Goal: Task Accomplishment & Management: Use online tool/utility

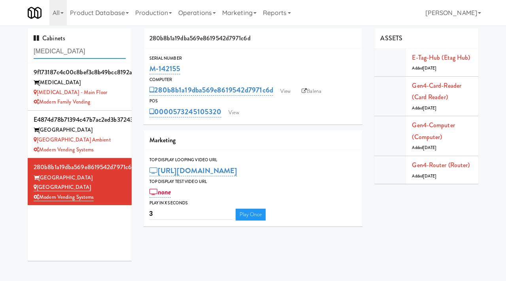
click at [84, 53] on input "[MEDICAL_DATA]" at bounding box center [80, 51] width 92 height 15
paste input "Wheeling Town Center-Pantry"
type input "Wheeling Town Center-Pantry"
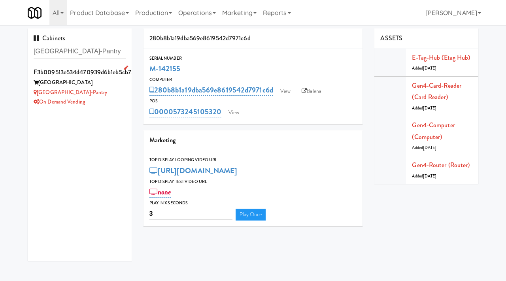
click at [119, 89] on div "Wheeling Town Center-Pantry" at bounding box center [80, 93] width 92 height 10
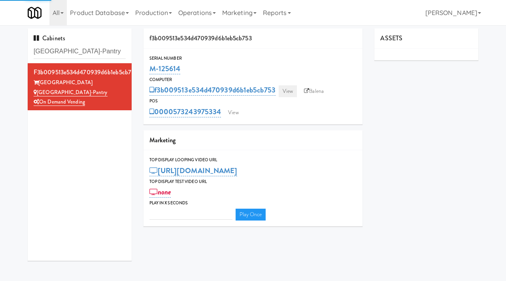
type input "3"
click at [292, 92] on link "View" at bounding box center [288, 91] width 18 height 12
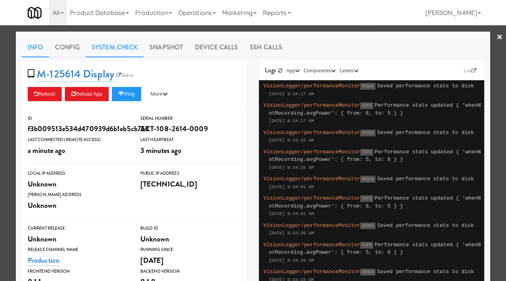
click at [137, 47] on link "System Check" at bounding box center [115, 48] width 58 height 20
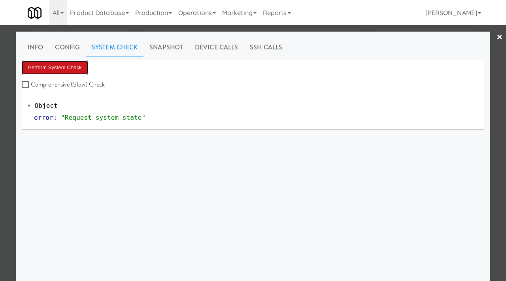
click at [68, 65] on button "Perform System Check" at bounding box center [55, 67] width 66 height 14
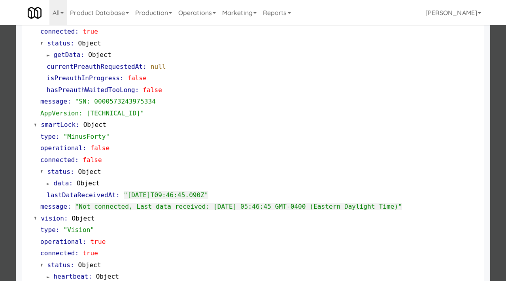
scroll to position [121, 0]
click at [0, 153] on div at bounding box center [253, 140] width 506 height 281
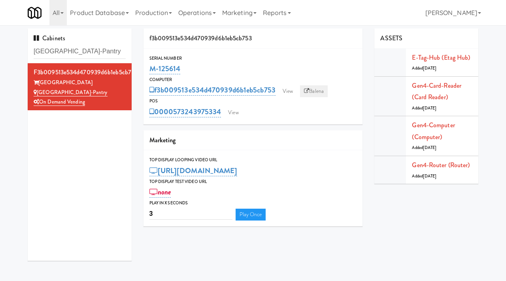
click at [316, 91] on link "Balena" at bounding box center [314, 91] width 28 height 12
click at [289, 92] on link "View" at bounding box center [288, 91] width 18 height 12
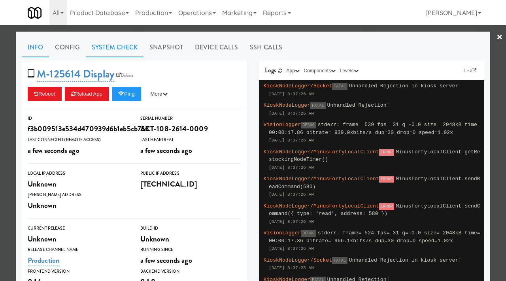
click at [110, 43] on link "System Check" at bounding box center [115, 48] width 58 height 20
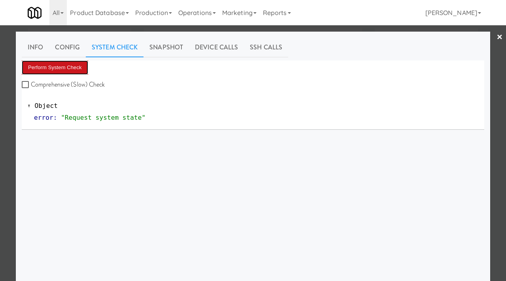
click at [69, 68] on button "Perform System Check" at bounding box center [55, 67] width 66 height 14
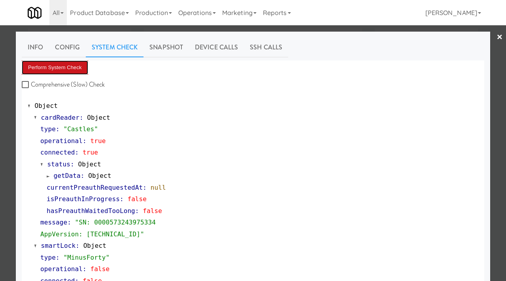
click at [70, 64] on button "Perform System Check" at bounding box center [55, 67] width 66 height 14
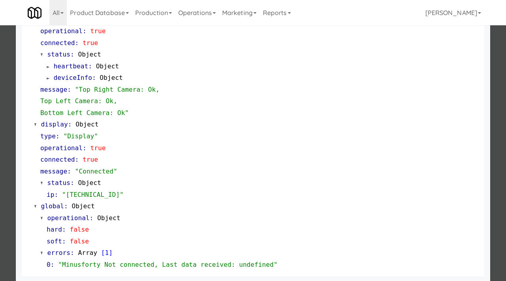
scroll to position [321, 0]
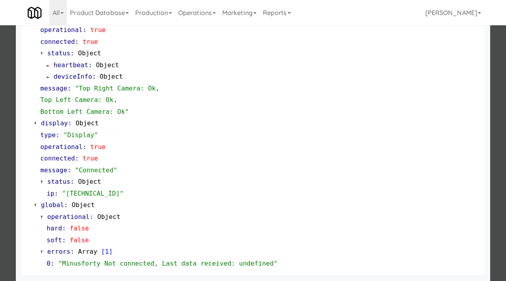
click at [0, 104] on div at bounding box center [253, 140] width 506 height 281
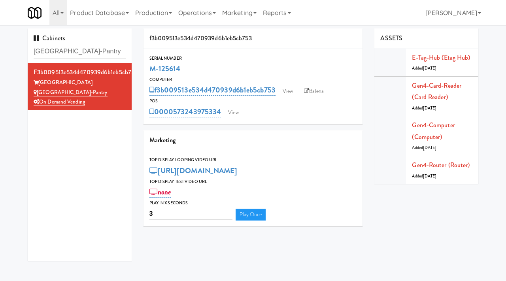
drag, startPoint x: 182, startPoint y: 69, endPoint x: 148, endPoint y: 74, distance: 34.7
click at [148, 74] on div "Serial Number M-125614" at bounding box center [252, 65] width 219 height 21
copy link "M-125614"
click at [83, 46] on input "Wheeling Town Center-Pantry" at bounding box center [80, 51] width 92 height 15
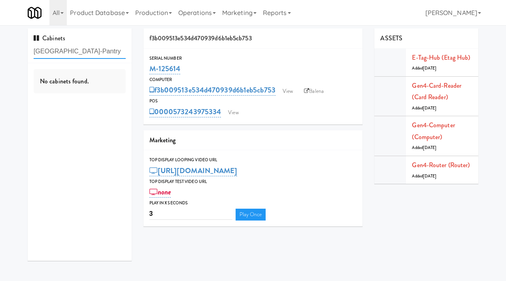
paste input "Confederation College - Combo"
type input "Confederation College - Combo"
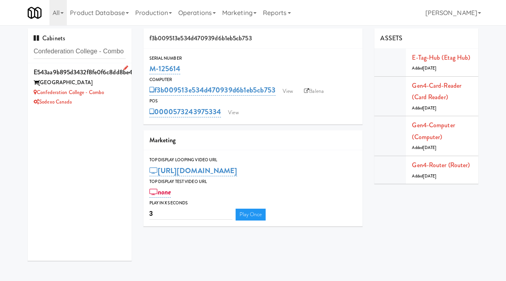
click at [118, 91] on div "Confederation College - Combo" at bounding box center [80, 93] width 92 height 10
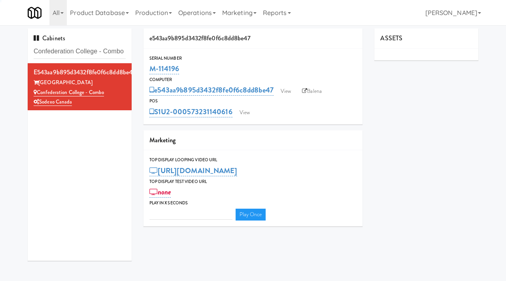
type input "3"
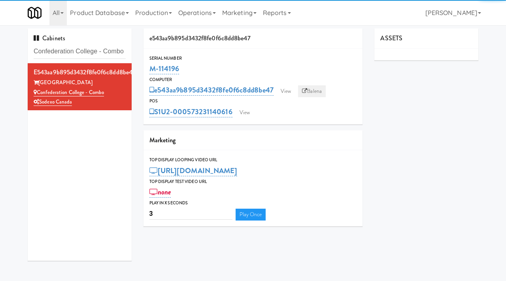
click at [315, 87] on link "Balena" at bounding box center [312, 91] width 28 height 12
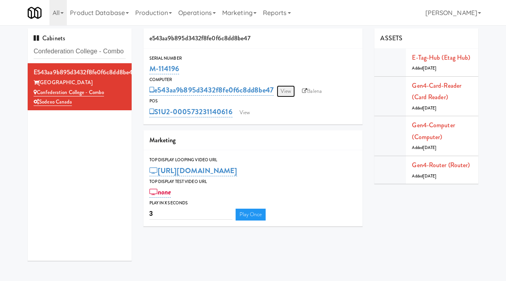
click at [289, 90] on link "View" at bounding box center [286, 91] width 18 height 12
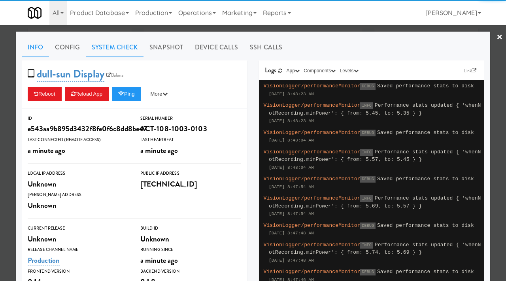
click at [108, 51] on link "System Check" at bounding box center [115, 48] width 58 height 20
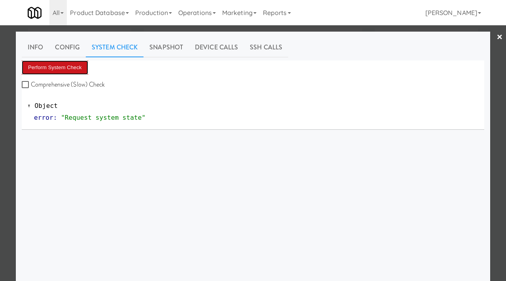
click at [49, 68] on button "Perform System Check" at bounding box center [55, 67] width 66 height 14
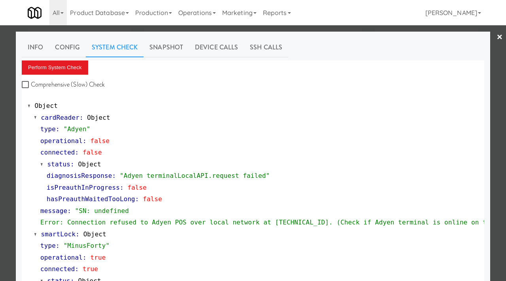
click at [0, 141] on div at bounding box center [253, 140] width 506 height 281
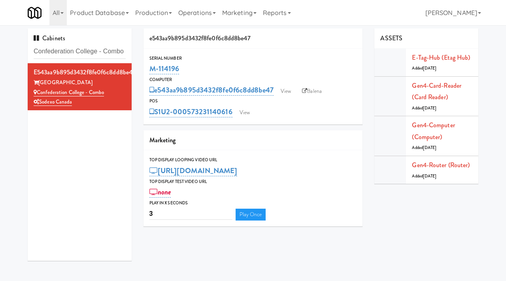
drag, startPoint x: 183, startPoint y: 70, endPoint x: 148, endPoint y: 71, distance: 35.2
click at [148, 71] on div "Serial Number M-114196" at bounding box center [252, 65] width 219 height 21
copy link "M-114196"
click at [285, 92] on link "View" at bounding box center [286, 91] width 18 height 12
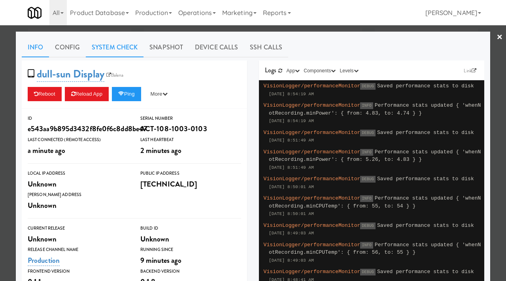
click at [116, 48] on link "System Check" at bounding box center [115, 48] width 58 height 20
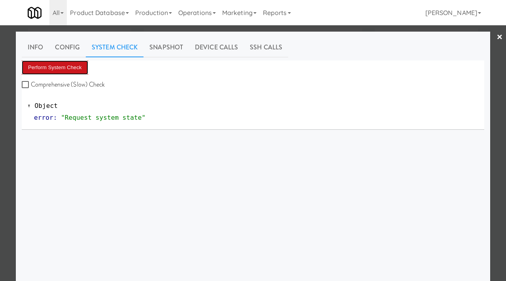
click at [51, 70] on button "Perform System Check" at bounding box center [55, 67] width 66 height 14
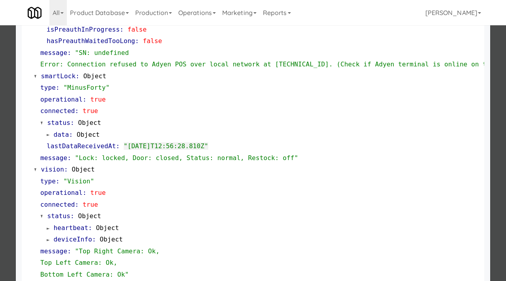
scroll to position [162, 0]
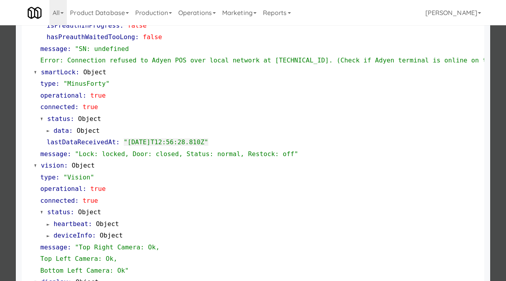
click at [0, 102] on div at bounding box center [253, 140] width 506 height 281
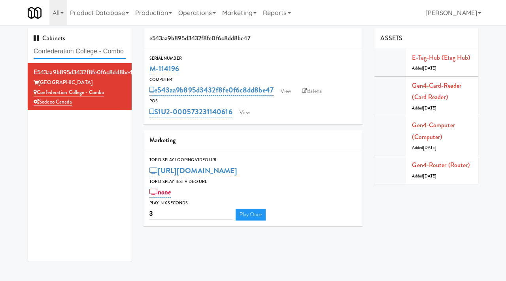
click at [98, 53] on input "Confederation College - Combo" at bounding box center [80, 51] width 92 height 15
paste input "Foothill Physique"
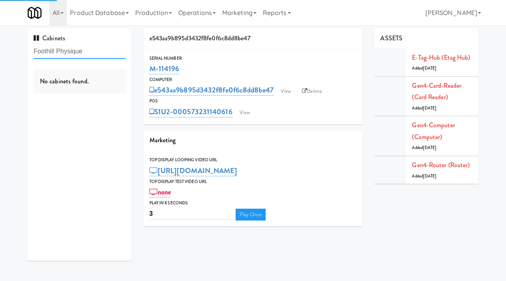
type input "Foothill Physique"
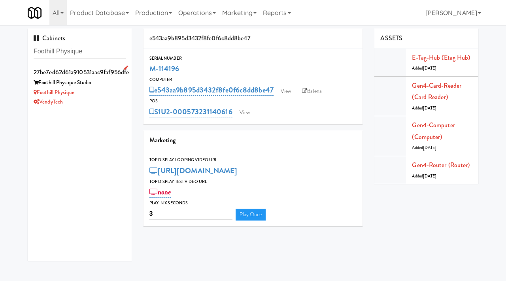
click at [110, 94] on div "Foothill Physique" at bounding box center [80, 93] width 92 height 10
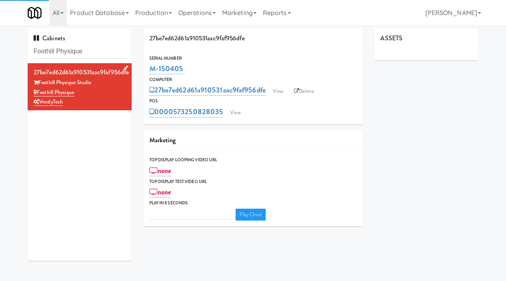
type input "3"
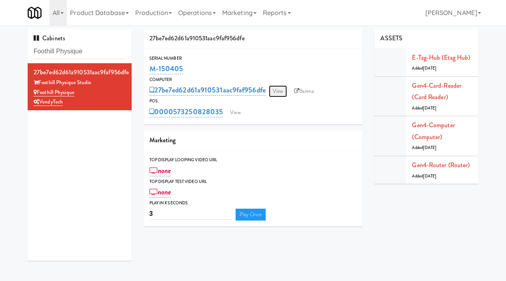
click at [284, 95] on link "View" at bounding box center [278, 91] width 18 height 12
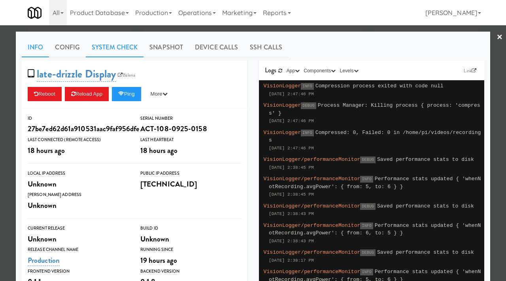
click at [104, 48] on link "System Check" at bounding box center [115, 48] width 58 height 20
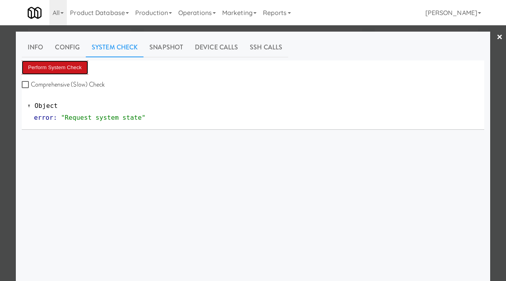
click at [68, 68] on button "Perform System Check" at bounding box center [55, 67] width 66 height 14
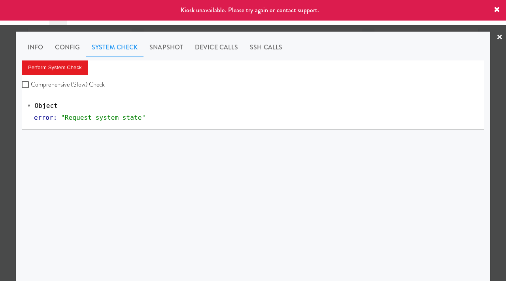
click at [0, 138] on div at bounding box center [253, 140] width 506 height 281
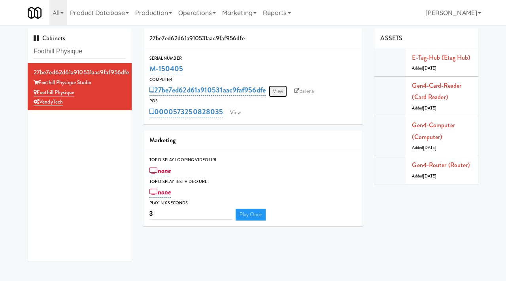
click at [280, 88] on link "View" at bounding box center [278, 91] width 18 height 12
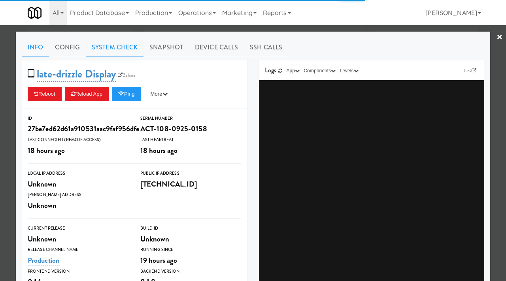
click at [102, 47] on link "System Check" at bounding box center [115, 48] width 58 height 20
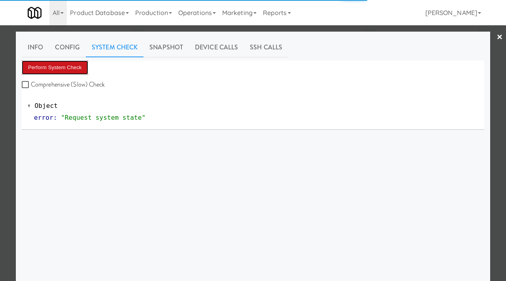
click at [77, 64] on button "Perform System Check" at bounding box center [55, 67] width 66 height 14
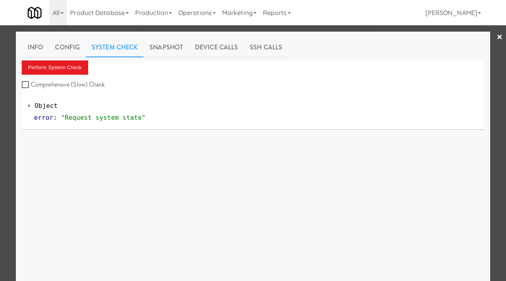
click at [8, 142] on div at bounding box center [253, 140] width 506 height 281
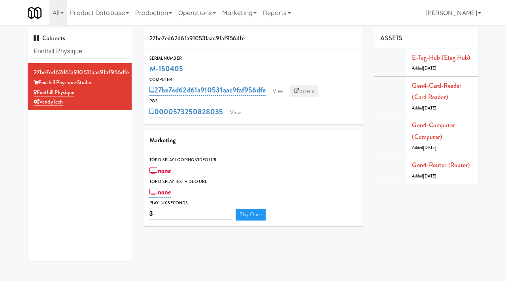
click at [310, 91] on link "Balena" at bounding box center [304, 91] width 28 height 12
drag, startPoint x: 76, startPoint y: 95, endPoint x: 38, endPoint y: 96, distance: 38.8
click at [38, 96] on div "Foothill Physique" at bounding box center [80, 93] width 92 height 10
copy link "Foothill Physique"
drag, startPoint x: 93, startPoint y: 83, endPoint x: 40, endPoint y: 85, distance: 52.2
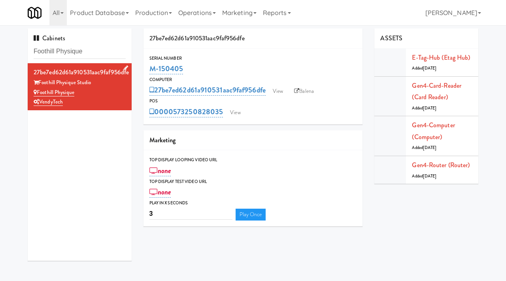
click at [40, 85] on div "Foothill Physique Studio" at bounding box center [80, 83] width 92 height 10
copy div "Foothill Physique Studio"
drag, startPoint x: 92, startPoint y: 52, endPoint x: 29, endPoint y: 47, distance: 62.6
click at [29, 47] on div "Cabinets Foothill Physique" at bounding box center [80, 45] width 104 height 35
paste input "Illume - Combo - Middl"
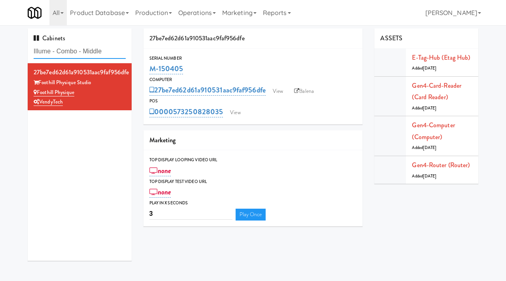
type input "Illume - Combo - Middle"
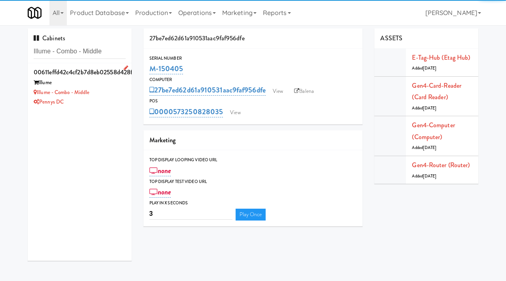
click at [104, 85] on div "Illume" at bounding box center [80, 83] width 92 height 10
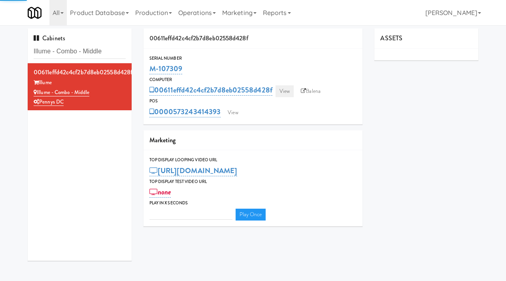
type input "3"
click at [286, 89] on link "View" at bounding box center [285, 91] width 18 height 12
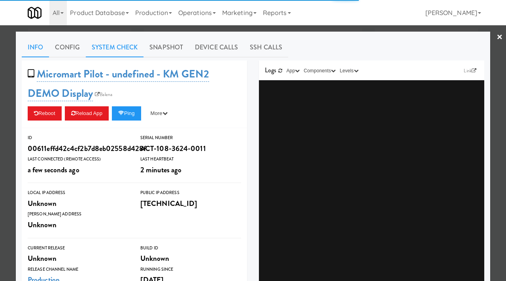
click at [115, 46] on link "System Check" at bounding box center [115, 48] width 58 height 20
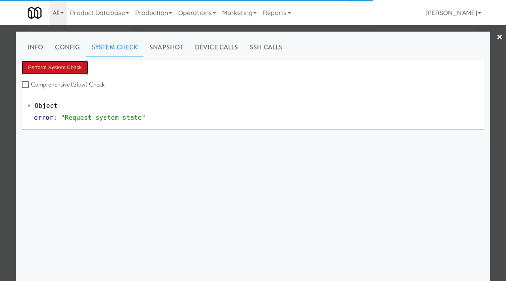
click at [65, 64] on button "Perform System Check" at bounding box center [55, 67] width 66 height 14
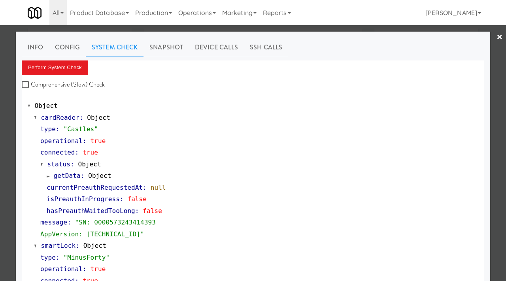
click at [0, 174] on div at bounding box center [253, 140] width 506 height 281
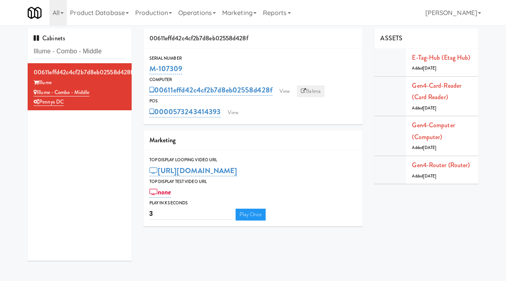
click at [315, 89] on link "Balena" at bounding box center [311, 91] width 28 height 12
click at [287, 92] on link "View" at bounding box center [285, 91] width 18 height 12
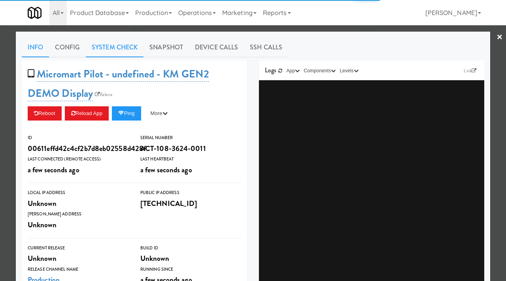
click at [115, 44] on link "System Check" at bounding box center [115, 48] width 58 height 20
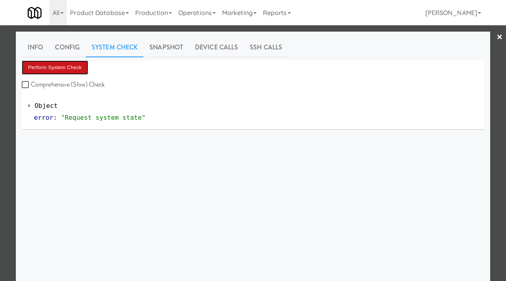
click at [71, 66] on button "Perform System Check" at bounding box center [55, 67] width 66 height 14
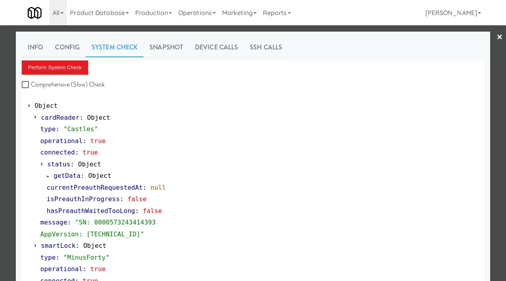
click at [0, 177] on div at bounding box center [253, 140] width 506 height 281
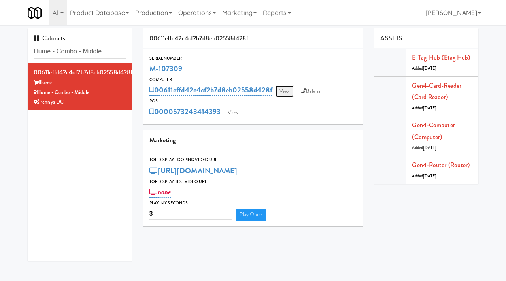
click at [283, 93] on link "View" at bounding box center [285, 91] width 18 height 12
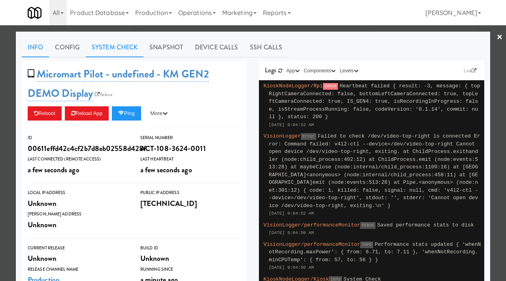
click at [126, 46] on link "System Check" at bounding box center [115, 48] width 58 height 20
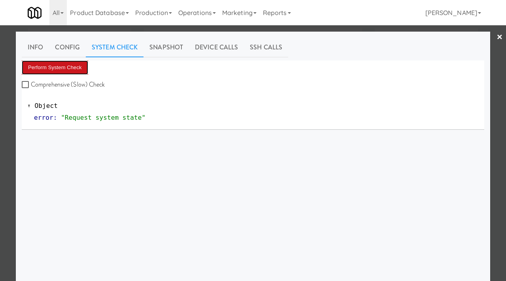
click at [66, 67] on button "Perform System Check" at bounding box center [55, 67] width 66 height 14
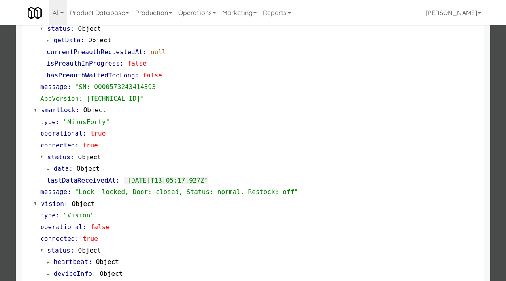
scroll to position [379, 0]
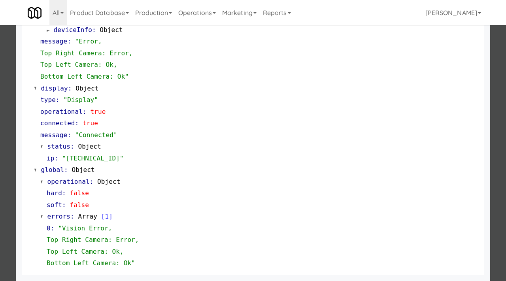
click at [1, 93] on div at bounding box center [253, 140] width 506 height 281
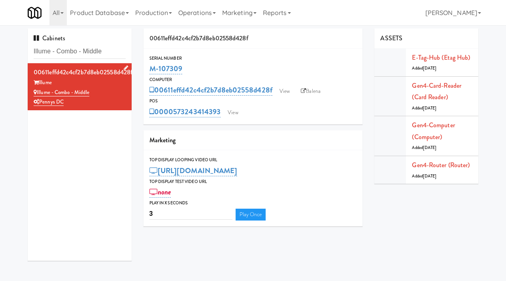
drag, startPoint x: 94, startPoint y: 94, endPoint x: 38, endPoint y: 95, distance: 56.1
click at [38, 95] on div "Illume - Combo - Middle" at bounding box center [80, 93] width 92 height 10
copy link "Illume - Combo - Middle"
click at [65, 53] on input "Illume - Combo - Middle" at bounding box center [80, 51] width 92 height 15
paste input "Pacifica HS - Cooler"
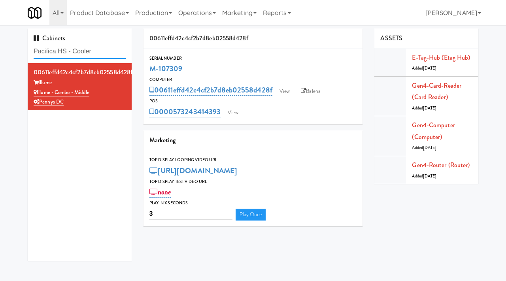
type input "Pacifica HS - Cooler"
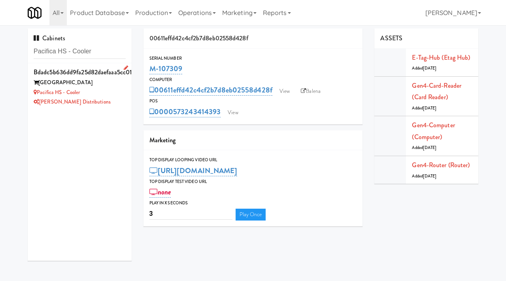
click at [110, 96] on div "Pacifica HS - Cooler" at bounding box center [80, 93] width 92 height 10
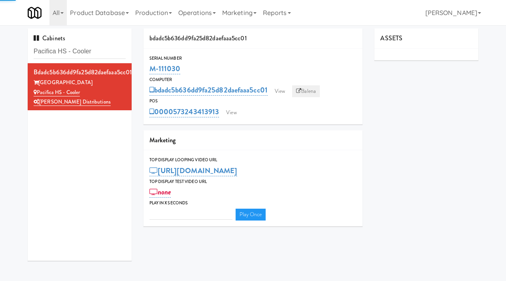
type input "3"
click at [309, 92] on link "Balena" at bounding box center [306, 91] width 28 height 12
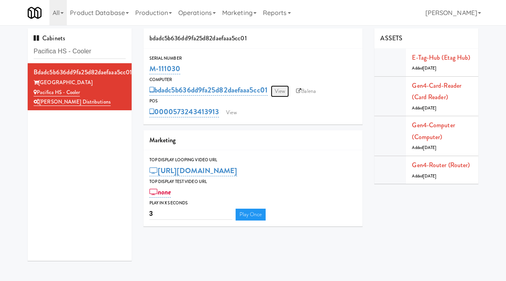
click at [281, 88] on link "View" at bounding box center [280, 91] width 18 height 12
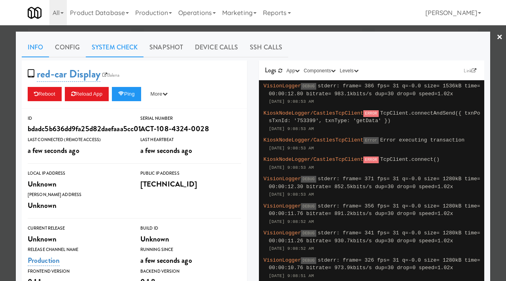
click at [122, 47] on link "System Check" at bounding box center [115, 48] width 58 height 20
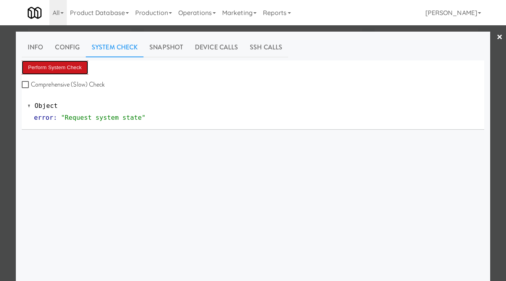
click at [70, 68] on button "Perform System Check" at bounding box center [55, 67] width 66 height 14
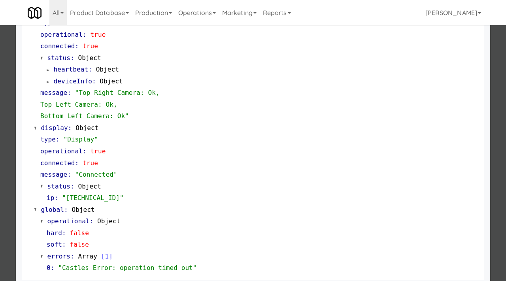
scroll to position [310, 0]
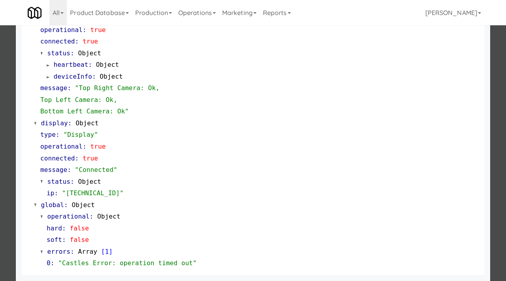
click at [0, 169] on div at bounding box center [253, 140] width 506 height 281
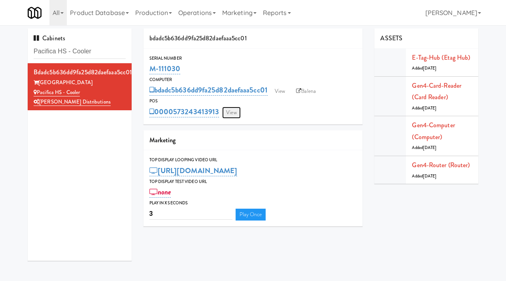
click at [230, 114] on link "View" at bounding box center [231, 113] width 18 height 12
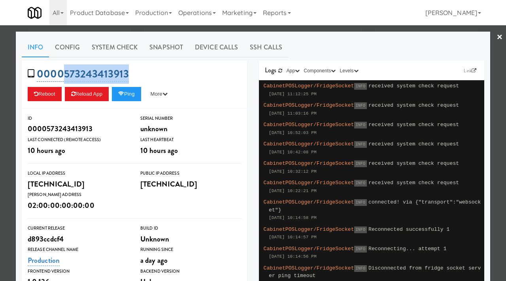
drag, startPoint x: 135, startPoint y: 75, endPoint x: 62, endPoint y: 72, distance: 72.4
click at [62, 72] on div "0000573243413913 Reboot Reload App Ping More Ping Server Restart Server Force R…" at bounding box center [134, 84] width 225 height 48
copy link "573243413913"
click at [0, 130] on div at bounding box center [253, 140] width 506 height 281
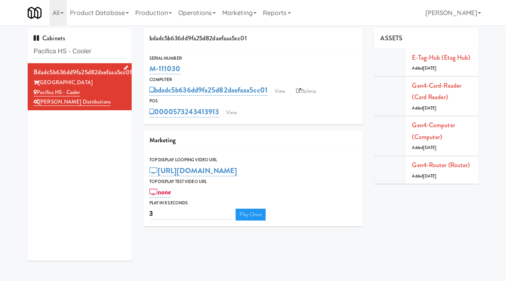
drag, startPoint x: 85, startPoint y: 92, endPoint x: 38, endPoint y: 91, distance: 46.3
click at [38, 91] on div "Pacifica HS - Cooler" at bounding box center [80, 93] width 92 height 10
copy link "Pacifica HS - Cooler"
click at [62, 52] on input "Pacifica HS - Cooler" at bounding box center [80, 51] width 92 height 15
paste input "Cornish Brewery"
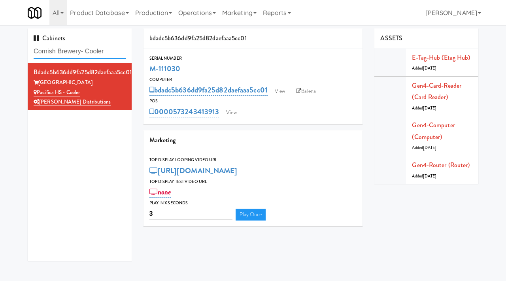
type input "Cornish Brewery- Cooler"
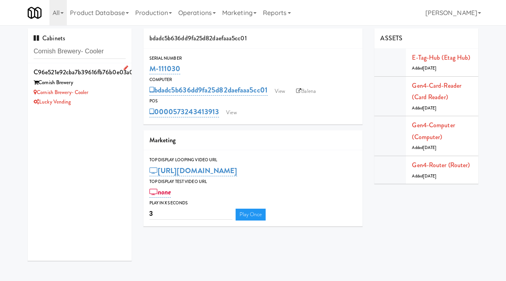
click at [107, 98] on div "Lucky Vending" at bounding box center [80, 102] width 92 height 10
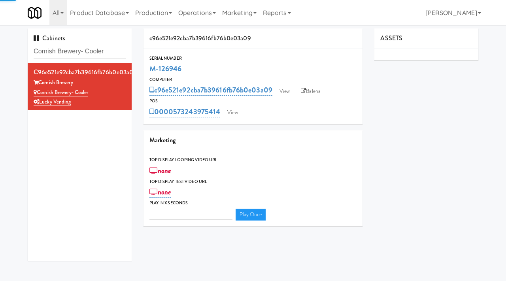
type input "3"
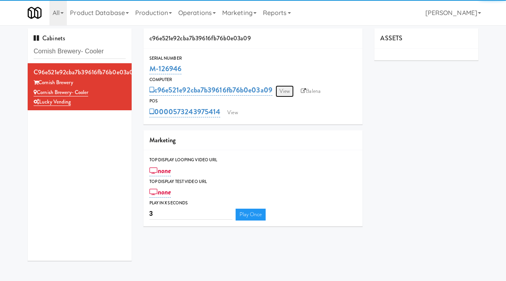
click at [284, 91] on link "View" at bounding box center [285, 91] width 18 height 12
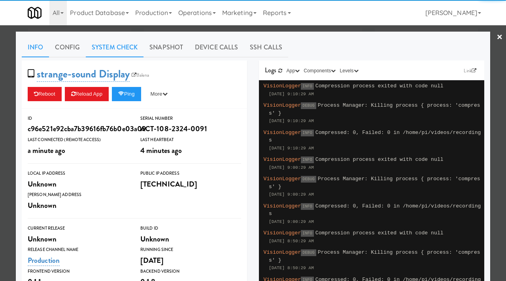
click at [107, 46] on link "System Check" at bounding box center [115, 48] width 58 height 20
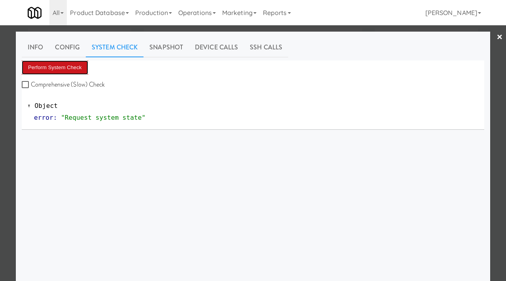
click at [51, 67] on button "Perform System Check" at bounding box center [55, 67] width 66 height 14
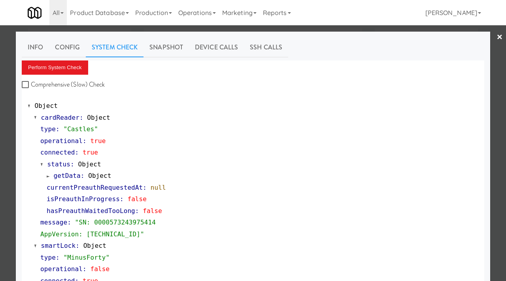
click at [0, 125] on div at bounding box center [253, 140] width 506 height 281
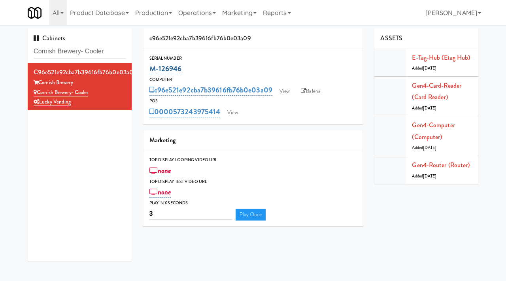
drag, startPoint x: 184, startPoint y: 69, endPoint x: 149, endPoint y: 68, distance: 34.8
click at [149, 68] on div "M-126946" at bounding box center [253, 68] width 208 height 13
copy link "M-126946"
click at [295, 92] on div "c96e521e92cba7b39616fb76b0e03a09 View Balena" at bounding box center [253, 89] width 208 height 13
click at [287, 90] on link "View" at bounding box center [285, 91] width 18 height 12
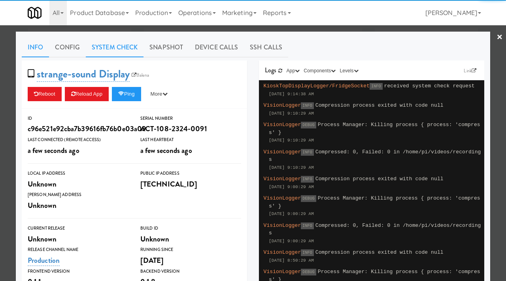
click at [110, 43] on link "System Check" at bounding box center [115, 48] width 58 height 20
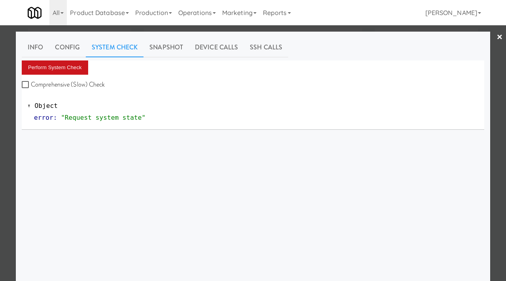
click at [70, 69] on button "Perform System Check" at bounding box center [55, 67] width 66 height 14
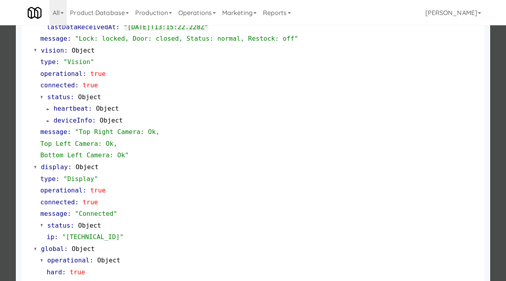
scroll to position [333, 0]
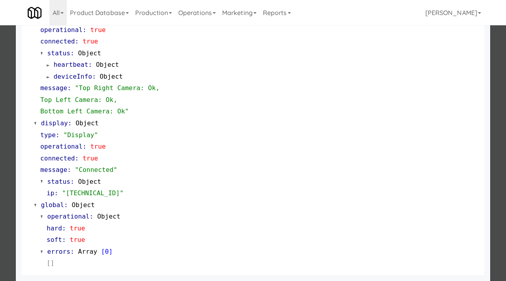
click at [0, 177] on div at bounding box center [253, 140] width 506 height 281
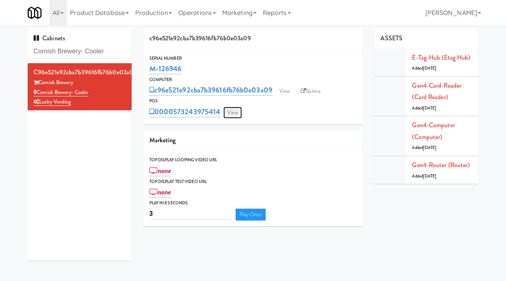
click at [237, 110] on link "View" at bounding box center [232, 113] width 18 height 12
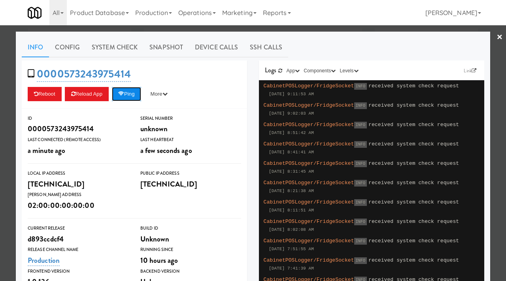
click at [135, 93] on button "Ping" at bounding box center [126, 94] width 29 height 14
click at [119, 45] on link "System Check" at bounding box center [115, 48] width 58 height 20
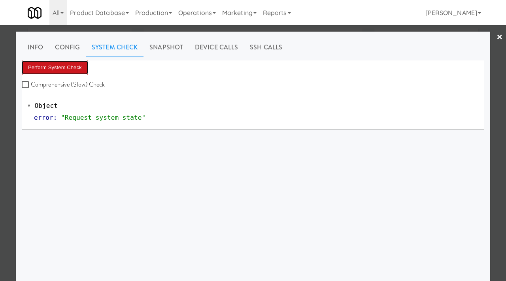
click at [74, 62] on button "Perform System Check" at bounding box center [55, 67] width 66 height 14
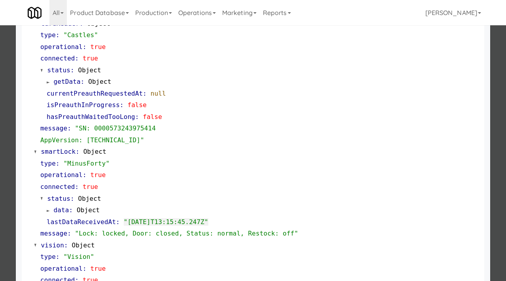
scroll to position [117, 0]
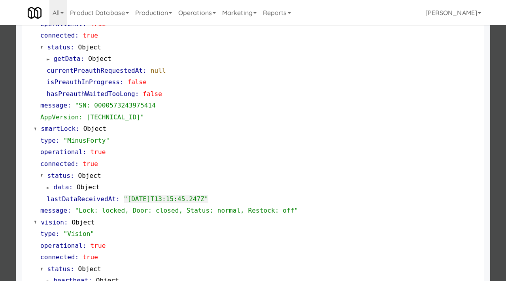
click at [15, 76] on div at bounding box center [253, 140] width 506 height 281
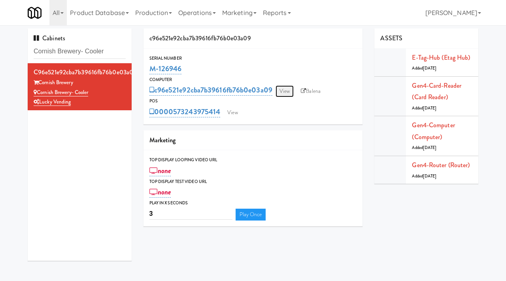
click at [286, 93] on link "View" at bounding box center [285, 91] width 18 height 12
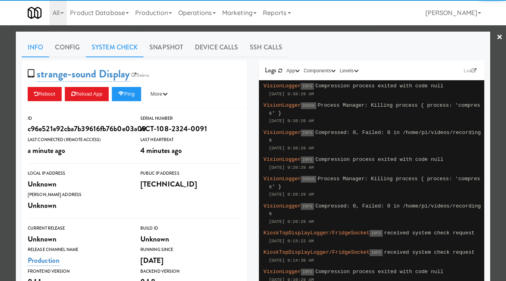
click at [113, 47] on link "System Check" at bounding box center [115, 48] width 58 height 20
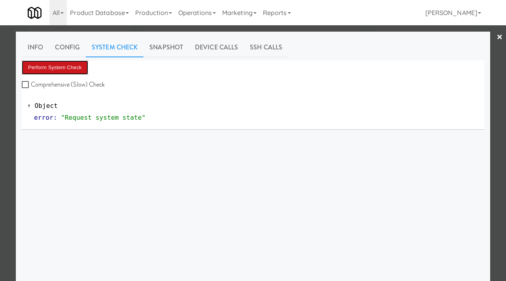
click at [63, 67] on button "Perform System Check" at bounding box center [55, 67] width 66 height 14
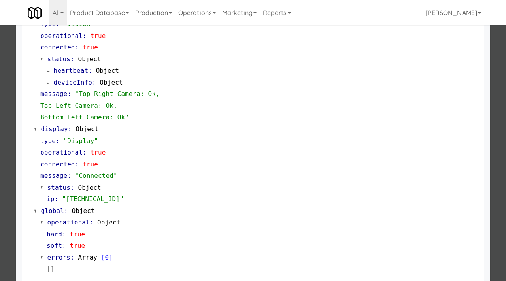
scroll to position [333, 0]
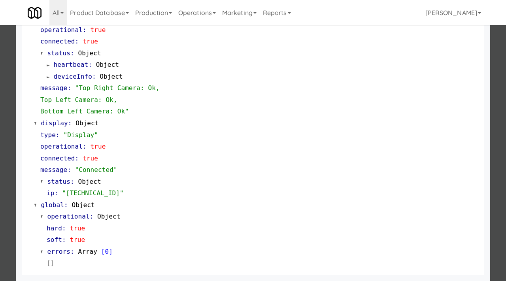
click at [0, 151] on div at bounding box center [253, 140] width 506 height 281
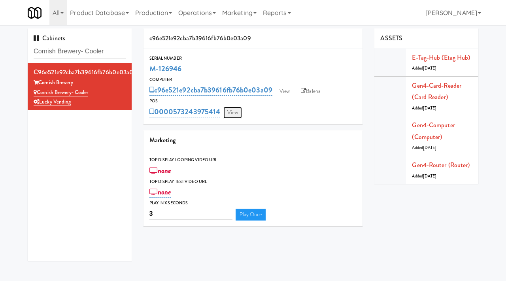
click at [234, 113] on link "View" at bounding box center [232, 113] width 18 height 12
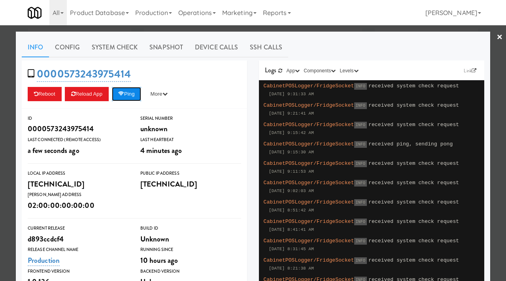
click at [128, 100] on button "Ping" at bounding box center [126, 94] width 29 height 14
click at [0, 112] on div at bounding box center [253, 140] width 506 height 281
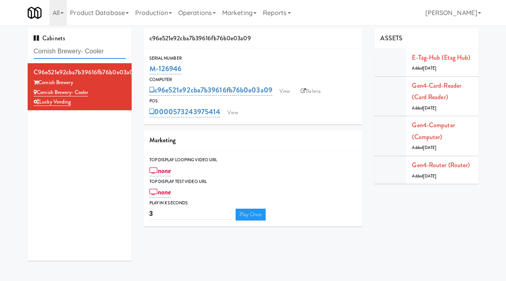
click at [80, 50] on input "Cornish Brewery- Cooler" at bounding box center [80, 51] width 92 height 15
paste input "Rafferty - Cooler - Right"
type input "Rafferty - Cooler - Right"
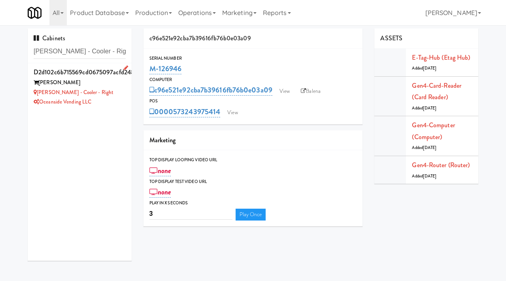
click at [119, 99] on div "Oceanside Vending LLC" at bounding box center [80, 102] width 92 height 10
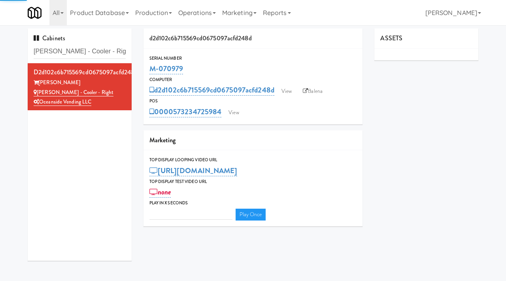
type input "3"
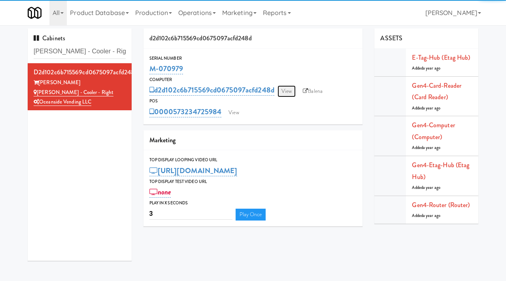
click at [287, 88] on link "View" at bounding box center [287, 91] width 18 height 12
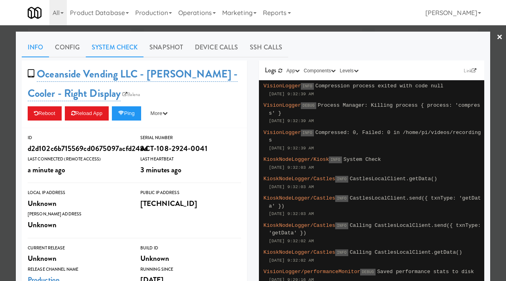
click at [129, 46] on link "System Check" at bounding box center [115, 48] width 58 height 20
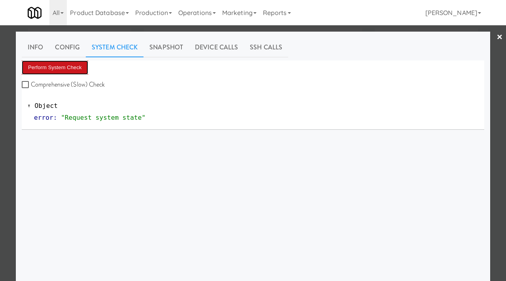
click at [68, 69] on button "Perform System Check" at bounding box center [55, 67] width 66 height 14
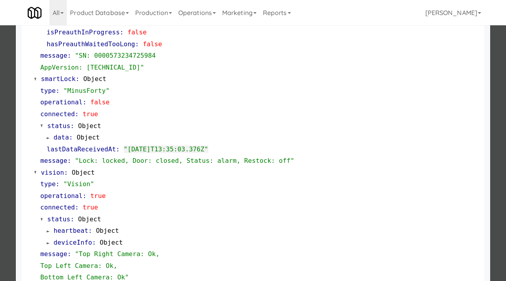
scroll to position [220, 0]
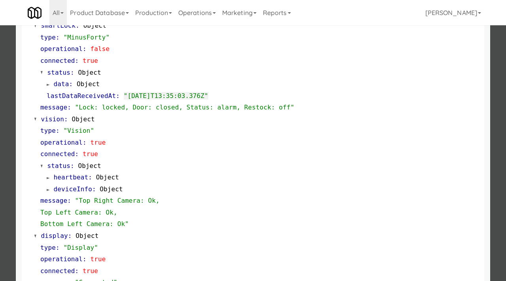
click at [0, 179] on div at bounding box center [253, 140] width 506 height 281
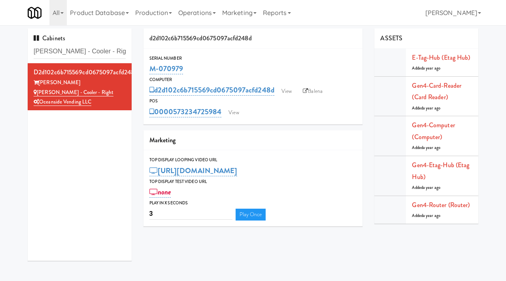
drag, startPoint x: 187, startPoint y: 68, endPoint x: 149, endPoint y: 68, distance: 38.7
click at [149, 68] on div "Serial Number M-070979" at bounding box center [252, 65] width 219 height 21
copy link "M-070979"
click at [292, 91] on link "View" at bounding box center [287, 91] width 18 height 12
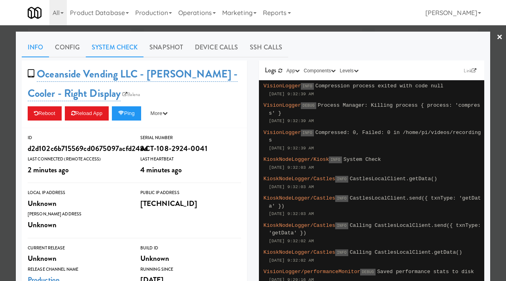
click at [121, 50] on link "System Check" at bounding box center [115, 48] width 58 height 20
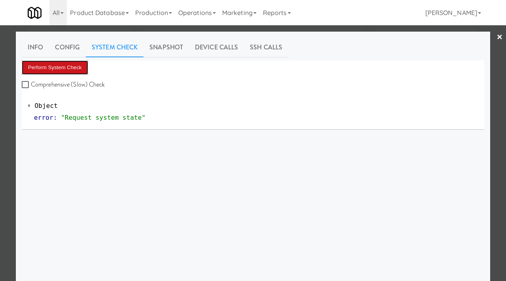
click at [75, 64] on button "Perform System Check" at bounding box center [55, 67] width 66 height 14
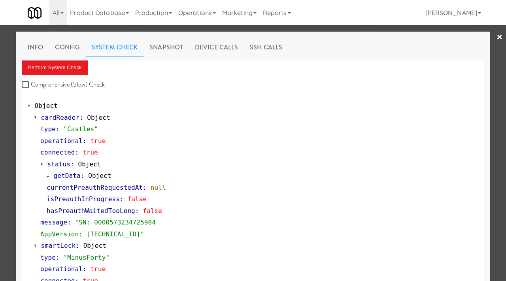
click at [0, 111] on div at bounding box center [253, 140] width 506 height 281
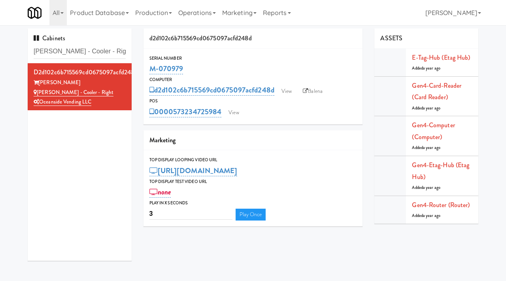
click at [237, 120] on div "Serial Number M-070979 Computer d2d102c6b715569cd0675097acfd248d View Balena PO…" at bounding box center [252, 87] width 219 height 76
click at [237, 117] on link "View" at bounding box center [234, 113] width 18 height 12
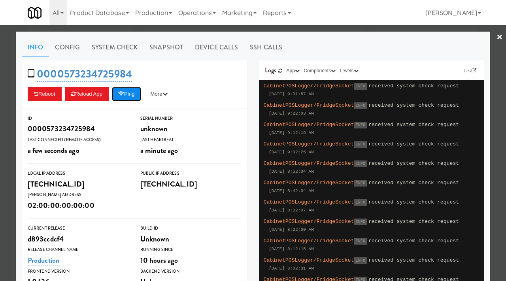
click at [130, 94] on button "Ping" at bounding box center [126, 94] width 29 height 14
click at [0, 88] on div at bounding box center [253, 140] width 506 height 281
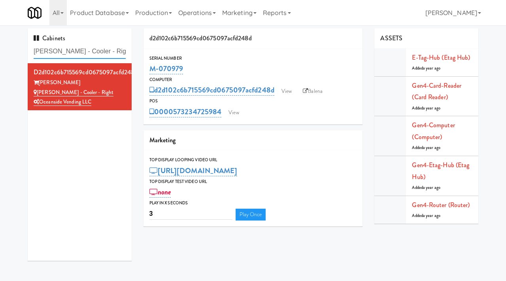
drag, startPoint x: 111, startPoint y: 53, endPoint x: 23, endPoint y: 50, distance: 88.2
click at [23, 50] on div "Cabinets Rafferty - Cooler - Right d2d102c6b715569cd0675097acfd248d Rafferty Ra…" at bounding box center [80, 147] width 116 height 238
paste input "Eleven10"
type input "Eleven10 Cooler - Right"
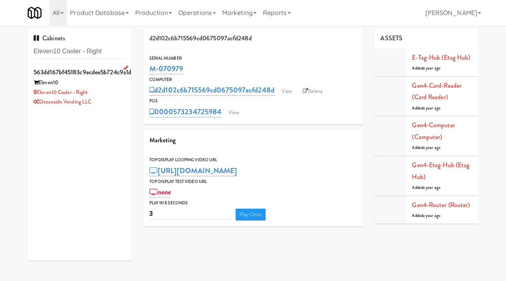
click at [116, 96] on div "Eleven10 Cooler - Right" at bounding box center [80, 93] width 92 height 10
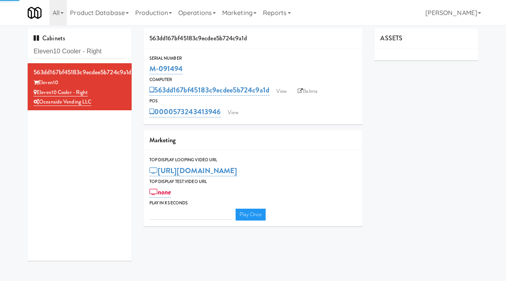
type input "3"
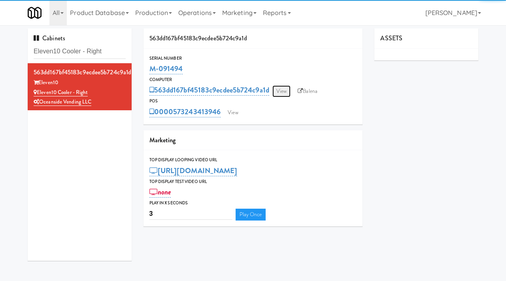
click at [283, 90] on link "View" at bounding box center [281, 91] width 18 height 12
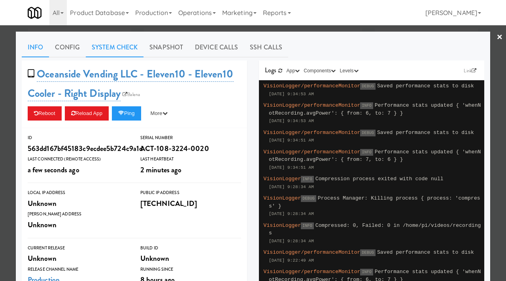
click at [106, 49] on link "System Check" at bounding box center [115, 48] width 58 height 20
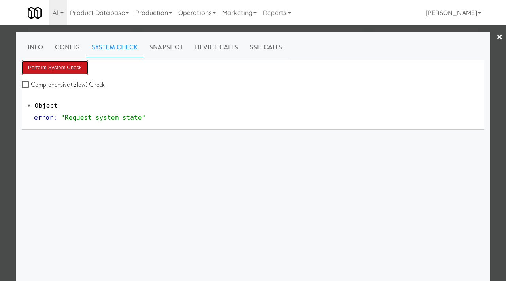
click at [55, 72] on button "Perform System Check" at bounding box center [55, 67] width 66 height 14
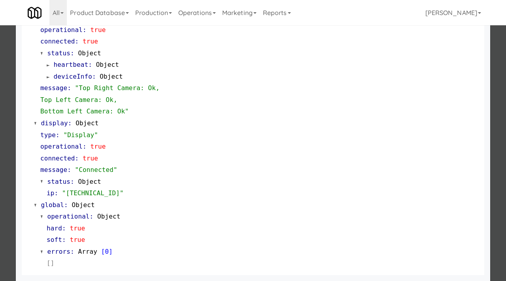
scroll to position [317, 0]
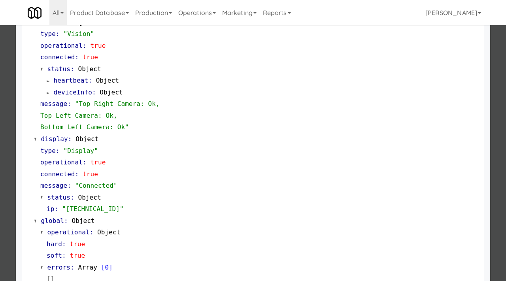
click at [5, 179] on div at bounding box center [253, 140] width 506 height 281
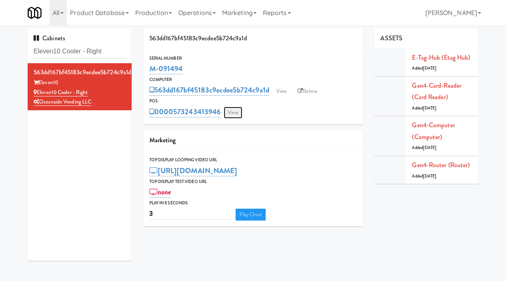
click at [232, 114] on link "View" at bounding box center [233, 113] width 18 height 12
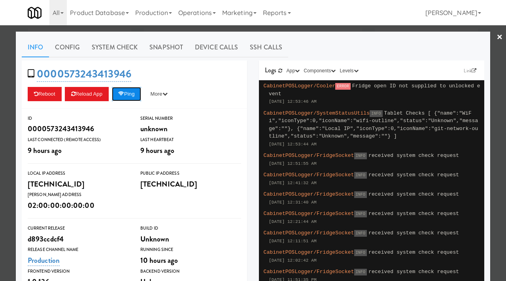
click at [129, 98] on button "Ping" at bounding box center [126, 94] width 29 height 14
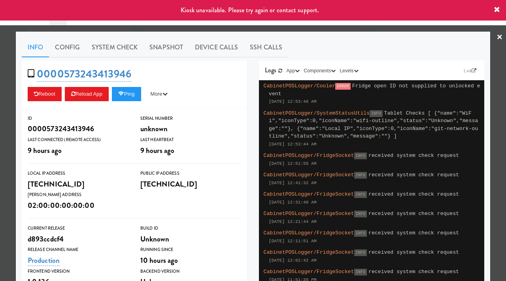
click at [0, 130] on div at bounding box center [253, 140] width 506 height 281
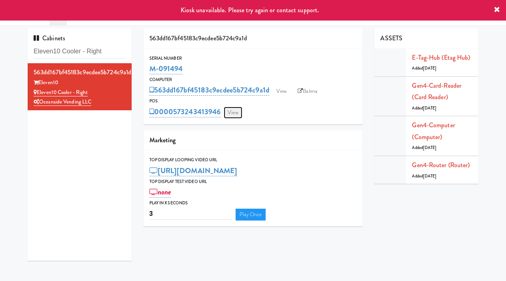
click at [233, 111] on link "View" at bounding box center [233, 113] width 18 height 12
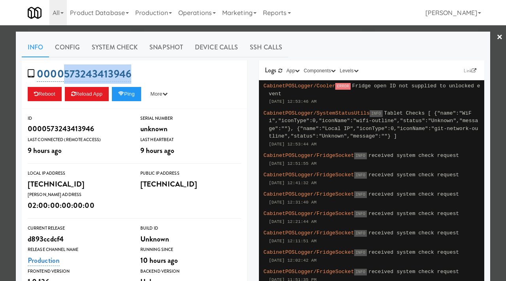
drag, startPoint x: 135, startPoint y: 71, endPoint x: 65, endPoint y: 70, distance: 70.4
click at [65, 70] on div "0000573243413946 Reboot Reload App Ping More Ping Server Restart Server Force R…" at bounding box center [134, 84] width 225 height 48
copy link "573243413946"
click at [140, 29] on div at bounding box center [253, 140] width 506 height 281
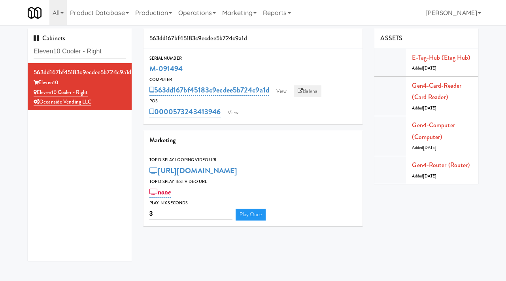
click at [312, 92] on link "Balena" at bounding box center [308, 91] width 28 height 12
drag, startPoint x: 106, startPoint y: 51, endPoint x: 9, endPoint y: 45, distance: 97.5
click at [9, 45] on div "Cabinets Eleven10 Cooler - Right 563dd167bf45183c9ecdee5b724c9a1d Eleven10 Elev…" at bounding box center [253, 147] width 506 height 238
paste input "Potomac Towers - Combo Middle"
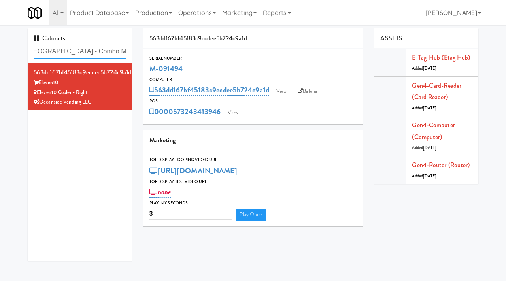
type input "Potomac Towers - Combo Middle"
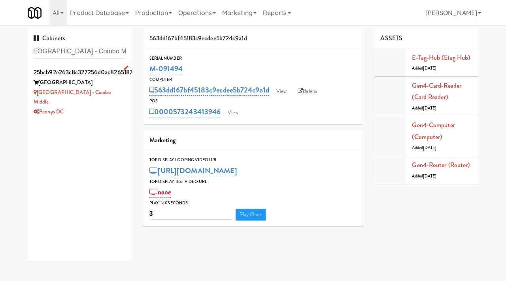
click at [118, 87] on div "Potomac Towers" at bounding box center [80, 83] width 92 height 10
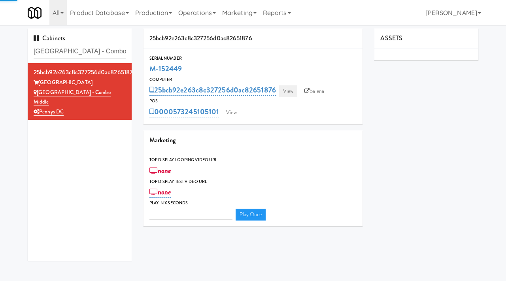
type input "3"
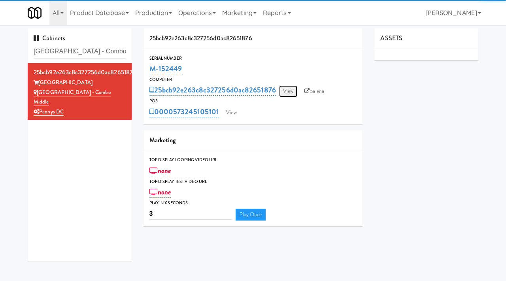
click at [287, 93] on link "View" at bounding box center [288, 91] width 18 height 12
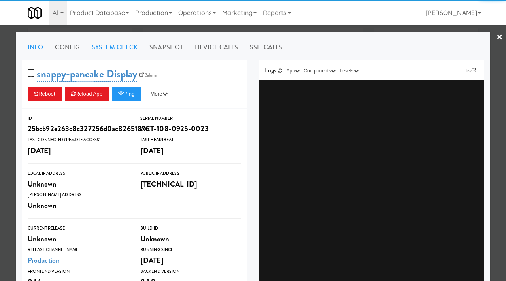
click at [123, 42] on link "System Check" at bounding box center [115, 48] width 58 height 20
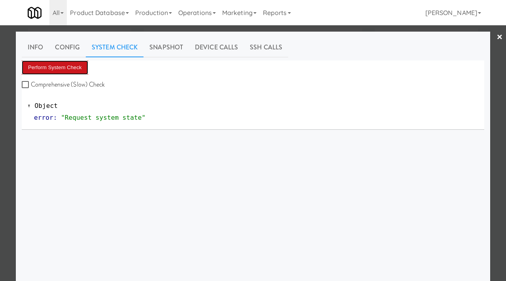
click at [66, 67] on button "Perform System Check" at bounding box center [55, 67] width 66 height 14
click at [57, 69] on button "Perform System Check" at bounding box center [55, 67] width 66 height 14
click at [4, 104] on div at bounding box center [253, 140] width 506 height 281
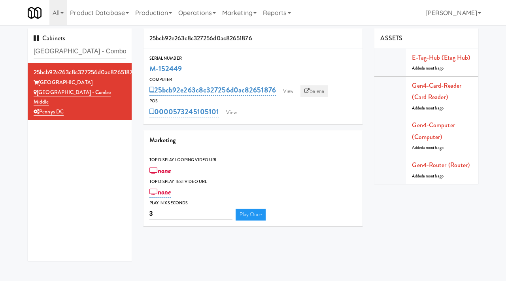
click at [319, 91] on link "Balena" at bounding box center [314, 91] width 28 height 12
click at [91, 51] on input "Potomac Towers - Combo Middle" at bounding box center [80, 51] width 92 height 15
paste input "MUSE - Main Floor"
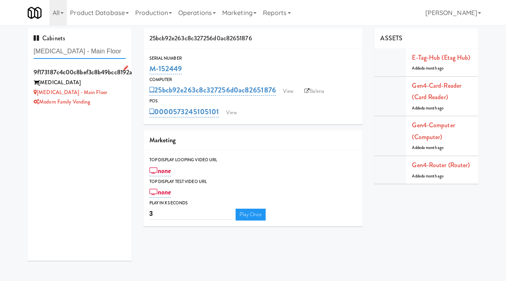
type input "MUSE - Main Floor"
click at [102, 93] on div "MUSE - Main Floor" at bounding box center [80, 93] width 92 height 10
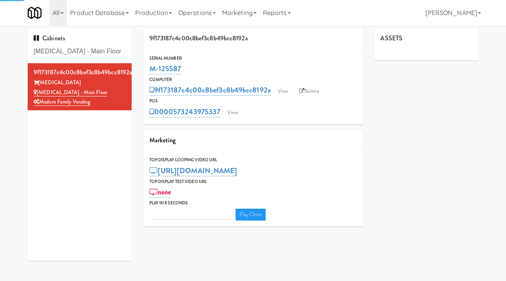
type input "3"
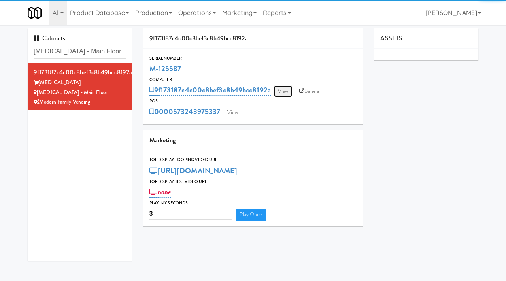
click at [283, 93] on link "View" at bounding box center [283, 91] width 18 height 12
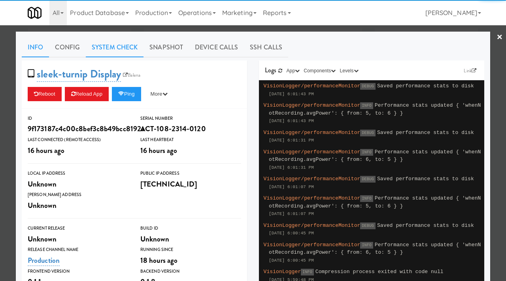
click at [125, 48] on link "System Check" at bounding box center [115, 48] width 58 height 20
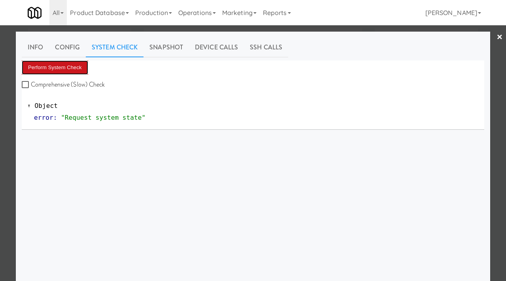
click at [70, 62] on button "Perform System Check" at bounding box center [55, 67] width 66 height 14
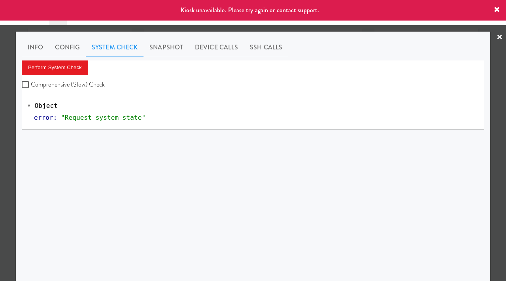
click at [0, 102] on div at bounding box center [253, 140] width 506 height 281
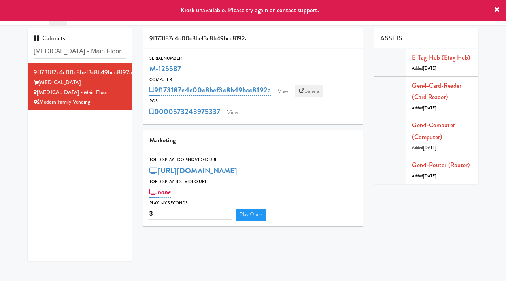
click at [315, 89] on link "Balena" at bounding box center [309, 91] width 28 height 12
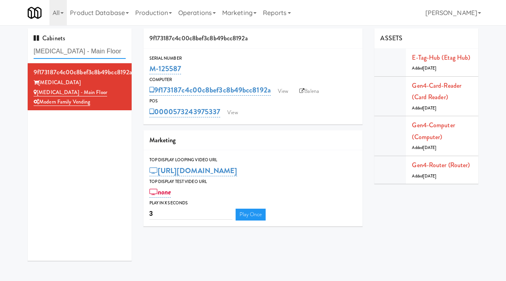
click at [97, 50] on input "MUSE - Main Floor" at bounding box center [80, 51] width 92 height 15
paste input "Sage at Panorama-Pantry/Cooler."
type input "Sage at Panorama-Pantry/Cooler."
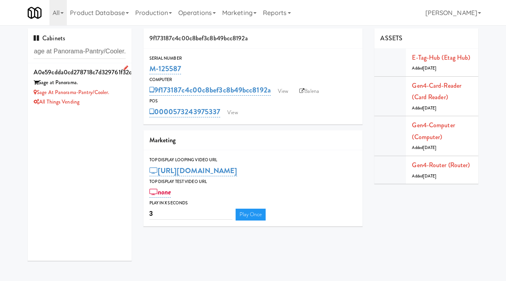
click at [109, 103] on div "All Things Vending" at bounding box center [80, 102] width 92 height 10
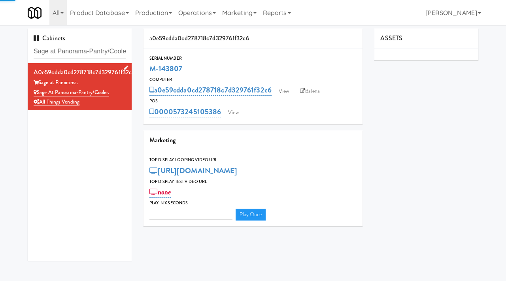
type input "3"
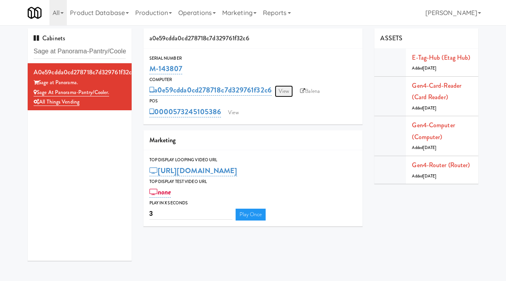
click at [283, 94] on link "View" at bounding box center [284, 91] width 18 height 12
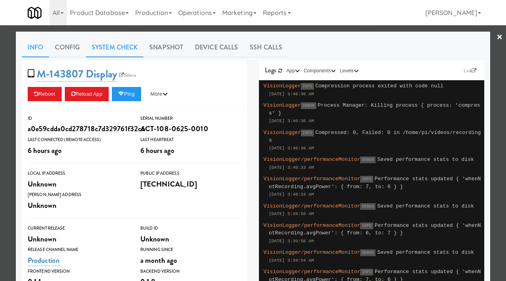
click at [117, 54] on link "System Check" at bounding box center [115, 48] width 58 height 20
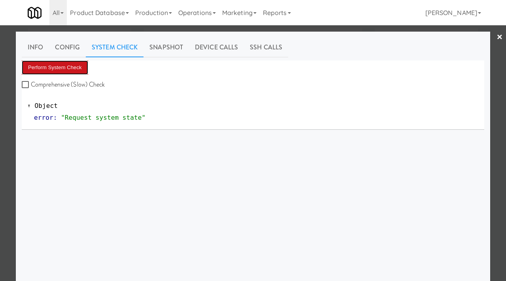
click at [64, 66] on button "Perform System Check" at bounding box center [55, 67] width 66 height 14
click at [0, 130] on div at bounding box center [253, 140] width 506 height 281
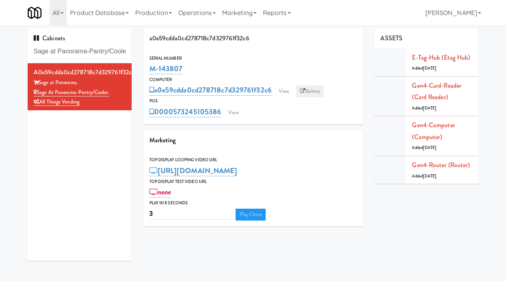
click at [314, 89] on link "Balena" at bounding box center [310, 91] width 28 height 12
drag, startPoint x: 183, startPoint y: 71, endPoint x: 150, endPoint y: 70, distance: 33.6
click at [150, 70] on div "M-143807" at bounding box center [253, 68] width 208 height 13
click at [83, 52] on input "Sage at Panorama-Pantry/Cooler." at bounding box center [80, 51] width 92 height 15
paste input "MUSE - Main Floor"
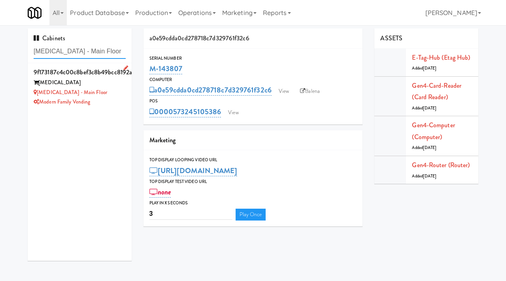
type input "MUSE - Main Floor"
click at [108, 92] on div "MUSE - Main Floor" at bounding box center [80, 93] width 92 height 10
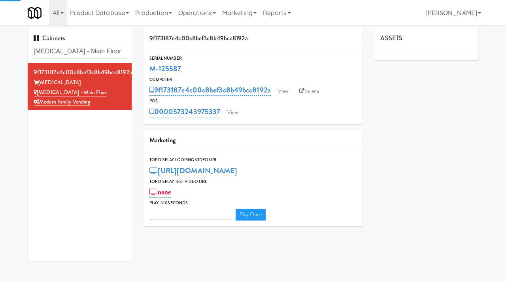
type input "3"
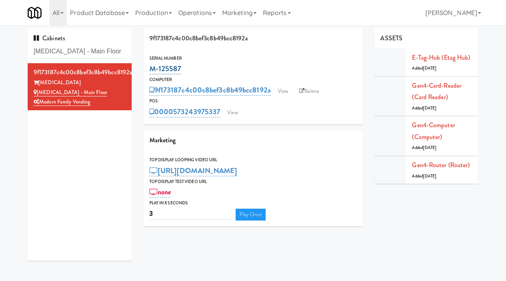
drag, startPoint x: 184, startPoint y: 68, endPoint x: 149, endPoint y: 72, distance: 34.6
click at [149, 72] on div "M-125587" at bounding box center [253, 68] width 208 height 13
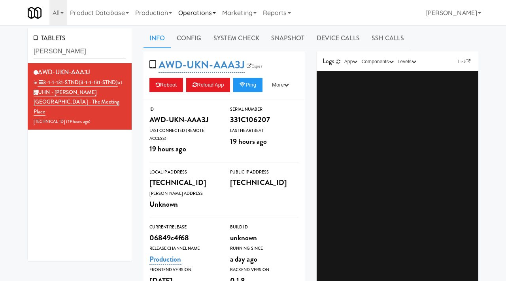
click at [207, 12] on link "Operations" at bounding box center [197, 12] width 44 height 25
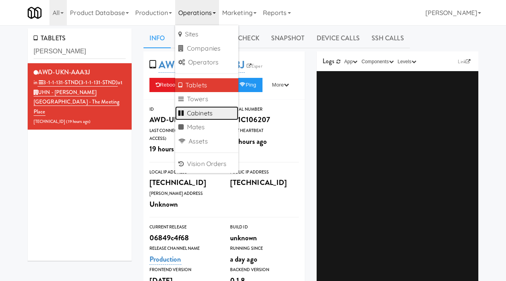
click at [196, 115] on link "Cabinets" at bounding box center [206, 113] width 63 height 14
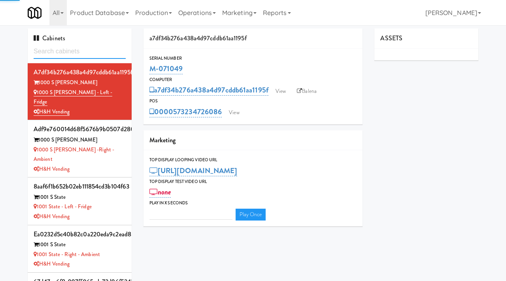
type input "3"
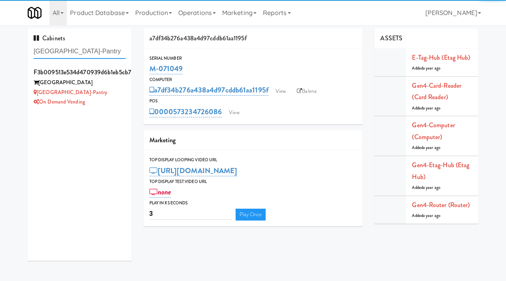
type input "Wheeling Town Center-Pantry"
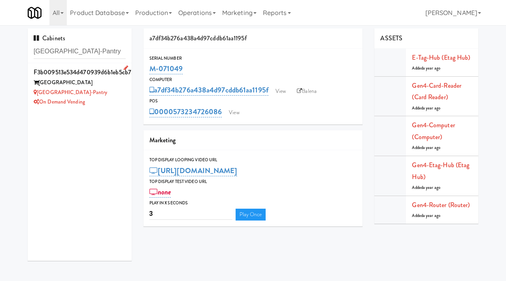
click at [113, 102] on div "On Demand Vending" at bounding box center [80, 102] width 92 height 10
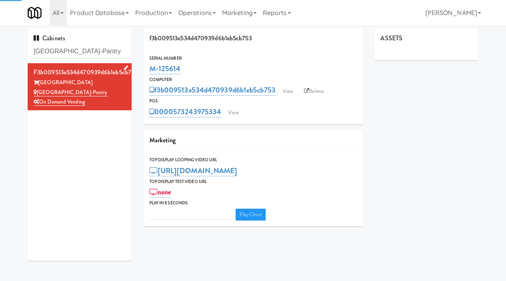
type input "3"
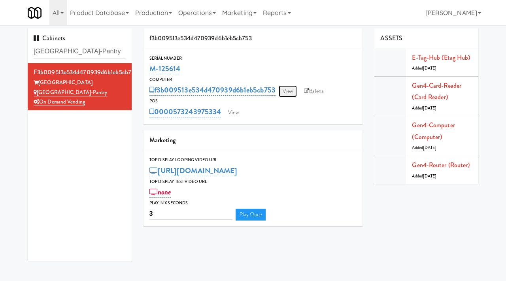
click at [285, 91] on link "View" at bounding box center [288, 91] width 18 height 12
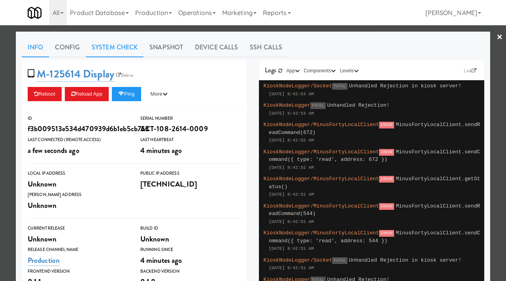
click at [117, 50] on link "System Check" at bounding box center [115, 48] width 58 height 20
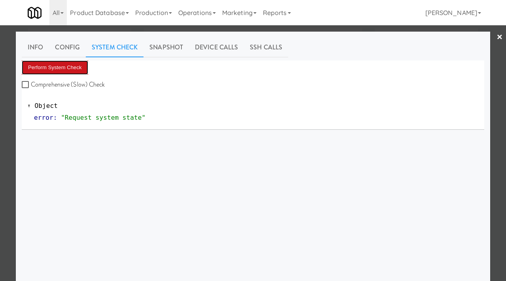
click at [69, 68] on button "Perform System Check" at bounding box center [55, 67] width 66 height 14
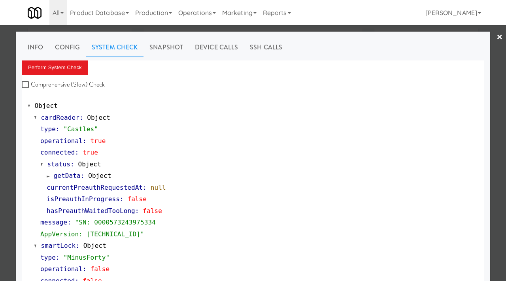
click at [1, 155] on div at bounding box center [253, 140] width 506 height 281
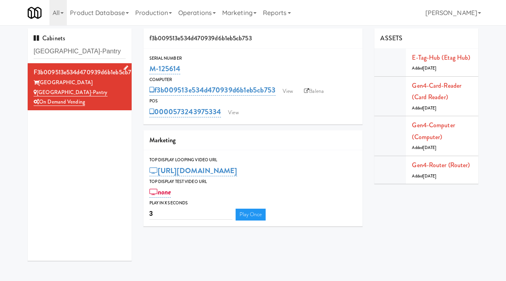
drag, startPoint x: 108, startPoint y: 90, endPoint x: 39, endPoint y: 94, distance: 68.9
click at [39, 94] on div "Wheeling Town Center-Pantry" at bounding box center [80, 93] width 92 height 10
copy link "Wheeling Town Center-Pantry"
drag, startPoint x: 92, startPoint y: 82, endPoint x: 40, endPoint y: 82, distance: 51.8
click at [40, 82] on div "Wheeling Town Center" at bounding box center [80, 83] width 92 height 10
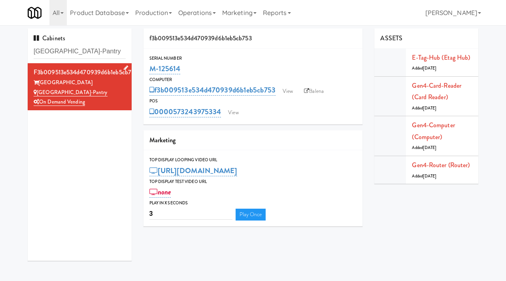
copy div "Wheeling Town Center"
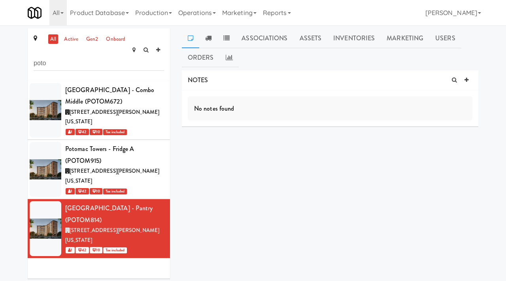
scroll to position [25, 0]
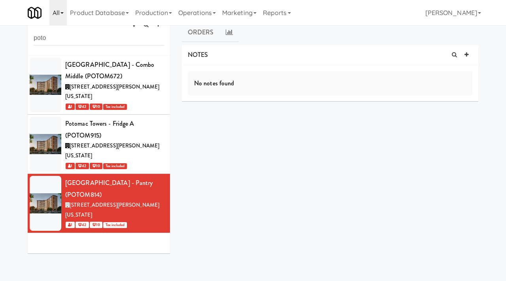
click at [55, 11] on link "All" at bounding box center [57, 12] width 17 height 25
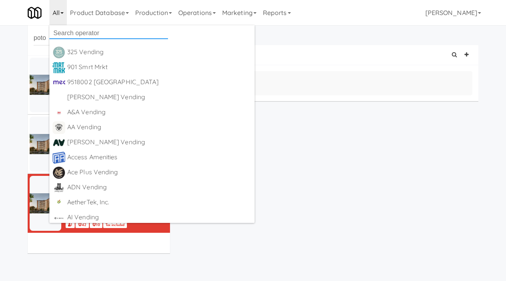
click at [66, 32] on input "text" at bounding box center [108, 33] width 119 height 12
type input "skye"
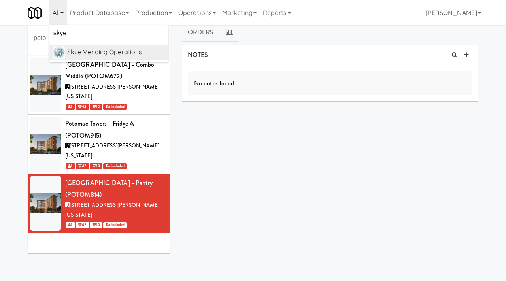
click at [84, 53] on div "Skye Vending Operations" at bounding box center [116, 52] width 98 height 12
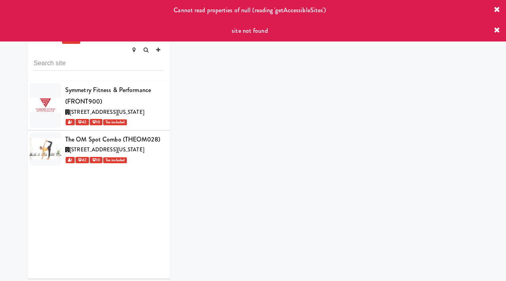
click at [495, 31] on icon at bounding box center [497, 30] width 6 height 6
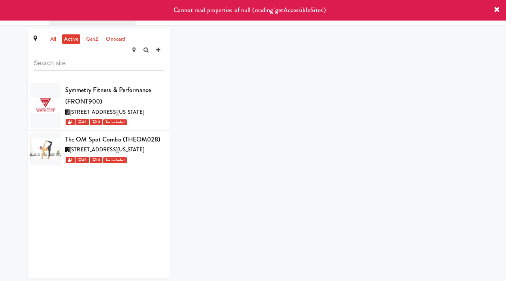
click at [498, 8] on icon at bounding box center [497, 10] width 6 height 6
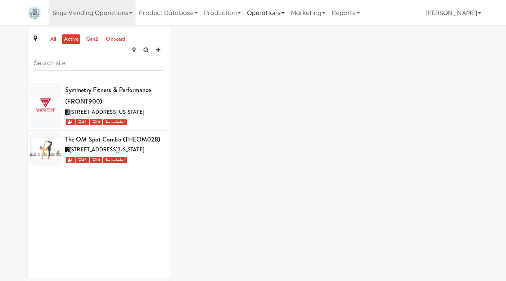
click at [264, 11] on link "Operations" at bounding box center [266, 12] width 44 height 25
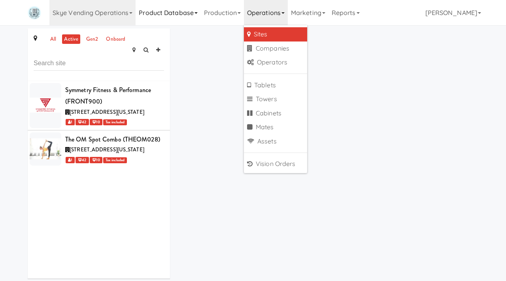
click at [194, 14] on link "Product Database" at bounding box center [168, 12] width 65 height 25
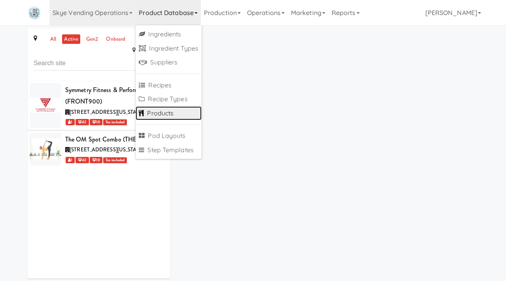
click at [159, 114] on link "Products" at bounding box center [169, 113] width 66 height 14
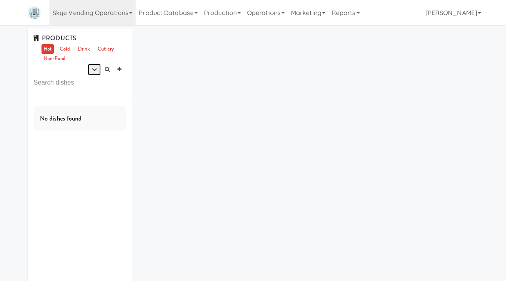
click at [93, 68] on icon "button" at bounding box center [94, 69] width 5 height 5
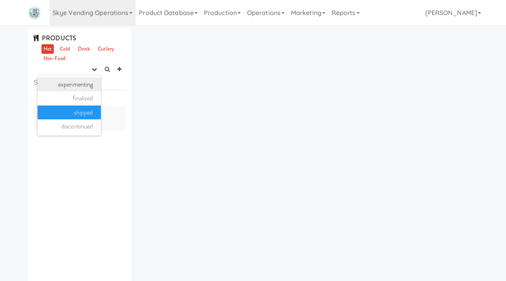
click at [84, 81] on link "experimenting" at bounding box center [69, 84] width 63 height 14
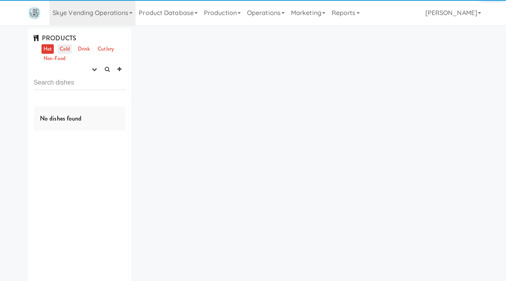
click at [65, 47] on link "Cold" at bounding box center [65, 49] width 14 height 10
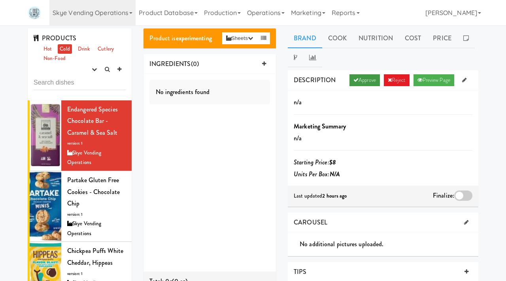
click at [359, 79] on link "Approve" at bounding box center [364, 80] width 30 height 12
click at [465, 191] on div at bounding box center [463, 196] width 18 height 10
click at [0, 0] on input "checkbox" at bounding box center [0, 0] width 0 height 0
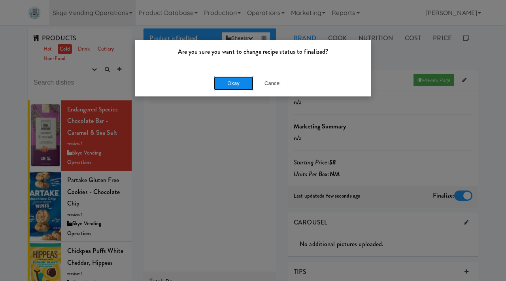
click at [237, 80] on button "Okay" at bounding box center [234, 83] width 40 height 14
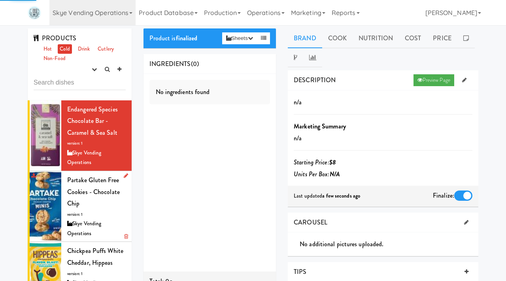
click at [93, 192] on span "Partake Gluten Free Cookies - Chocolate chip" at bounding box center [93, 192] width 53 height 32
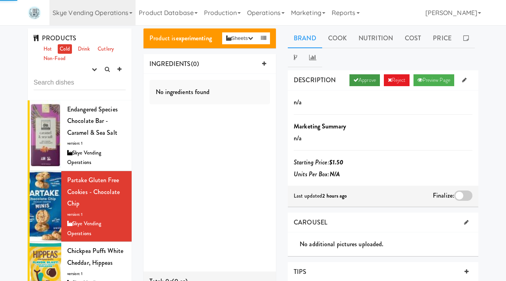
click at [359, 76] on link "Approve" at bounding box center [364, 80] width 30 height 12
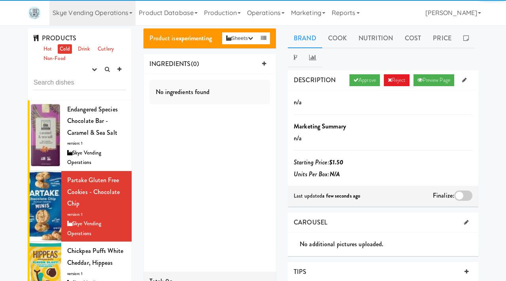
click at [460, 193] on div at bounding box center [463, 196] width 18 height 10
click at [0, 0] on input "checkbox" at bounding box center [0, 0] width 0 height 0
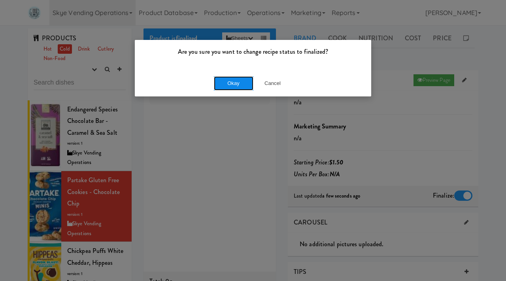
click at [231, 87] on button "Okay" at bounding box center [234, 83] width 40 height 14
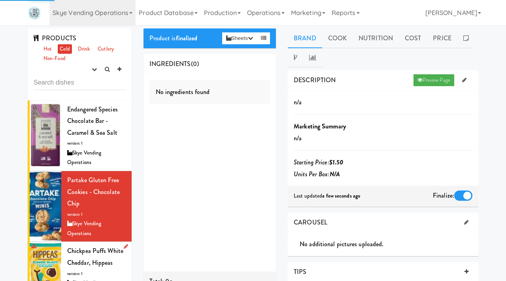
click at [81, 261] on span "Chickpea Puffs White Cheddar, Hippeas" at bounding box center [95, 256] width 56 height 21
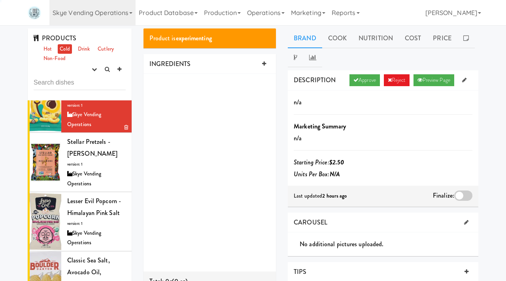
scroll to position [170, 0]
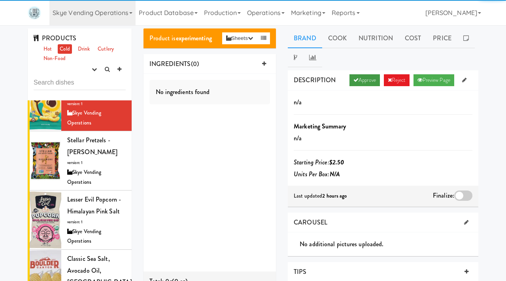
click at [362, 78] on link "Approve" at bounding box center [364, 80] width 30 height 12
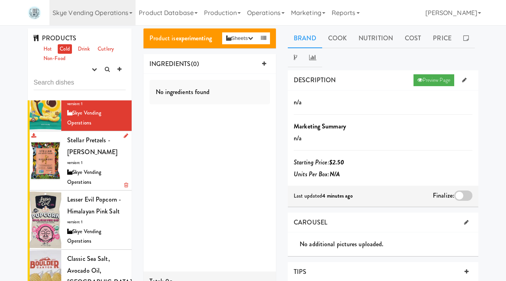
click at [100, 170] on div "Skye Vending Operations" at bounding box center [96, 177] width 59 height 19
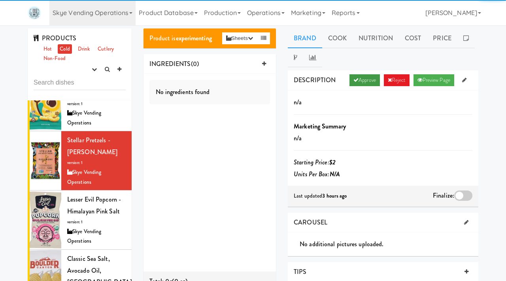
click at [362, 80] on link "Approve" at bounding box center [364, 80] width 30 height 12
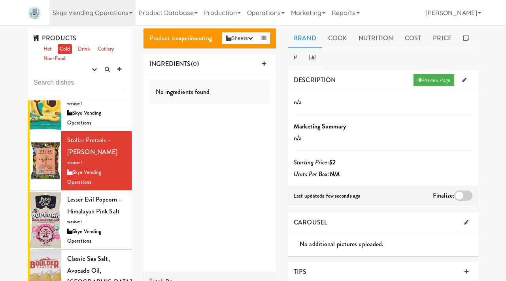
click at [461, 191] on div at bounding box center [463, 196] width 18 height 10
click at [0, 0] on input "checkbox" at bounding box center [0, 0] width 0 height 0
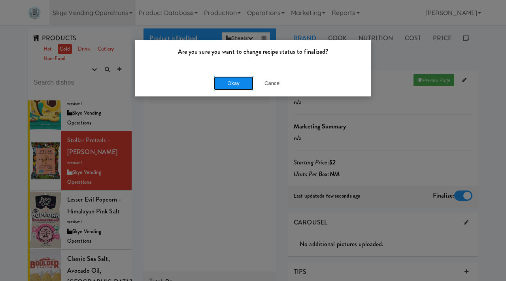
click at [232, 83] on button "Okay" at bounding box center [234, 83] width 40 height 14
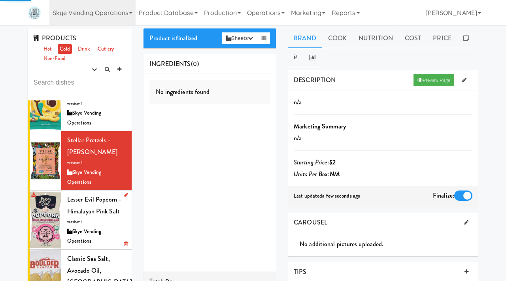
click at [92, 214] on span "Lesser Evil Popcorn - Himalayan Pink Salt" at bounding box center [94, 205] width 54 height 21
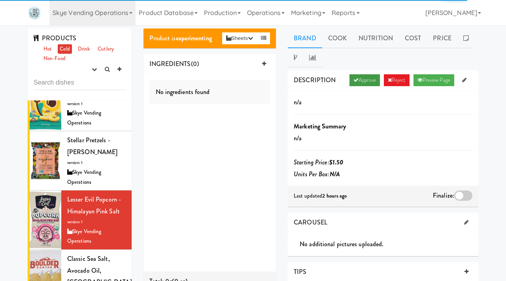
click at [364, 79] on link "Approve" at bounding box center [364, 80] width 30 height 12
click at [463, 194] on div at bounding box center [463, 196] width 18 height 10
click at [0, 0] on input "checkbox" at bounding box center [0, 0] width 0 height 0
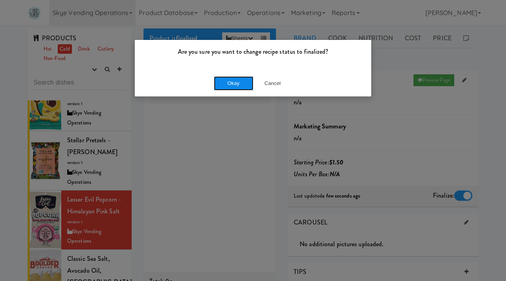
click at [235, 85] on button "Okay" at bounding box center [234, 83] width 40 height 14
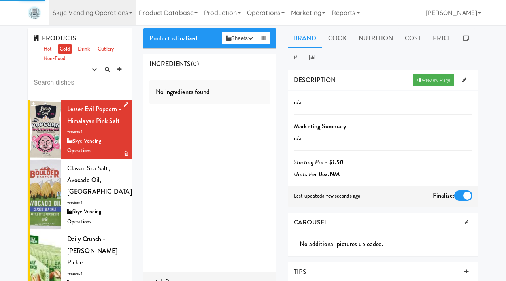
scroll to position [261, 0]
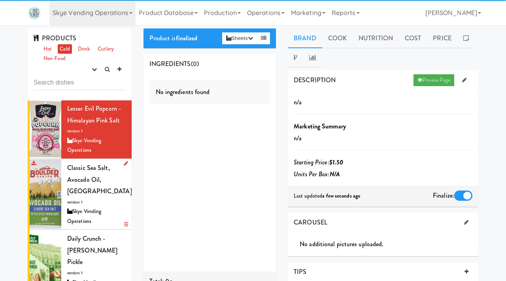
click at [66, 200] on li "Classic Sea Salt, Avocado Oil, Boulder Canyon version: 1 Skye Vending Operations" at bounding box center [80, 194] width 104 height 71
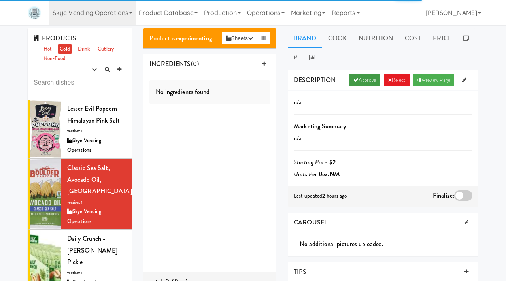
click at [361, 81] on link "Approve" at bounding box center [364, 80] width 30 height 12
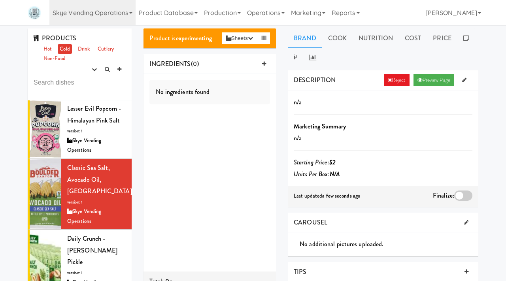
click at [459, 193] on div at bounding box center [463, 196] width 18 height 10
click at [0, 0] on input "checkbox" at bounding box center [0, 0] width 0 height 0
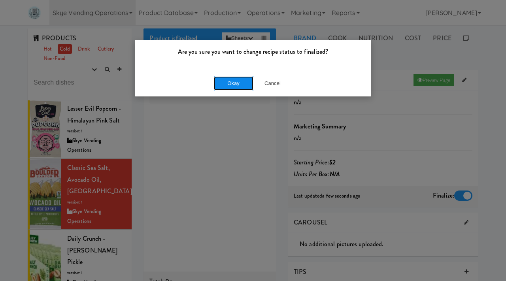
click at [232, 87] on button "Okay" at bounding box center [234, 83] width 40 height 14
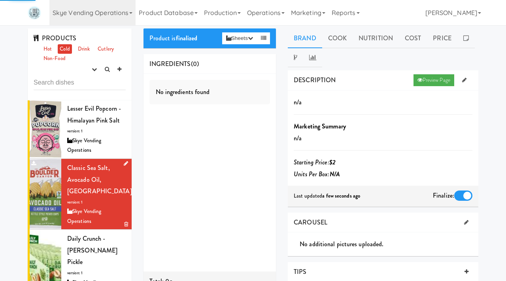
scroll to position [327, 0]
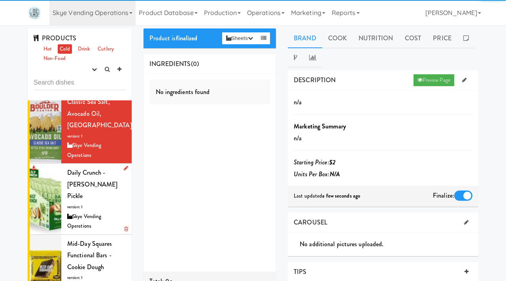
click at [90, 193] on div "Daily Crunch - Dill Pickle version: 1 Skye Vending Operations" at bounding box center [96, 199] width 59 height 64
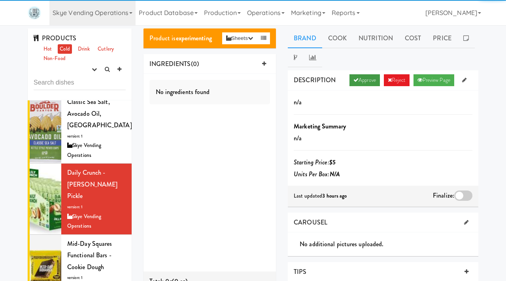
click at [358, 77] on link "Approve" at bounding box center [364, 80] width 30 height 12
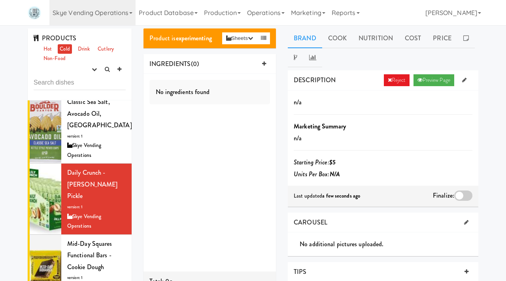
click at [461, 195] on div at bounding box center [463, 196] width 18 height 10
click at [0, 0] on input "checkbox" at bounding box center [0, 0] width 0 height 0
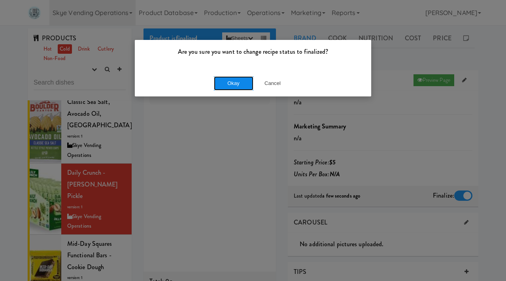
click at [230, 84] on button "Okay" at bounding box center [234, 83] width 40 height 14
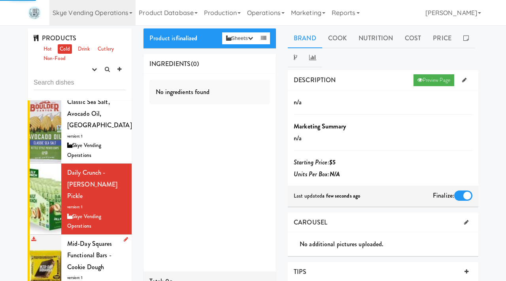
click at [68, 245] on span "Mid-day Squares Functional Bars - Cookie Dough" at bounding box center [89, 255] width 45 height 32
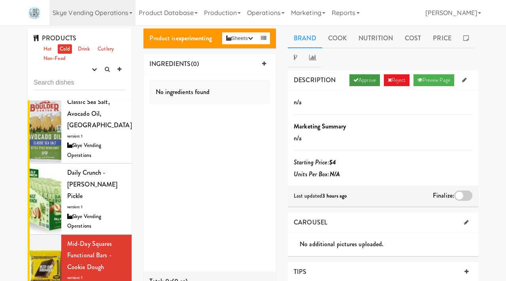
click at [366, 81] on link "Approve" at bounding box center [364, 80] width 30 height 12
click at [461, 196] on div at bounding box center [463, 196] width 18 height 10
click at [0, 0] on input "checkbox" at bounding box center [0, 0] width 0 height 0
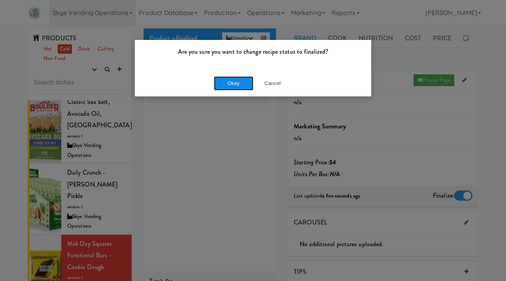
click at [236, 83] on button "Okay" at bounding box center [234, 83] width 40 height 14
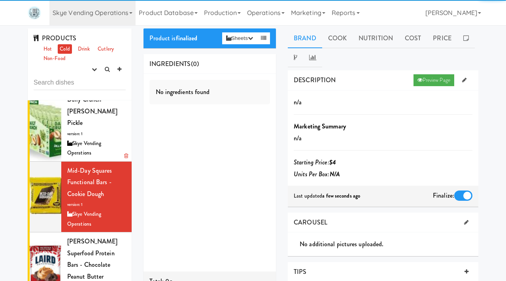
scroll to position [401, 0]
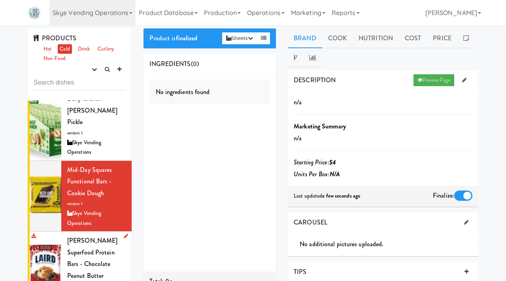
click at [78, 253] on span "Laird Superfood Protein Bars - Chocolate Peanut butter" at bounding box center [92, 258] width 50 height 44
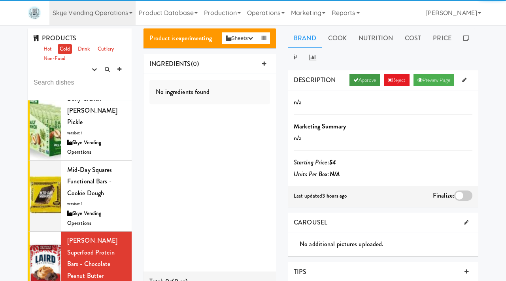
click at [357, 83] on link "Approve" at bounding box center [364, 80] width 30 height 12
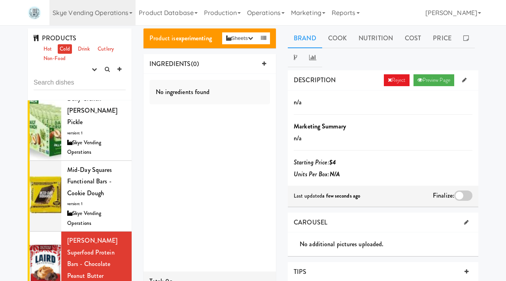
click at [461, 195] on div at bounding box center [463, 196] width 18 height 10
click at [0, 0] on input "checkbox" at bounding box center [0, 0] width 0 height 0
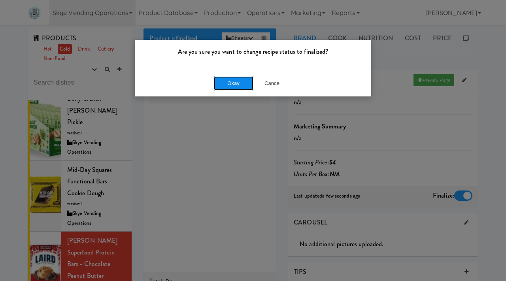
click at [229, 77] on button "Okay" at bounding box center [234, 83] width 40 height 14
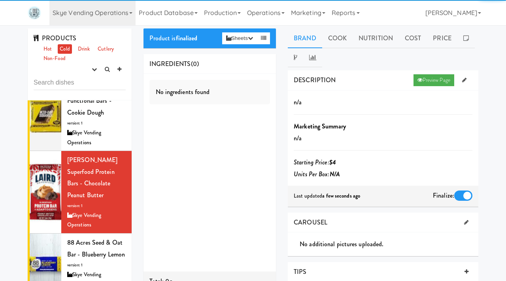
scroll to position [483, 0]
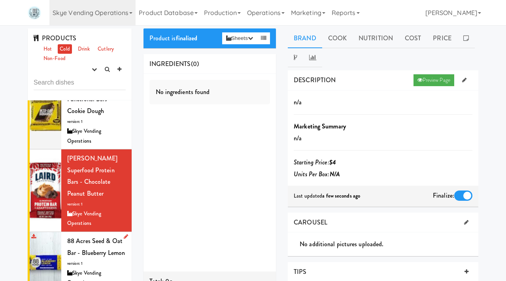
click at [82, 268] on div "Skye Vending Operations" at bounding box center [96, 277] width 59 height 19
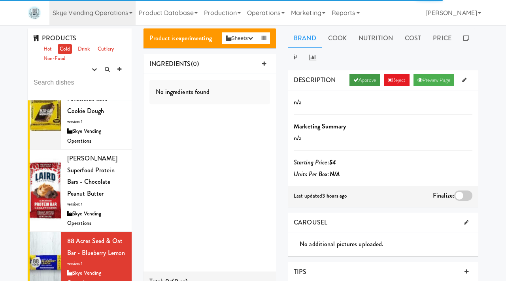
click at [352, 76] on link "Approve" at bounding box center [364, 80] width 30 height 12
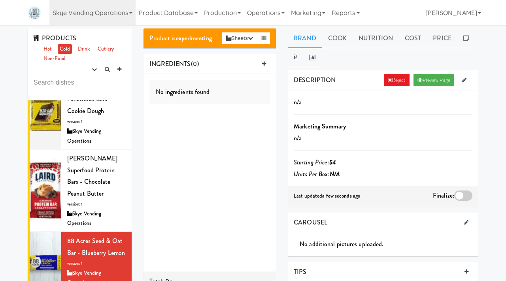
click at [463, 193] on div at bounding box center [463, 196] width 18 height 10
click at [0, 0] on input "checkbox" at bounding box center [0, 0] width 0 height 0
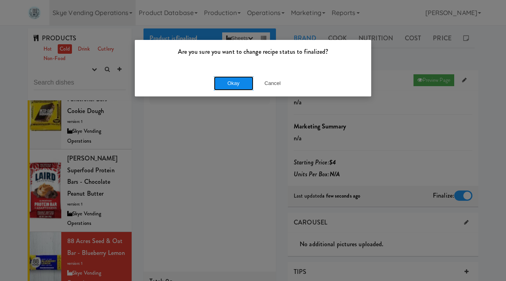
click at [237, 81] on button "Okay" at bounding box center [234, 83] width 40 height 14
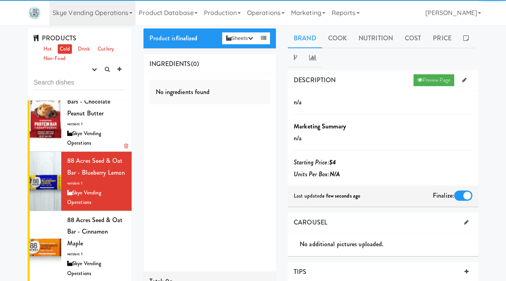
scroll to position [564, 0]
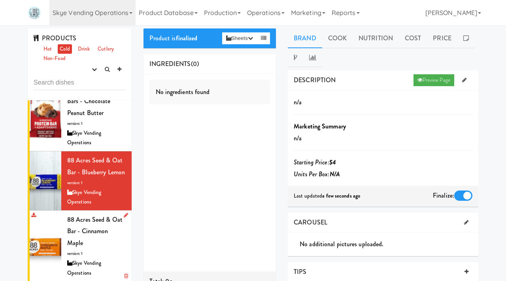
click at [81, 251] on span "version: 1" at bounding box center [74, 254] width 15 height 6
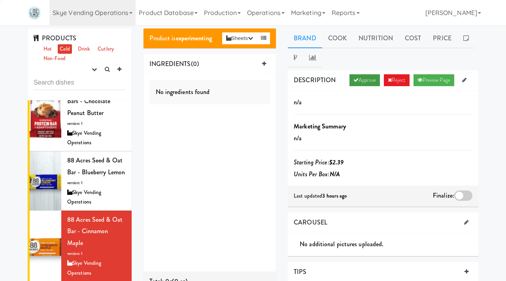
click at [357, 84] on link "Approve" at bounding box center [364, 80] width 30 height 12
click at [459, 193] on div at bounding box center [463, 196] width 18 height 10
click at [0, 0] on input "checkbox" at bounding box center [0, 0] width 0 height 0
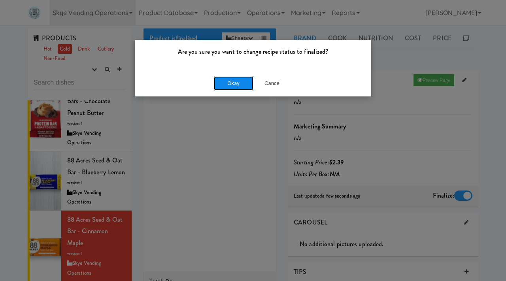
click at [227, 86] on button "Okay" at bounding box center [234, 83] width 40 height 14
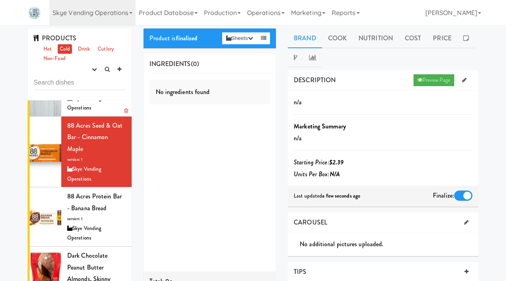
scroll to position [659, 0]
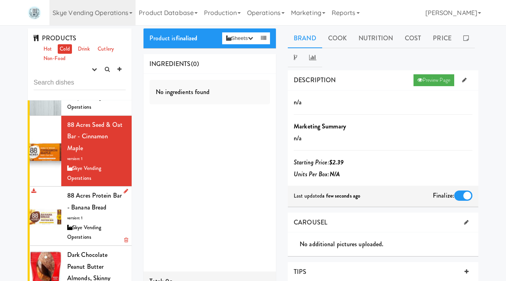
click at [83, 191] on span "88 Acres Protein Bar - Banana Bread" at bounding box center [94, 201] width 55 height 21
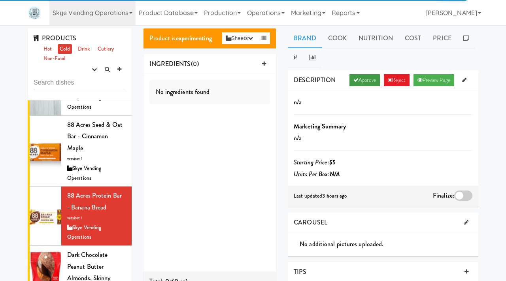
click at [359, 79] on link "Approve" at bounding box center [364, 80] width 30 height 12
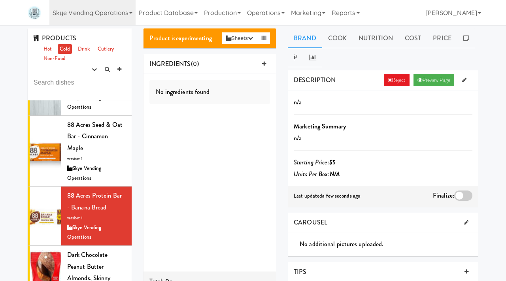
click at [461, 195] on div at bounding box center [463, 196] width 18 height 10
click at [0, 0] on input "checkbox" at bounding box center [0, 0] width 0 height 0
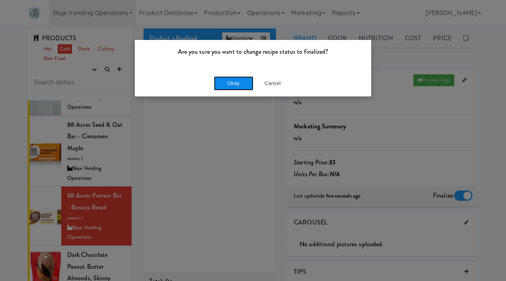
click at [245, 77] on button "Okay" at bounding box center [234, 83] width 40 height 14
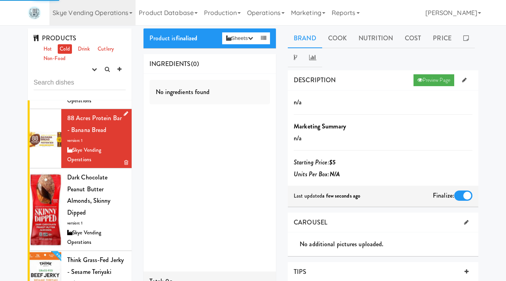
scroll to position [747, 0]
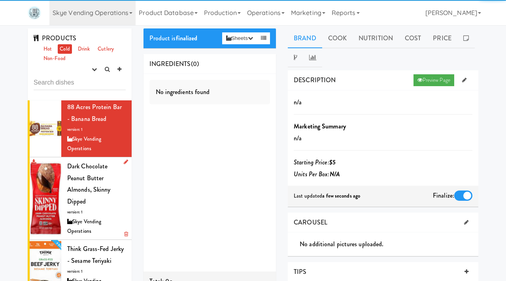
click at [94, 171] on div "Dark Chocolate Peanut Butter Almonds, Skinny Dipped version: 1 Skye Vending Ope…" at bounding box center [96, 198] width 59 height 76
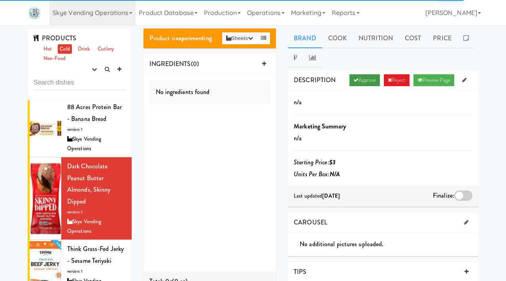
click at [365, 77] on link "Approve" at bounding box center [364, 80] width 30 height 12
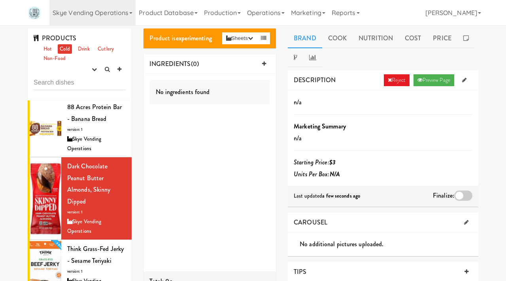
click at [467, 192] on div at bounding box center [463, 196] width 18 height 10
click at [0, 0] on input "checkbox" at bounding box center [0, 0] width 0 height 0
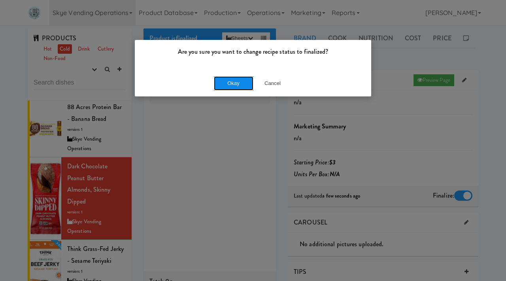
click at [244, 84] on button "Okay" at bounding box center [234, 83] width 40 height 14
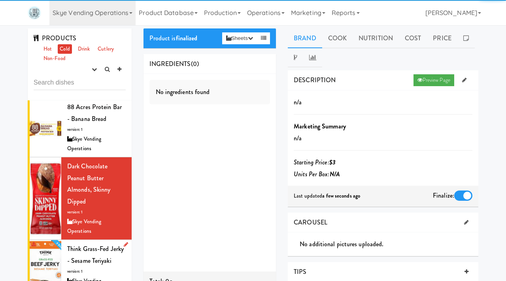
click at [93, 243] on div "Think Grass-fed Jerky - Sesame Teriyaki version: 1 Skye Vending Operations" at bounding box center [96, 269] width 59 height 53
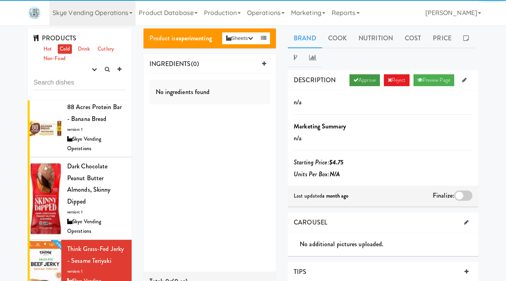
click at [359, 82] on link "Approve" at bounding box center [364, 80] width 30 height 12
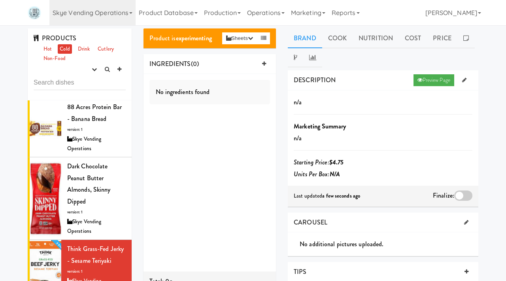
click at [469, 197] on div at bounding box center [463, 196] width 18 height 10
click at [0, 0] on input "checkbox" at bounding box center [0, 0] width 0 height 0
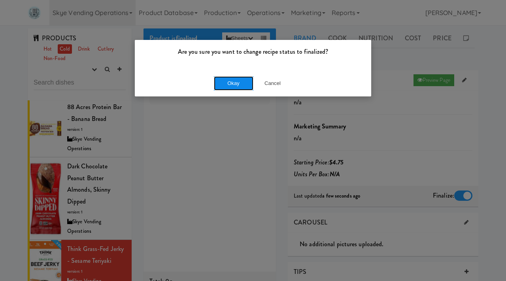
click at [236, 83] on button "Okay" at bounding box center [234, 83] width 40 height 14
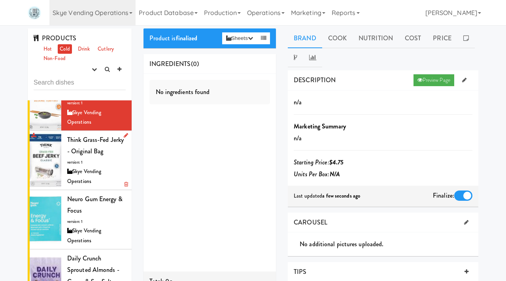
scroll to position [916, 0]
click at [85, 166] on div "Skye Vending Operations" at bounding box center [96, 175] width 59 height 19
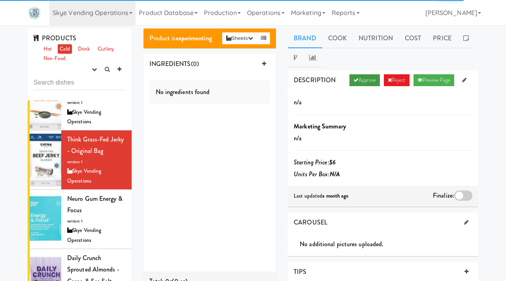
click at [361, 78] on link "Approve" at bounding box center [364, 80] width 30 height 12
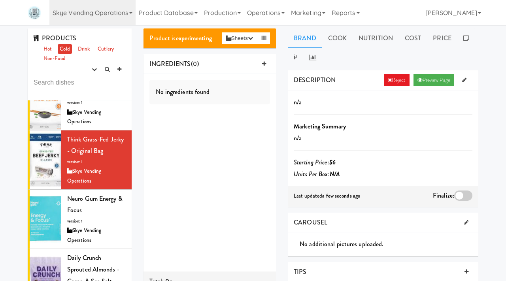
click at [463, 191] on div at bounding box center [463, 196] width 18 height 10
click at [0, 0] on input "checkbox" at bounding box center [0, 0] width 0 height 0
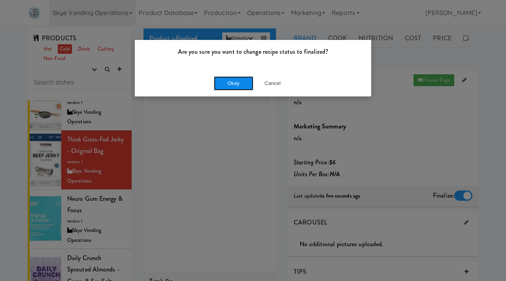
click at [242, 79] on button "Okay" at bounding box center [234, 83] width 40 height 14
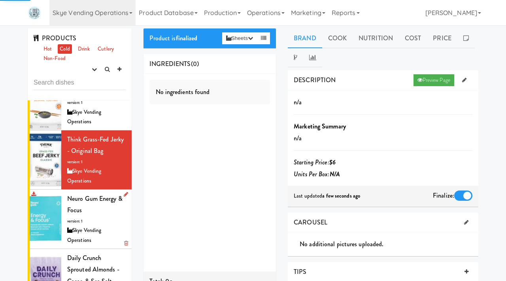
click at [98, 193] on div "Neuro Gum Energy & Focus version: 1 Skye Vending Operations" at bounding box center [96, 219] width 59 height 53
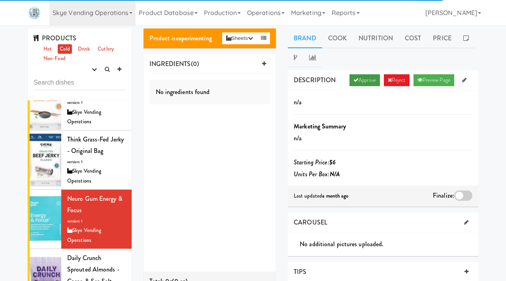
click at [368, 81] on link "Approve" at bounding box center [364, 80] width 30 height 12
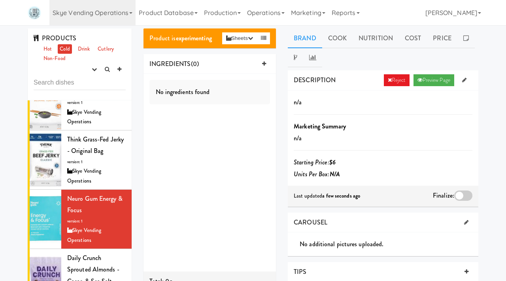
click at [461, 193] on div at bounding box center [463, 196] width 18 height 10
click at [0, 0] on input "checkbox" at bounding box center [0, 0] width 0 height 0
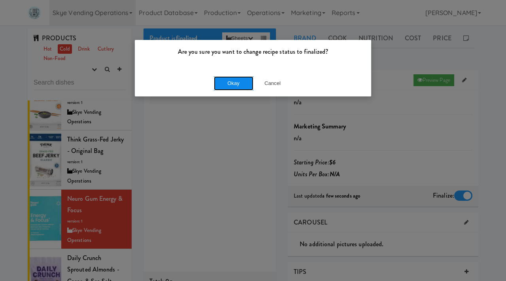
click at [238, 81] on button "Okay" at bounding box center [234, 83] width 40 height 14
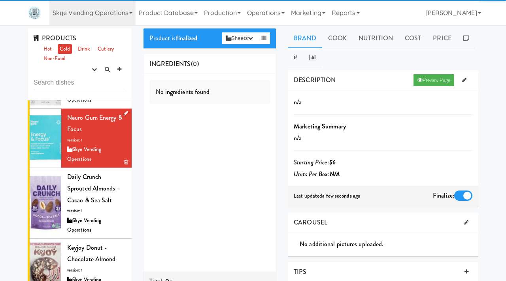
scroll to position [997, 0]
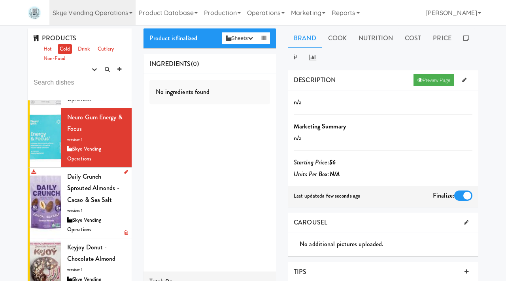
click at [103, 173] on div "Daily Crunch Sprouted Almonds - Cacao & Sea Salt version: 1 Skye Vending Operat…" at bounding box center [96, 203] width 59 height 64
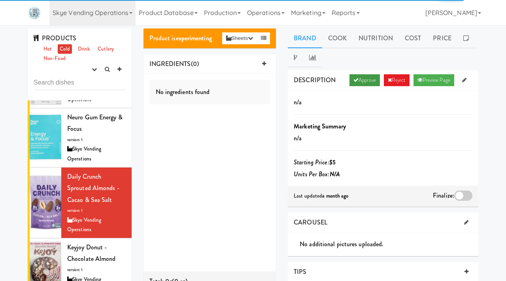
click at [362, 81] on link "Approve" at bounding box center [364, 80] width 30 height 12
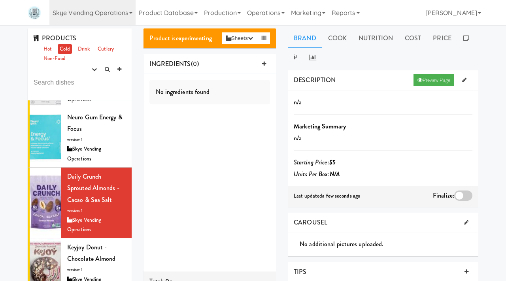
click at [463, 196] on div at bounding box center [463, 196] width 18 height 10
click at [0, 0] on input "checkbox" at bounding box center [0, 0] width 0 height 0
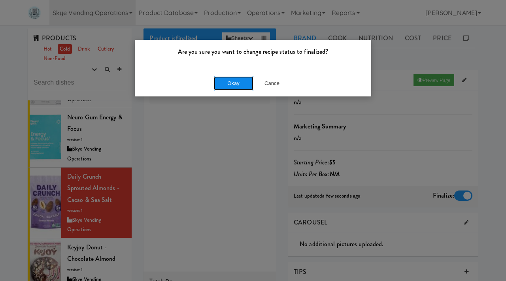
click at [241, 79] on button "Okay" at bounding box center [234, 83] width 40 height 14
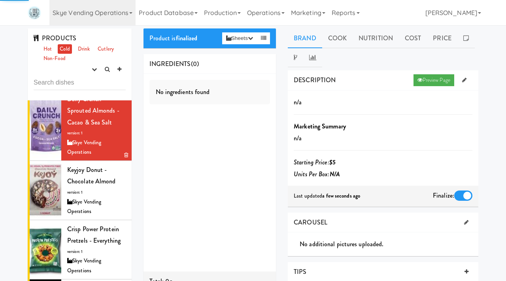
scroll to position [1077, 0]
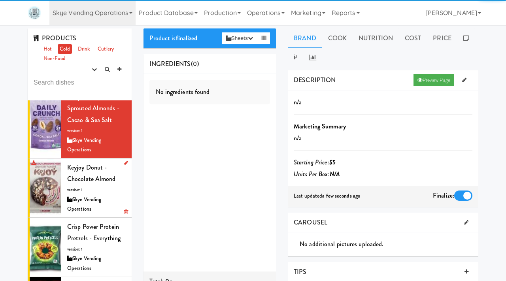
click at [93, 166] on div "Keyjoy Donut - Chocolate Almond version: 1 Skye Vending Operations" at bounding box center [96, 188] width 59 height 53
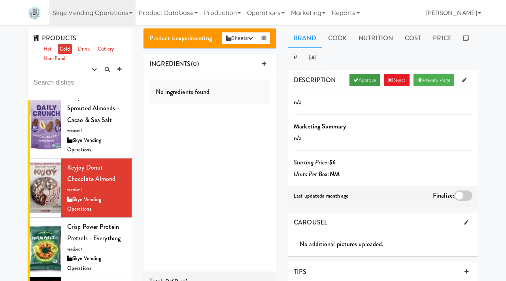
click at [359, 83] on link "Approve" at bounding box center [364, 80] width 30 height 12
click at [461, 191] on div at bounding box center [463, 196] width 18 height 10
click at [0, 0] on input "checkbox" at bounding box center [0, 0] width 0 height 0
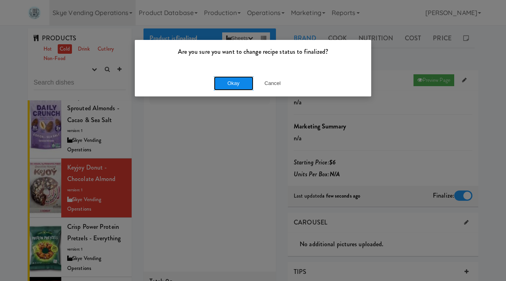
click at [244, 85] on button "Okay" at bounding box center [234, 83] width 40 height 14
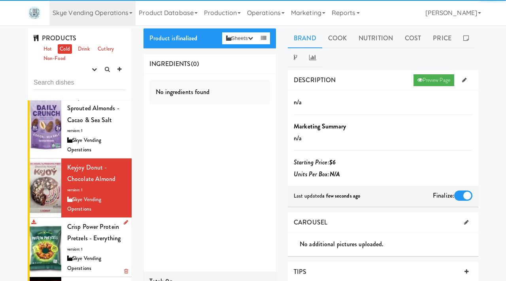
click at [83, 227] on div "Crisp Power Protein Pretzels - Everything version: 1 Skye Vending Operations" at bounding box center [96, 247] width 59 height 53
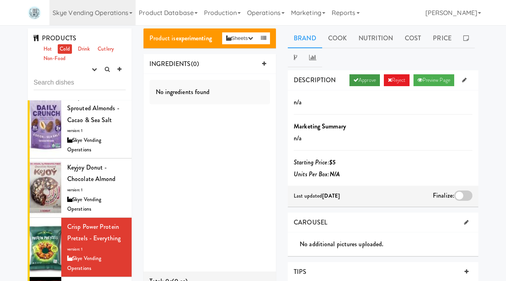
click at [355, 81] on link "Approve" at bounding box center [364, 80] width 30 height 12
click at [458, 196] on div at bounding box center [463, 196] width 18 height 10
click at [0, 0] on input "checkbox" at bounding box center [0, 0] width 0 height 0
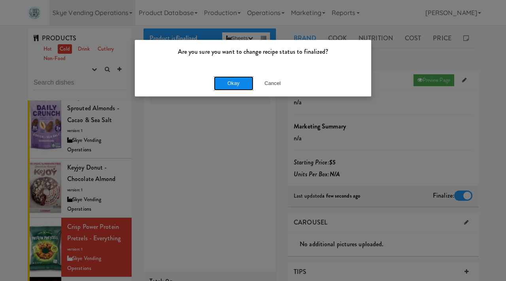
click at [227, 81] on button "Okay" at bounding box center [234, 83] width 40 height 14
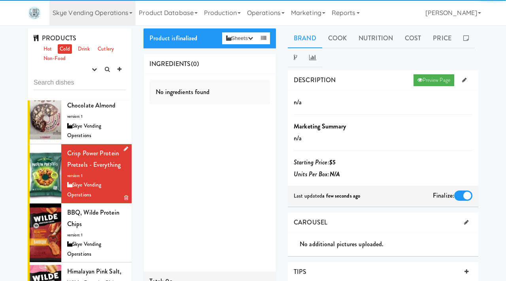
scroll to position [1151, 0]
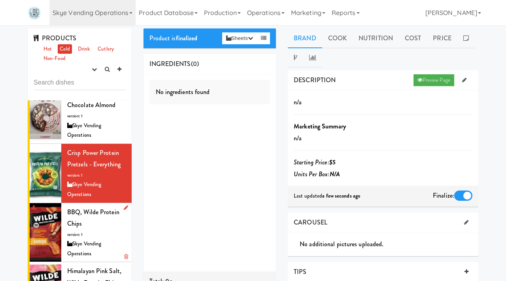
click at [96, 206] on div "BBQ, Wilde Protein Chips version: 1 Skye Vending Operations" at bounding box center [96, 232] width 59 height 53
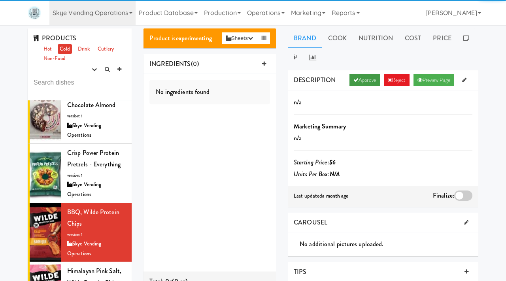
click at [359, 81] on link "Approve" at bounding box center [364, 80] width 30 height 12
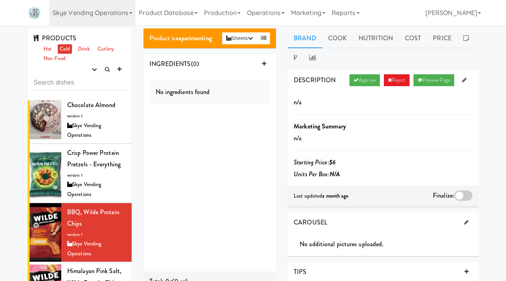
click at [466, 193] on div at bounding box center [463, 196] width 18 height 10
click at [0, 0] on input "checkbox" at bounding box center [0, 0] width 0 height 0
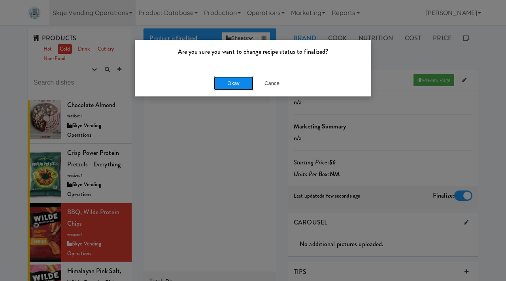
click at [243, 76] on button "Okay" at bounding box center [234, 83] width 40 height 14
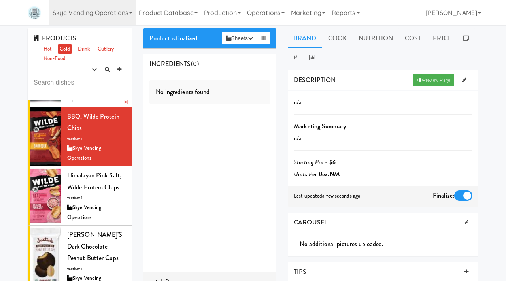
scroll to position [1257, 0]
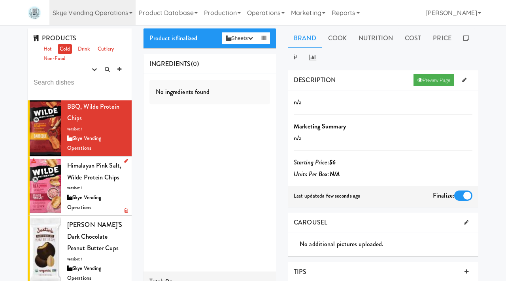
click at [83, 193] on div "Skye Vending Operations" at bounding box center [96, 202] width 59 height 19
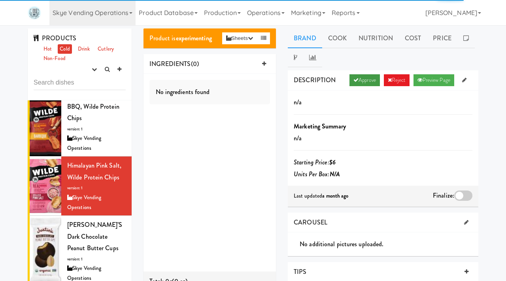
click at [357, 76] on link "Approve" at bounding box center [364, 80] width 30 height 12
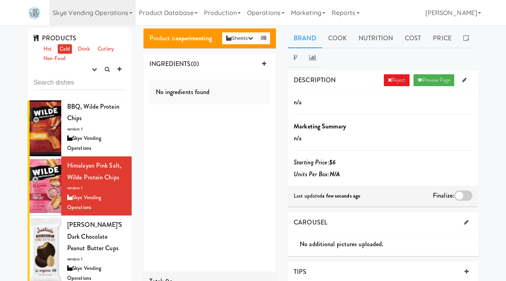
click at [463, 194] on div at bounding box center [463, 196] width 18 height 10
click at [0, 0] on input "checkbox" at bounding box center [0, 0] width 0 height 0
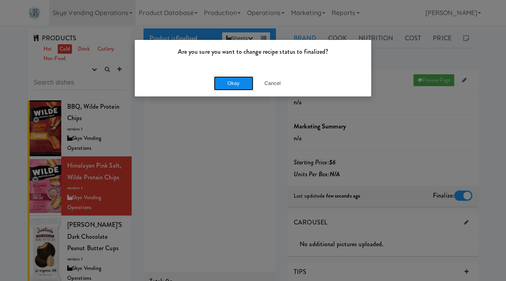
click at [234, 82] on button "Okay" at bounding box center [234, 83] width 40 height 14
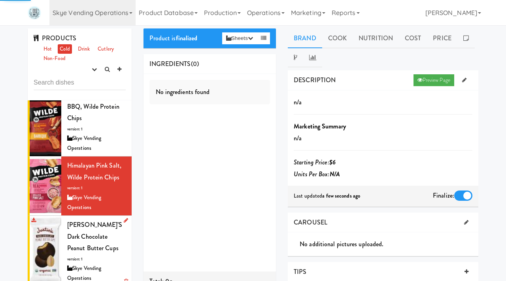
click at [76, 225] on span "Justin’s Dark Chocolate Peanut Butter Cups" at bounding box center [94, 236] width 55 height 32
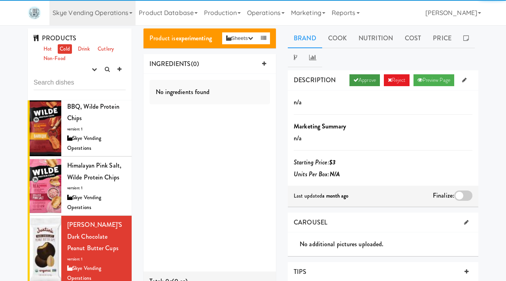
click at [370, 81] on link "Approve" at bounding box center [364, 80] width 30 height 12
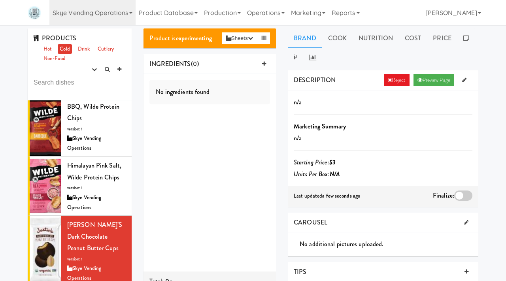
click at [458, 191] on div at bounding box center [463, 196] width 18 height 10
click at [0, 0] on input "checkbox" at bounding box center [0, 0] width 0 height 0
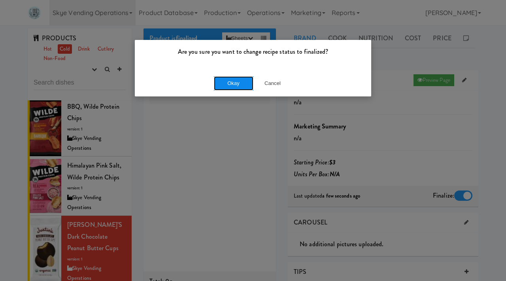
click at [232, 83] on button "Okay" at bounding box center [234, 83] width 40 height 14
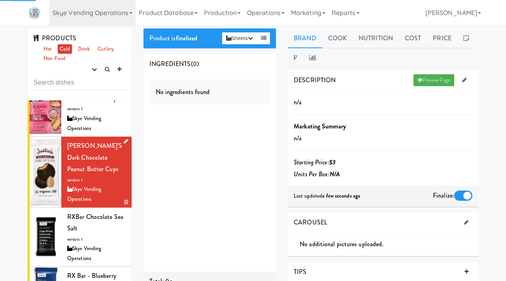
scroll to position [1337, 0]
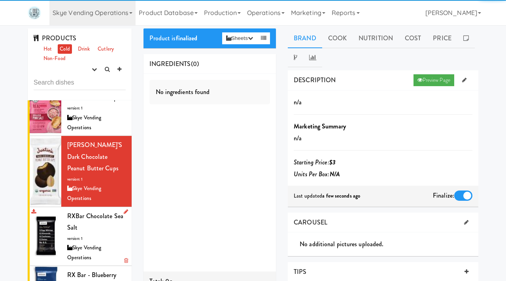
click at [77, 210] on div "RXBar Chocolate Sea Salt version: 1 Skye Vending Operations" at bounding box center [96, 236] width 59 height 53
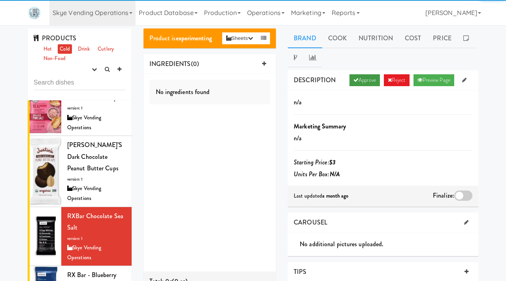
click at [361, 85] on link "Approve" at bounding box center [364, 80] width 30 height 12
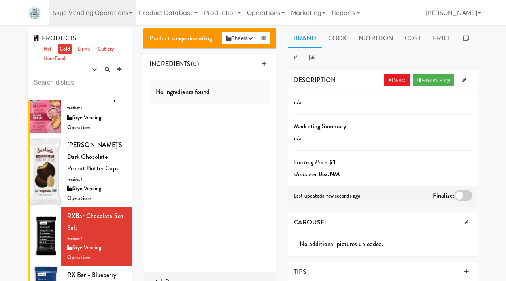
click at [457, 195] on div at bounding box center [463, 196] width 18 height 10
click at [0, 0] on input "checkbox" at bounding box center [0, 0] width 0 height 0
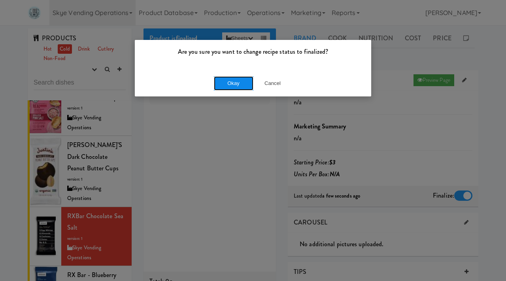
click at [231, 88] on button "Okay" at bounding box center [234, 83] width 40 height 14
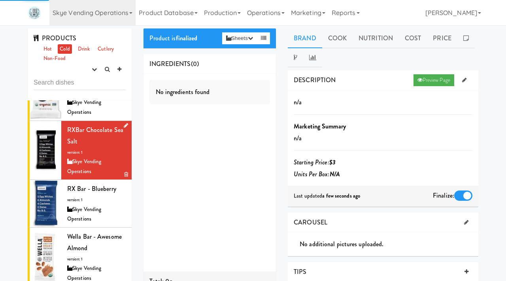
scroll to position [1434, 0]
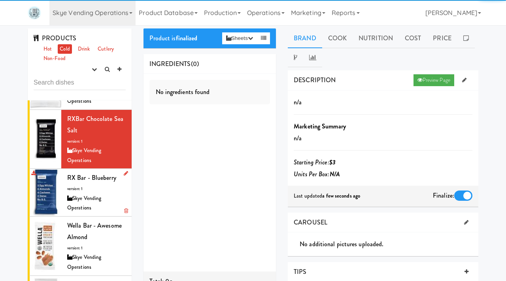
click at [88, 194] on div "Skye Vending Operations" at bounding box center [96, 203] width 59 height 19
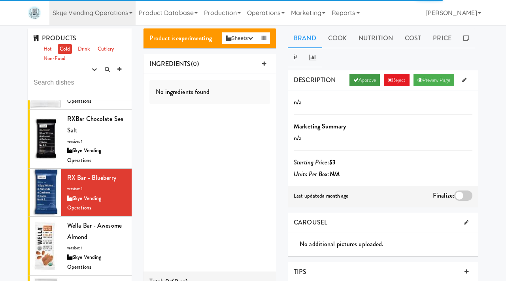
click at [361, 78] on link "Approve" at bounding box center [364, 80] width 30 height 12
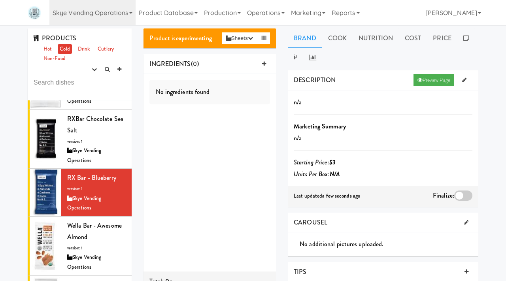
click at [464, 192] on div at bounding box center [463, 196] width 18 height 10
click at [0, 0] on input "checkbox" at bounding box center [0, 0] width 0 height 0
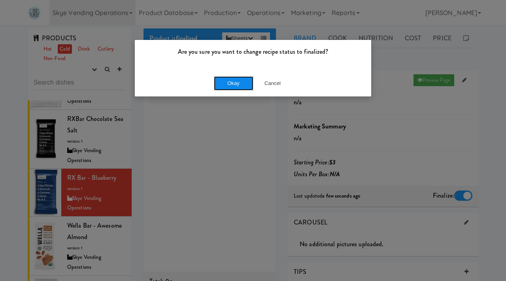
click at [232, 82] on button "Okay" at bounding box center [234, 83] width 40 height 14
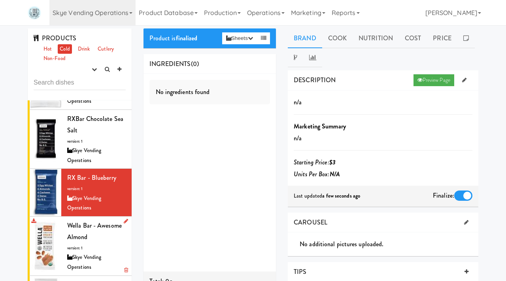
click at [109, 220] on div "Wella Bar - Awesome Almond version: 1 Skye Vending Operations" at bounding box center [96, 246] width 59 height 53
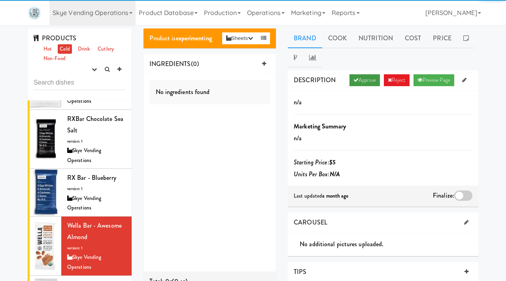
click at [364, 77] on link "Approve" at bounding box center [364, 80] width 30 height 12
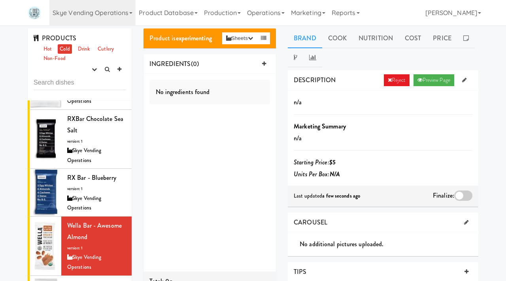
click at [467, 191] on div at bounding box center [463, 196] width 18 height 10
click at [0, 0] on input "checkbox" at bounding box center [0, 0] width 0 height 0
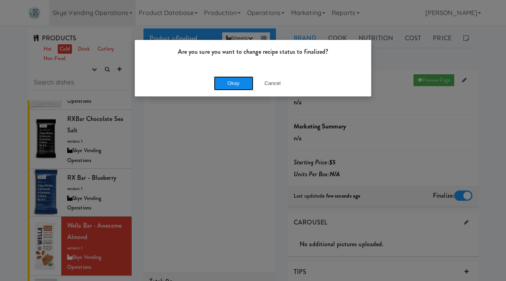
click at [242, 86] on button "Okay" at bounding box center [234, 83] width 40 height 14
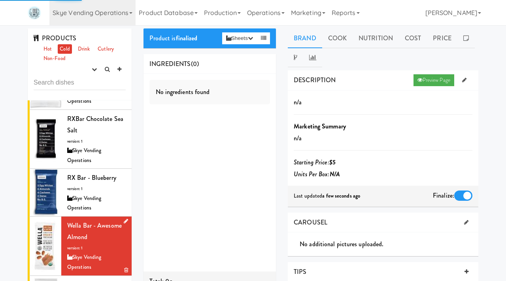
scroll to position [1507, 0]
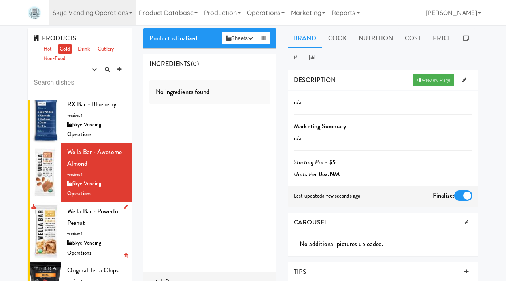
click at [97, 206] on div "Wella Bar - Powerful Peanut version: 1 Skye Vending Operations" at bounding box center [96, 232] width 59 height 53
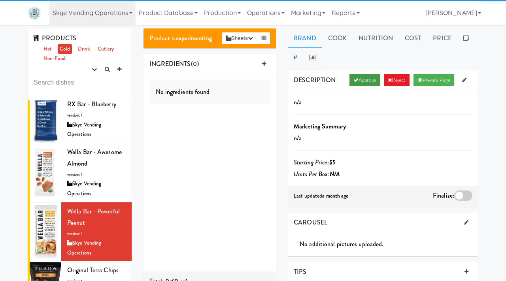
click at [360, 79] on link "Approve" at bounding box center [364, 80] width 30 height 12
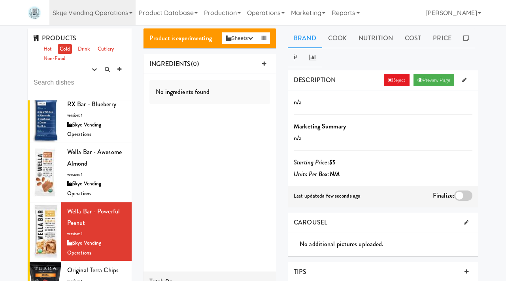
click at [468, 196] on div at bounding box center [463, 196] width 18 height 10
click at [0, 0] on input "checkbox" at bounding box center [0, 0] width 0 height 0
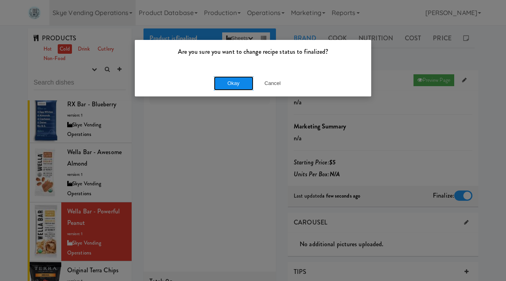
click at [245, 80] on button "Okay" at bounding box center [234, 83] width 40 height 14
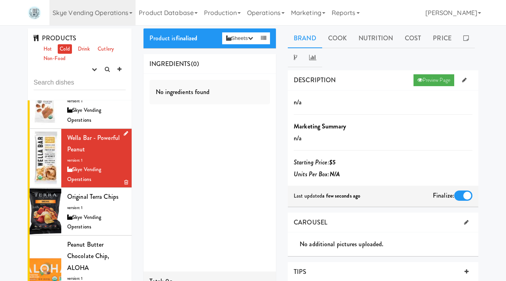
scroll to position [1582, 0]
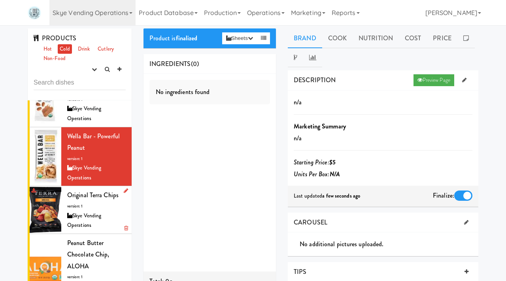
click at [86, 211] on div "Skye Vending Operations" at bounding box center [96, 220] width 59 height 19
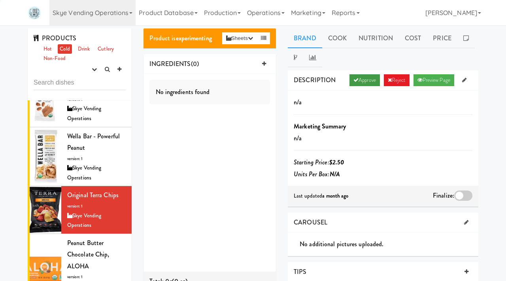
click at [362, 79] on link "Approve" at bounding box center [364, 80] width 30 height 12
click at [458, 193] on div at bounding box center [463, 196] width 18 height 10
click at [0, 0] on input "checkbox" at bounding box center [0, 0] width 0 height 0
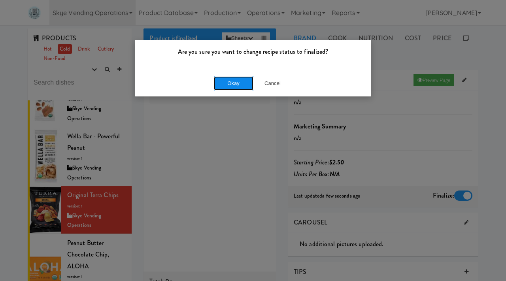
click at [241, 83] on button "Okay" at bounding box center [234, 83] width 40 height 14
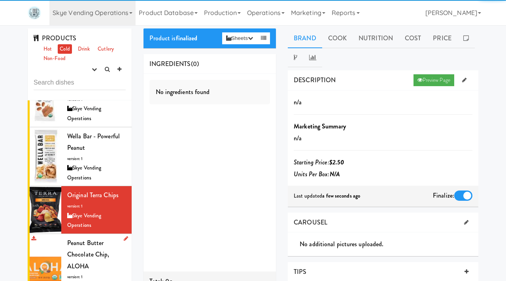
click at [82, 238] on span "Peanut butter Chocolate Chip, ALOHA" at bounding box center [88, 254] width 42 height 32
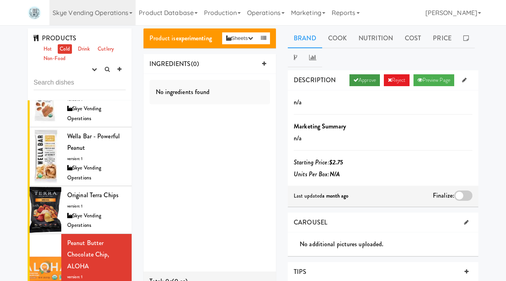
click at [368, 84] on link "Approve" at bounding box center [364, 80] width 30 height 12
click at [463, 194] on div at bounding box center [463, 196] width 18 height 10
click at [0, 0] on input "checkbox" at bounding box center [0, 0] width 0 height 0
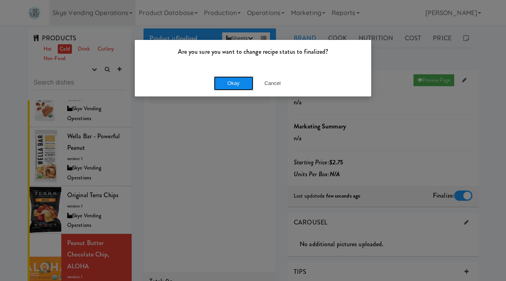
click at [248, 87] on button "Okay" at bounding box center [234, 83] width 40 height 14
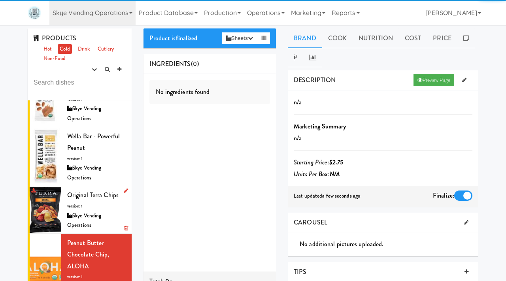
scroll to position [1645, 0]
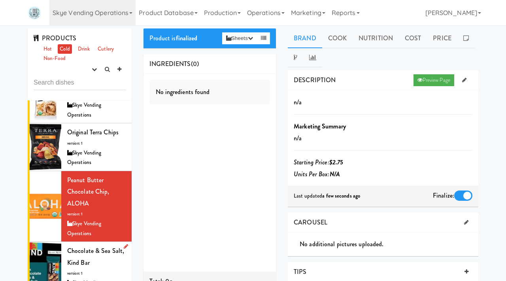
click at [86, 251] on div "Chocolate & Sea Salt, Kind Bar version: 1 Skye Vending Operations" at bounding box center [96, 271] width 59 height 53
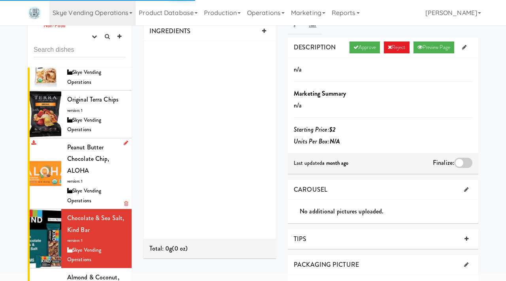
scroll to position [41, 0]
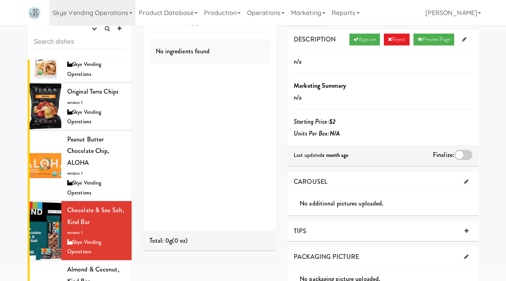
click at [465, 153] on div at bounding box center [463, 155] width 18 height 10
click at [0, 0] on input "checkbox" at bounding box center [0, 0] width 0 height 0
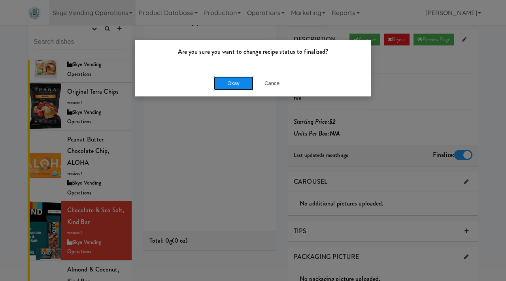
click at [235, 83] on button "Okay" at bounding box center [234, 83] width 40 height 14
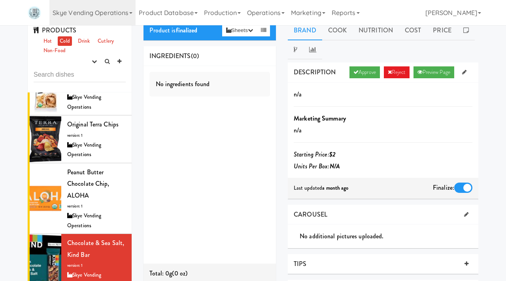
scroll to position [8, 0]
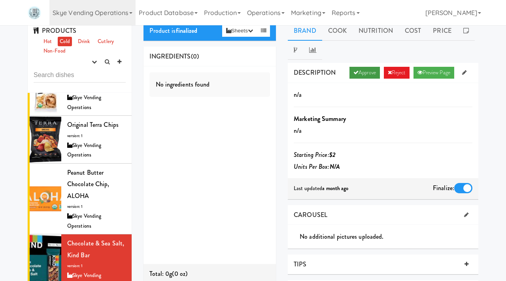
click at [361, 73] on link "Approve" at bounding box center [364, 73] width 30 height 12
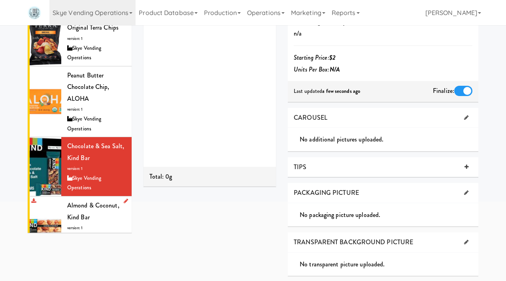
click at [89, 201] on span "Almond & Coconut, Kind Bar" at bounding box center [93, 211] width 52 height 21
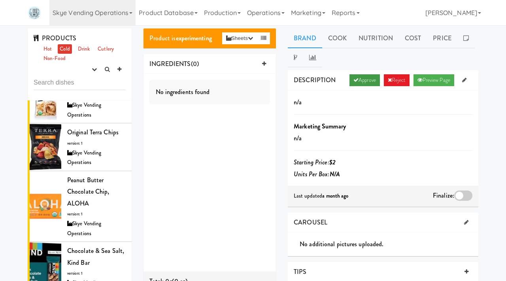
click at [360, 84] on link "Approve" at bounding box center [364, 80] width 30 height 12
click at [463, 196] on div at bounding box center [463, 196] width 18 height 10
click at [0, 0] on input "checkbox" at bounding box center [0, 0] width 0 height 0
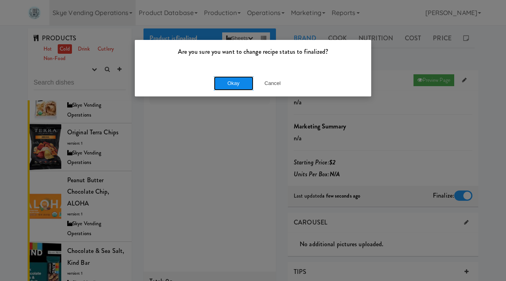
click at [228, 82] on button "Okay" at bounding box center [234, 83] width 40 height 14
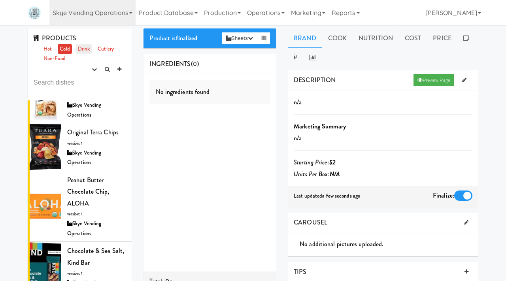
click at [85, 49] on link "Drink" at bounding box center [84, 49] width 16 height 10
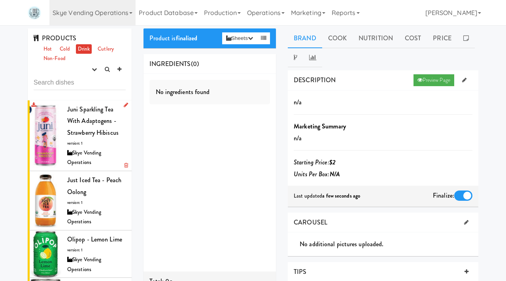
click at [98, 128] on span "Juni Sparkling Tea with Adaptogens - Strawberry Hibiscus" at bounding box center [92, 121] width 51 height 32
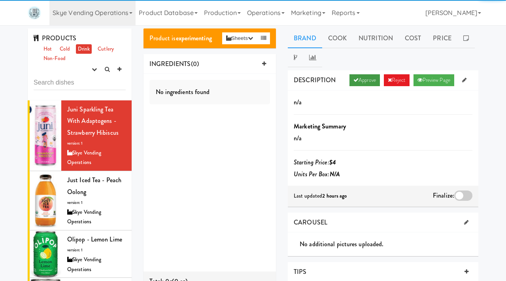
click at [367, 85] on link "Approve" at bounding box center [364, 80] width 30 height 12
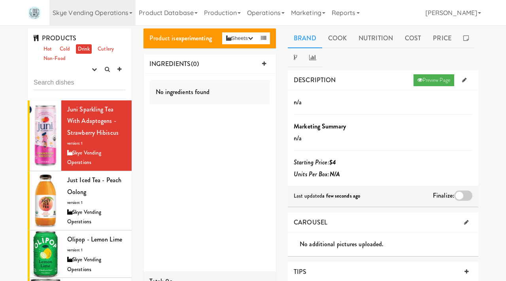
click at [459, 193] on div at bounding box center [463, 196] width 18 height 10
click at [0, 0] on input "checkbox" at bounding box center [0, 0] width 0 height 0
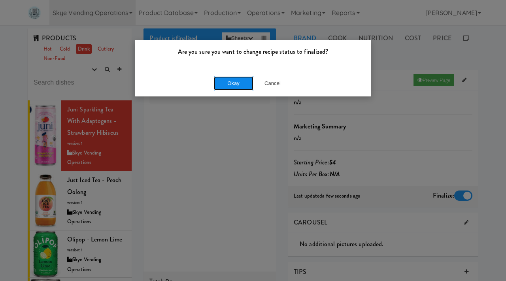
click at [223, 78] on button "Okay" at bounding box center [234, 83] width 40 height 14
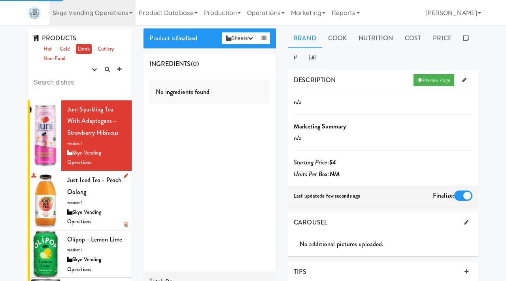
click at [76, 203] on span "version: 1" at bounding box center [74, 203] width 15 height 6
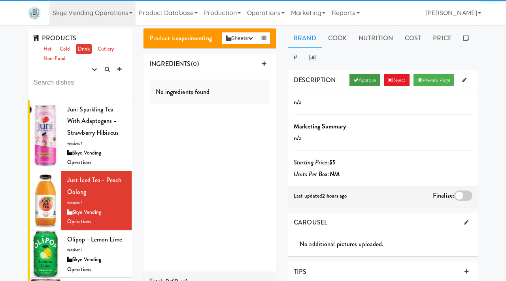
click at [355, 80] on link "Approve" at bounding box center [364, 80] width 30 height 12
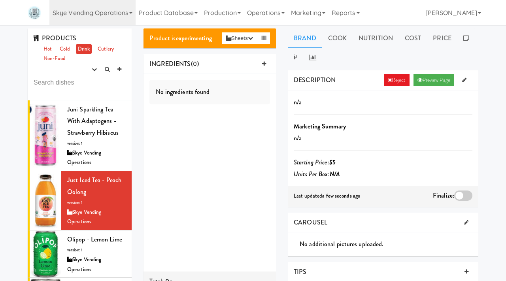
click at [463, 195] on div at bounding box center [463, 196] width 18 height 10
click at [0, 0] on input "checkbox" at bounding box center [0, 0] width 0 height 0
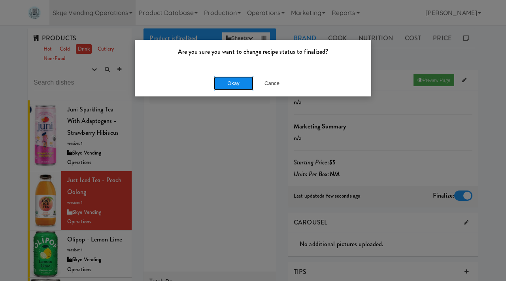
click at [236, 83] on button "Okay" at bounding box center [234, 83] width 40 height 14
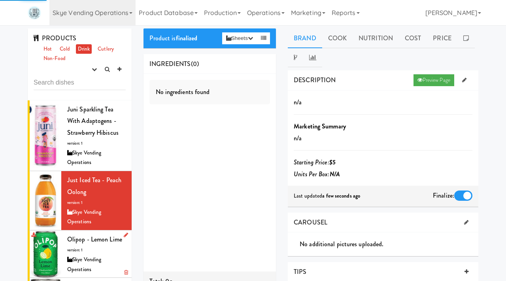
click at [94, 246] on div "Olipop - Lemon Lime version: 1 Skye Vending Operations" at bounding box center [96, 254] width 59 height 41
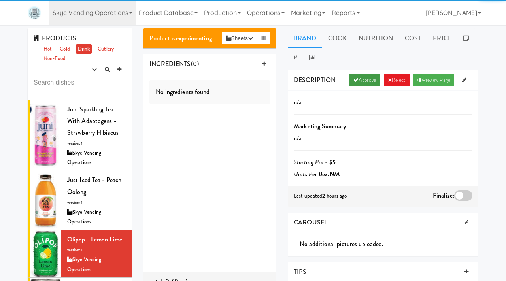
click at [353, 78] on icon at bounding box center [355, 79] width 5 height 5
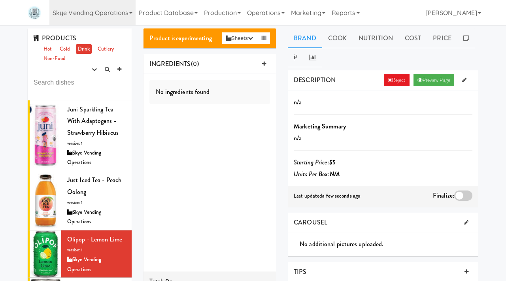
click at [460, 197] on div at bounding box center [463, 196] width 18 height 10
click at [0, 0] on input "checkbox" at bounding box center [0, 0] width 0 height 0
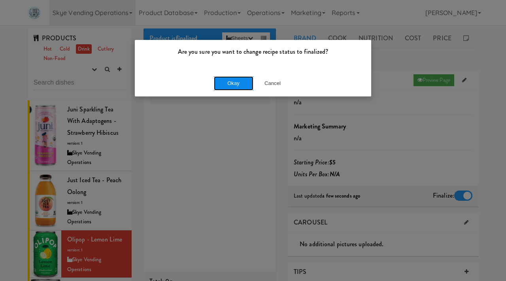
click at [233, 81] on button "Okay" at bounding box center [234, 83] width 40 height 14
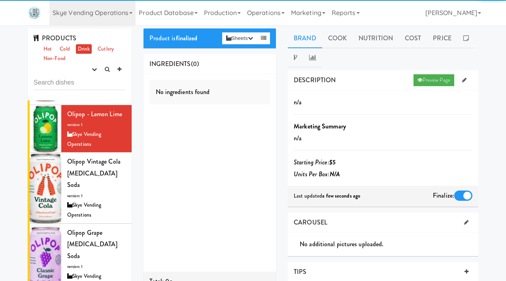
scroll to position [129, 0]
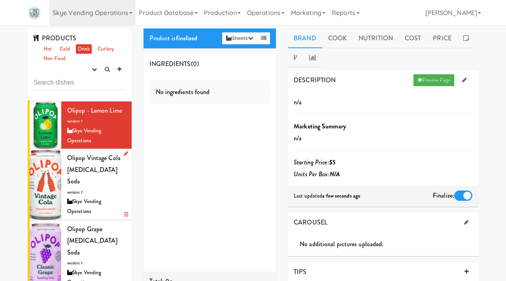
click at [101, 177] on div "Olipop Vintage Cola Prebiotic Soda version: 1 Skye Vending Operations" at bounding box center [96, 184] width 59 height 64
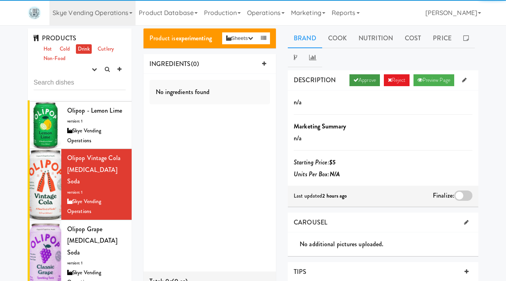
click at [363, 78] on link "Approve" at bounding box center [364, 80] width 30 height 12
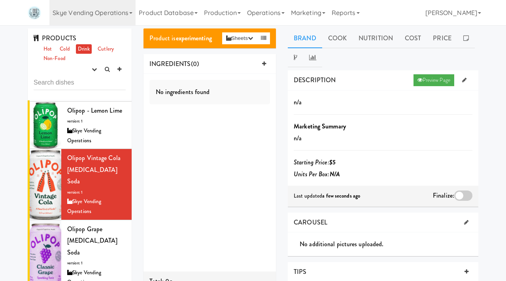
click at [460, 195] on div at bounding box center [463, 196] width 18 height 10
click at [0, 0] on input "checkbox" at bounding box center [0, 0] width 0 height 0
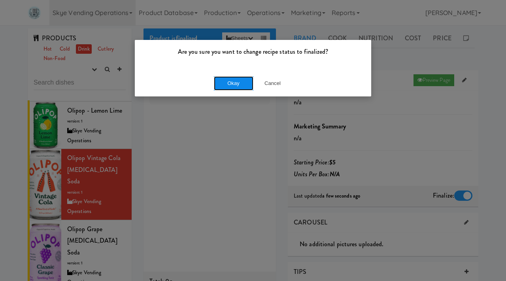
click at [229, 80] on button "Okay" at bounding box center [234, 83] width 40 height 14
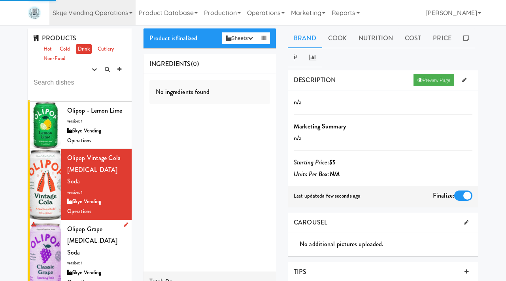
click at [82, 260] on span "version: 1" at bounding box center [74, 263] width 15 height 6
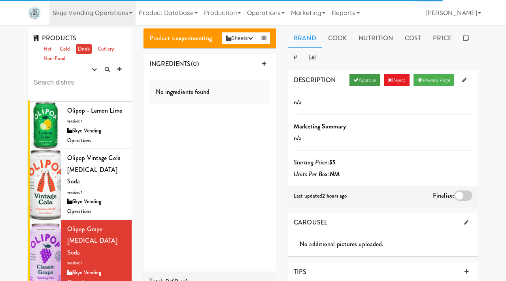
click at [363, 77] on link "Approve" at bounding box center [364, 80] width 30 height 12
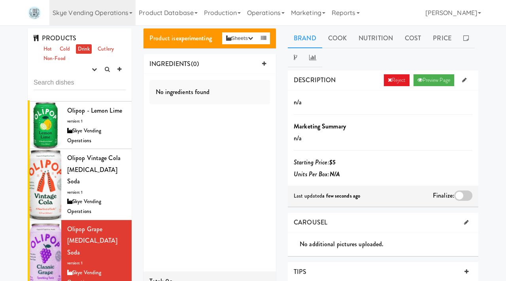
click at [466, 191] on div at bounding box center [463, 196] width 18 height 10
click at [0, 0] on input "checkbox" at bounding box center [0, 0] width 0 height 0
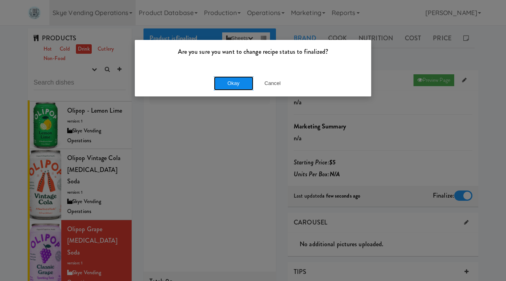
click at [243, 82] on button "Okay" at bounding box center [234, 83] width 40 height 14
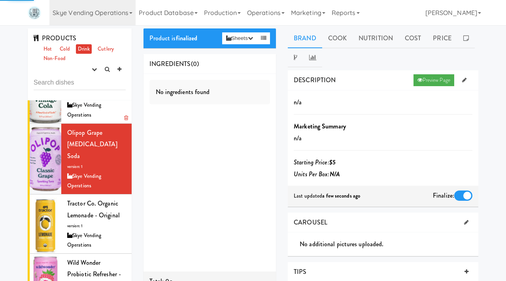
scroll to position [227, 0]
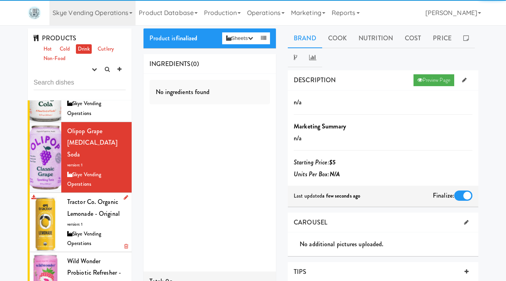
click at [77, 206] on div "Tractor Co. Organic Lemonade - Original version: 1 Skye Vending Operations" at bounding box center [96, 222] width 59 height 53
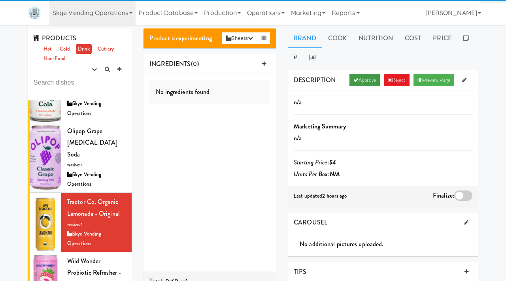
click at [362, 81] on link "Approve" at bounding box center [364, 80] width 30 height 12
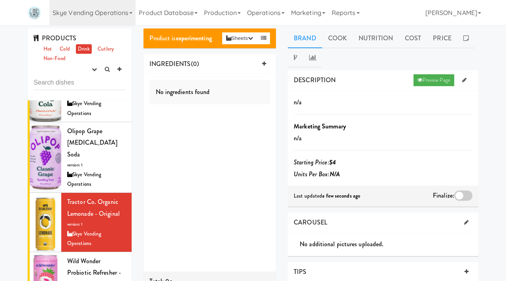
click at [466, 195] on div at bounding box center [463, 196] width 18 height 10
click at [0, 0] on input "checkbox" at bounding box center [0, 0] width 0 height 0
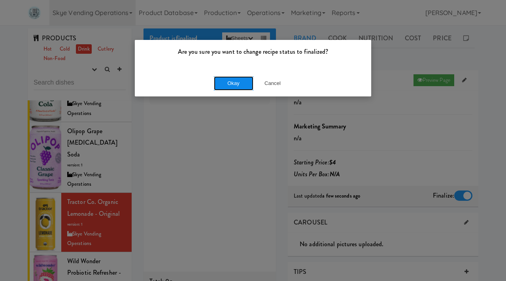
click at [243, 82] on button "Okay" at bounding box center [234, 83] width 40 height 14
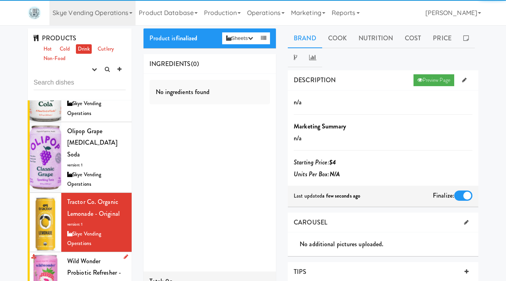
click at [84, 259] on span "Wild Wonder Probiotic Refresher - Raspberry Lychee" at bounding box center [94, 273] width 54 height 32
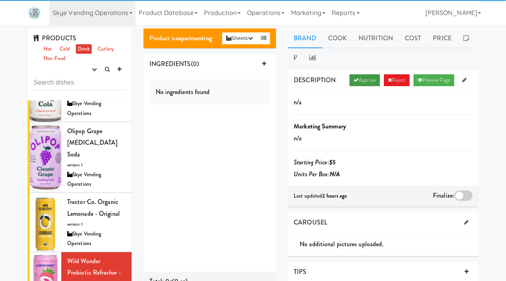
click at [365, 80] on link "Approve" at bounding box center [364, 80] width 30 height 12
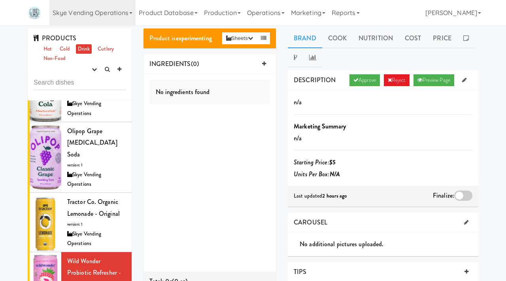
click at [460, 193] on div at bounding box center [463, 196] width 18 height 10
click at [0, 0] on input "checkbox" at bounding box center [0, 0] width 0 height 0
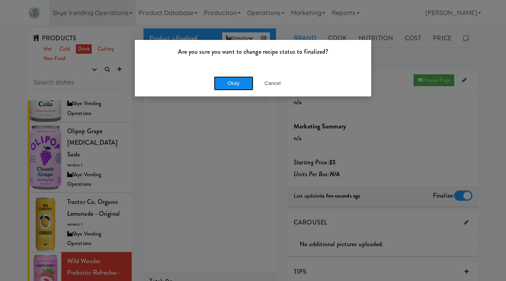
click at [235, 89] on button "Okay" at bounding box center [234, 83] width 40 height 14
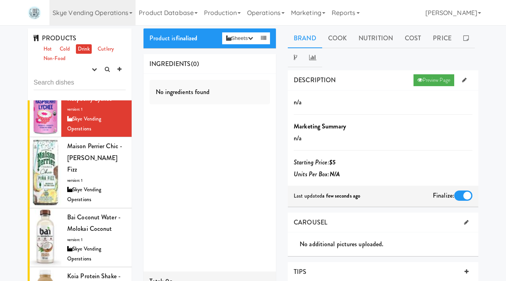
scroll to position [414, 0]
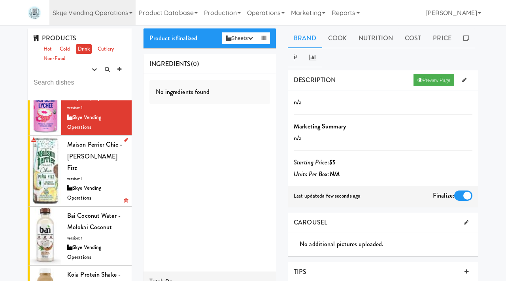
click at [93, 140] on div "Maison Perrier Chic - Pina Fizz version: 1 Skye Vending Operations" at bounding box center [96, 171] width 59 height 64
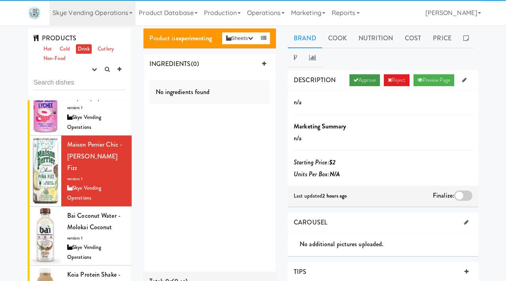
click at [356, 80] on link "Approve" at bounding box center [364, 80] width 30 height 12
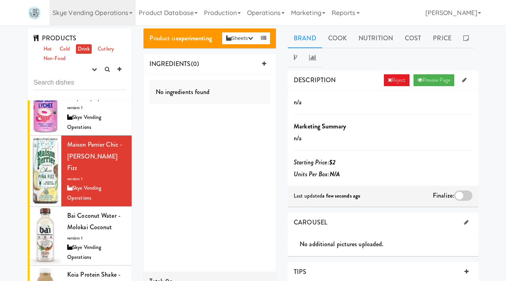
click at [464, 194] on div at bounding box center [463, 196] width 18 height 10
click at [0, 0] on input "checkbox" at bounding box center [0, 0] width 0 height 0
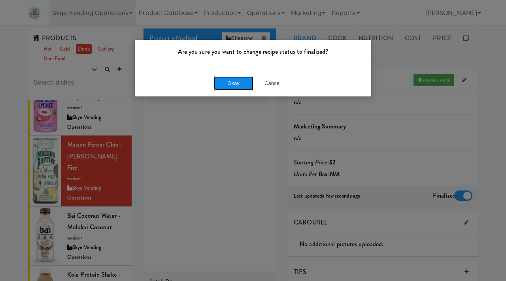
click at [229, 82] on button "Okay" at bounding box center [234, 83] width 40 height 14
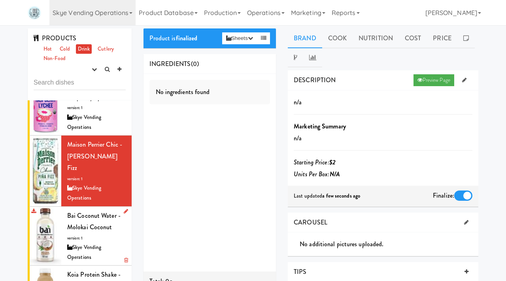
click at [85, 210] on div "Bai Coconut Water - Molokai Coconut version: 1 Skye Vending Operations" at bounding box center [96, 236] width 59 height 53
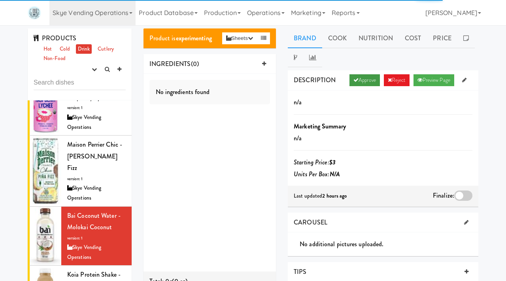
click at [359, 78] on link "Approve" at bounding box center [364, 80] width 30 height 12
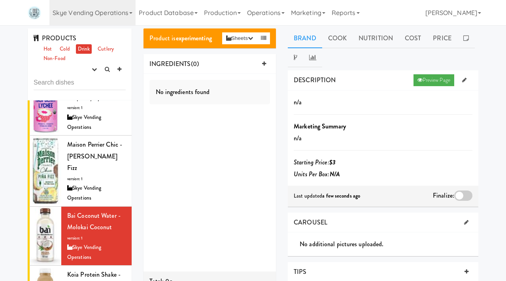
click at [455, 198] on div at bounding box center [463, 196] width 18 height 10
click at [0, 0] on input "checkbox" at bounding box center [0, 0] width 0 height 0
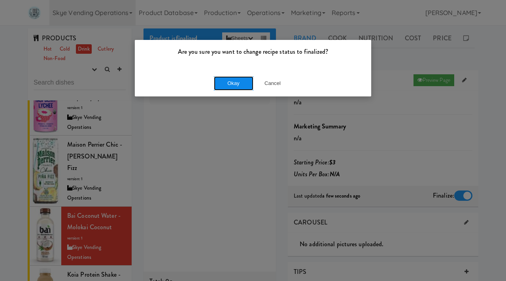
click at [238, 81] on button "Okay" at bounding box center [234, 83] width 40 height 14
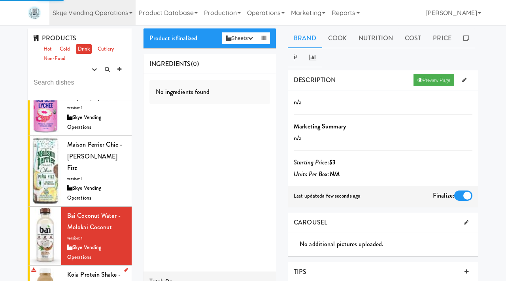
click at [77, 270] on span "Koia Protein Shake - Chocolate Banana" at bounding box center [93, 280] width 53 height 21
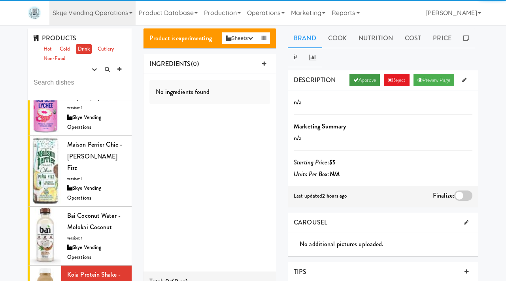
click at [365, 80] on link "Approve" at bounding box center [364, 80] width 30 height 12
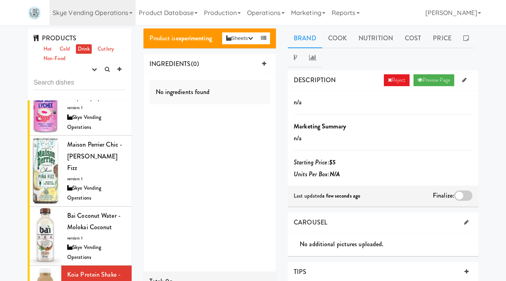
click at [464, 196] on div at bounding box center [463, 196] width 18 height 10
click at [0, 0] on input "checkbox" at bounding box center [0, 0] width 0 height 0
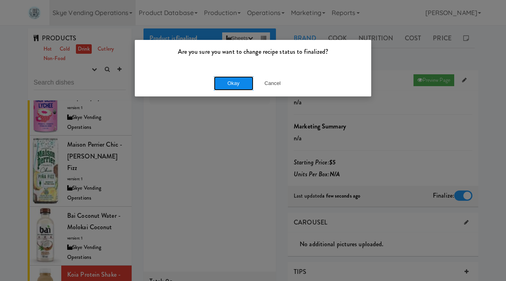
click at [230, 87] on button "Okay" at bounding box center [234, 83] width 40 height 14
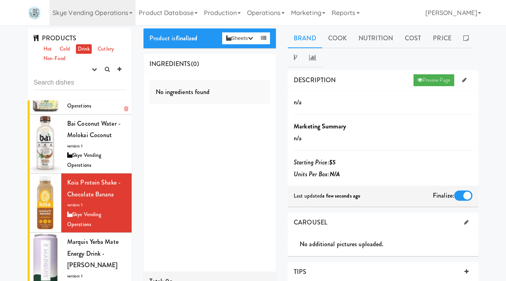
scroll to position [514, 0]
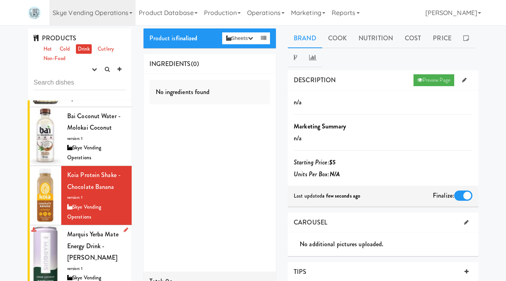
click at [68, 230] on span "Marquis Yerba Mate Energy Drink - Lemon Lavender" at bounding box center [92, 246] width 51 height 32
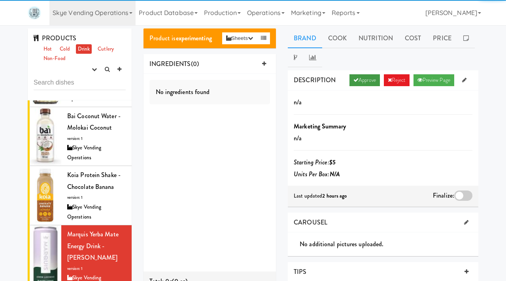
click at [370, 80] on link "Approve" at bounding box center [364, 80] width 30 height 12
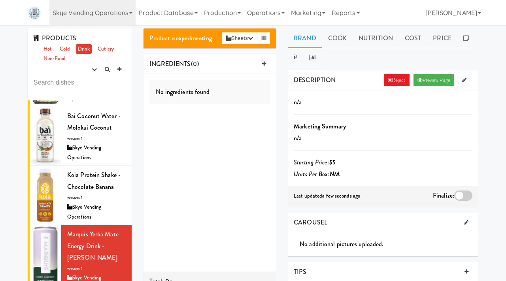
click at [463, 194] on div at bounding box center [463, 196] width 18 height 10
click at [0, 0] on input "checkbox" at bounding box center [0, 0] width 0 height 0
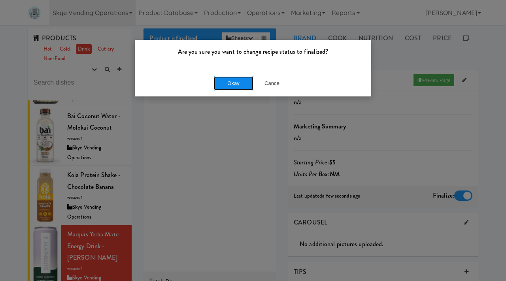
click at [232, 84] on button "Okay" at bounding box center [234, 83] width 40 height 14
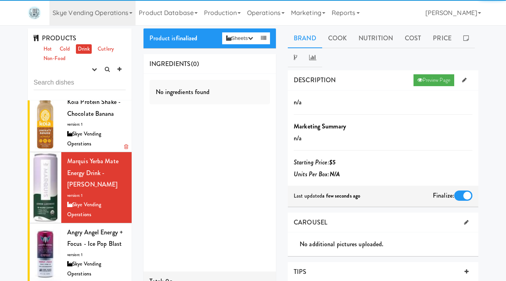
scroll to position [589, 0]
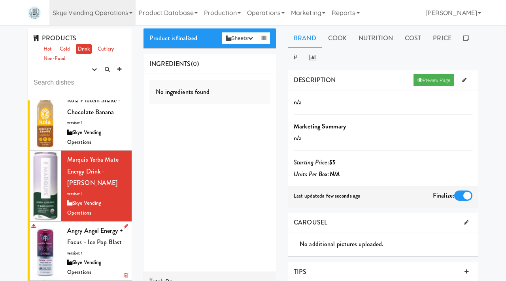
click at [82, 250] on span "version: 1" at bounding box center [74, 253] width 15 height 6
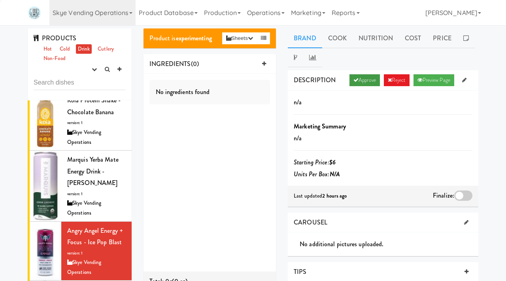
click at [368, 78] on link "Approve" at bounding box center [364, 80] width 30 height 12
click at [461, 191] on div at bounding box center [463, 196] width 18 height 10
click at [0, 0] on input "checkbox" at bounding box center [0, 0] width 0 height 0
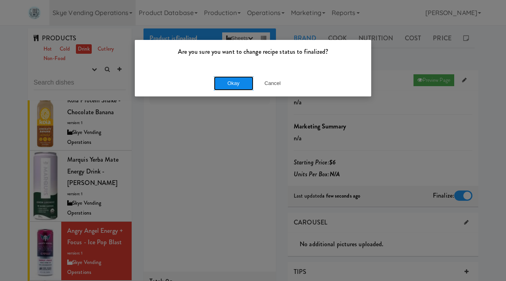
click at [247, 83] on button "Okay" at bounding box center [234, 83] width 40 height 14
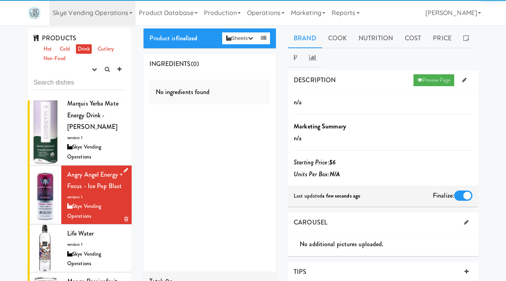
scroll to position [646, 0]
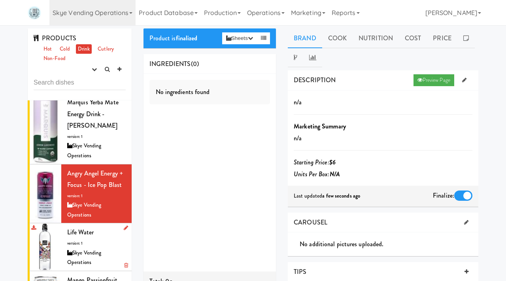
click at [93, 248] on div "Skye Vending Operations" at bounding box center [96, 257] width 59 height 19
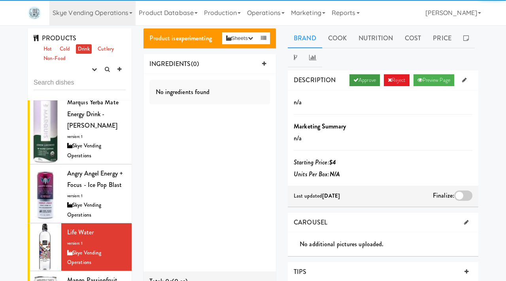
click at [358, 79] on link "Approve" at bounding box center [364, 80] width 30 height 12
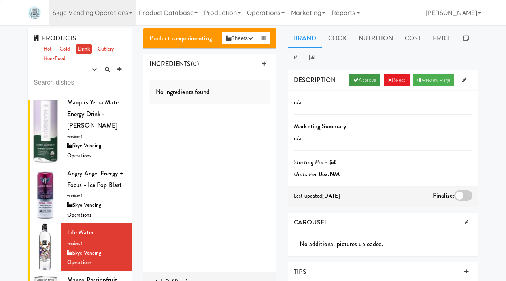
click at [358, 79] on link "Approve" at bounding box center [364, 80] width 30 height 12
click at [459, 201] on div "Finalize:" at bounding box center [453, 196] width 40 height 13
click at [461, 195] on div at bounding box center [463, 196] width 18 height 10
click at [0, 0] on input "checkbox" at bounding box center [0, 0] width 0 height 0
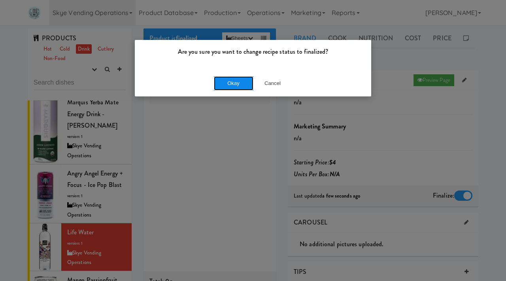
click at [231, 83] on button "Okay" at bounding box center [234, 83] width 40 height 14
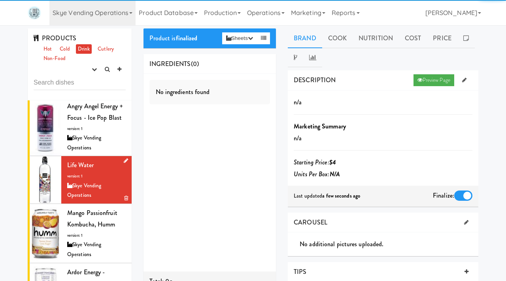
scroll to position [714, 0]
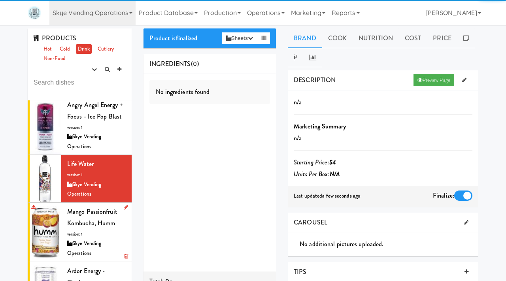
click at [96, 206] on div "Mango Passionfruit Kombucha, Humm version: 1 Skye Vending Operations" at bounding box center [96, 232] width 59 height 53
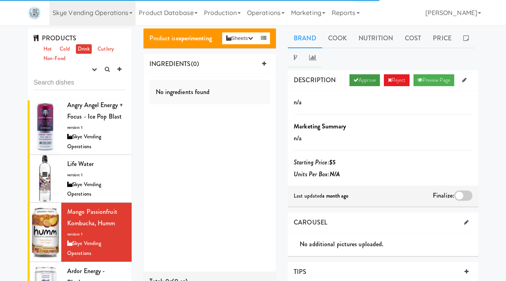
click at [362, 79] on link "Approve" at bounding box center [364, 80] width 30 height 12
click at [462, 194] on div at bounding box center [463, 196] width 18 height 10
click at [0, 0] on input "checkbox" at bounding box center [0, 0] width 0 height 0
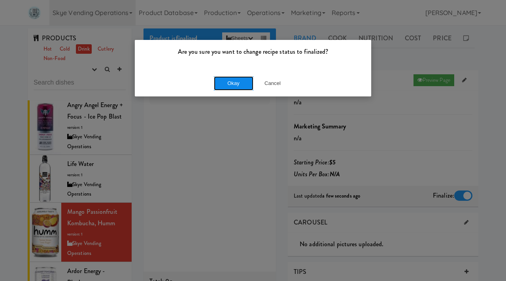
click at [229, 77] on button "Okay" at bounding box center [234, 83] width 40 height 14
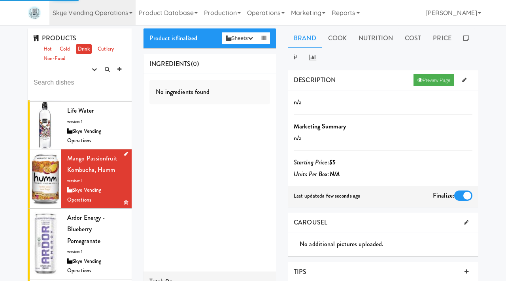
scroll to position [768, 0]
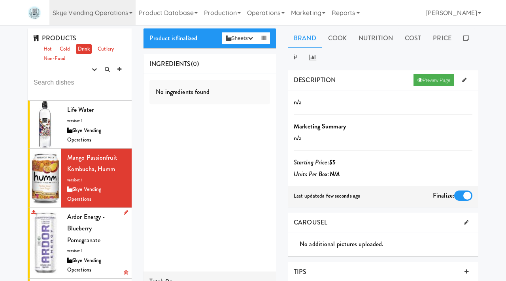
click at [90, 211] on div "Ardor Energy - Blueberry Pomegranate version: 1 Skye Vending Operations" at bounding box center [96, 243] width 59 height 64
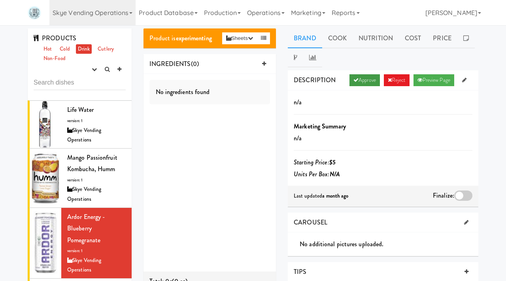
click at [360, 83] on link "Approve" at bounding box center [364, 80] width 30 height 12
click at [460, 197] on div at bounding box center [463, 196] width 18 height 10
click at [0, 0] on input "checkbox" at bounding box center [0, 0] width 0 height 0
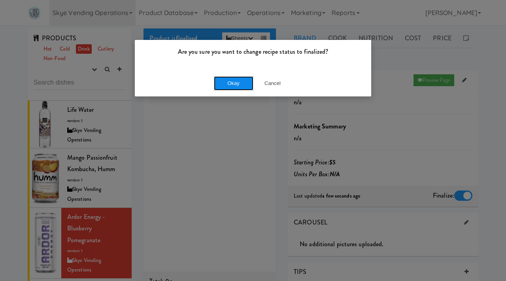
click at [235, 83] on button "Okay" at bounding box center [234, 83] width 40 height 14
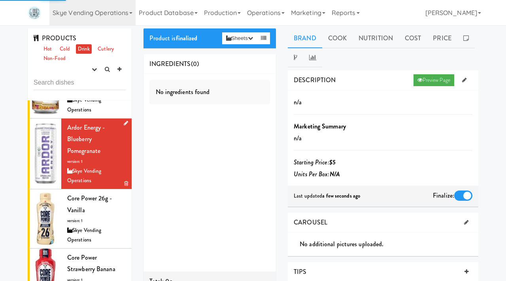
scroll to position [859, 0]
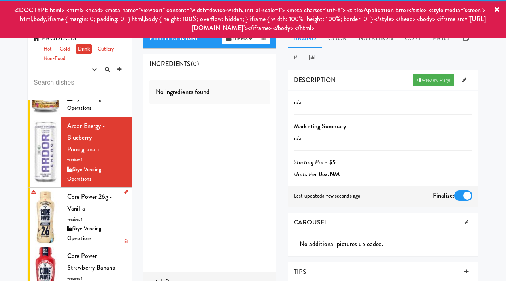
click at [87, 224] on div "Skye Vending Operations" at bounding box center [96, 233] width 59 height 19
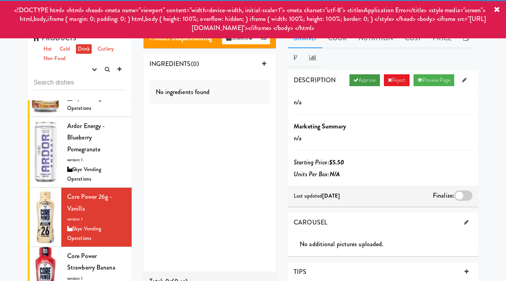
click at [359, 78] on link "Approve" at bounding box center [364, 80] width 30 height 12
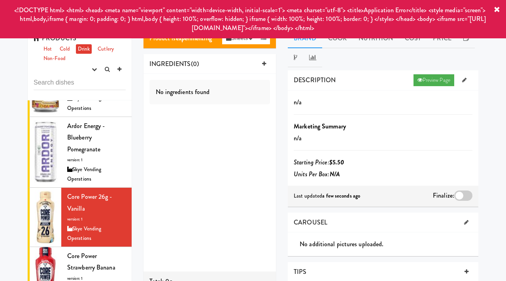
click at [464, 195] on div at bounding box center [463, 196] width 18 height 10
click at [0, 0] on input "checkbox" at bounding box center [0, 0] width 0 height 0
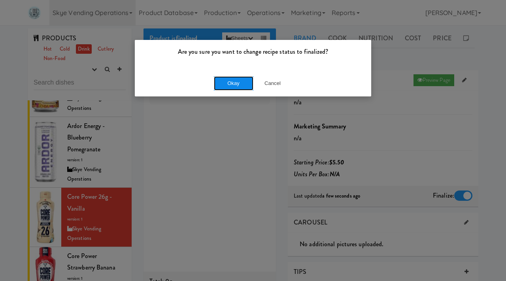
click at [237, 81] on button "Okay" at bounding box center [234, 83] width 40 height 14
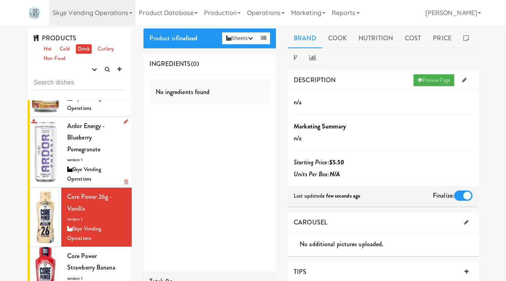
click at [75, 121] on span "Ardor Energy - Blueberry Pomegranate" at bounding box center [86, 137] width 38 height 32
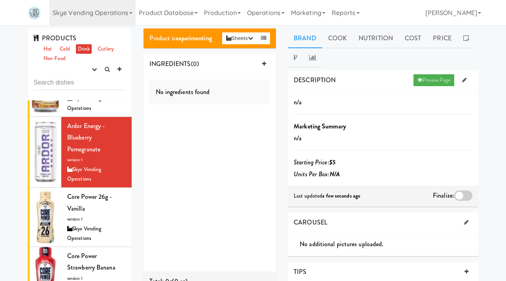
click at [459, 196] on div at bounding box center [463, 196] width 18 height 10
click at [0, 0] on input "checkbox" at bounding box center [0, 0] width 0 height 0
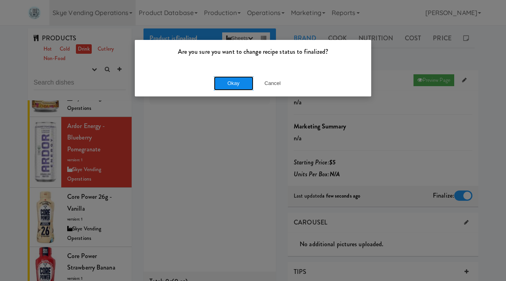
click at [227, 85] on button "Okay" at bounding box center [234, 83] width 40 height 14
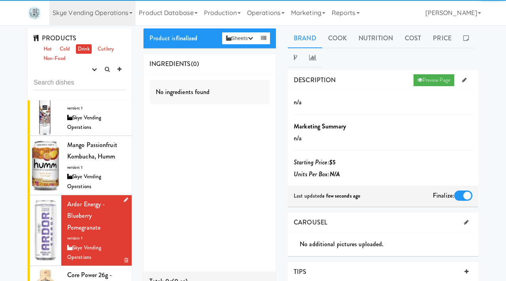
scroll to position [778, 0]
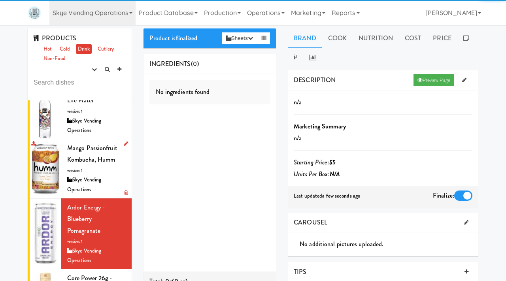
click at [83, 142] on div "Mango Passionfruit Kombucha, Humm version: 1 Skye Vending Operations" at bounding box center [96, 168] width 59 height 53
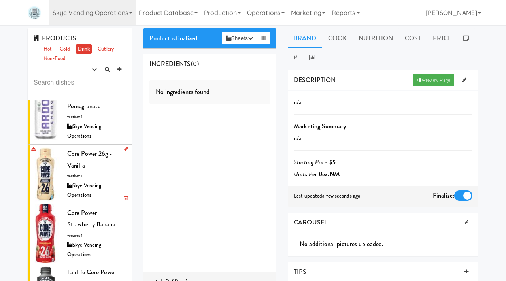
scroll to position [921, 0]
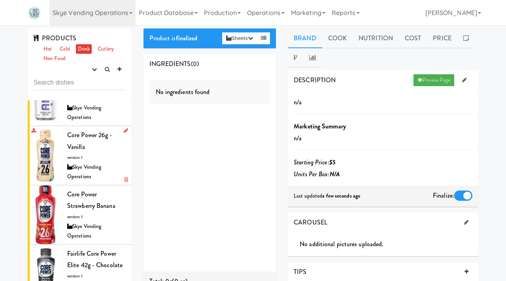
click at [94, 129] on div "Core Power 26g - Vanilla version: 1 Skye Vending Operations" at bounding box center [96, 155] width 59 height 53
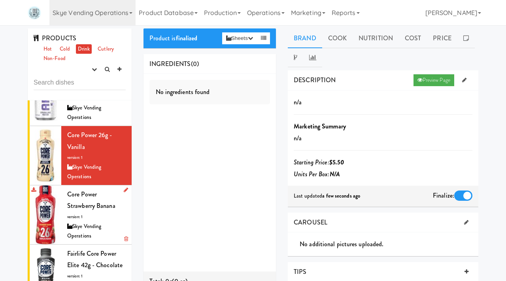
click at [79, 189] on div "Core Power Strawberry Banana version: 1 Skye Vending Operations" at bounding box center [96, 215] width 59 height 53
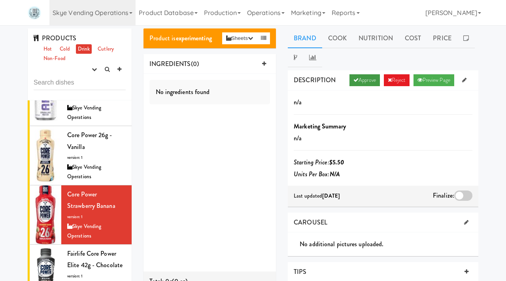
click at [355, 82] on link "Approve" at bounding box center [364, 80] width 30 height 12
click at [463, 192] on div at bounding box center [463, 196] width 18 height 10
click at [0, 0] on input "checkbox" at bounding box center [0, 0] width 0 height 0
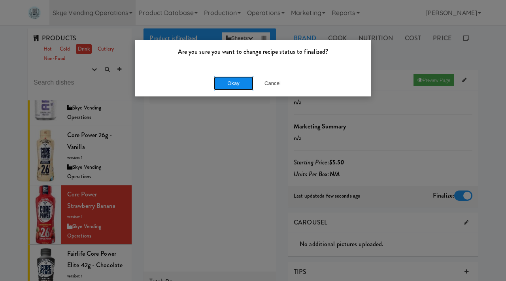
click at [226, 88] on button "Okay" at bounding box center [234, 83] width 40 height 14
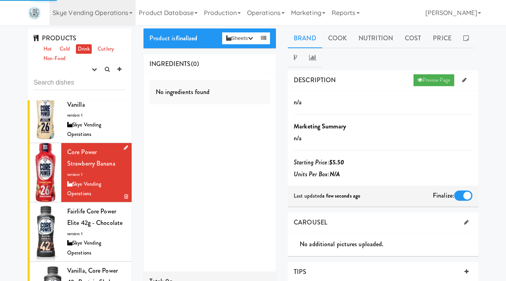
scroll to position [965, 0]
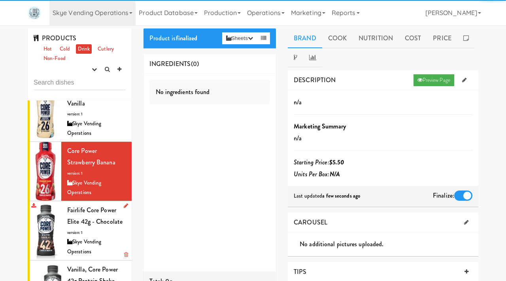
click at [84, 206] on span "Fairlife Core Power Elite 42g - Chocolate" at bounding box center [94, 216] width 55 height 21
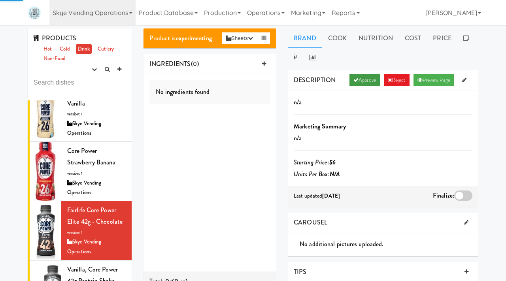
click at [359, 78] on link "Approve" at bounding box center [364, 80] width 30 height 12
click at [456, 192] on div at bounding box center [463, 196] width 18 height 10
click at [0, 0] on input "checkbox" at bounding box center [0, 0] width 0 height 0
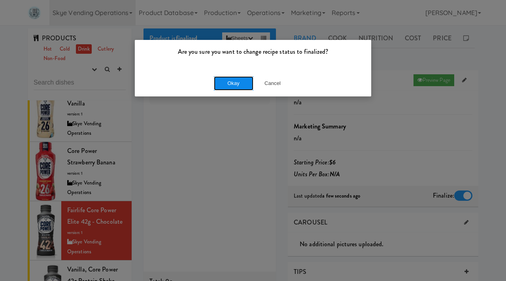
click at [238, 86] on button "Okay" at bounding box center [234, 83] width 40 height 14
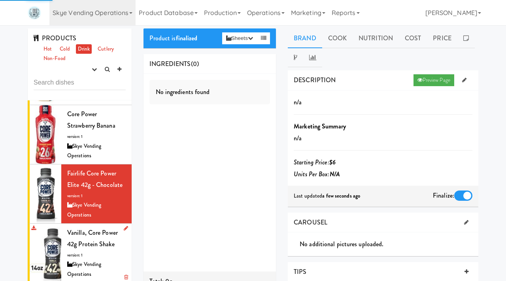
scroll to position [1015, 0]
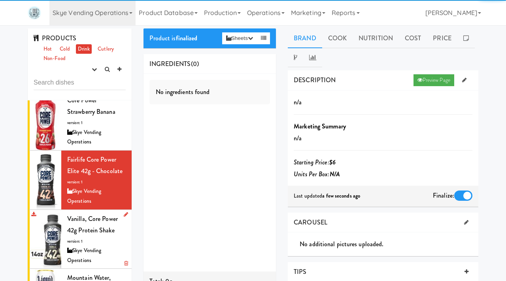
click at [87, 213] on div "Vanilla, Core Power 42g Protein Shake version: 1 Skye Vending Operations" at bounding box center [96, 239] width 59 height 53
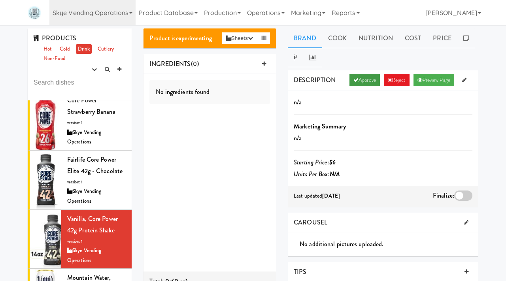
click at [356, 81] on link "Approve" at bounding box center [364, 80] width 30 height 12
click at [465, 194] on div at bounding box center [463, 196] width 18 height 10
click at [0, 0] on input "checkbox" at bounding box center [0, 0] width 0 height 0
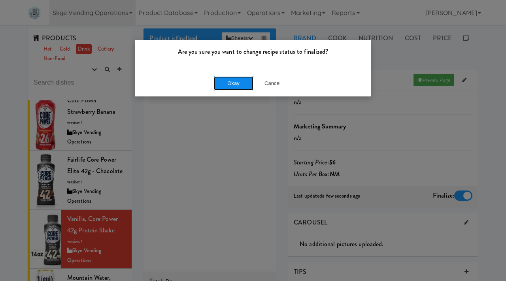
click at [238, 86] on button "Okay" at bounding box center [234, 83] width 40 height 14
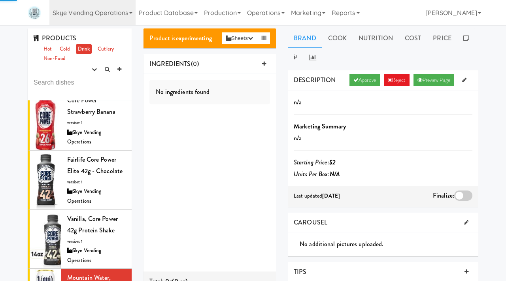
click at [361, 74] on div "DESCRIPTION Approve Reject Preview Page" at bounding box center [383, 80] width 191 height 20
click at [359, 76] on link "Approve" at bounding box center [364, 80] width 30 height 12
click at [459, 196] on div at bounding box center [463, 196] width 18 height 10
click at [0, 0] on input "checkbox" at bounding box center [0, 0] width 0 height 0
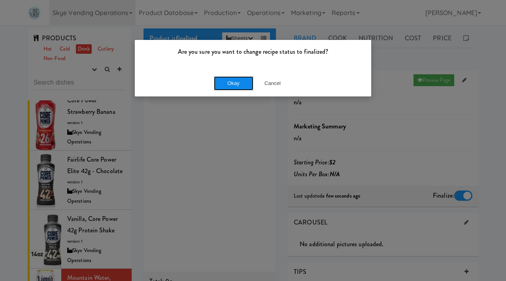
click at [228, 84] on button "Okay" at bounding box center [234, 83] width 40 height 14
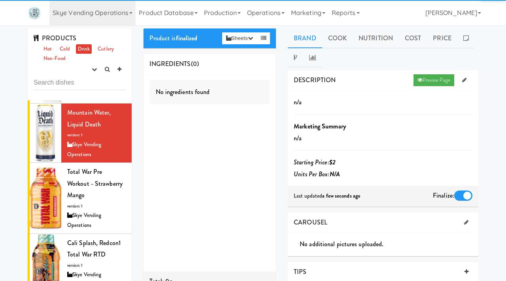
scroll to position [1185, 0]
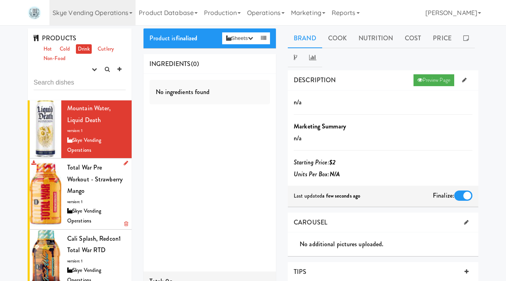
click at [97, 163] on span "Total War Pre Workout - Strawberry Mango" at bounding box center [94, 179] width 55 height 32
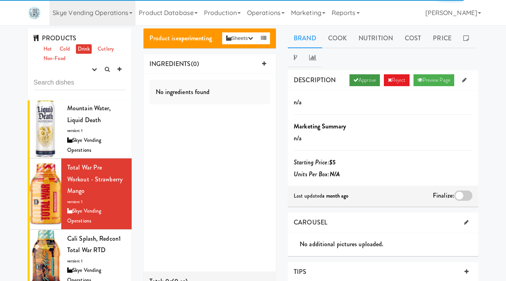
click at [364, 76] on link "Approve" at bounding box center [364, 80] width 30 height 12
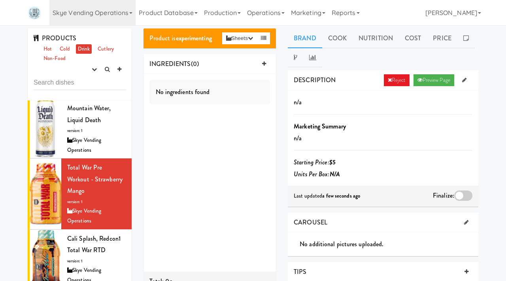
click at [463, 195] on div at bounding box center [463, 196] width 18 height 10
click at [0, 0] on input "checkbox" at bounding box center [0, 0] width 0 height 0
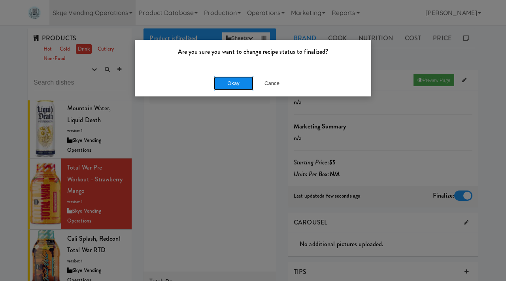
click at [239, 84] on button "Okay" at bounding box center [234, 83] width 40 height 14
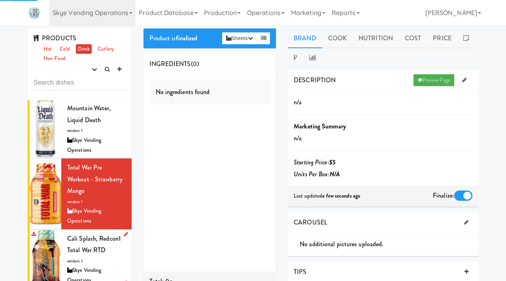
click at [79, 258] on span "version: 1" at bounding box center [74, 261] width 15 height 6
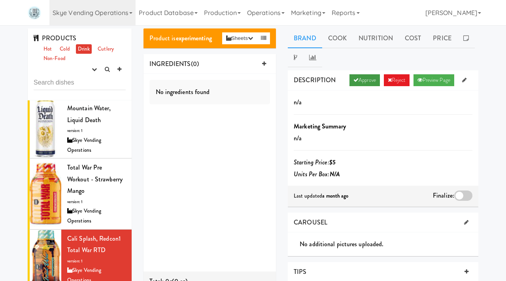
click at [365, 78] on link "Approve" at bounding box center [364, 80] width 30 height 12
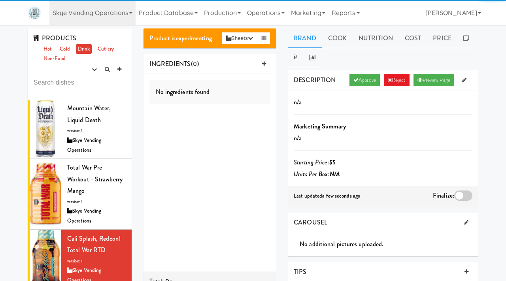
click at [466, 193] on div at bounding box center [463, 196] width 18 height 10
click at [0, 0] on input "checkbox" at bounding box center [0, 0] width 0 height 0
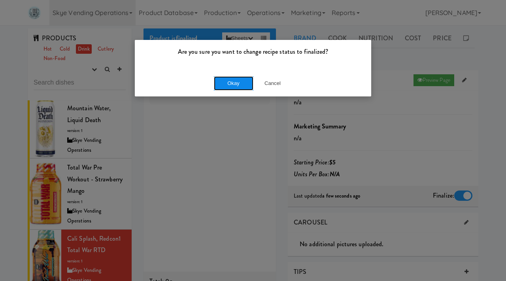
click at [223, 83] on button "Okay" at bounding box center [234, 83] width 40 height 14
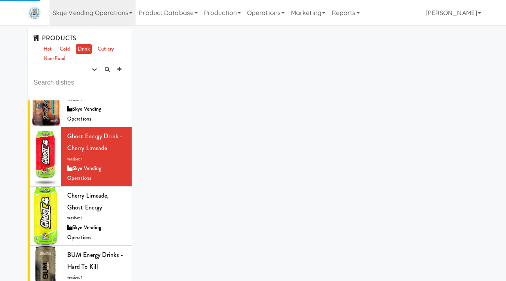
scroll to position [1356, 0]
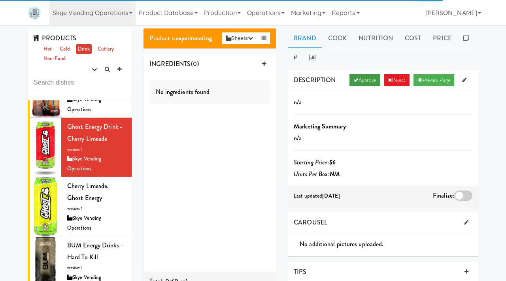
click at [363, 76] on link "Approve" at bounding box center [364, 80] width 30 height 12
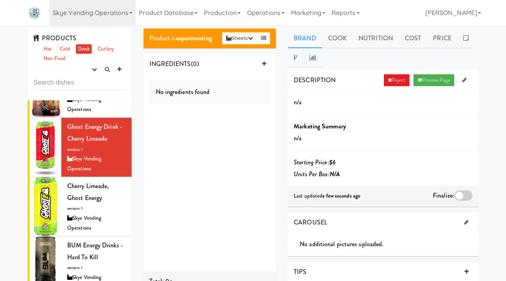
click at [463, 197] on div at bounding box center [463, 196] width 18 height 10
click at [0, 0] on input "checkbox" at bounding box center [0, 0] width 0 height 0
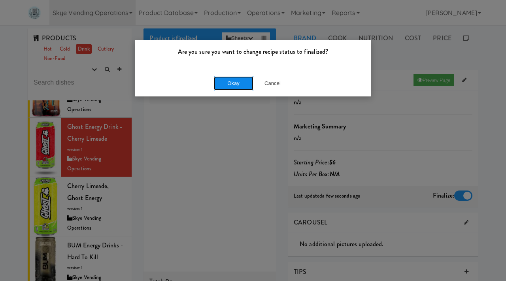
click at [236, 79] on button "Okay" at bounding box center [234, 83] width 40 height 14
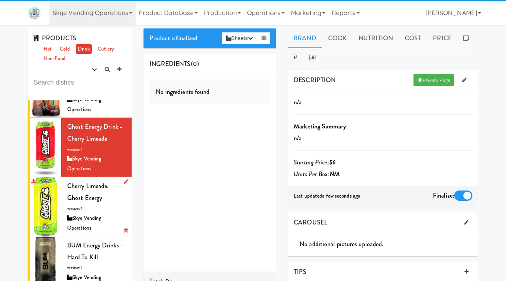
click at [88, 180] on div "Cherry Limeade, Ghost Energy version: 1 Skye Vending Operations" at bounding box center [96, 206] width 59 height 53
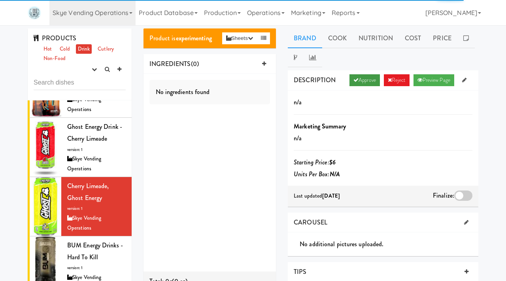
click at [359, 80] on link "Approve" at bounding box center [364, 80] width 30 height 12
click at [464, 197] on div at bounding box center [463, 196] width 18 height 10
click at [0, 0] on input "checkbox" at bounding box center [0, 0] width 0 height 0
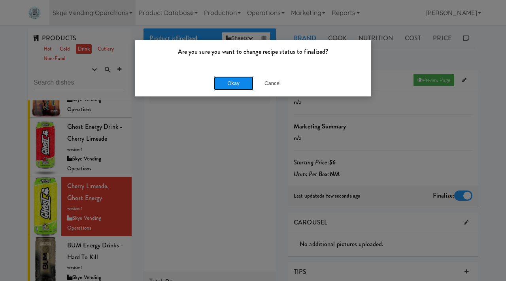
click at [240, 76] on button "Okay" at bounding box center [234, 83] width 40 height 14
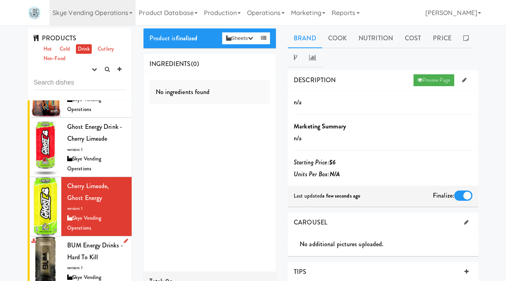
click at [79, 265] on span "version: 1" at bounding box center [74, 268] width 15 height 6
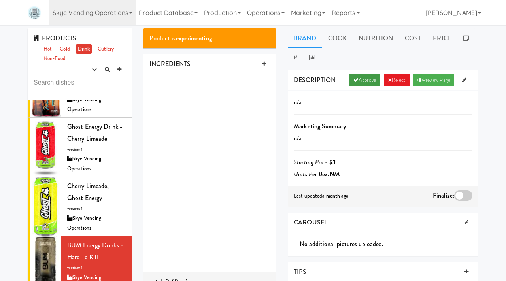
click at [366, 82] on link "Approve" at bounding box center [364, 80] width 30 height 12
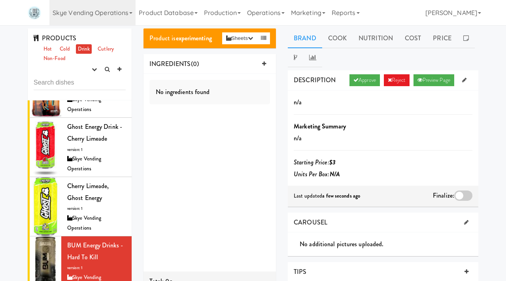
click at [459, 192] on div at bounding box center [463, 196] width 18 height 10
click at [0, 0] on input "checkbox" at bounding box center [0, 0] width 0 height 0
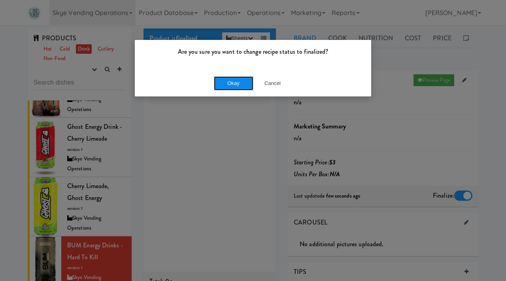
click at [228, 83] on button "Okay" at bounding box center [234, 83] width 40 height 14
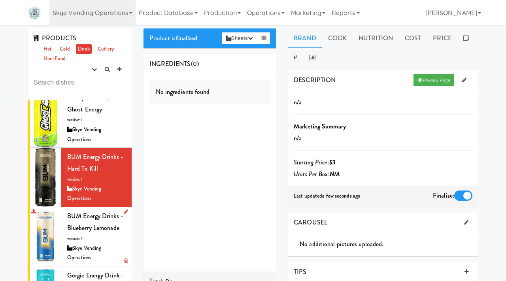
scroll to position [1446, 0]
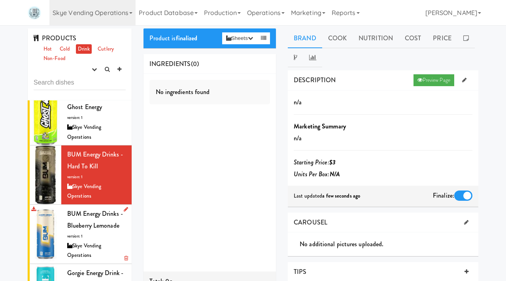
click at [100, 241] on div "Skye Vending Operations" at bounding box center [96, 250] width 59 height 19
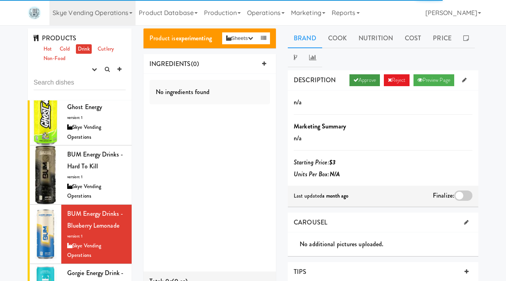
click at [354, 79] on link "Approve" at bounding box center [364, 80] width 30 height 12
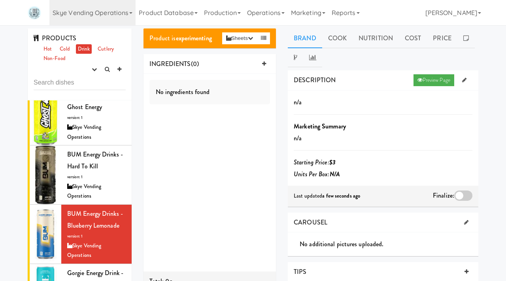
click at [464, 191] on div at bounding box center [463, 196] width 18 height 10
click at [0, 0] on input "checkbox" at bounding box center [0, 0] width 0 height 0
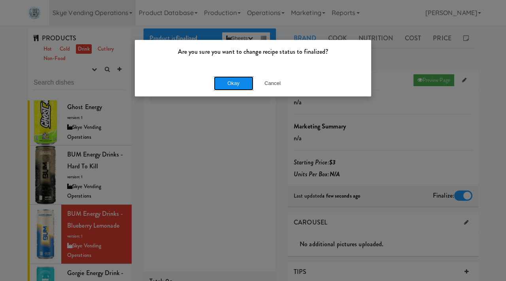
click at [235, 80] on button "Okay" at bounding box center [234, 83] width 40 height 14
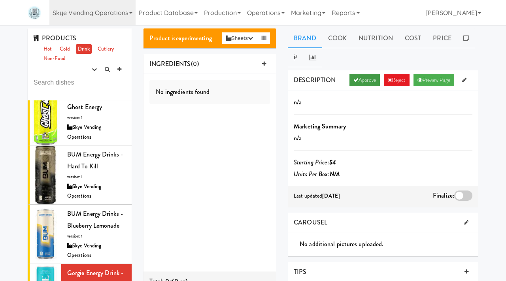
click at [355, 77] on link "Approve" at bounding box center [364, 80] width 30 height 12
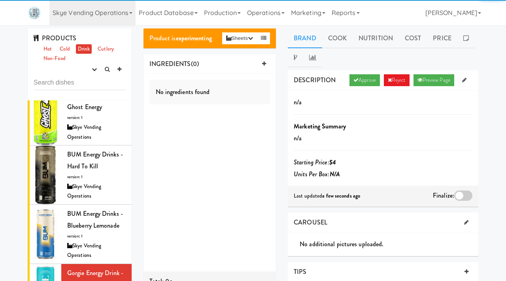
click at [461, 195] on div at bounding box center [463, 196] width 18 height 10
click at [0, 0] on input "checkbox" at bounding box center [0, 0] width 0 height 0
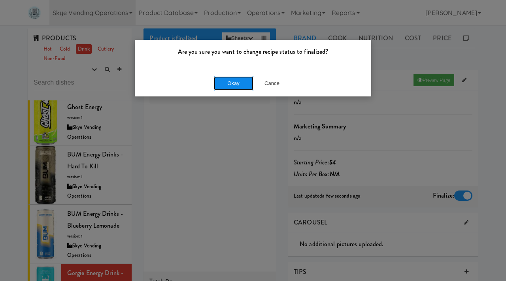
click at [236, 81] on button "Okay" at bounding box center [234, 83] width 40 height 14
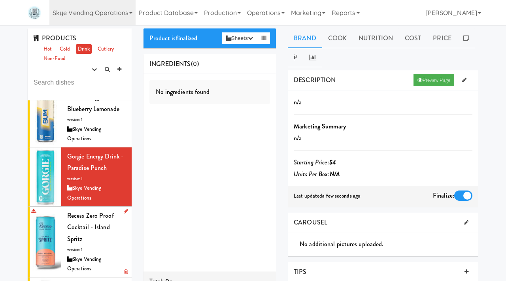
scroll to position [1567, 0]
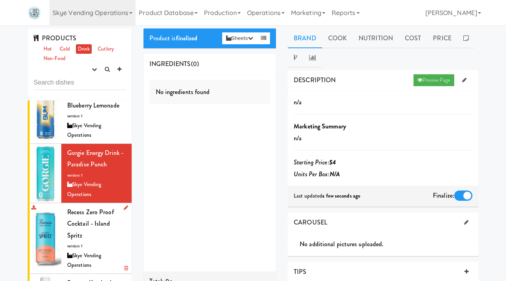
click at [84, 251] on div "Skye Vending Operations" at bounding box center [96, 260] width 59 height 19
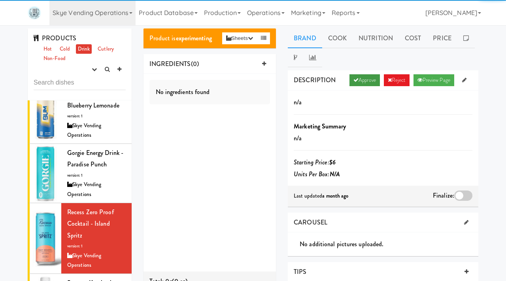
click at [366, 85] on link "Approve" at bounding box center [364, 80] width 30 height 12
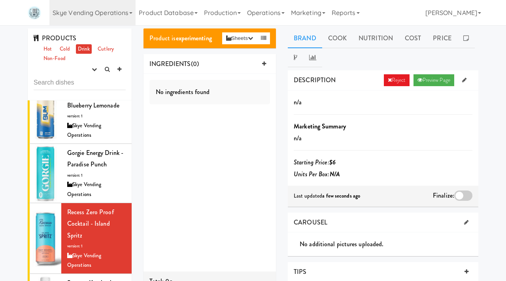
click at [460, 193] on div at bounding box center [463, 196] width 18 height 10
click at [0, 0] on input "checkbox" at bounding box center [0, 0] width 0 height 0
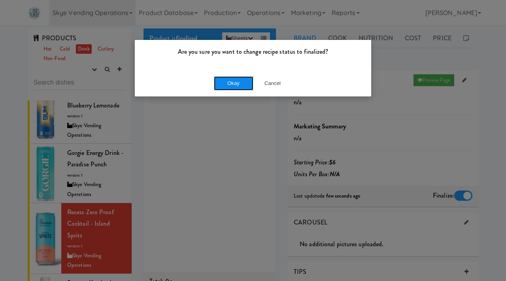
click at [232, 83] on button "Okay" at bounding box center [234, 83] width 40 height 14
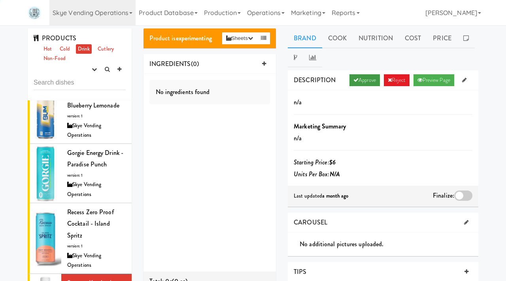
click at [364, 81] on link "Approve" at bounding box center [364, 80] width 30 height 12
click at [463, 190] on div "Finalize:" at bounding box center [453, 196] width 40 height 13
click at [459, 197] on div at bounding box center [463, 196] width 18 height 10
click at [0, 0] on input "checkbox" at bounding box center [0, 0] width 0 height 0
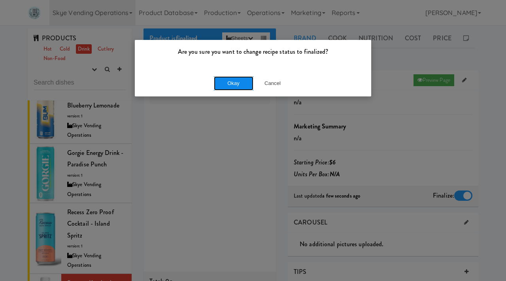
click at [228, 78] on button "Okay" at bounding box center [234, 83] width 40 height 14
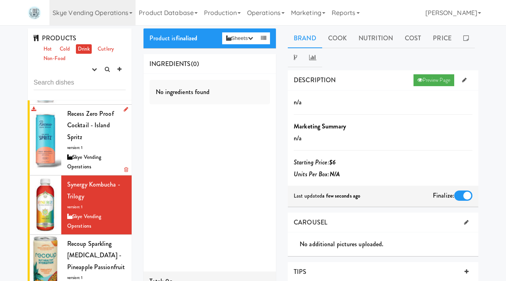
scroll to position [1671, 0]
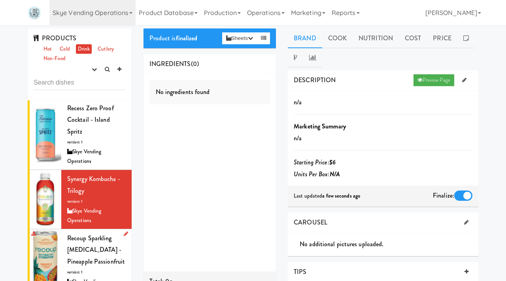
click at [81, 234] on span "Recoup Sparkling Prebiotic - Pineapple Passionfruit" at bounding box center [96, 250] width 58 height 32
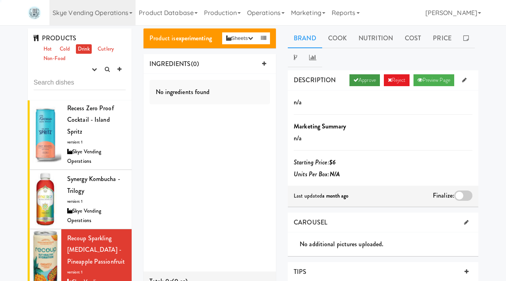
click at [359, 81] on link "Approve" at bounding box center [364, 80] width 30 height 12
click at [462, 194] on div at bounding box center [463, 196] width 18 height 10
click at [0, 0] on input "checkbox" at bounding box center [0, 0] width 0 height 0
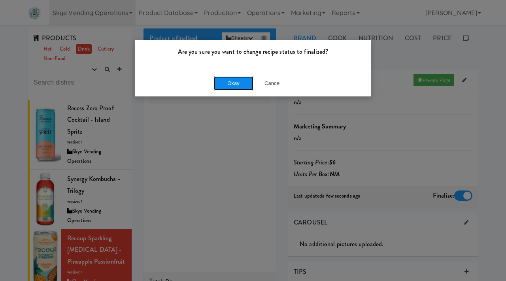
click at [243, 81] on button "Okay" at bounding box center [234, 83] width 40 height 14
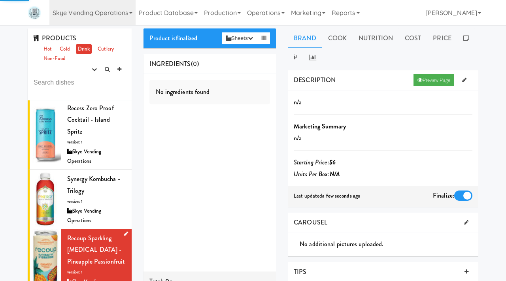
scroll to position [1743, 0]
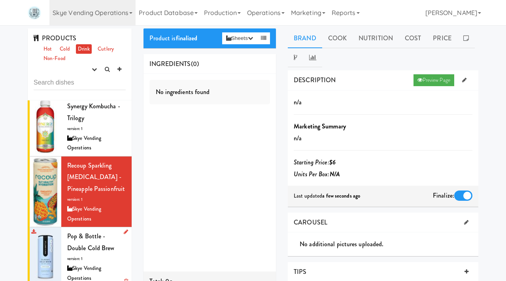
click at [81, 232] on span "Pop & Bottle - Double Cold Brew" at bounding box center [90, 242] width 47 height 21
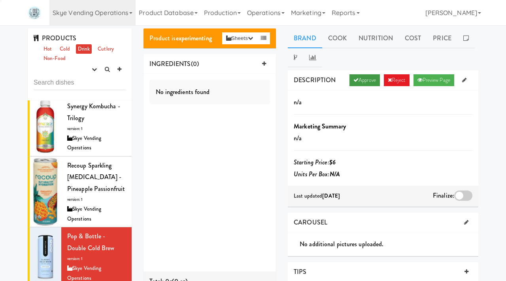
click at [360, 79] on link "Approve" at bounding box center [364, 80] width 30 height 12
click at [462, 196] on div at bounding box center [463, 196] width 18 height 10
click at [0, 0] on input "checkbox" at bounding box center [0, 0] width 0 height 0
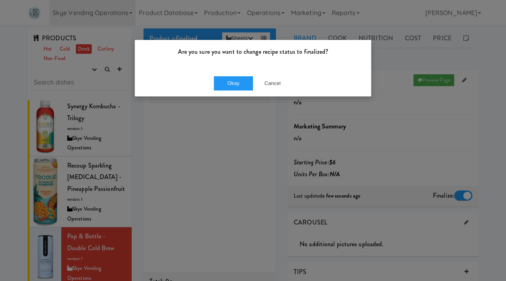
click at [245, 73] on div "Okay Cancel" at bounding box center [253, 83] width 236 height 26
click at [230, 83] on button "Okay" at bounding box center [234, 83] width 40 height 14
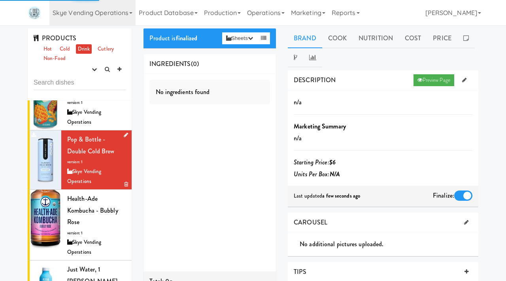
scroll to position [1849, 0]
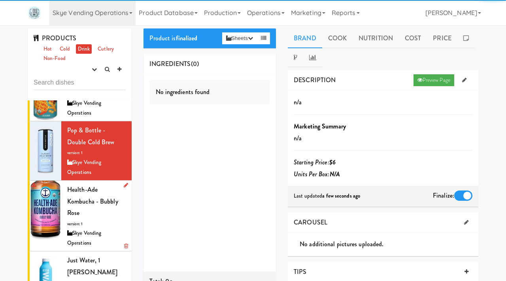
click at [87, 184] on div "Health-Ade Kombucha - Bubbly Rose version: 1 Skye Vending Operations" at bounding box center [96, 216] width 59 height 64
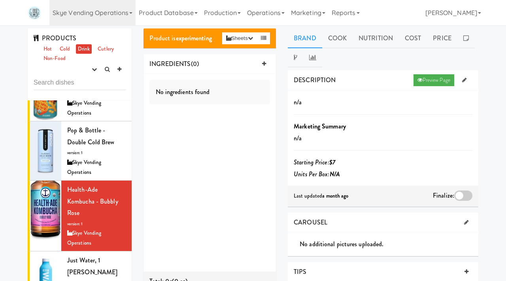
click at [463, 196] on div at bounding box center [463, 196] width 18 height 10
click at [0, 0] on input "checkbox" at bounding box center [0, 0] width 0 height 0
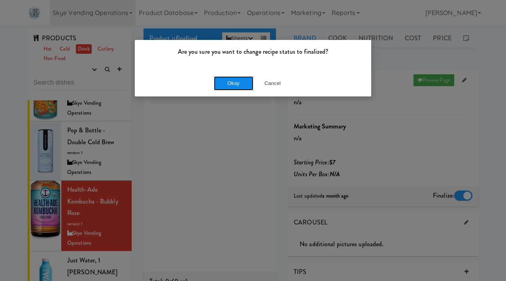
click at [227, 77] on button "Okay" at bounding box center [234, 83] width 40 height 14
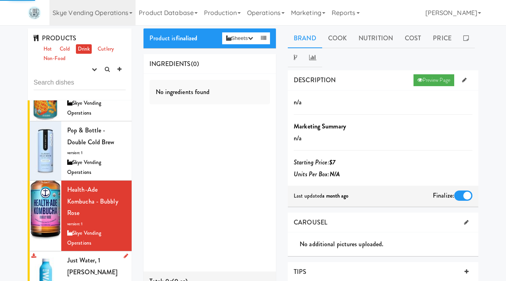
click at [77, 256] on span "Just Water, 1 Liter Carton" at bounding box center [92, 266] width 50 height 21
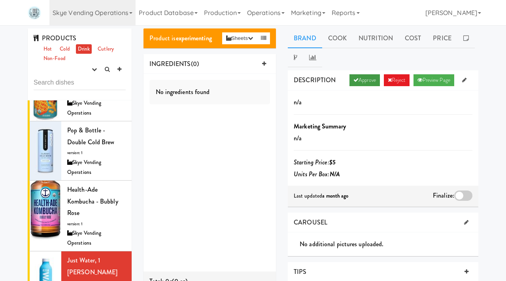
click at [357, 79] on link "Approve" at bounding box center [364, 80] width 30 height 12
click at [463, 194] on div at bounding box center [463, 196] width 18 height 10
click at [0, 0] on input "checkbox" at bounding box center [0, 0] width 0 height 0
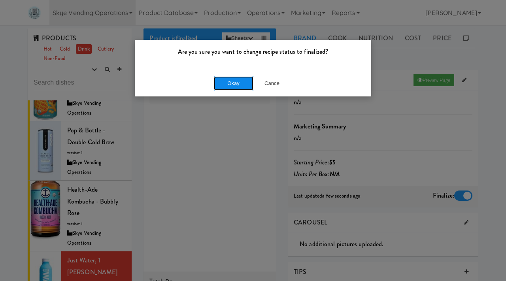
click at [239, 83] on button "Okay" at bounding box center [234, 83] width 40 height 14
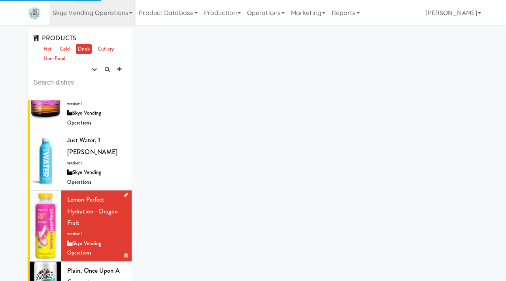
scroll to position [2013, 0]
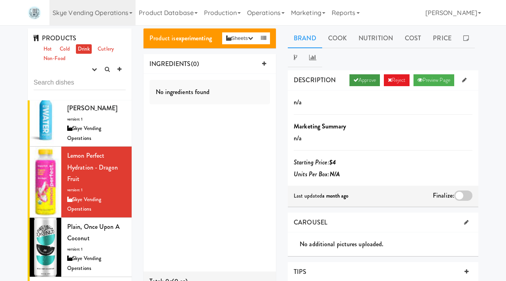
click at [364, 83] on link "Approve" at bounding box center [364, 80] width 30 height 12
click at [459, 195] on div at bounding box center [463, 196] width 18 height 10
click at [0, 0] on input "checkbox" at bounding box center [0, 0] width 0 height 0
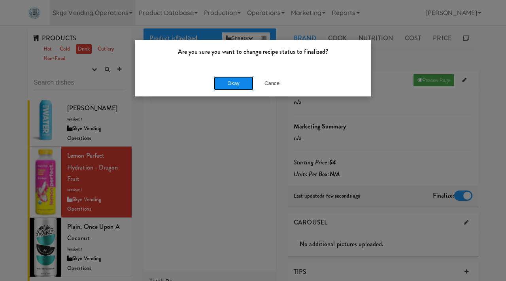
click at [232, 79] on button "Okay" at bounding box center [234, 83] width 40 height 14
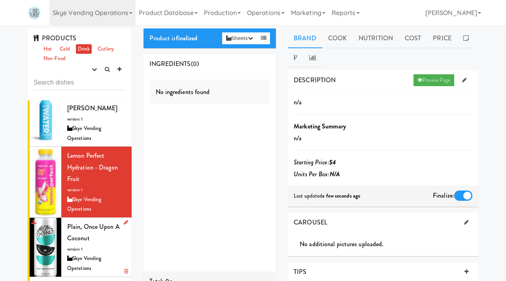
click at [87, 221] on div "Plain, Once Upon a Coconut version: 1 Skye Vending Operations" at bounding box center [96, 247] width 59 height 53
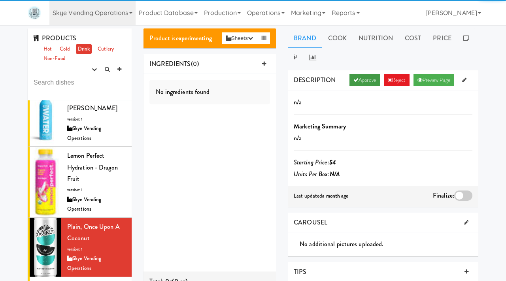
click at [368, 78] on link "Approve" at bounding box center [364, 80] width 30 height 12
click at [468, 195] on div at bounding box center [463, 196] width 18 height 10
click at [0, 0] on input "checkbox" at bounding box center [0, 0] width 0 height 0
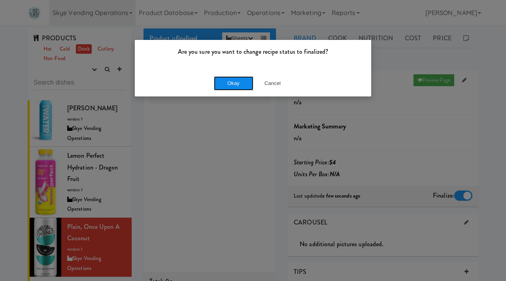
click at [247, 80] on button "Okay" at bounding box center [234, 83] width 40 height 14
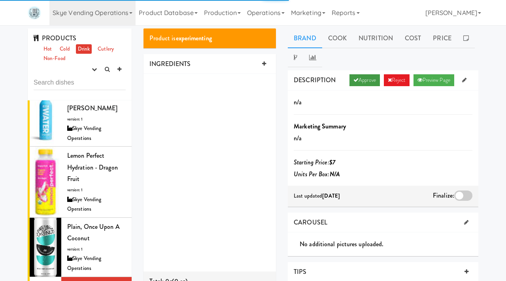
click at [359, 80] on link "Approve" at bounding box center [364, 80] width 30 height 12
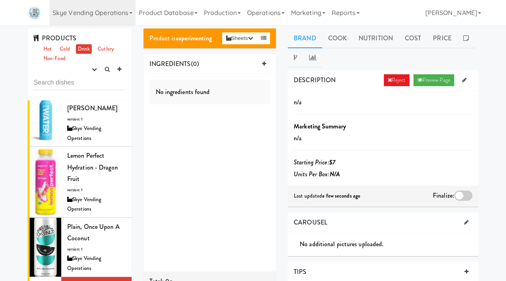
click at [459, 193] on div at bounding box center [463, 196] width 18 height 10
click at [0, 0] on input "checkbox" at bounding box center [0, 0] width 0 height 0
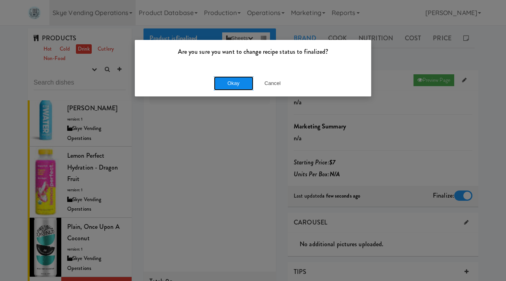
click at [226, 85] on button "Okay" at bounding box center [234, 83] width 40 height 14
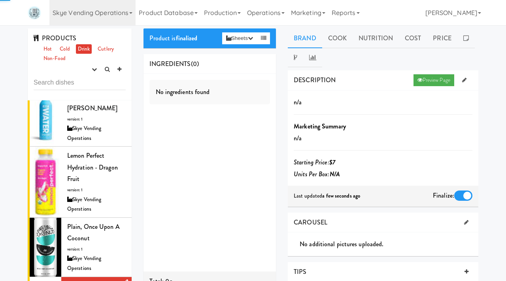
scroll to position [2013, 0]
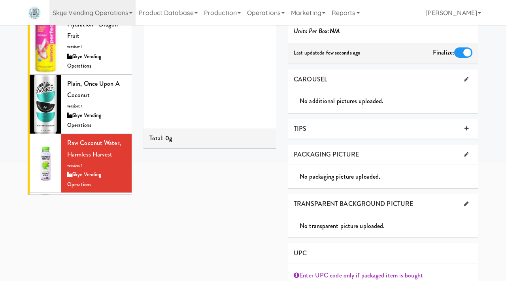
click at [95, 253] on div "Skye Vending Operations" at bounding box center [96, 262] width 59 height 19
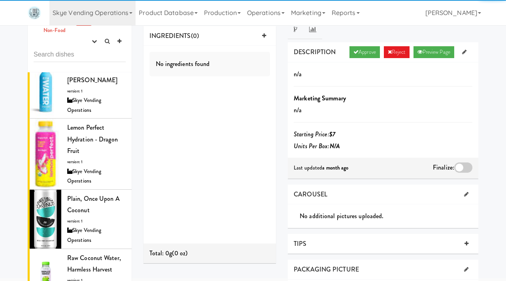
scroll to position [9, 0]
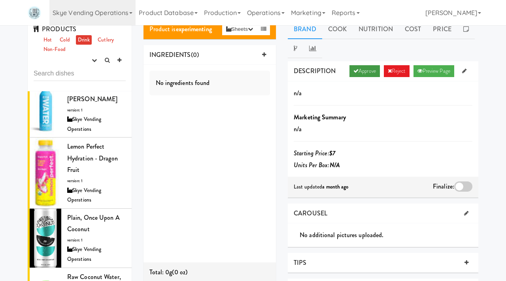
click at [353, 72] on icon at bounding box center [355, 70] width 5 height 5
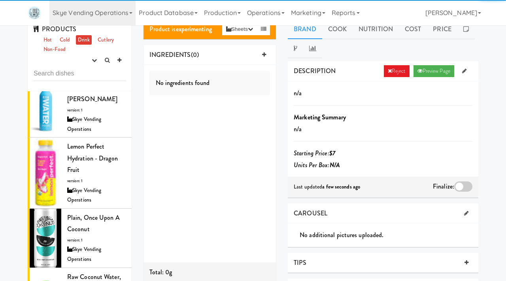
click at [456, 184] on div at bounding box center [463, 186] width 18 height 10
click at [0, 0] on input "checkbox" at bounding box center [0, 0] width 0 height 0
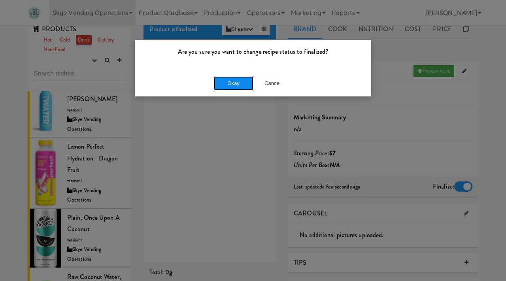
click at [227, 83] on button "Okay" at bounding box center [234, 83] width 40 height 14
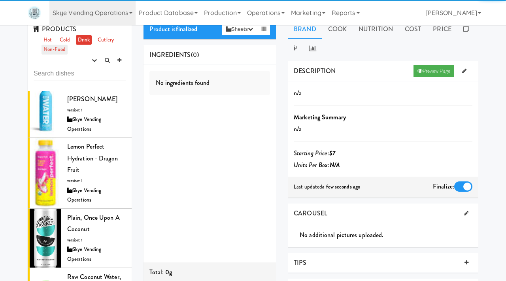
click at [62, 49] on link "Non-Food" at bounding box center [55, 50] width 26 height 10
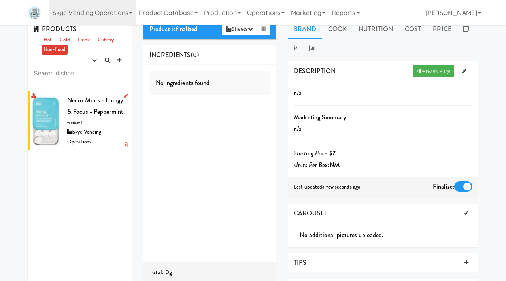
click at [84, 128] on div "Skye Vending Operations" at bounding box center [96, 136] width 59 height 19
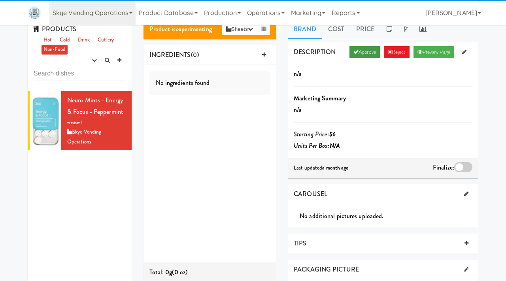
click at [361, 55] on link "Approve" at bounding box center [364, 52] width 30 height 12
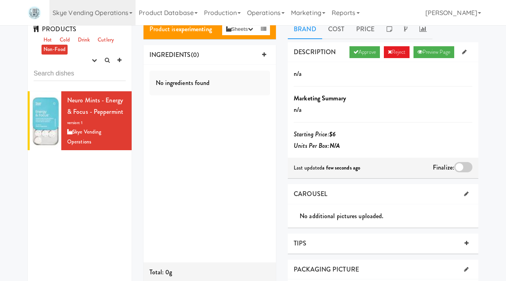
click at [464, 168] on div at bounding box center [463, 167] width 18 height 10
click at [0, 0] on input "checkbox" at bounding box center [0, 0] width 0 height 0
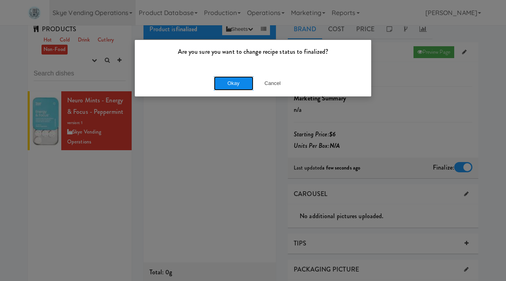
click at [232, 79] on button "Okay" at bounding box center [234, 83] width 40 height 14
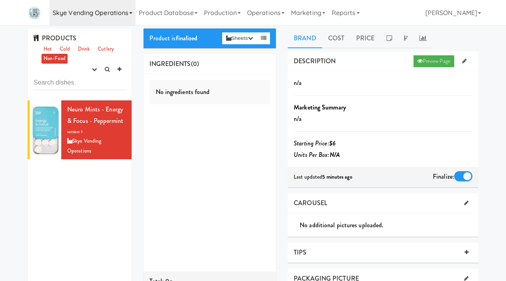
click at [111, 12] on link "Skye Vending Operations" at bounding box center [92, 12] width 86 height 25
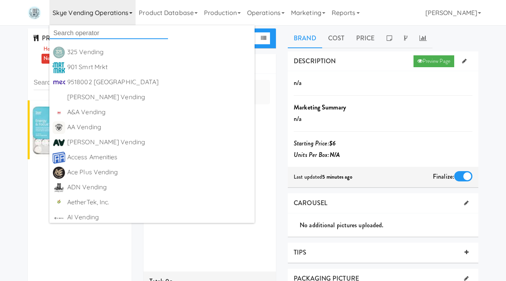
click at [81, 30] on input "text" at bounding box center [108, 33] width 119 height 12
type input "cross"
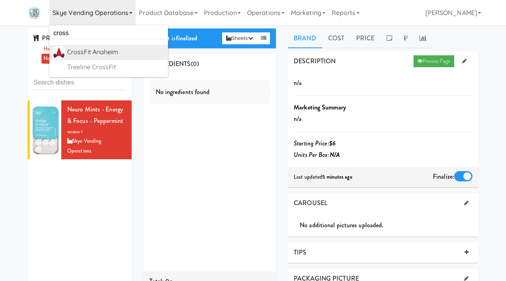
click at [87, 54] on div "CrossFit Anaheim" at bounding box center [116, 52] width 98 height 12
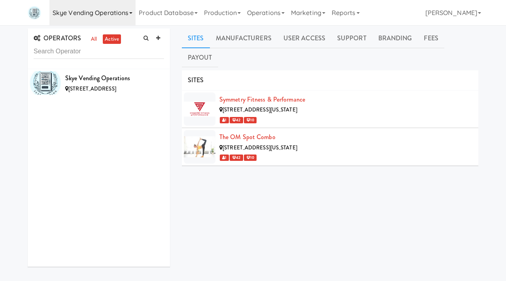
click at [125, 11] on link "Skye Vending Operations" at bounding box center [92, 12] width 86 height 25
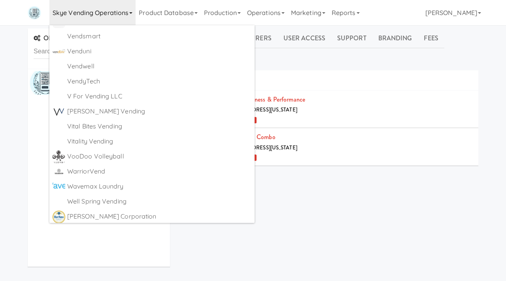
scroll to position [4781, 0]
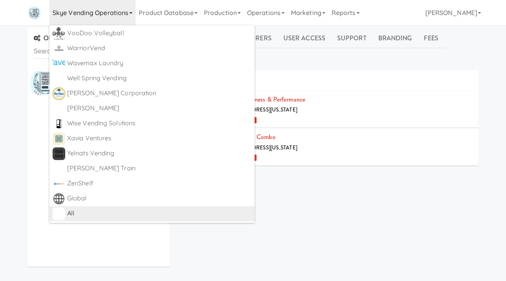
click at [78, 212] on div "All" at bounding box center [159, 214] width 184 height 12
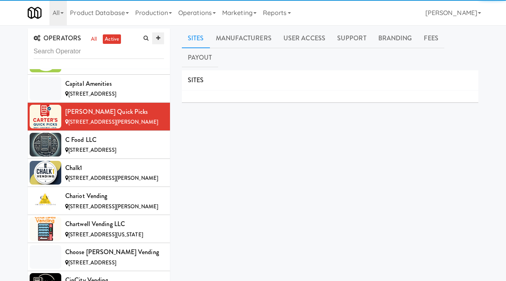
click at [159, 40] on icon at bounding box center [158, 38] width 4 height 5
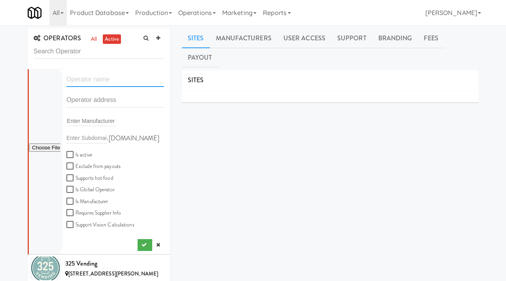
click at [107, 83] on input "text" at bounding box center [115, 79] width 98 height 15
paste input "Pacific Rose Vending"
type input "Pacific Rose Vending"
click at [85, 101] on input "text" at bounding box center [115, 100] width 98 height 15
paste input "805 10th Street"
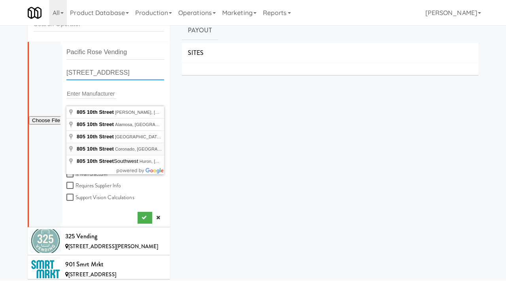
scroll to position [29, 0]
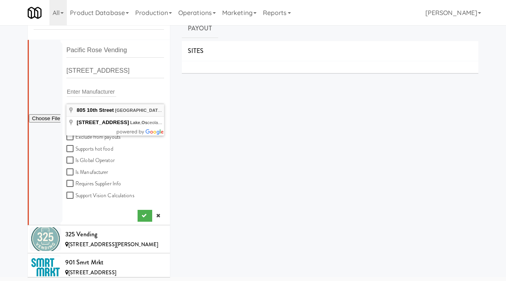
type input "805 10th Street, Lake Oswego, OR, USA"
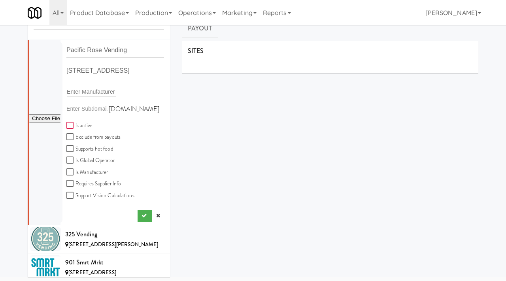
click at [70, 126] on input "Is active" at bounding box center [70, 126] width 9 height 6
checkbox input "true"
click at [144, 215] on icon "submit" at bounding box center [144, 215] width 5 height 5
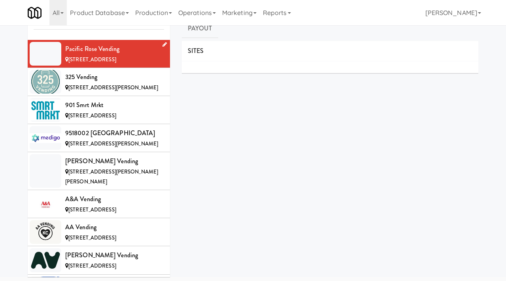
click at [164, 47] on icon at bounding box center [164, 44] width 4 height 5
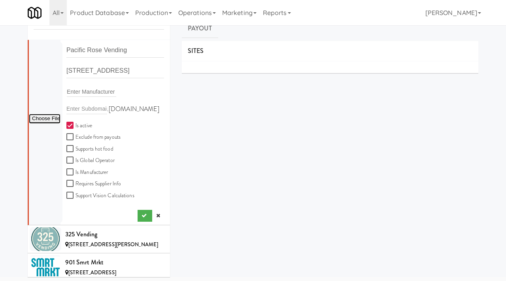
click at [48, 117] on input "file" at bounding box center [45, 119] width 32 height 10
type input "C:\fakepath\99382e97-bd21-43d5-8319-f1367a2d4578-0-2logo___dark_icon__270_x_270…"
click at [145, 212] on button "submit" at bounding box center [145, 216] width 15 height 12
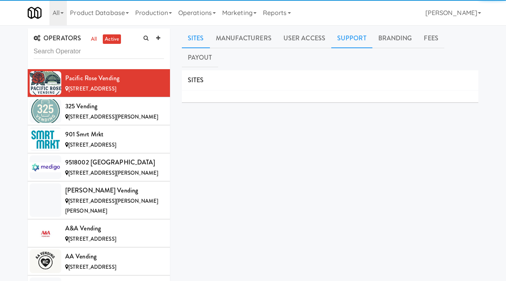
click at [346, 42] on link "Support" at bounding box center [351, 38] width 41 height 20
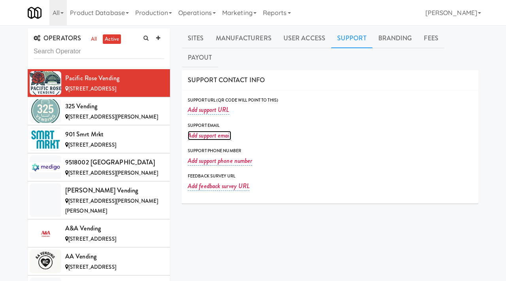
click at [205, 131] on link "Add support email" at bounding box center [209, 135] width 43 height 9
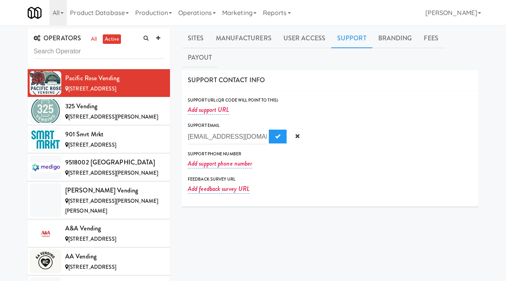
scroll to position [0, 18]
type input "tyler@pacificrosevending.com"
click at [275, 134] on span "Submit" at bounding box center [277, 136] width 5 height 5
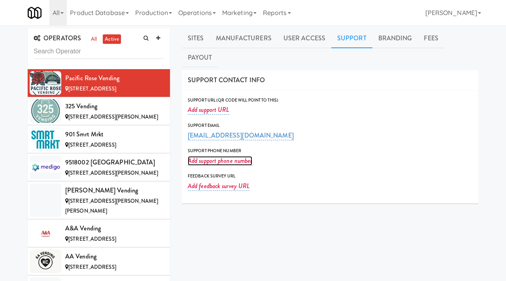
click at [222, 156] on link "Add support phone number" at bounding box center [220, 160] width 64 height 9
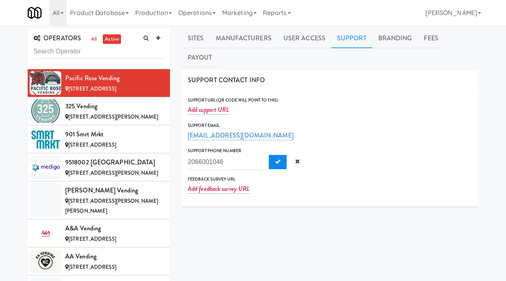
type input "2066001046"
click at [275, 159] on span "Submit" at bounding box center [277, 161] width 5 height 5
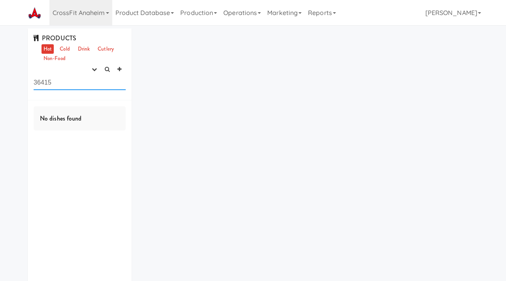
drag, startPoint x: 68, startPoint y: 84, endPoint x: 21, endPoint y: 78, distance: 47.9
click at [21, 78] on div "PRODUCTS Hot Cold Drink Cutlery Non-Food experimenting finalized shipped discon…" at bounding box center [253, 166] width 506 height 276
click at [93, 69] on icon "button" at bounding box center [94, 69] width 5 height 5
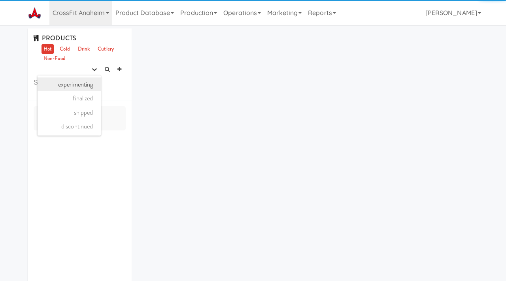
click at [81, 84] on link "experimenting" at bounding box center [69, 84] width 63 height 14
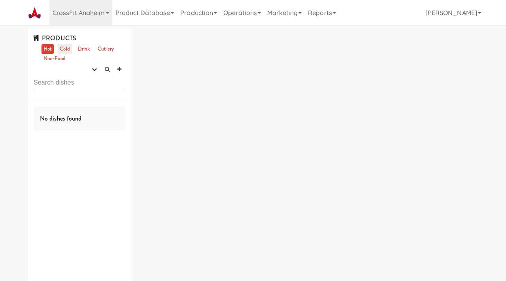
click at [62, 50] on link "Cold" at bounding box center [65, 49] width 14 height 10
click at [79, 49] on link "Drink" at bounding box center [84, 49] width 16 height 10
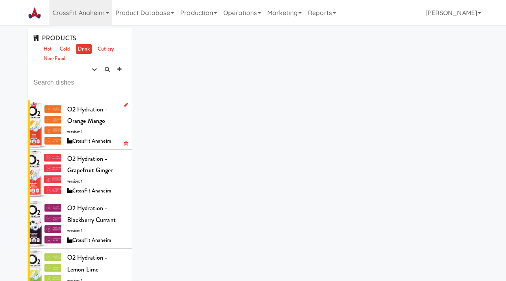
click at [83, 130] on div "O2 Hydration - Orange Mango version: 1 CrossFit Anaheim" at bounding box center [96, 125] width 59 height 43
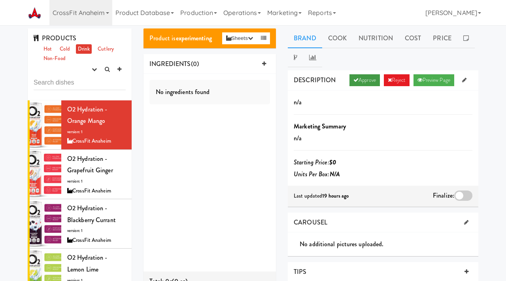
click at [358, 77] on link "Approve" at bounding box center [364, 80] width 30 height 12
click at [463, 196] on div at bounding box center [463, 196] width 18 height 10
click at [0, 0] on input "checkbox" at bounding box center [0, 0] width 0 height 0
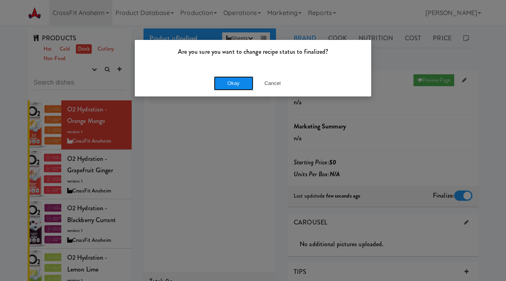
click at [240, 82] on button "Okay" at bounding box center [234, 83] width 40 height 14
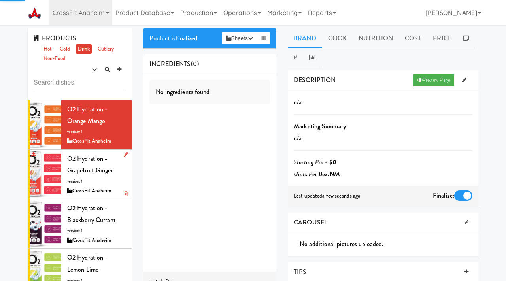
click at [91, 180] on div "O2 Hydration - Grapefruit Ginger version: 1 CrossFit Anaheim" at bounding box center [96, 174] width 59 height 43
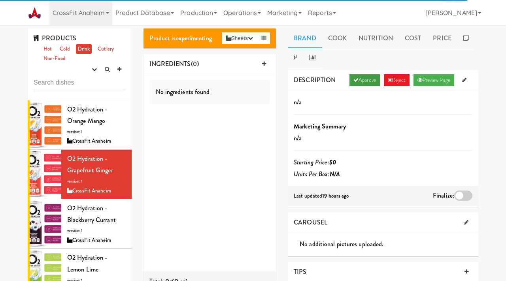
click at [364, 79] on link "Approve" at bounding box center [364, 80] width 30 height 12
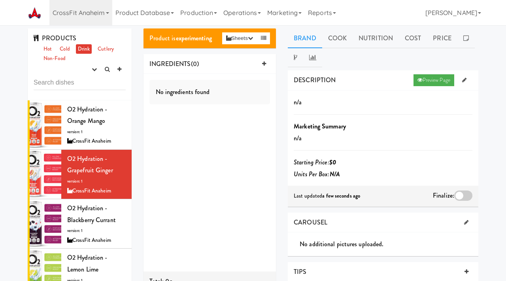
click at [463, 190] on div "Finalize:" at bounding box center [453, 196] width 40 height 13
click at [461, 195] on div at bounding box center [463, 196] width 18 height 10
click at [0, 0] on input "checkbox" at bounding box center [0, 0] width 0 height 0
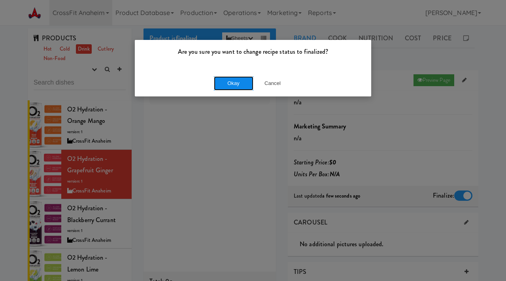
click at [225, 81] on button "Okay" at bounding box center [234, 83] width 40 height 14
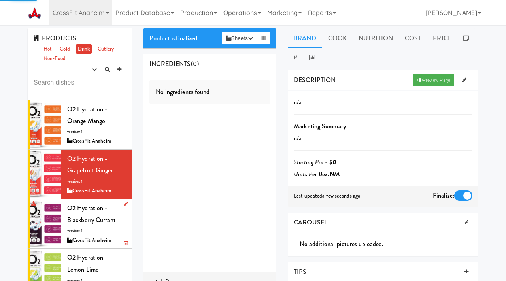
click at [77, 234] on div "O2 Hydration - Blackberry Currant version: 1 CrossFit Anaheim" at bounding box center [96, 223] width 59 height 43
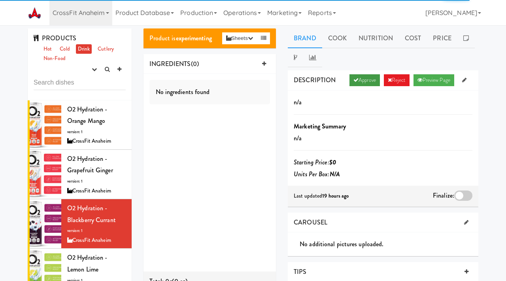
click at [369, 81] on link "Approve" at bounding box center [364, 80] width 30 height 12
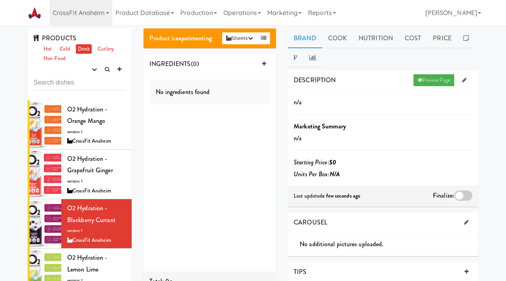
click at [460, 197] on div at bounding box center [463, 196] width 18 height 10
click at [0, 0] on input "checkbox" at bounding box center [0, 0] width 0 height 0
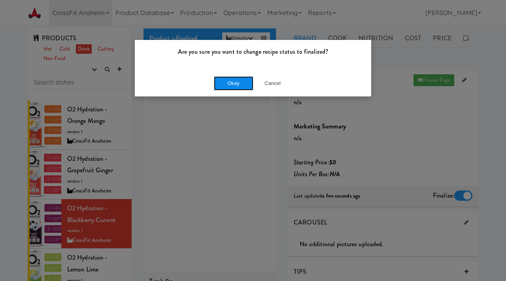
click at [229, 84] on button "Okay" at bounding box center [234, 83] width 40 height 14
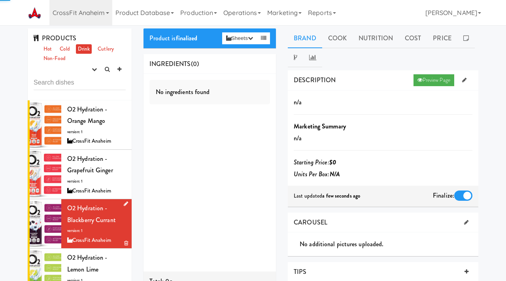
scroll to position [10, 0]
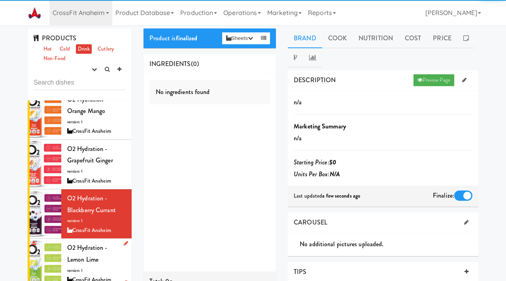
click at [83, 256] on span "O2 Hydration - Lemon Lime" at bounding box center [87, 253] width 40 height 21
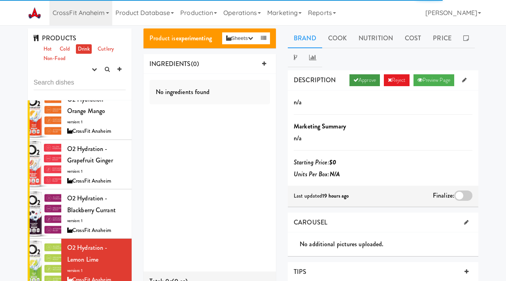
click at [361, 79] on link "Approve" at bounding box center [364, 80] width 30 height 12
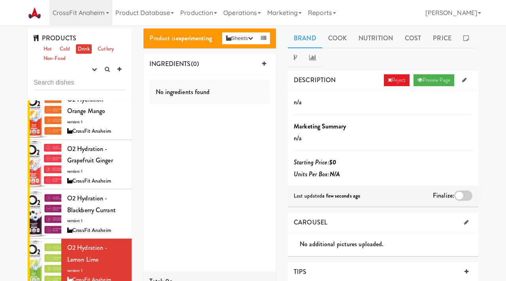
click at [463, 191] on div at bounding box center [463, 196] width 18 height 10
click at [0, 0] on input "checkbox" at bounding box center [0, 0] width 0 height 0
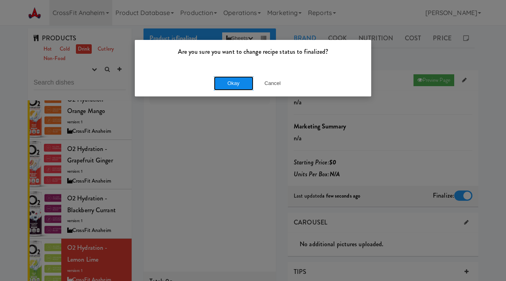
click at [237, 85] on button "Okay" at bounding box center [234, 83] width 40 height 14
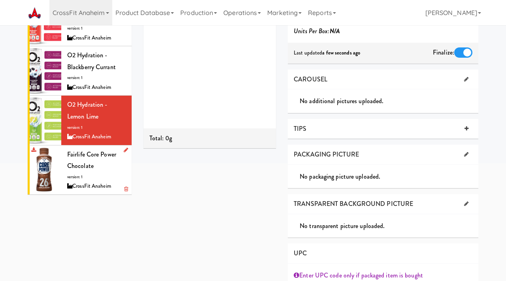
click at [87, 155] on span "Fairlife Core Power Chocolate" at bounding box center [91, 160] width 49 height 21
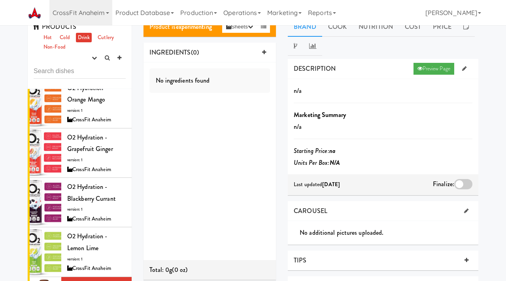
scroll to position [10, 0]
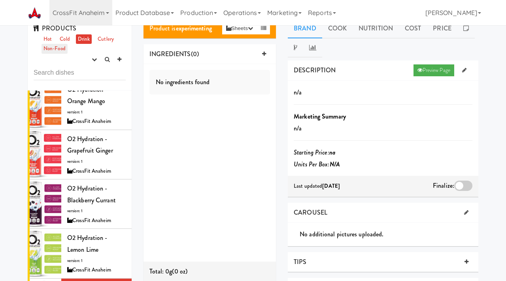
click at [62, 51] on link "Non-Food" at bounding box center [55, 49] width 26 height 10
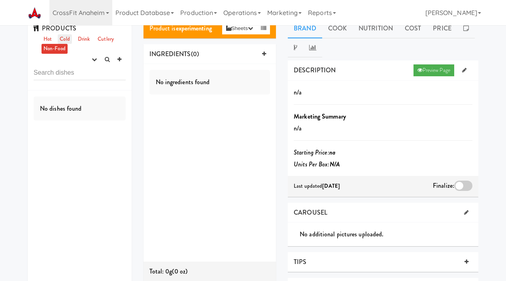
click at [64, 39] on link "Cold" at bounding box center [65, 39] width 14 height 10
click at [94, 60] on icon "button" at bounding box center [94, 59] width 5 height 5
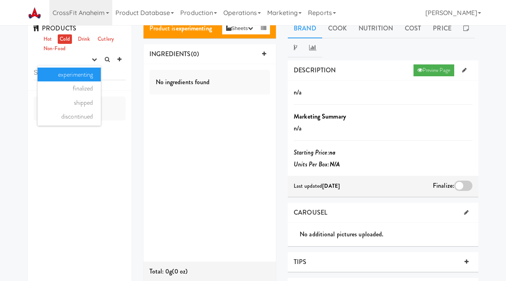
click at [80, 77] on link "experimenting" at bounding box center [69, 75] width 63 height 14
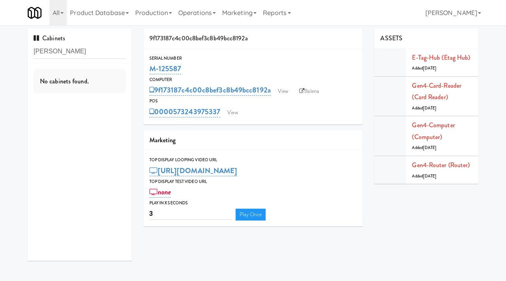
type input "[PERSON_NAME]"
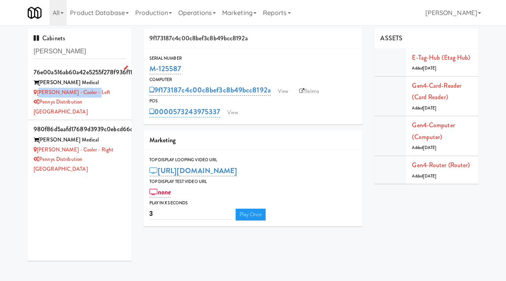
drag, startPoint x: 96, startPoint y: 91, endPoint x: 40, endPoint y: 94, distance: 56.7
click at [40, 94] on div "[PERSON_NAME] - Cooler - Left" at bounding box center [80, 93] width 92 height 10
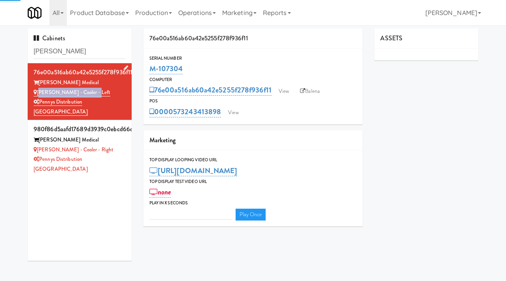
type input "3"
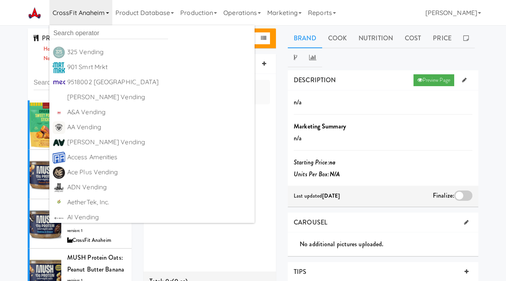
scroll to position [10, 0]
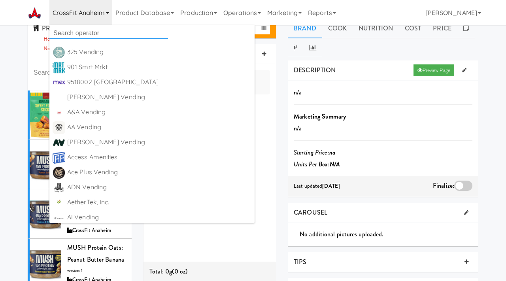
click at [121, 34] on input "text" at bounding box center [108, 33] width 119 height 12
type input "modern vending"
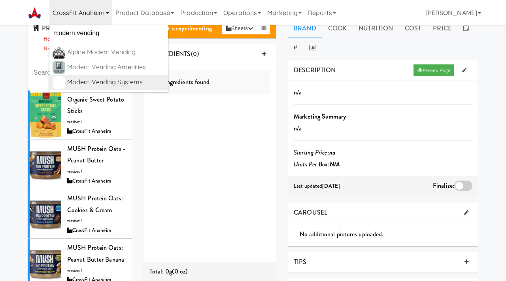
click at [99, 81] on div "Modern Vending Systems" at bounding box center [116, 82] width 98 height 12
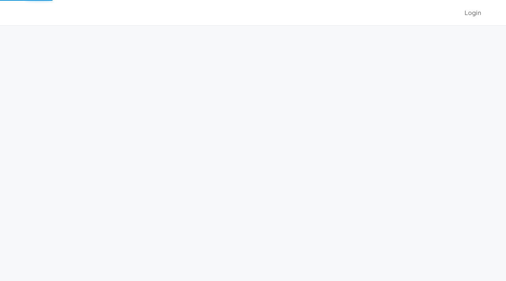
scroll to position [10, 0]
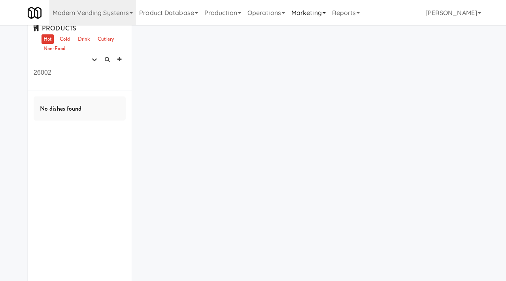
click at [315, 10] on link "Marketing" at bounding box center [308, 12] width 41 height 25
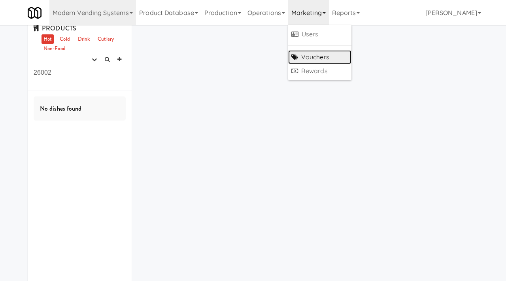
click at [307, 55] on link "Vouchers" at bounding box center [319, 57] width 63 height 14
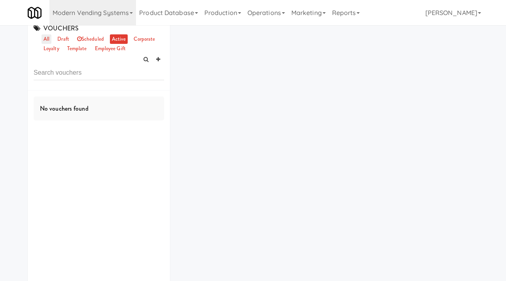
click at [48, 36] on link "all" at bounding box center [47, 39] width 10 height 10
click at [157, 55] on link at bounding box center [158, 60] width 12 height 12
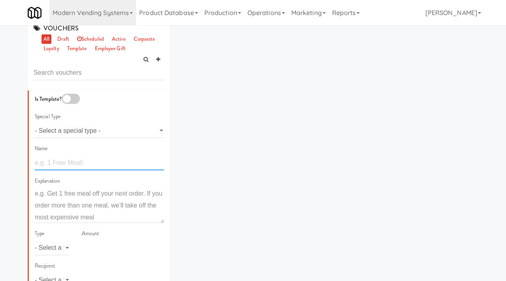
click at [49, 160] on input "text" at bounding box center [99, 163] width 129 height 15
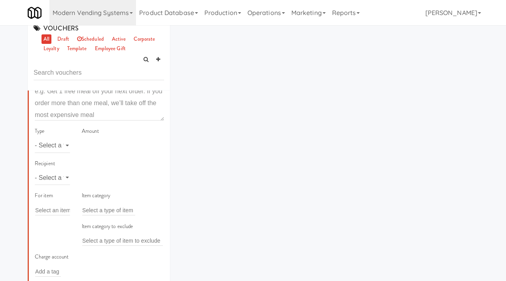
scroll to position [139, 0]
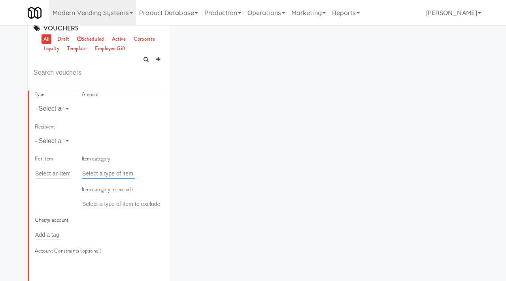
click at [94, 171] on input "text" at bounding box center [108, 173] width 53 height 10
paste input "Freilla Gonzales 12:16 PM Email To: Hector Ruiz de Vinaspre Hi Hector, You can …"
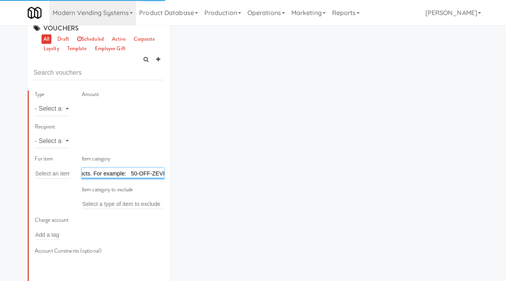
drag, startPoint x: 110, startPoint y: 172, endPoint x: 72, endPoint y: 169, distance: 38.0
click at [72, 170] on div "For item Select an item Item category Freilla Gonzales 12:16 PM Email To: Hecto…" at bounding box center [99, 184] width 141 height 61
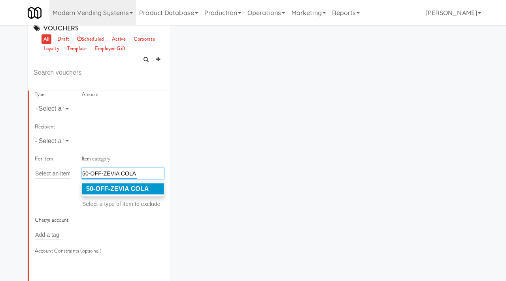
type input "50-OFF-ZEVIA COLA"
click at [106, 191] on em "50-OFF-ZEVIA COLA" at bounding box center [117, 188] width 62 height 7
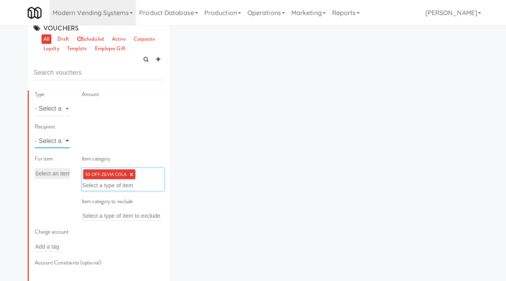
click at [57, 142] on select "- Select a type - user site company" at bounding box center [52, 141] width 35 height 15
select select "string:site"
click at [35, 134] on select "- Select a type - user site company" at bounding box center [52, 141] width 35 height 15
click at [101, 144] on input "text" at bounding box center [95, 141] width 26 height 10
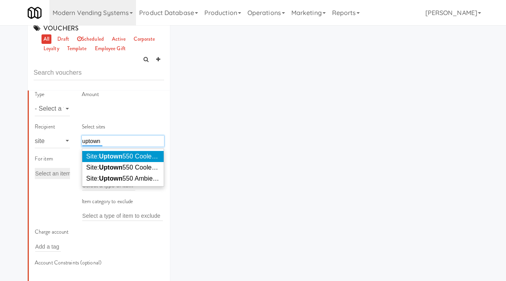
type input "uptown"
click at [117, 152] on li "Site: Uptown 550 Cooler #2 (UPTOW797)" at bounding box center [122, 156] width 81 height 11
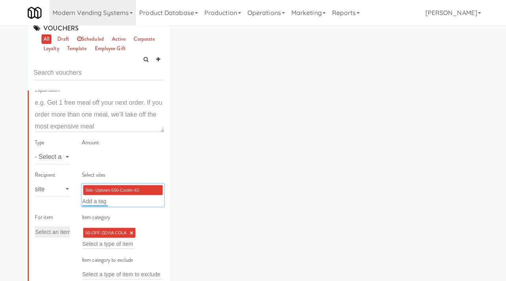
scroll to position [91, 0]
click at [54, 159] on select "- Select a type - meal item percent amount daily amount daily meal daily item p…" at bounding box center [52, 157] width 35 height 15
select select "string:percent"
click at [35, 150] on select "- Select a type - meal item percent amount daily amount daily meal daily item p…" at bounding box center [52, 157] width 35 height 15
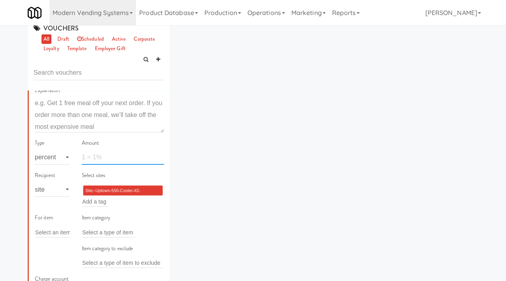
click at [93, 157] on input "number" at bounding box center [123, 157] width 82 height 15
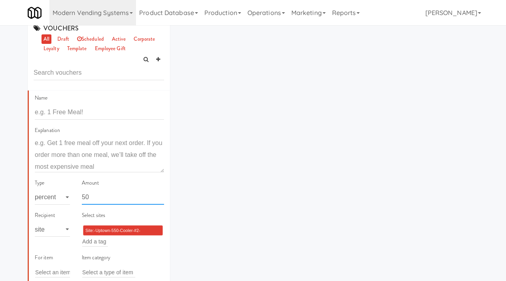
scroll to position [50, 0]
type input "50"
click at [58, 110] on input "text" at bounding box center [99, 113] width 129 height 15
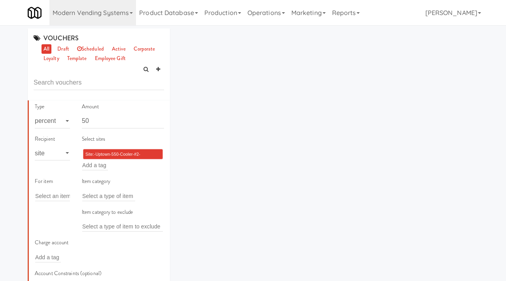
scroll to position [139, 0]
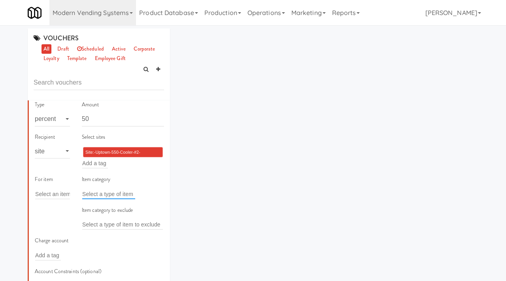
click at [98, 192] on input "text" at bounding box center [108, 194] width 53 height 10
paste input "Freilla Gonzales 12:16 PM Email To: Hector Ruiz de Vinaspre Hi Hector, You can …"
drag, startPoint x: 110, startPoint y: 192, endPoint x: 66, endPoint y: 190, distance: 43.5
click at [66, 190] on div "For item Select an item Item category Freilla Gonzales 12:16 PM Email To: Hecto…" at bounding box center [99, 205] width 141 height 61
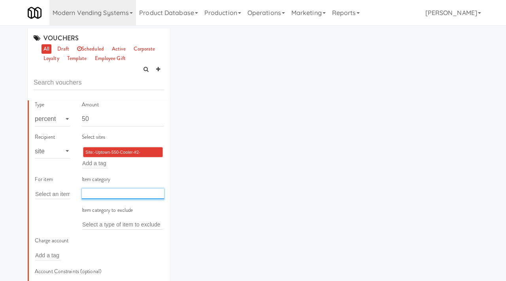
scroll to position [0, 0]
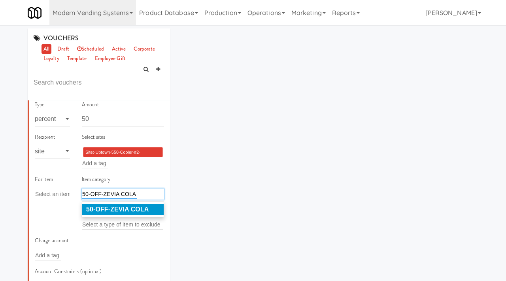
type input "50-OFF-ZEVIA COLA"
click at [115, 210] on em "50-OFF-ZEVIA COLA" at bounding box center [117, 209] width 62 height 7
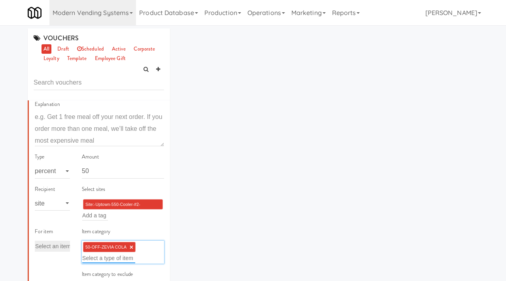
scroll to position [86, 0]
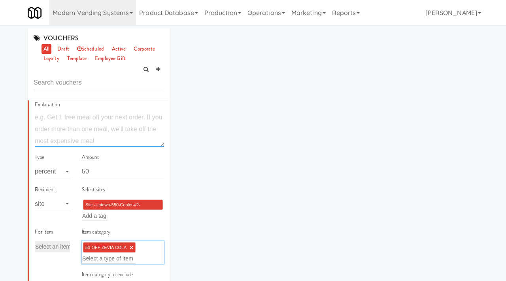
click at [64, 119] on textarea at bounding box center [99, 128] width 129 height 35
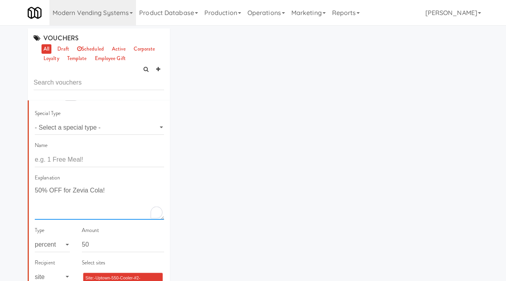
scroll to position [0, 0]
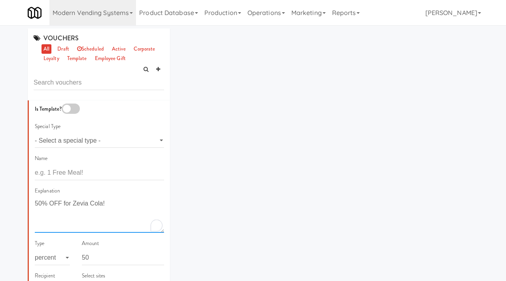
type textarea "50% OFF for Zevia Cola!"
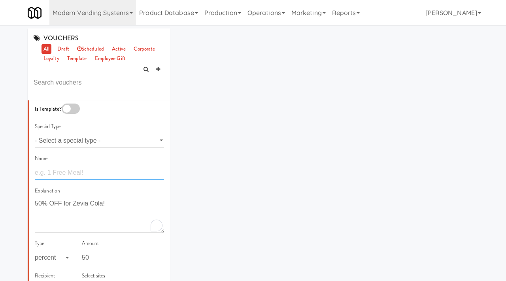
click at [61, 175] on input "text" at bounding box center [99, 173] width 129 height 15
type input "Z"
type input "5"
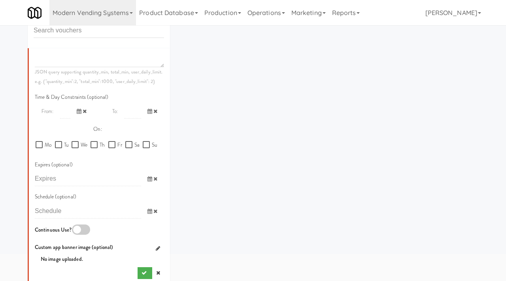
scroll to position [62, 0]
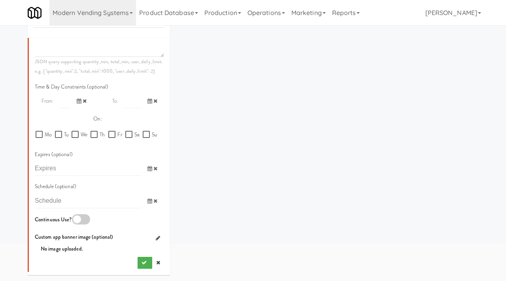
type input "Zevia Cola - 50% OFF at Uptown 550"
click at [83, 218] on div at bounding box center [81, 219] width 18 height 10
click at [0, 0] on input "checkbox" at bounding box center [0, 0] width 0 height 0
click at [142, 263] on icon "submit" at bounding box center [144, 262] width 5 height 5
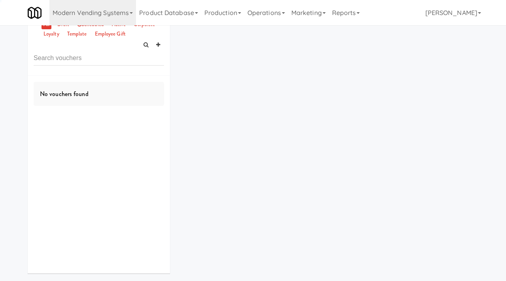
scroll to position [20, 0]
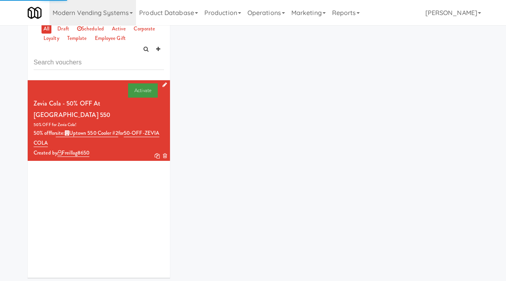
click at [134, 89] on link "Activate" at bounding box center [143, 90] width 30 height 14
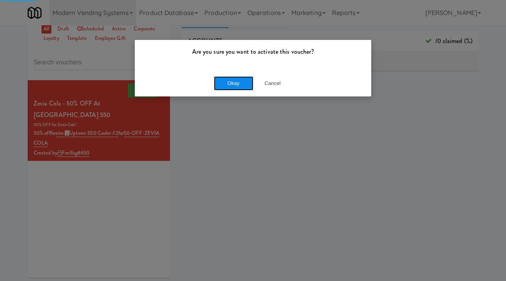
click at [232, 83] on button "Okay" at bounding box center [234, 83] width 40 height 14
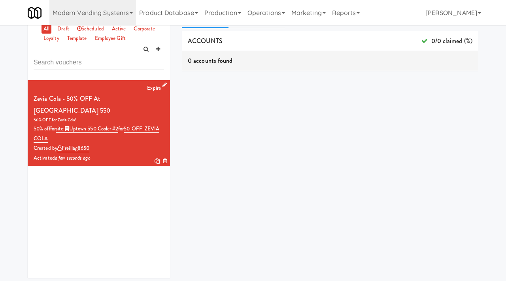
click at [157, 159] on icon at bounding box center [157, 161] width 5 height 5
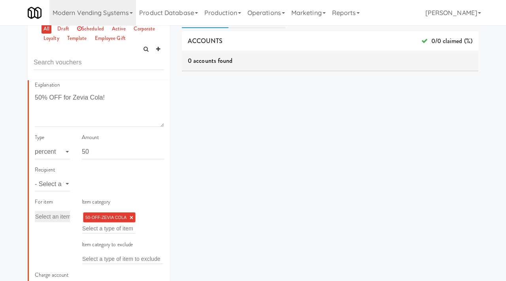
scroll to position [88, 0]
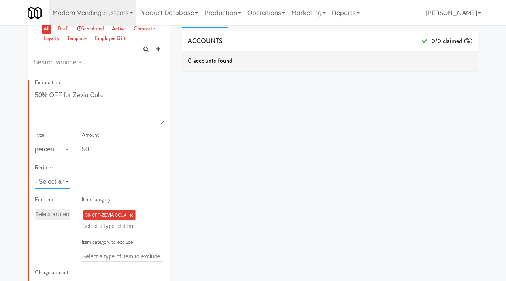
click at [59, 187] on select "- Select a type - user site company" at bounding box center [52, 181] width 35 height 15
select select "string:site"
click at [35, 174] on select "- Select a type - user site company" at bounding box center [52, 181] width 35 height 15
click at [92, 180] on input "text" at bounding box center [95, 182] width 26 height 10
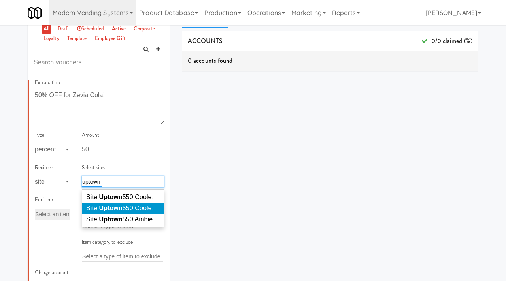
type input "uptown"
click at [113, 206] on em "Uptown" at bounding box center [110, 208] width 23 height 7
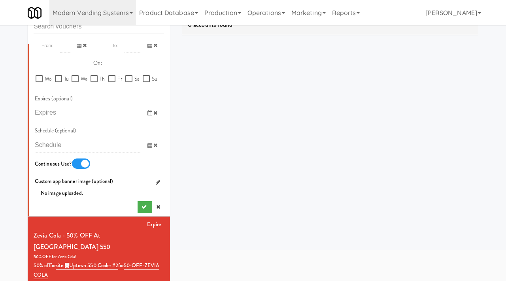
scroll to position [61, 0]
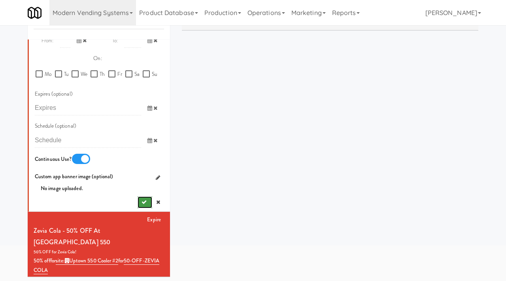
click at [139, 205] on button "submit" at bounding box center [145, 202] width 15 height 12
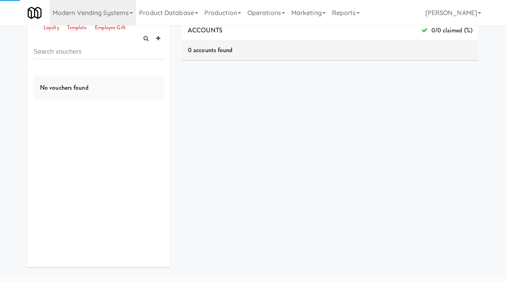
scroll to position [25, 0]
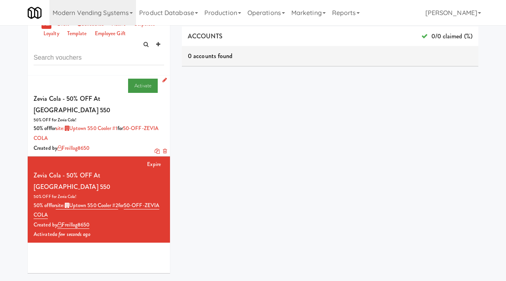
click at [137, 84] on link "Activate" at bounding box center [143, 86] width 30 height 14
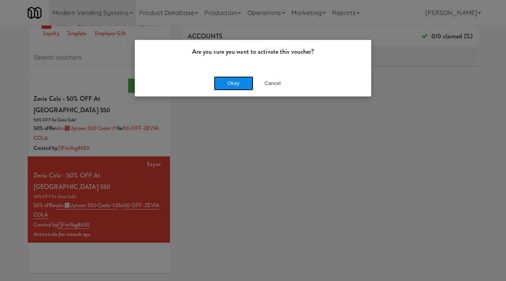
click at [232, 79] on button "Okay" at bounding box center [234, 83] width 40 height 14
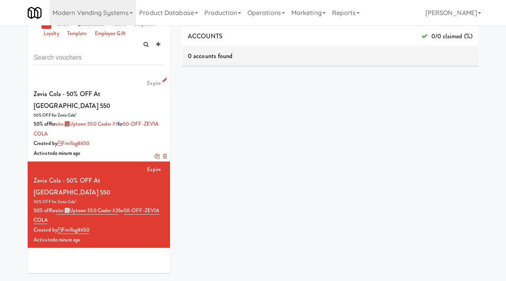
click at [156, 154] on icon at bounding box center [157, 156] width 5 height 5
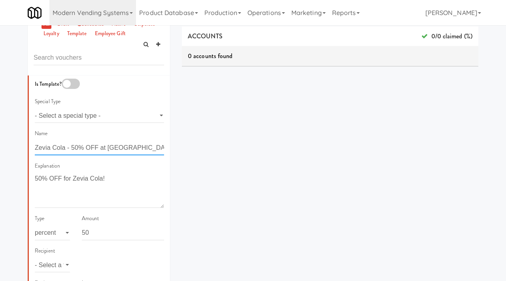
drag, startPoint x: 145, startPoint y: 146, endPoint x: 110, endPoint y: 146, distance: 36.0
click at [110, 146] on input "Zevia Cola - 50% OFF at Uptown 550" at bounding box center [99, 148] width 129 height 15
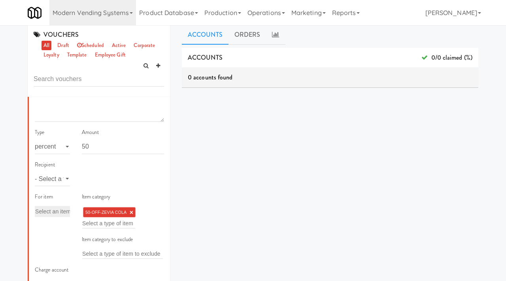
scroll to position [108, 0]
type input "Zevia Cola - 50% OFF at Museum Tower"
click at [62, 179] on select "- Select a type - user site company" at bounding box center [52, 178] width 35 height 15
select select "string:site"
click at [35, 171] on select "- Select a type - user site company" at bounding box center [52, 178] width 35 height 15
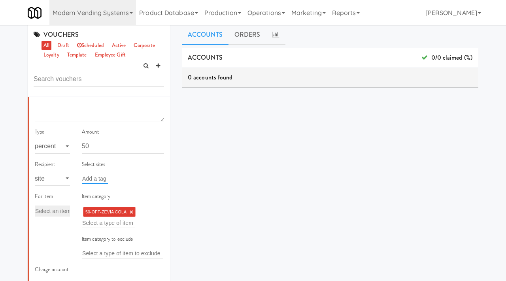
click at [89, 179] on input "text" at bounding box center [95, 179] width 26 height 10
type input "M"
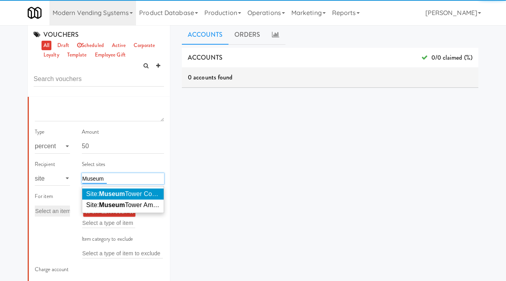
type input "Museum"
click at [119, 191] on em "Museum" at bounding box center [112, 194] width 26 height 7
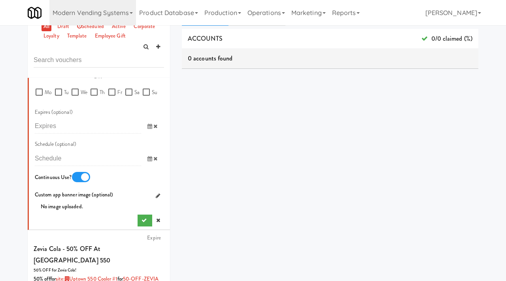
scroll to position [505, 0]
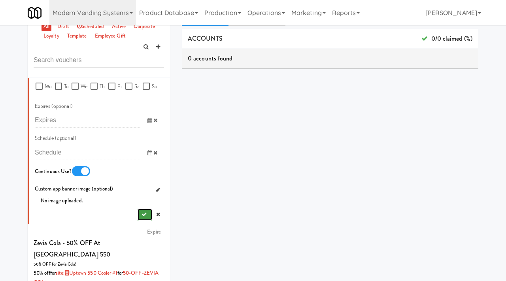
click at [142, 212] on icon "submit" at bounding box center [144, 214] width 5 height 5
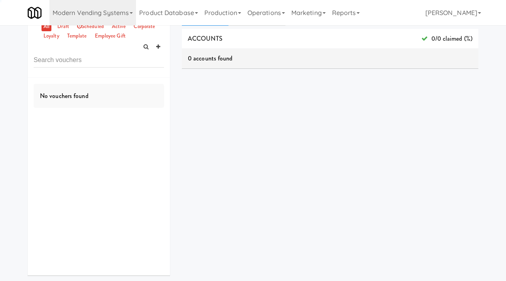
scroll to position [0, 0]
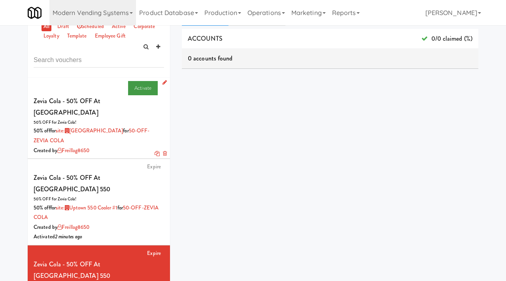
click at [137, 87] on link "Activate" at bounding box center [143, 88] width 30 height 14
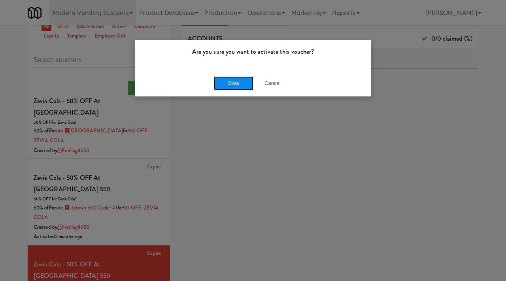
click at [232, 82] on button "Okay" at bounding box center [234, 83] width 40 height 14
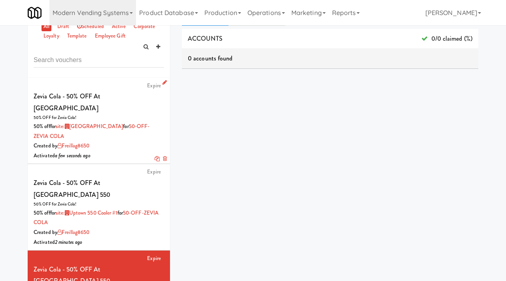
click at [155, 155] on link at bounding box center [157, 159] width 5 height 8
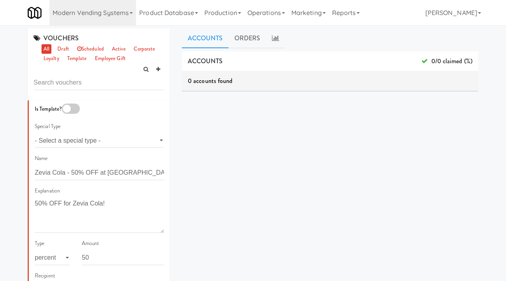
scroll to position [0, 0]
drag, startPoint x: 156, startPoint y: 171, endPoint x: 110, endPoint y: 169, distance: 45.9
click at [110, 169] on input "Zevia Cola - 50% OFF at Museum Tower" at bounding box center [99, 172] width 129 height 15
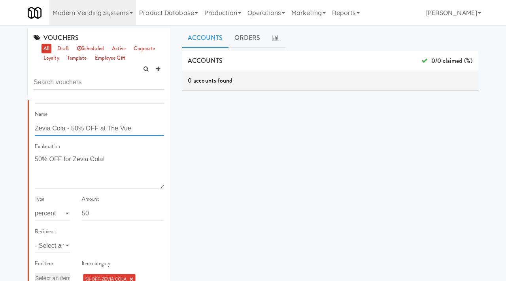
scroll to position [44, 0]
type input "Zevia Cola - 50% OFF at The Vue"
click at [56, 245] on select "- Select a type - user site company" at bounding box center [52, 245] width 35 height 15
select select "string:site"
click at [35, 238] on select "- Select a type - user site company" at bounding box center [52, 245] width 35 height 15
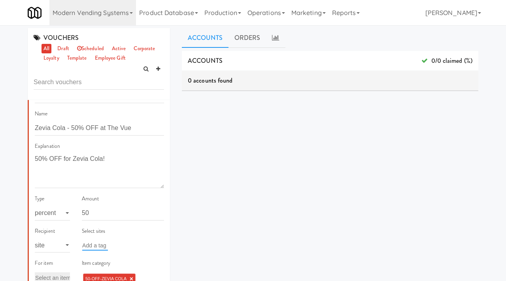
click at [93, 244] on input "text" at bounding box center [95, 245] width 26 height 10
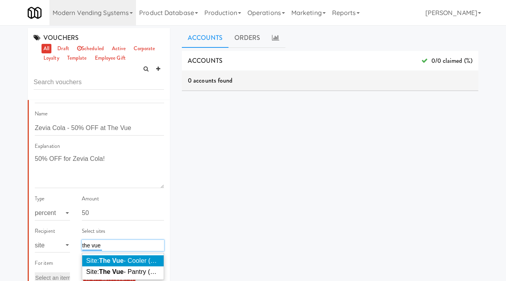
scroll to position [66, 0]
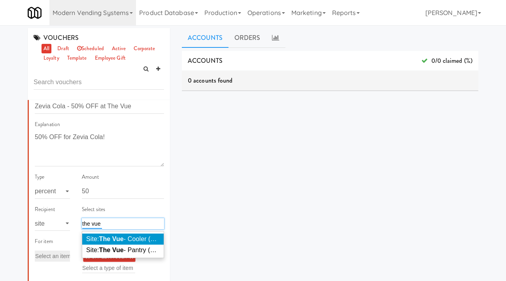
type input "the vue"
click at [109, 241] on em "The Vue" at bounding box center [111, 239] width 25 height 7
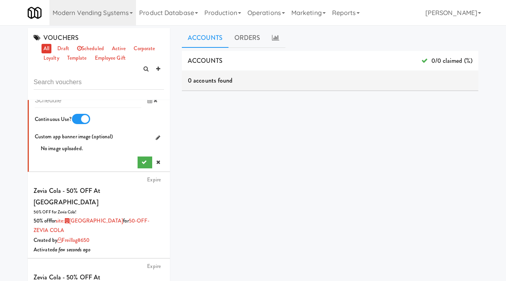
scroll to position [581, 0]
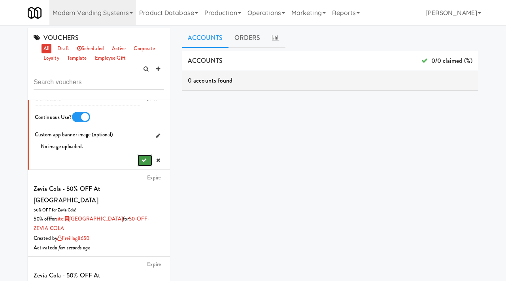
click at [139, 162] on button "submit" at bounding box center [145, 161] width 15 height 12
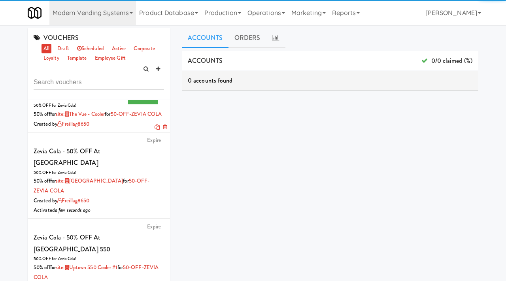
scroll to position [0, 0]
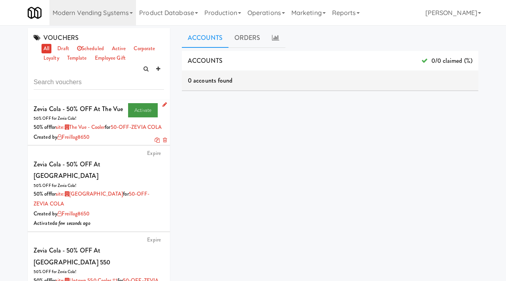
click at [139, 110] on link "Activate" at bounding box center [143, 110] width 30 height 14
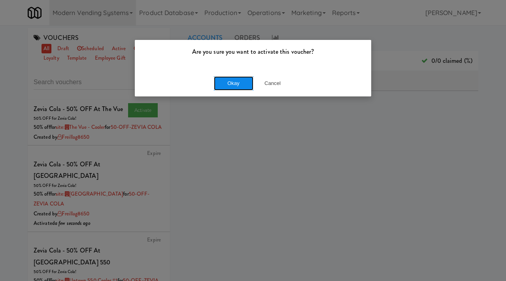
click at [233, 83] on button "Okay" at bounding box center [234, 83] width 40 height 14
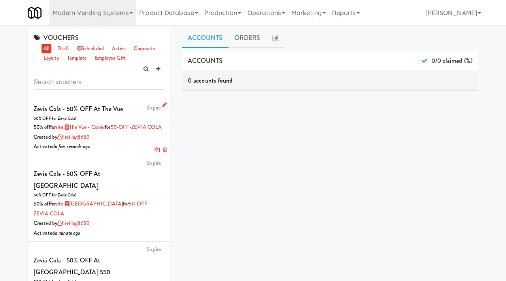
click at [155, 152] on icon at bounding box center [157, 149] width 5 height 5
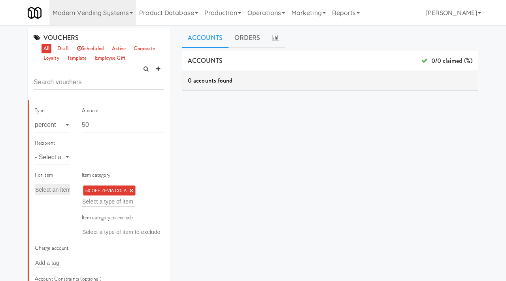
scroll to position [139, 0]
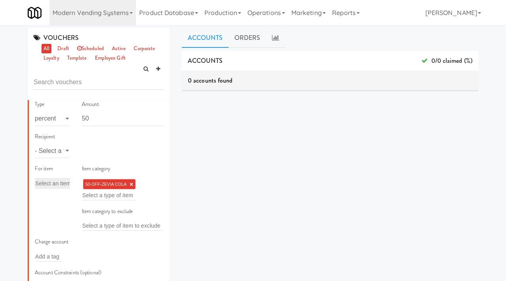
click at [133, 184] on li "50-OFF-ZEVIA COLA ×" at bounding box center [109, 184] width 53 height 10
click at [132, 182] on link "×" at bounding box center [132, 184] width 4 height 7
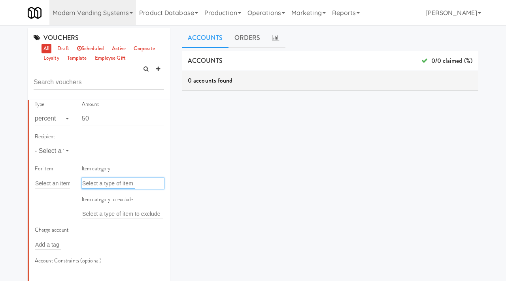
click at [103, 185] on input "text" at bounding box center [108, 183] width 53 height 10
paste input "50-OFF-HILLSHIRE"
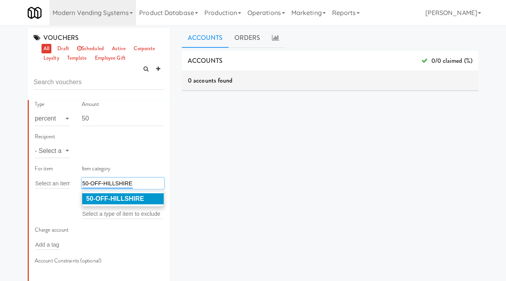
type input "50-OFF-HILLSHIRE"
click at [106, 200] on em "50-OFF-HILLSHIRE" at bounding box center [115, 198] width 58 height 7
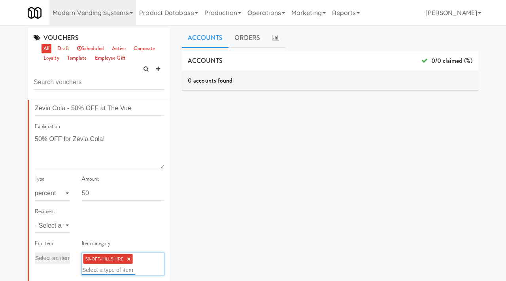
scroll to position [64, 0]
click at [57, 224] on select "- Select a type - user site company" at bounding box center [52, 226] width 35 height 15
select select "string:site"
click at [35, 219] on select "- Select a type - user site company" at bounding box center [52, 226] width 35 height 15
click at [90, 226] on input "text" at bounding box center [95, 226] width 26 height 10
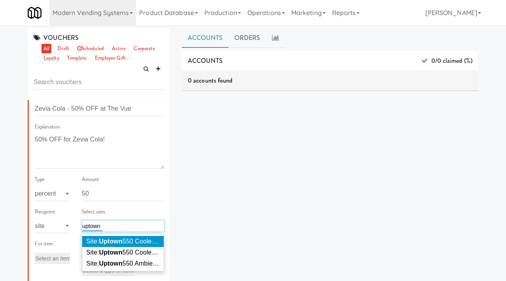
type input "uptown"
click at [116, 239] on em "Uptown" at bounding box center [110, 241] width 23 height 7
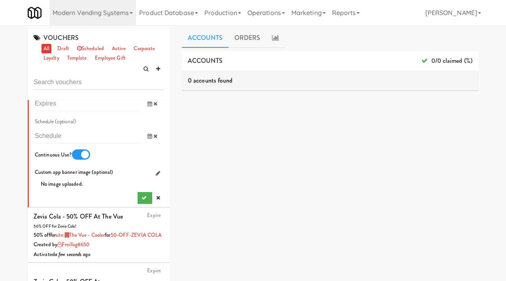
scroll to position [545, 0]
click at [140, 197] on button "submit" at bounding box center [145, 197] width 15 height 12
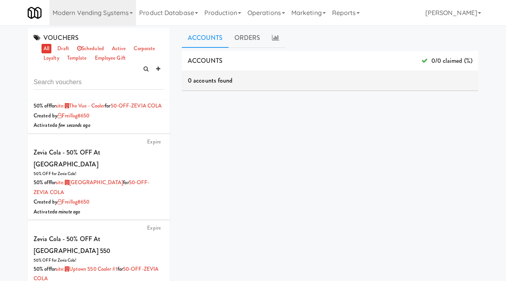
scroll to position [0, 0]
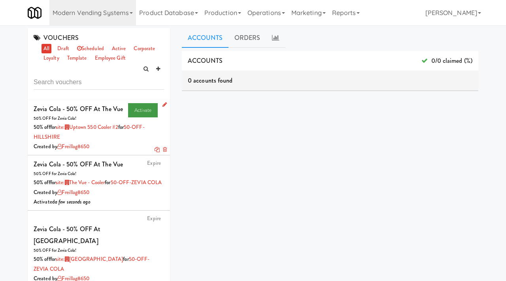
click at [135, 111] on link "Activate" at bounding box center [143, 110] width 30 height 14
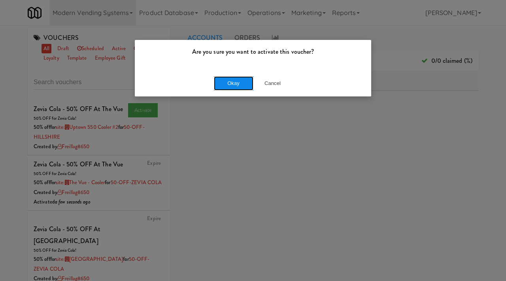
click at [230, 83] on button "Okay" at bounding box center [234, 83] width 40 height 14
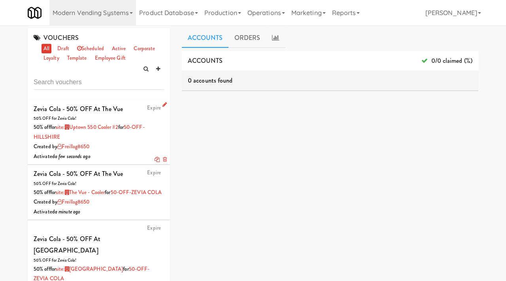
click at [164, 103] on icon at bounding box center [164, 104] width 4 height 5
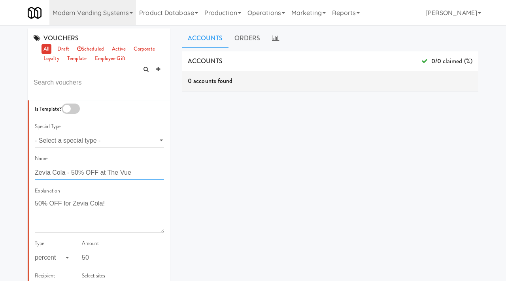
drag, startPoint x: 66, startPoint y: 173, endPoint x: 32, endPoint y: 172, distance: 34.0
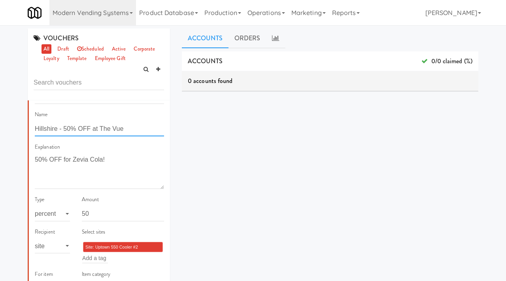
scroll to position [47, 0]
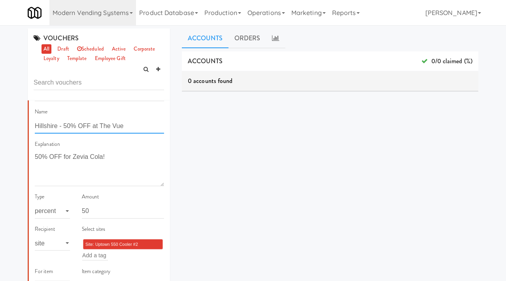
type input "Hillshire - 50% OFF at The Vue"
drag, startPoint x: 105, startPoint y: 157, endPoint x: 75, endPoint y: 154, distance: 29.7
click at [75, 154] on textarea "50% OFF for Zevia Cola!" at bounding box center [99, 168] width 129 height 35
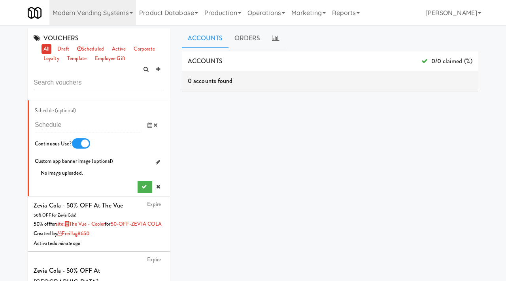
scroll to position [581, 0]
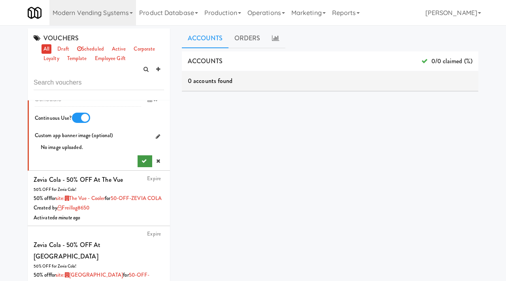
type textarea "50% OFF for Hillshire!"
click at [143, 164] on icon "submit" at bounding box center [144, 161] width 5 height 5
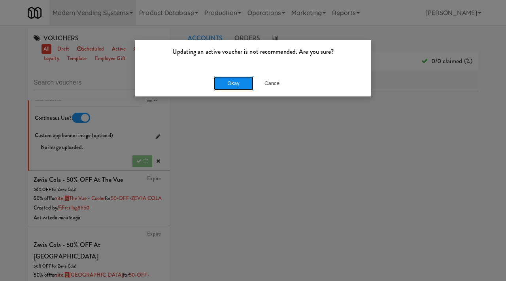
click at [230, 79] on button "Okay" at bounding box center [234, 83] width 40 height 14
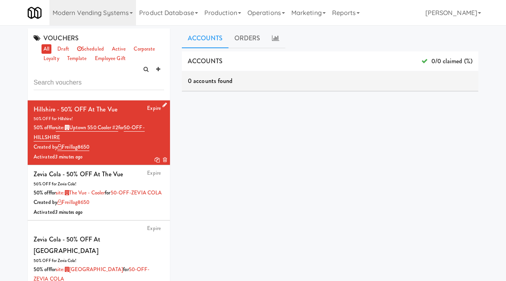
click at [155, 161] on icon at bounding box center [157, 159] width 5 height 5
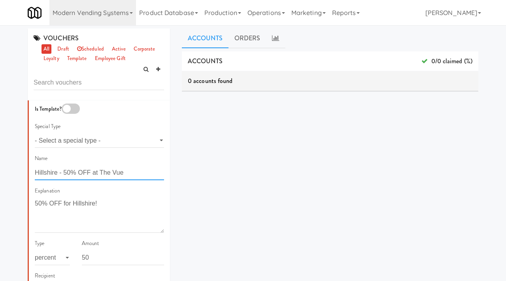
drag, startPoint x: 136, startPoint y: 174, endPoint x: 103, endPoint y: 172, distance: 33.7
click at [103, 172] on input "Hillshire - 50% OFF at The Vue" at bounding box center [99, 173] width 129 height 15
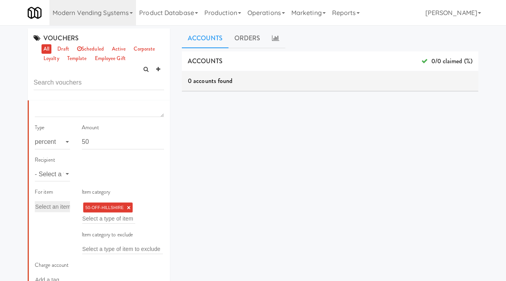
scroll to position [136, 0]
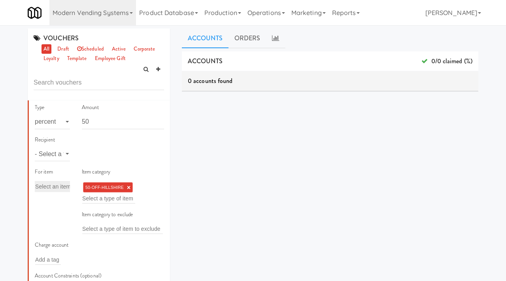
type input "Hillshire - 50% OFF at Uptown 550"
click at [61, 154] on select "- Select a type - user site company" at bounding box center [52, 154] width 35 height 15
select select "string:site"
click at [35, 147] on select "- Select a type - user site company" at bounding box center [52, 154] width 35 height 15
click at [97, 155] on input "text" at bounding box center [95, 154] width 26 height 10
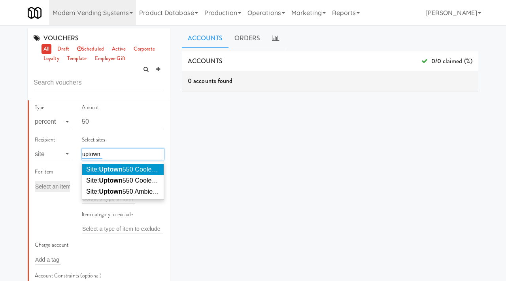
type input "uptown"
click at [140, 171] on span "Site: Uptown 550 Cooler #2 (UPTOW797)" at bounding box center [144, 169] width 117 height 7
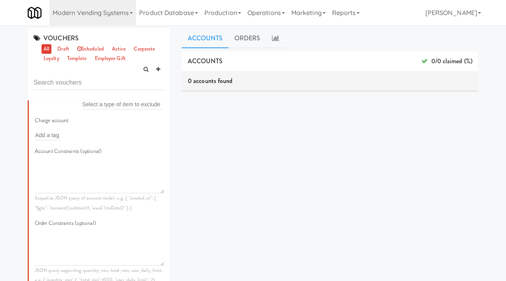
scroll to position [176, 0]
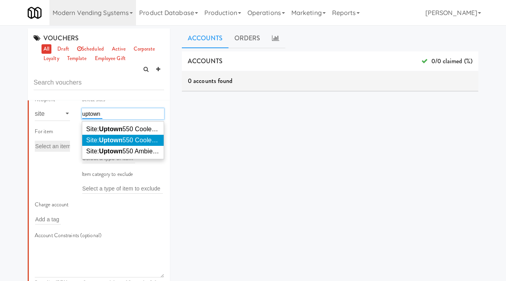
type input "uptown"
click at [145, 139] on span "Site: Uptown 550 Cooler #1 (UPTOW349)" at bounding box center [144, 140] width 117 height 7
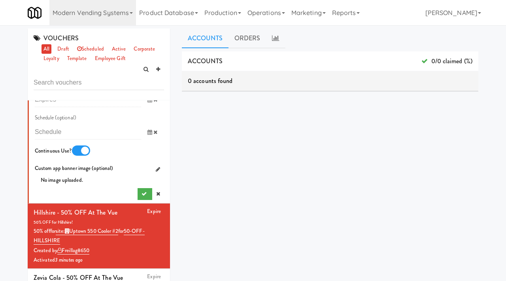
scroll to position [578, 0]
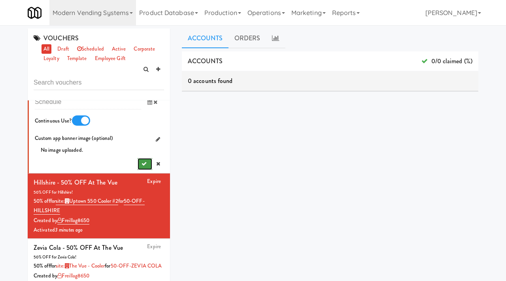
click at [143, 163] on icon "submit" at bounding box center [144, 163] width 5 height 5
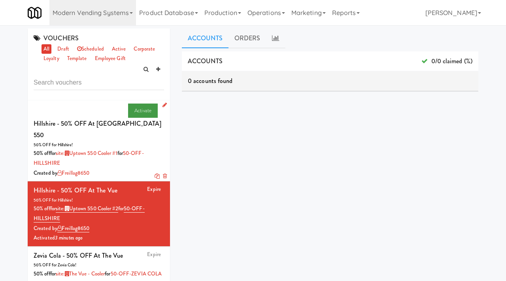
click at [141, 110] on link "Activate" at bounding box center [143, 111] width 30 height 14
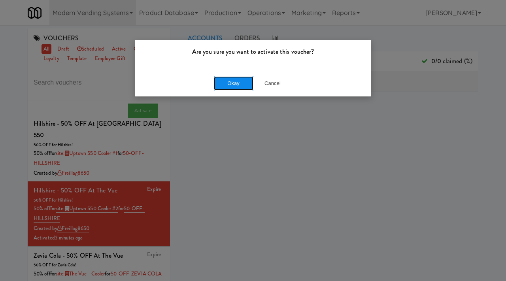
click at [233, 82] on button "Okay" at bounding box center [234, 83] width 40 height 14
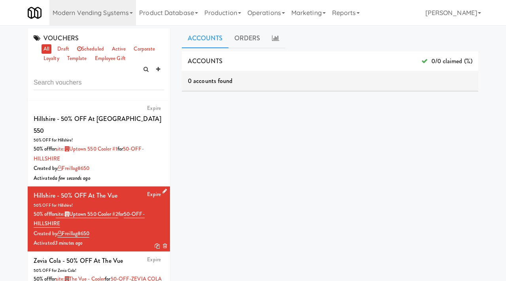
click at [166, 189] on icon at bounding box center [164, 191] width 4 height 5
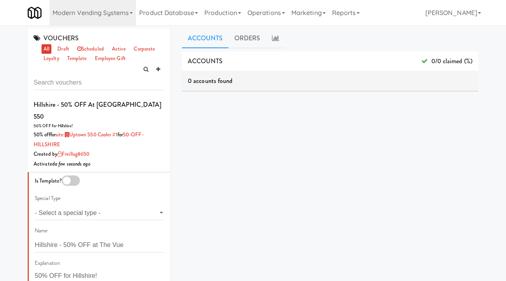
scroll to position [15, 0]
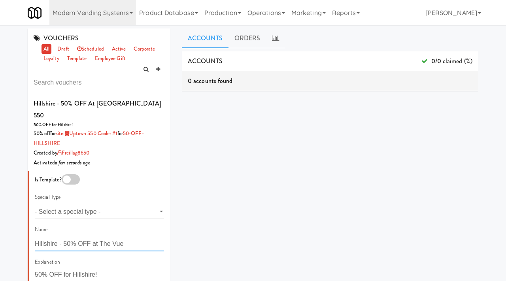
drag, startPoint x: 130, startPoint y: 221, endPoint x: 101, endPoint y: 219, distance: 28.5
click at [101, 237] on input "Hillshire - 50% OFF at The Vue" at bounding box center [99, 244] width 129 height 15
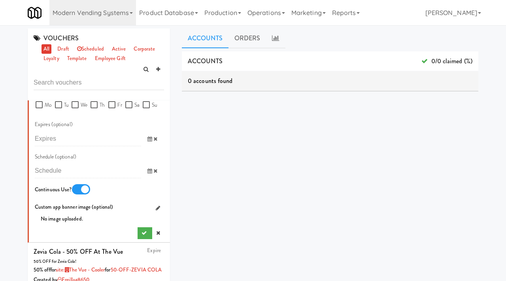
scroll to position [615, 0]
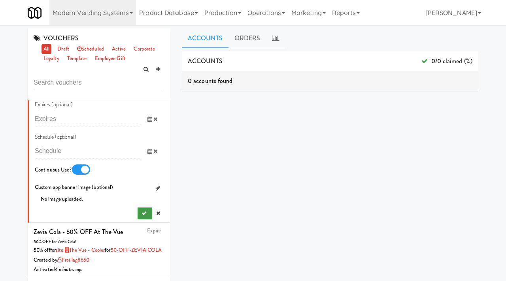
type input "Hillshire - 50% OFF at Uptown 550"
click at [142, 211] on icon "submit" at bounding box center [144, 213] width 5 height 5
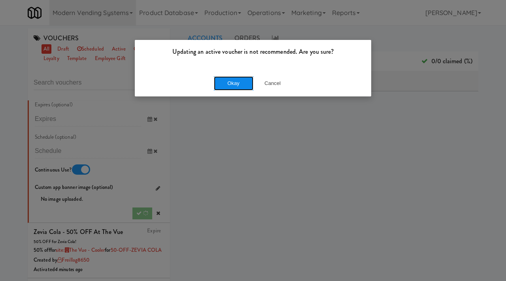
click at [235, 82] on button "Okay" at bounding box center [234, 83] width 40 height 14
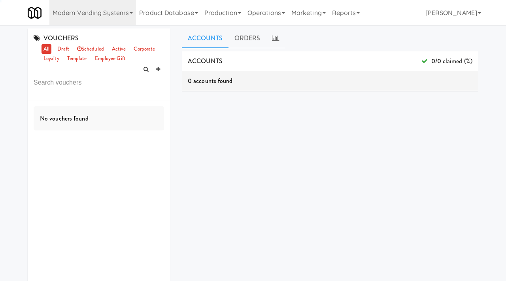
scroll to position [0, 0]
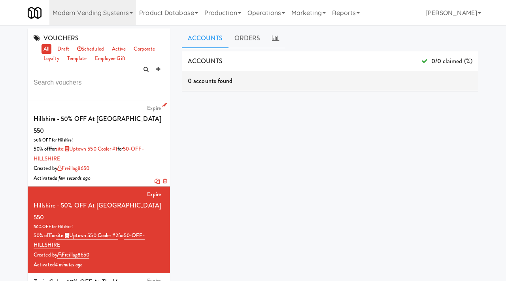
click at [135, 136] on div "50% OFF for Hillshire!" at bounding box center [99, 140] width 130 height 8
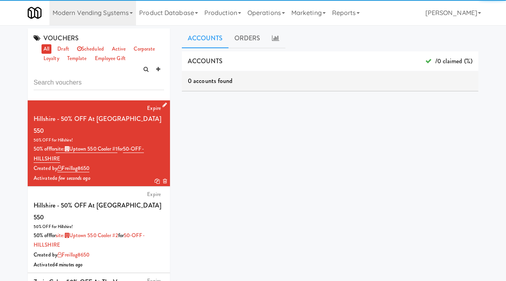
click at [157, 179] on icon at bounding box center [157, 181] width 5 height 5
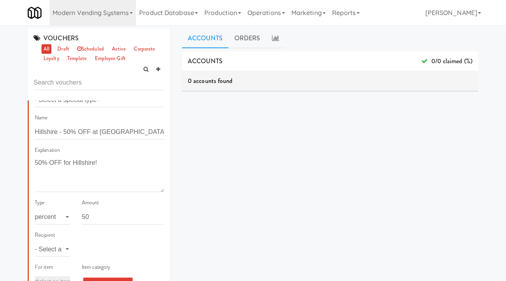
scroll to position [44, 0]
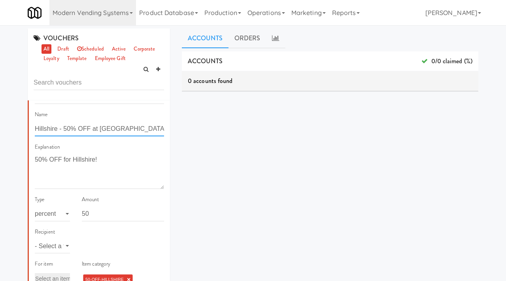
drag, startPoint x: 140, startPoint y: 130, endPoint x: 101, endPoint y: 126, distance: 38.9
click at [101, 126] on input "Hillshire - 50% OFF at Uptown 550" at bounding box center [99, 129] width 129 height 15
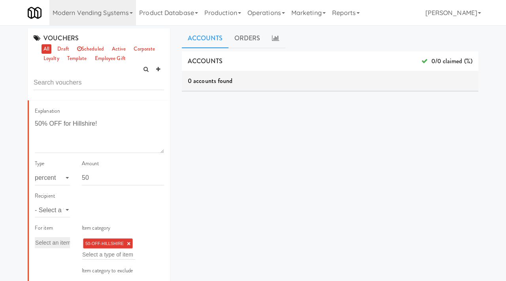
scroll to position [97, 0]
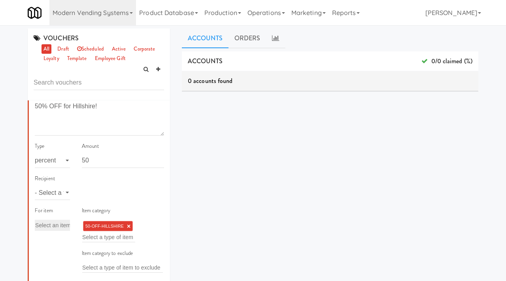
type input "Hillshire - 50% OFF at Museum Tower"
click at [53, 197] on select "- Select a type - user site company" at bounding box center [52, 192] width 35 height 15
select select "string:site"
click at [35, 185] on select "- Select a type - user site company" at bounding box center [52, 192] width 35 height 15
click at [91, 192] on input "text" at bounding box center [95, 193] width 26 height 10
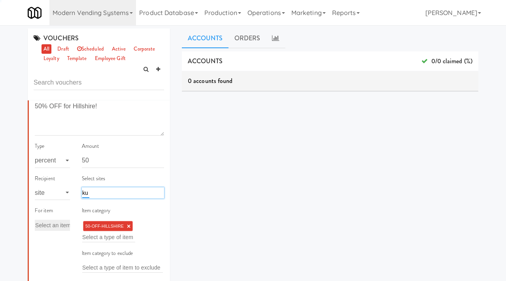
type input "k"
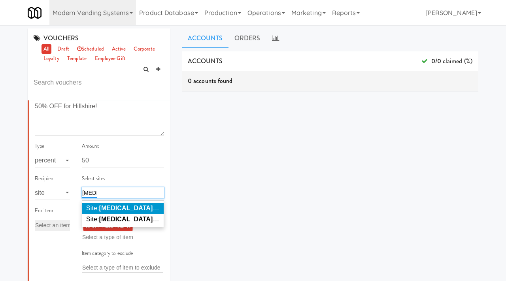
type input "muse"
click at [123, 207] on span "Site: Muse um Tower Cooler ( MUSE U707)" at bounding box center [181, 208] width 190 height 7
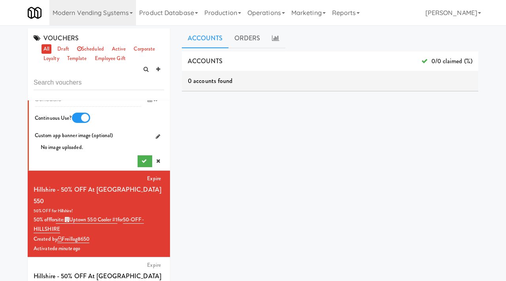
scroll to position [599, 0]
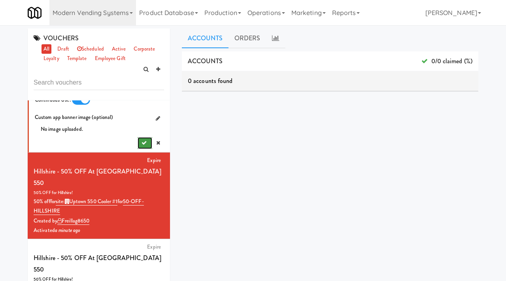
click at [143, 142] on icon "submit" at bounding box center [144, 142] width 5 height 5
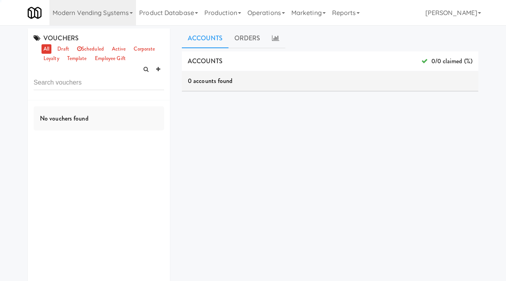
scroll to position [0, 0]
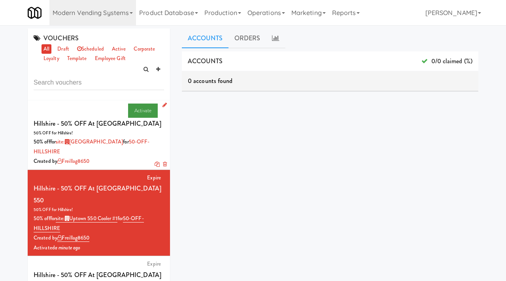
click at [143, 112] on link "Activate" at bounding box center [143, 111] width 30 height 14
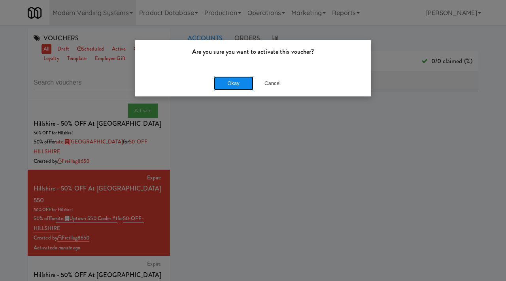
click at [234, 79] on button "Okay" at bounding box center [234, 83] width 40 height 14
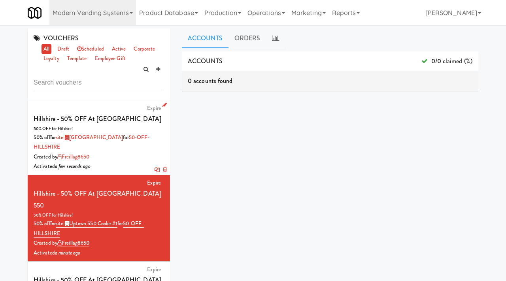
click at [157, 167] on icon at bounding box center [157, 169] width 5 height 5
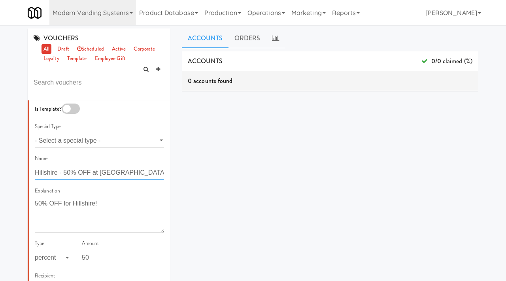
drag, startPoint x: 147, startPoint y: 172, endPoint x: 101, endPoint y: 172, distance: 46.7
click at [101, 172] on input "Hillshire - 50% OFF at Museum Tower" at bounding box center [99, 173] width 129 height 15
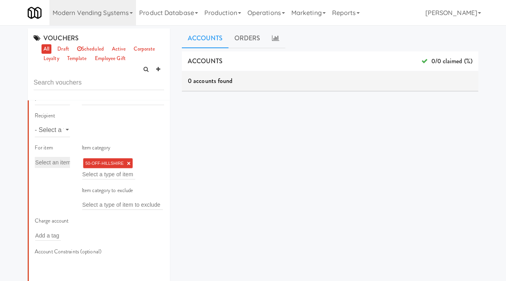
scroll to position [138, 0]
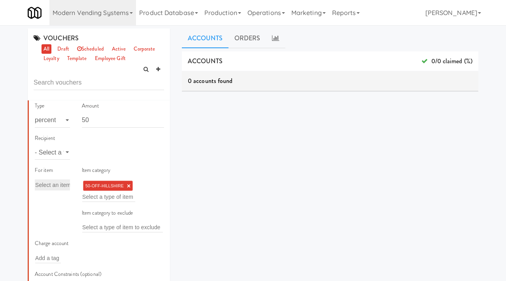
type input "Hillshire - 50% OFF at The Vue"
click at [60, 154] on select "- Select a type - user site company" at bounding box center [52, 152] width 35 height 15
select select "string:site"
click at [35, 145] on select "- Select a type - user site company" at bounding box center [52, 152] width 35 height 15
click at [98, 155] on input "text" at bounding box center [95, 152] width 26 height 10
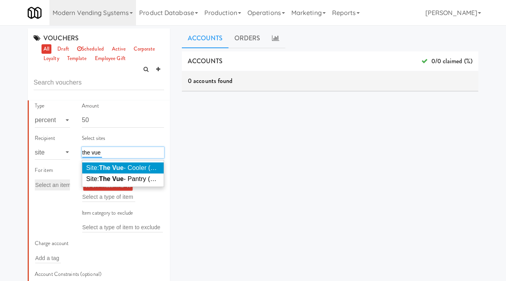
type input "the vue"
click at [113, 169] on em "The Vue" at bounding box center [111, 167] width 25 height 7
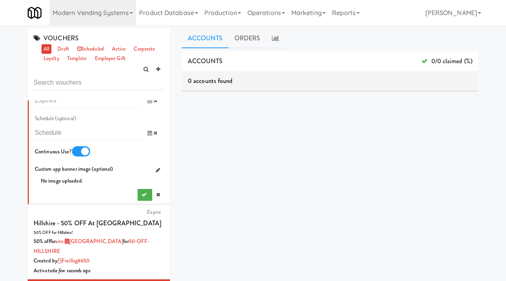
scroll to position [571, 0]
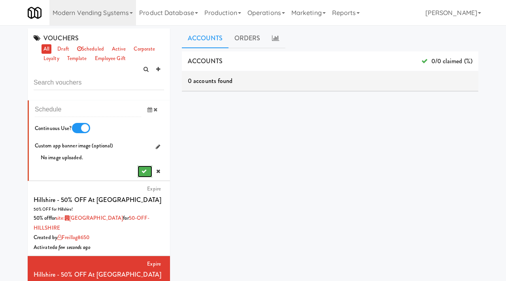
click at [140, 170] on button "submit" at bounding box center [145, 172] width 15 height 12
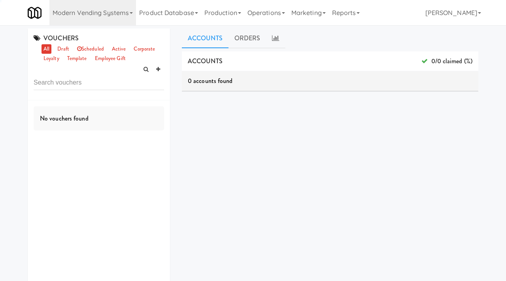
scroll to position [0, 0]
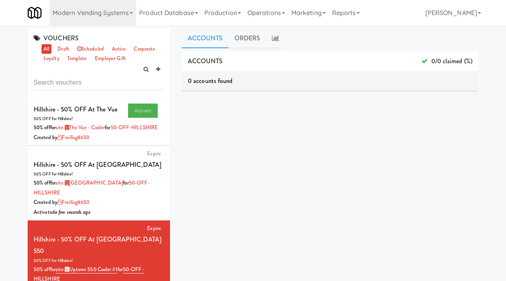
click at [136, 111] on link "Activate" at bounding box center [143, 111] width 30 height 14
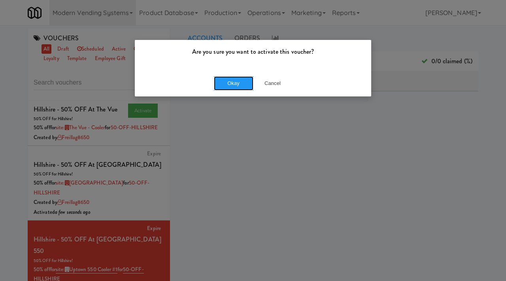
click at [228, 85] on button "Okay" at bounding box center [234, 83] width 40 height 14
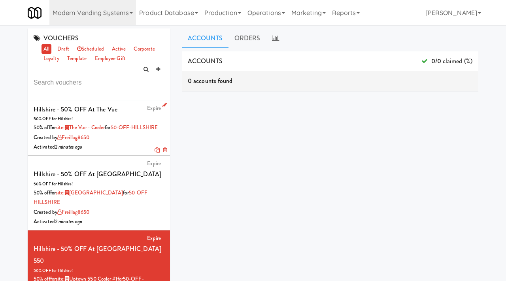
click at [164, 106] on icon at bounding box center [164, 104] width 4 height 5
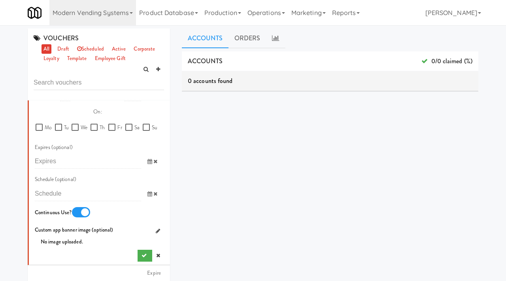
scroll to position [488, 0]
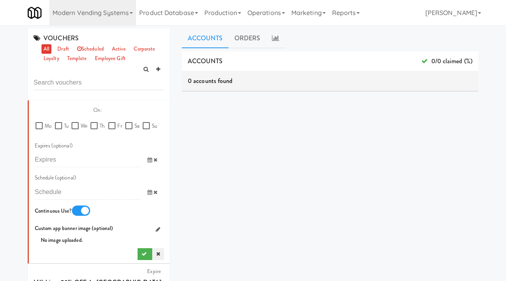
click at [158, 256] on icon at bounding box center [158, 253] width 4 height 5
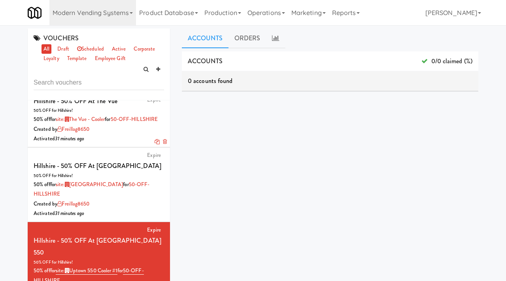
scroll to position [10, 0]
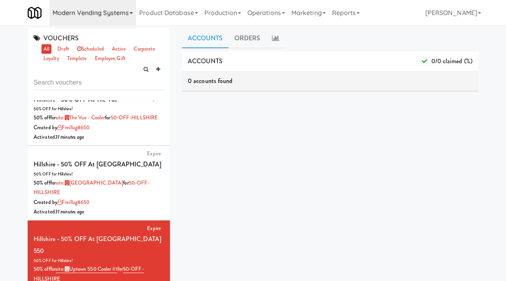
click at [111, 16] on link "Modern Vending Systems" at bounding box center [92, 12] width 87 height 25
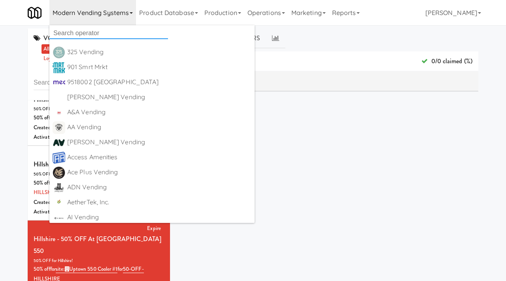
click at [92, 31] on input "text" at bounding box center [108, 33] width 119 height 12
type input "river"
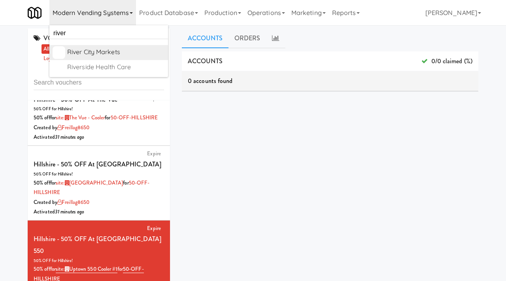
click at [109, 55] on div "River City Markets" at bounding box center [116, 52] width 98 height 12
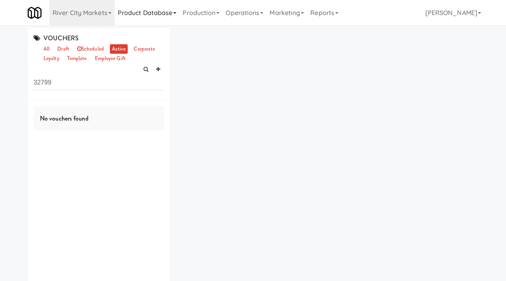
click at [143, 14] on link "Product Database" at bounding box center [147, 12] width 65 height 25
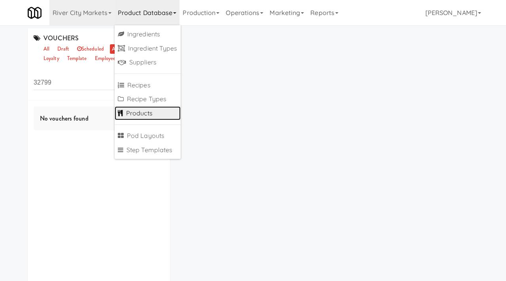
click at [135, 117] on link "Products" at bounding box center [148, 113] width 66 height 14
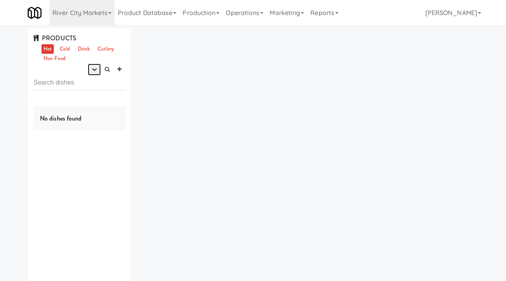
click at [91, 71] on button "button" at bounding box center [94, 70] width 13 height 12
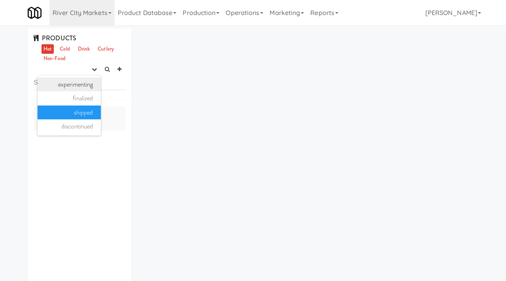
click at [81, 82] on link "experimenting" at bounding box center [69, 84] width 63 height 14
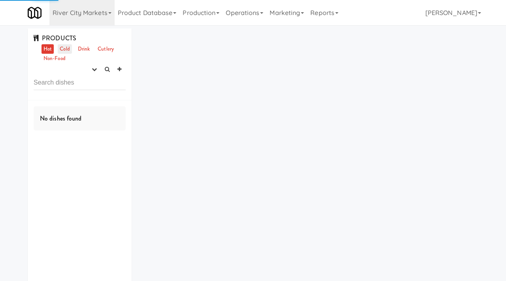
click at [65, 48] on link "Cold" at bounding box center [65, 49] width 14 height 10
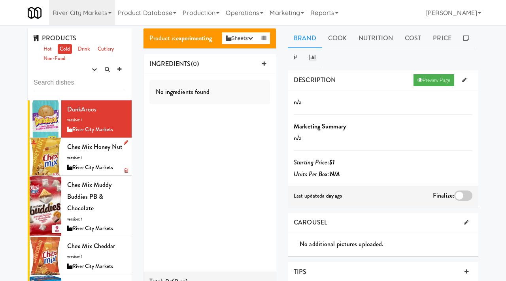
click at [95, 155] on div "Chex Mix Honey Nut version: 1 River City Markets" at bounding box center [96, 156] width 59 height 31
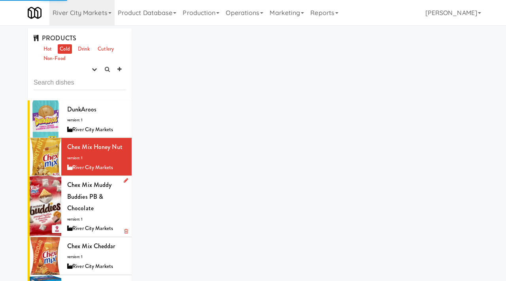
click at [75, 205] on span "Chex Mix Muddy Buddies PB & Chocolate" at bounding box center [89, 196] width 44 height 32
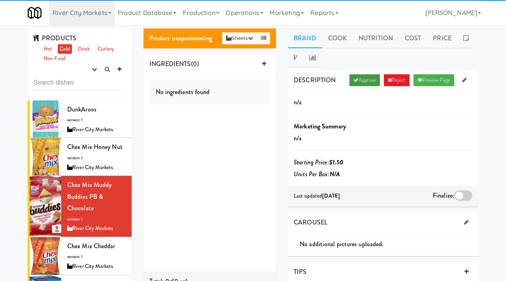
click at [362, 80] on link "Approve" at bounding box center [364, 80] width 30 height 12
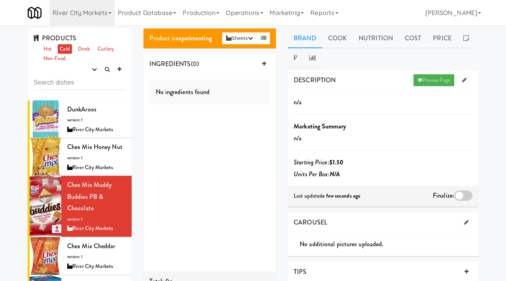
click at [460, 195] on div at bounding box center [463, 196] width 18 height 10
click at [0, 0] on input "checkbox" at bounding box center [0, 0] width 0 height 0
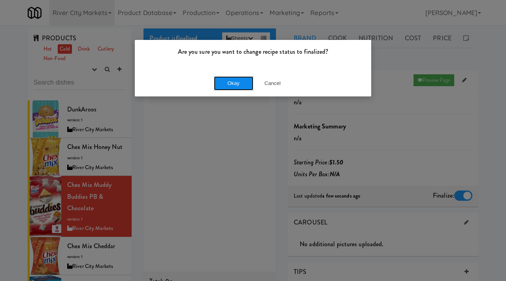
click at [239, 86] on button "Okay" at bounding box center [234, 83] width 40 height 14
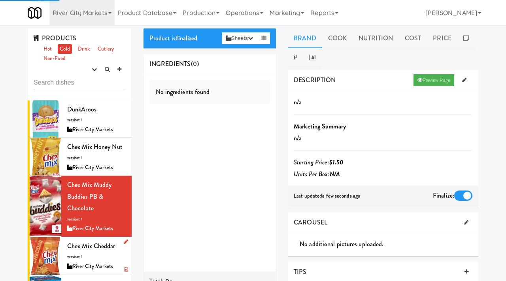
click at [82, 254] on div "Chex Mix Cheddar version: 1 River City Markets" at bounding box center [96, 255] width 59 height 31
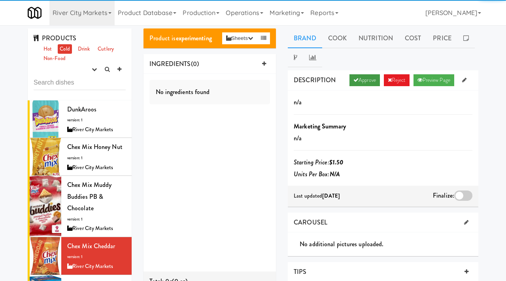
click at [360, 81] on link "Approve" at bounding box center [364, 80] width 30 height 12
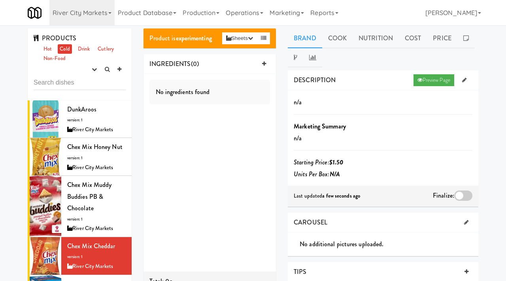
click at [463, 200] on div at bounding box center [463, 196] width 18 height 10
click at [0, 0] on input "checkbox" at bounding box center [0, 0] width 0 height 0
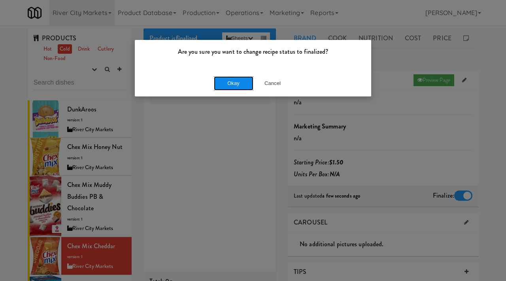
click at [226, 87] on button "Okay" at bounding box center [234, 83] width 40 height 14
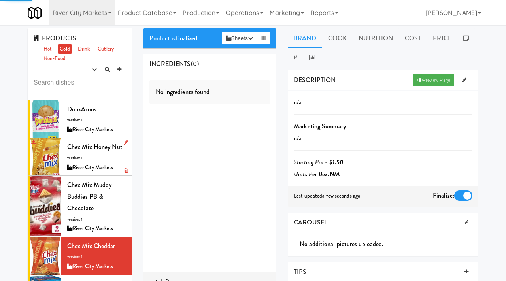
scroll to position [72, 0]
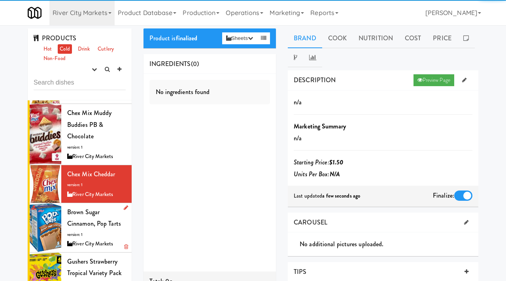
click at [73, 225] on span "Brown Sugar Cinnamon, Pop Tarts" at bounding box center [94, 218] width 54 height 21
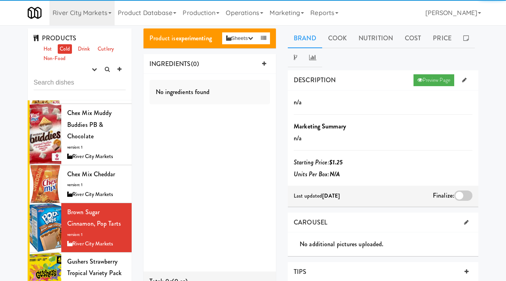
click at [460, 191] on div at bounding box center [463, 196] width 18 height 10
click at [0, 0] on input "checkbox" at bounding box center [0, 0] width 0 height 0
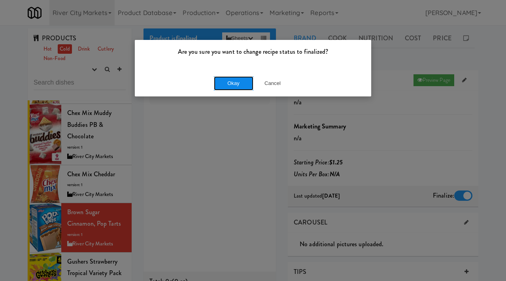
click at [242, 87] on button "Okay" at bounding box center [234, 83] width 40 height 14
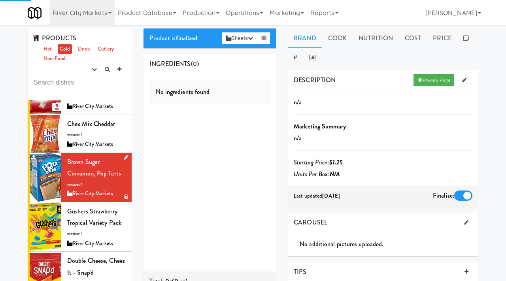
scroll to position [132, 0]
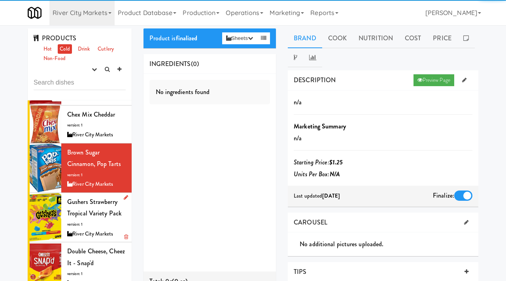
click at [103, 208] on div "Gushers Strawberry Tropical Variety Pack version: 1 River City Markets" at bounding box center [96, 217] width 59 height 43
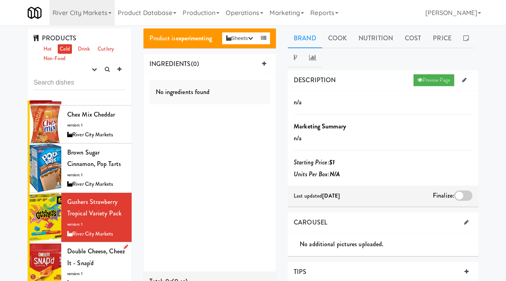
click at [73, 266] on span "Double Cheese, Cheez It - Snap'd" at bounding box center [96, 257] width 58 height 21
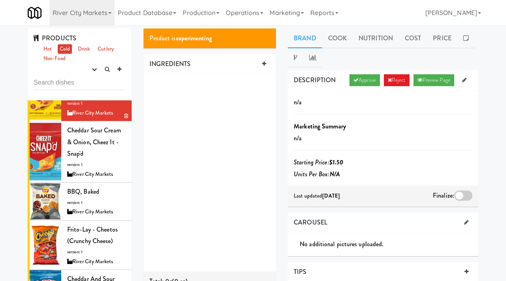
scroll to position [302, 0]
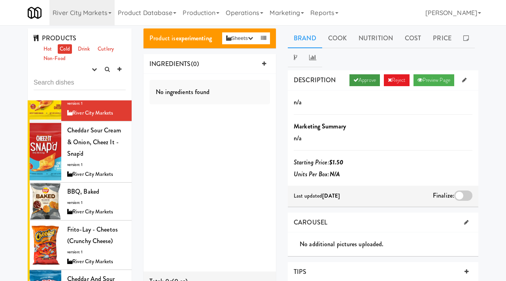
click at [355, 83] on link "Approve" at bounding box center [364, 80] width 30 height 12
click at [461, 195] on div at bounding box center [463, 196] width 18 height 10
click at [0, 0] on input "checkbox" at bounding box center [0, 0] width 0 height 0
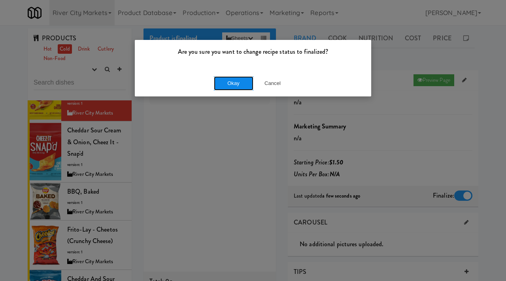
click at [230, 81] on button "Okay" at bounding box center [234, 83] width 40 height 14
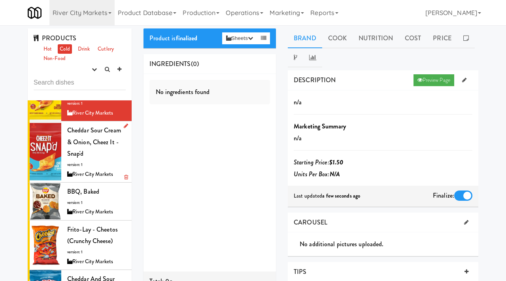
click at [77, 149] on span "Cheddar Sour Cream & Onion, Cheez It - Snap'd" at bounding box center [94, 142] width 54 height 32
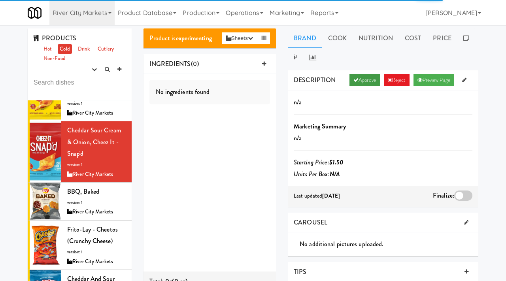
click at [359, 79] on link "Approve" at bounding box center [364, 80] width 30 height 12
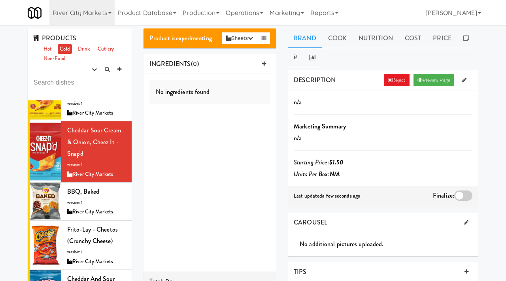
click at [457, 195] on div at bounding box center [463, 196] width 18 height 10
click at [0, 0] on input "checkbox" at bounding box center [0, 0] width 0 height 0
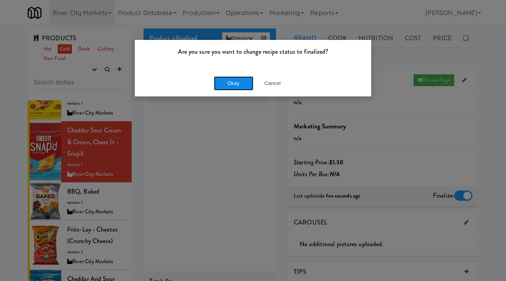
click at [228, 86] on button "Okay" at bounding box center [234, 83] width 40 height 14
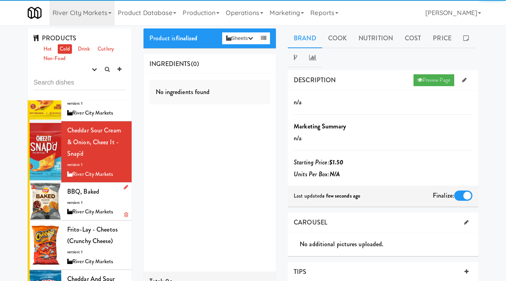
click at [72, 192] on span "BBQ, Baked" at bounding box center [83, 191] width 32 height 9
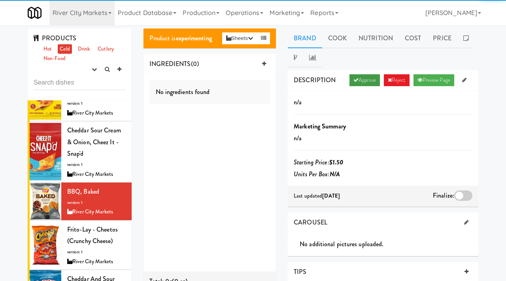
click at [360, 81] on link "Approve" at bounding box center [364, 80] width 30 height 12
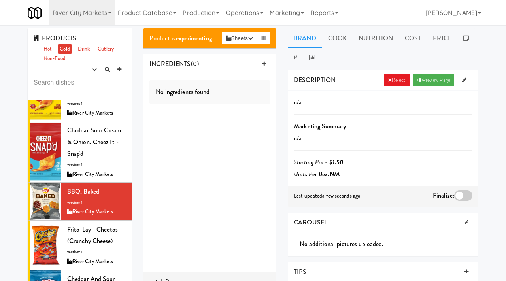
click at [461, 196] on div at bounding box center [463, 196] width 18 height 10
click at [0, 0] on input "checkbox" at bounding box center [0, 0] width 0 height 0
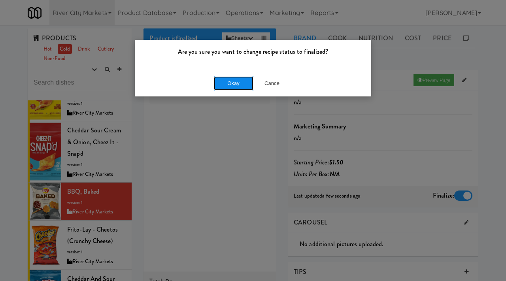
click at [245, 81] on button "Okay" at bounding box center [234, 83] width 40 height 14
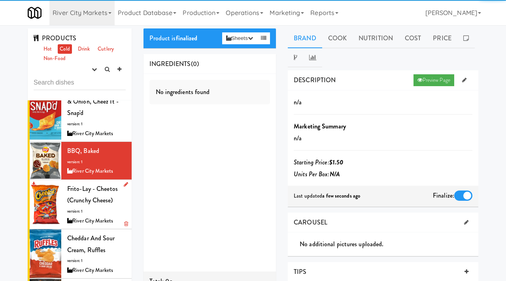
scroll to position [343, 0]
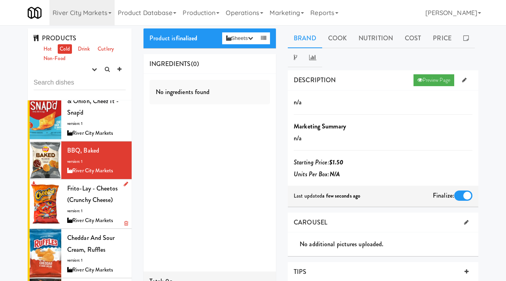
click at [88, 208] on div "Frito-Lay - Cheetos (Crunchy cheese) version: 1 River City Markets" at bounding box center [96, 204] width 59 height 43
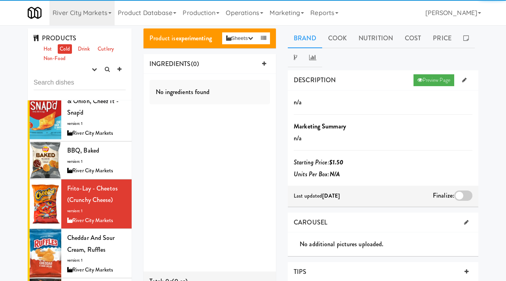
click at [455, 194] on div at bounding box center [463, 196] width 18 height 10
click at [0, 0] on input "checkbox" at bounding box center [0, 0] width 0 height 0
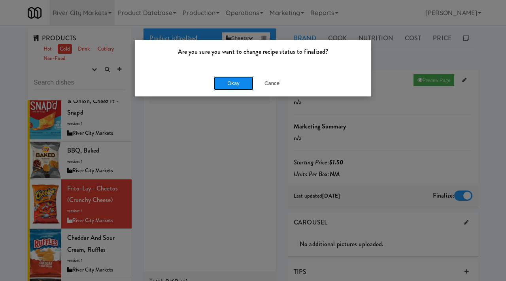
click at [246, 83] on button "Okay" at bounding box center [234, 83] width 40 height 14
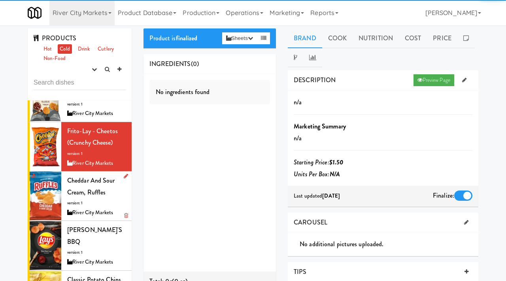
scroll to position [412, 0]
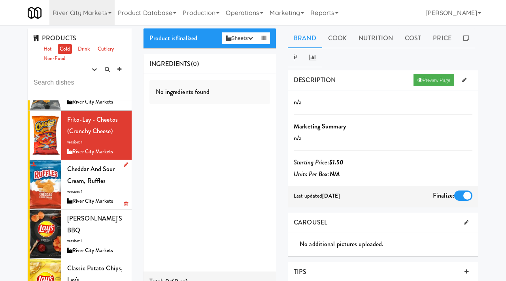
click at [84, 189] on div "Cheddar and Sour Cream, Ruffles version: 1 River City Markets" at bounding box center [96, 184] width 59 height 43
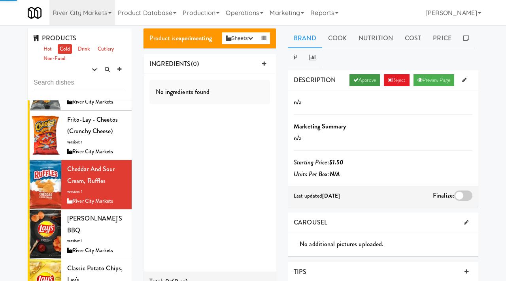
click at [361, 79] on link "Approve" at bounding box center [364, 80] width 30 height 12
click at [463, 198] on div at bounding box center [463, 196] width 18 height 10
click at [0, 0] on input "checkbox" at bounding box center [0, 0] width 0 height 0
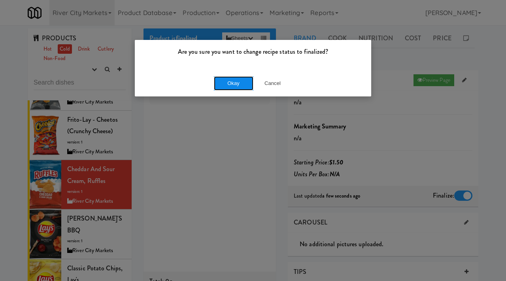
click at [232, 82] on button "Okay" at bounding box center [234, 83] width 40 height 14
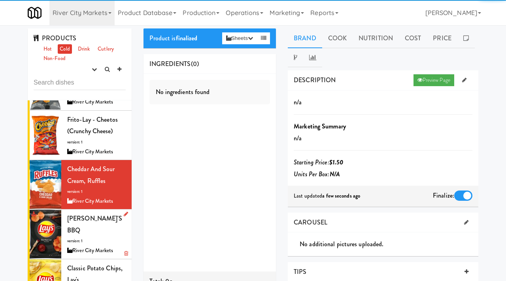
click at [74, 225] on div "Lay's BBQ version: 1 River City Markets" at bounding box center [96, 234] width 59 height 43
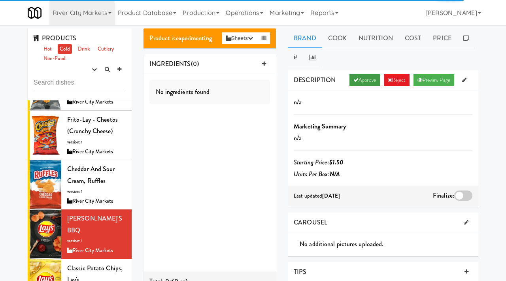
click at [355, 83] on link "Approve" at bounding box center [364, 80] width 30 height 12
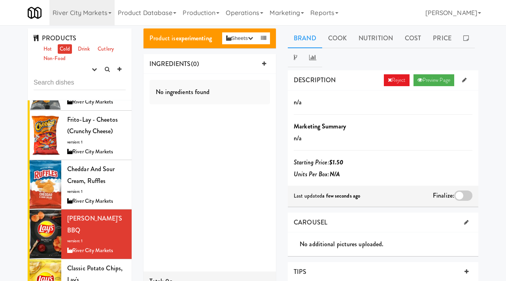
click at [460, 198] on div at bounding box center [463, 196] width 18 height 10
click at [0, 0] on input "checkbox" at bounding box center [0, 0] width 0 height 0
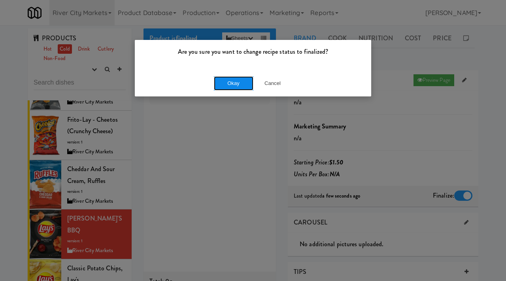
click at [230, 82] on button "Okay" at bounding box center [234, 83] width 40 height 14
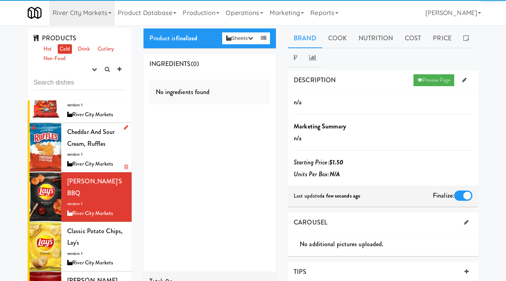
scroll to position [458, 0]
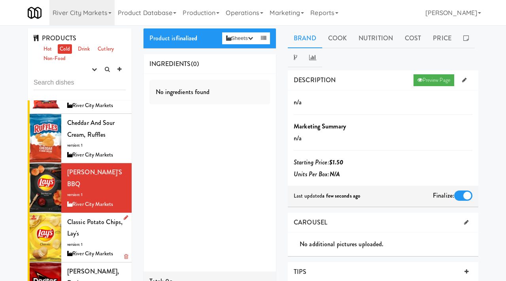
click at [90, 219] on div "Classic Potato Chips, [PERSON_NAME]'s version: 1 River City Markets" at bounding box center [96, 237] width 59 height 43
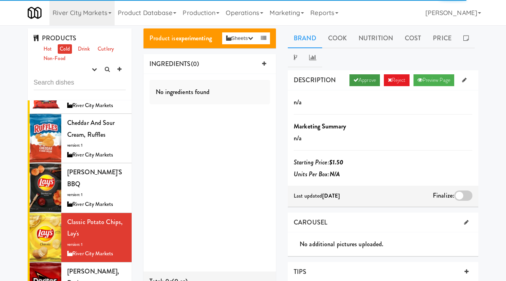
click at [368, 83] on link "Approve" at bounding box center [364, 80] width 30 height 12
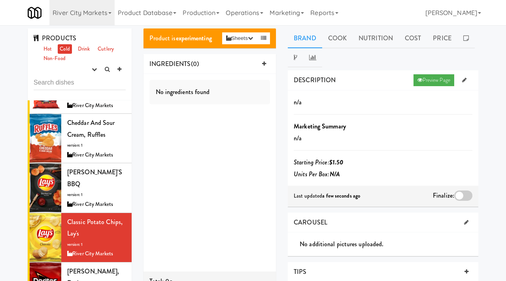
click at [461, 199] on div at bounding box center [463, 196] width 18 height 10
click at [0, 0] on input "checkbox" at bounding box center [0, 0] width 0 height 0
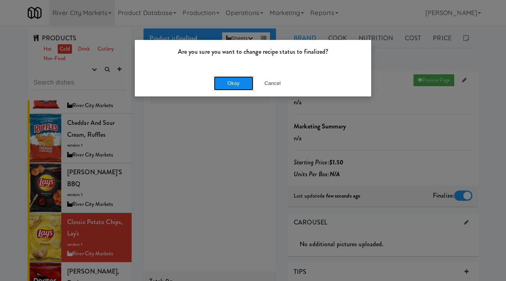
click at [244, 79] on button "Okay" at bounding box center [234, 83] width 40 height 14
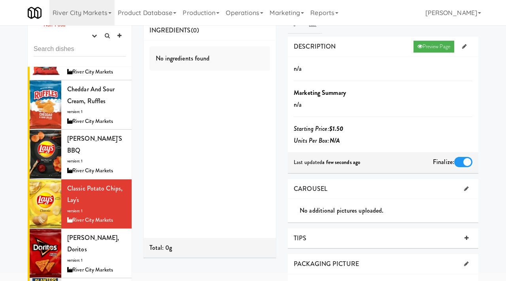
scroll to position [35, 0]
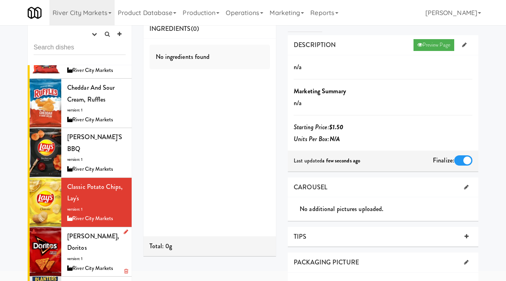
click at [90, 231] on div "[PERSON_NAME], Doritos version: 1 River City Markets" at bounding box center [96, 251] width 59 height 43
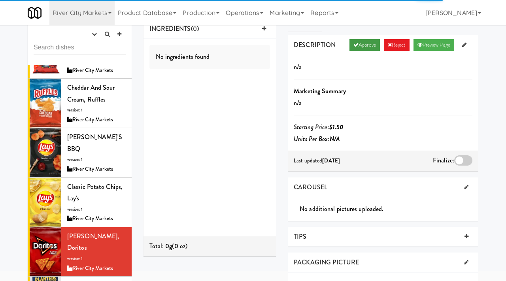
click at [362, 44] on link "Approve" at bounding box center [364, 45] width 30 height 12
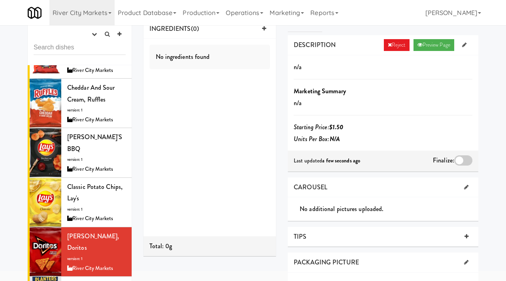
click at [464, 158] on div at bounding box center [463, 160] width 18 height 10
click at [0, 0] on input "checkbox" at bounding box center [0, 0] width 0 height 0
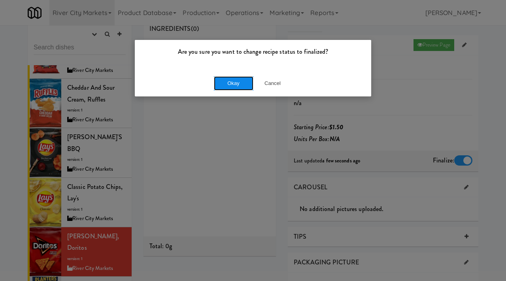
click at [224, 85] on button "Okay" at bounding box center [234, 83] width 40 height 14
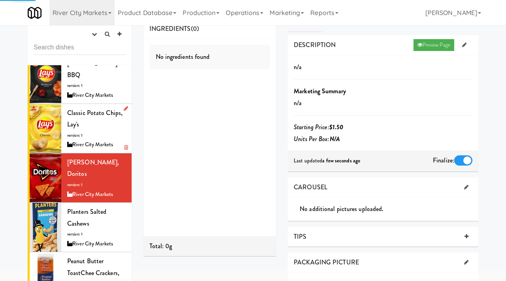
scroll to position [534, 0]
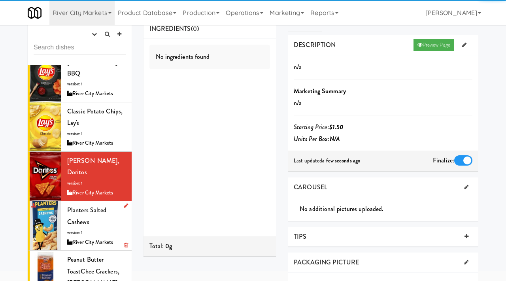
click at [86, 212] on span "Planters Salted Cashews" at bounding box center [87, 216] width 40 height 21
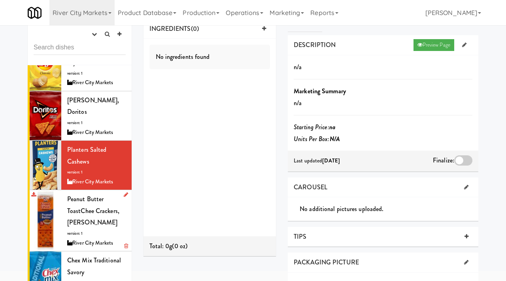
scroll to position [608, 0]
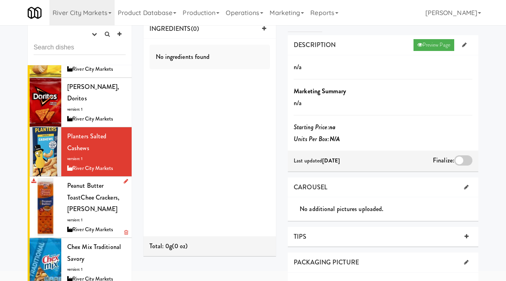
click at [86, 200] on div "Peanut Butter ToastChee Crackers, [PERSON_NAME] version: 1 River City Markets" at bounding box center [96, 207] width 59 height 55
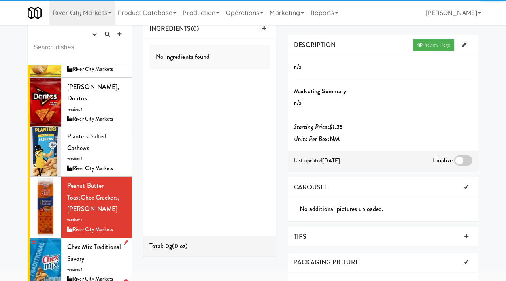
click at [80, 266] on span "version: 1" at bounding box center [74, 269] width 15 height 6
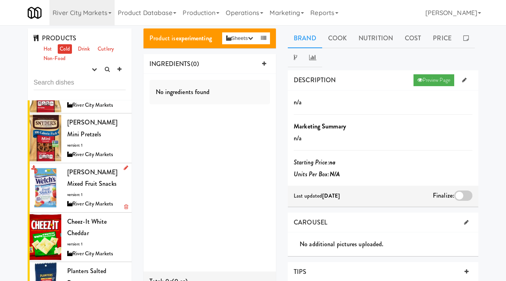
scroll to position [951, 0]
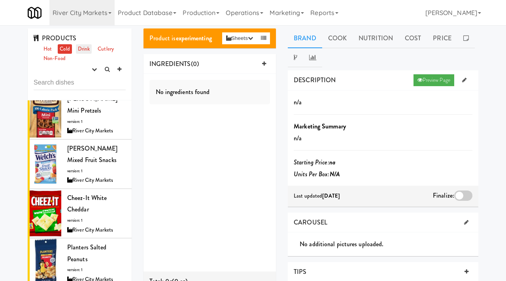
click at [87, 51] on link "Drink" at bounding box center [84, 49] width 16 height 10
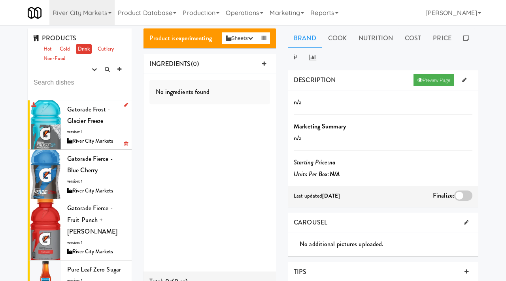
click at [96, 121] on span "Gatorade Frost - Glacier Freeze" at bounding box center [88, 115] width 43 height 21
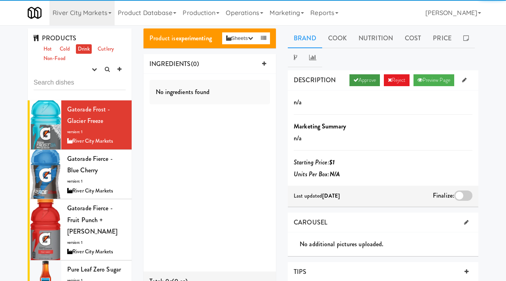
click at [364, 82] on link "Approve" at bounding box center [364, 80] width 30 height 12
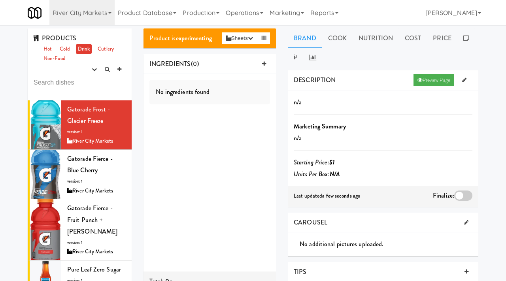
click at [460, 193] on div at bounding box center [463, 196] width 18 height 10
click at [0, 0] on input "checkbox" at bounding box center [0, 0] width 0 height 0
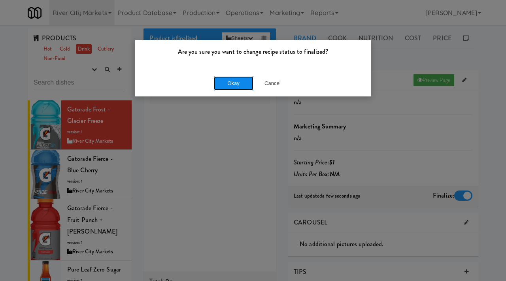
click at [239, 79] on button "Okay" at bounding box center [234, 83] width 40 height 14
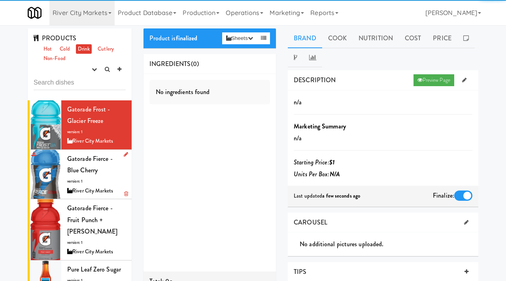
click at [90, 172] on div "Gatorade Fierce - Blue Cherry version: 1 River City Markets" at bounding box center [96, 174] width 59 height 43
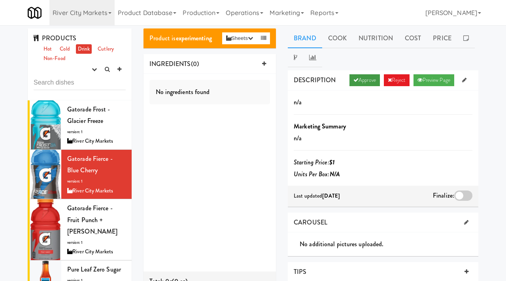
click at [353, 80] on icon at bounding box center [355, 79] width 5 height 5
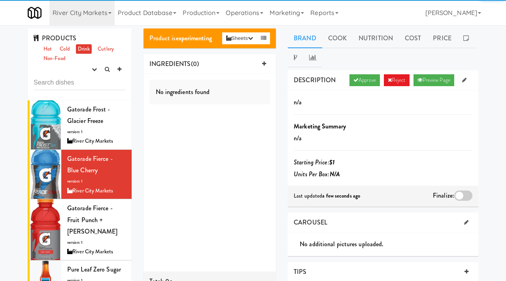
click at [460, 195] on div at bounding box center [463, 196] width 18 height 10
click at [0, 0] on input "checkbox" at bounding box center [0, 0] width 0 height 0
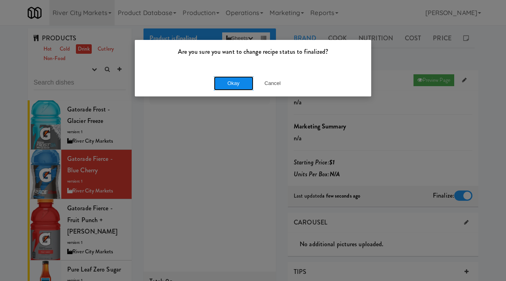
click at [228, 85] on button "Okay" at bounding box center [234, 83] width 40 height 14
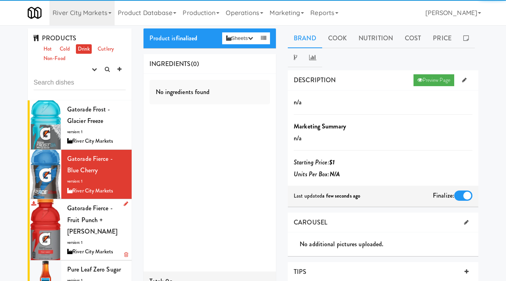
click at [93, 225] on div "Gatorade Fierce - Fruit Punch + [PERSON_NAME] version: 1 River City Markets" at bounding box center [96, 229] width 59 height 55
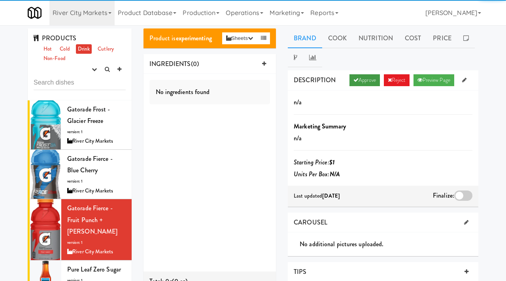
click at [359, 80] on link "Approve" at bounding box center [364, 80] width 30 height 12
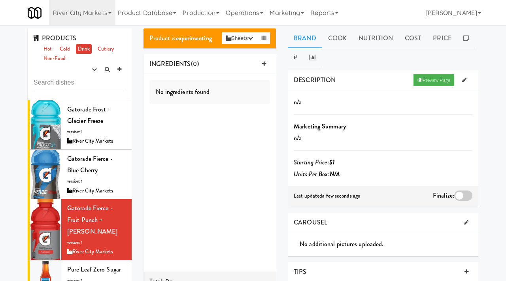
click at [459, 197] on div at bounding box center [463, 196] width 18 height 10
click at [0, 0] on input "checkbox" at bounding box center [0, 0] width 0 height 0
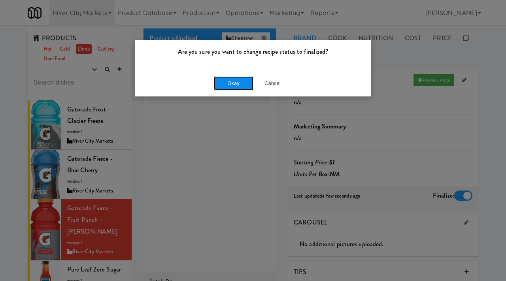
click at [227, 82] on button "Okay" at bounding box center [234, 83] width 40 height 14
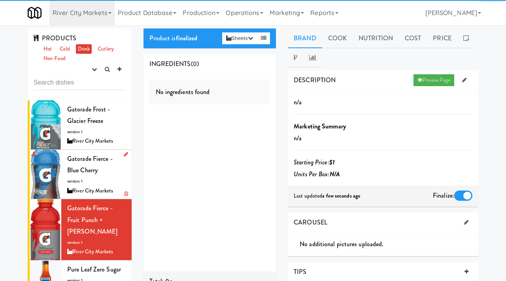
scroll to position [63, 0]
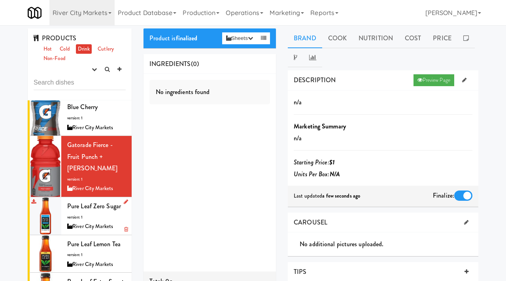
click at [90, 222] on div "River City Markets" at bounding box center [96, 227] width 59 height 10
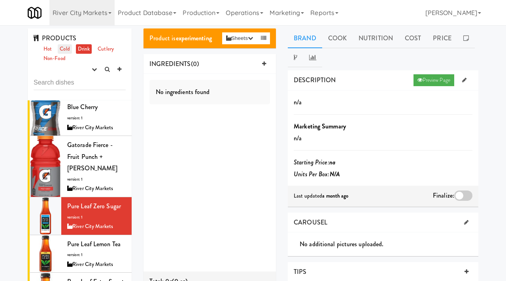
click at [62, 50] on link "Cold" at bounding box center [65, 49] width 14 height 10
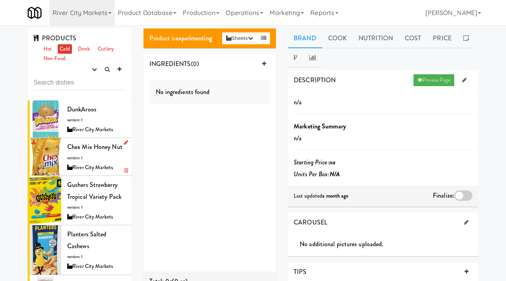
click at [83, 154] on div "Chex Mix Honey Nut version: 1 River City Markets" at bounding box center [96, 156] width 59 height 31
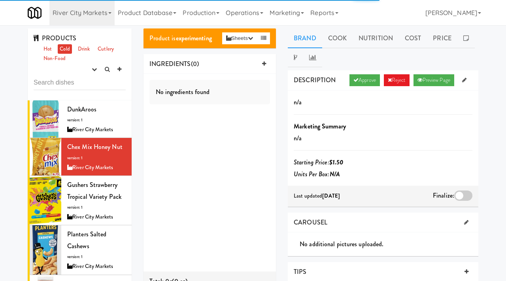
click at [359, 87] on div "DESCRIPTION Approve Reject Preview Page" at bounding box center [383, 80] width 191 height 20
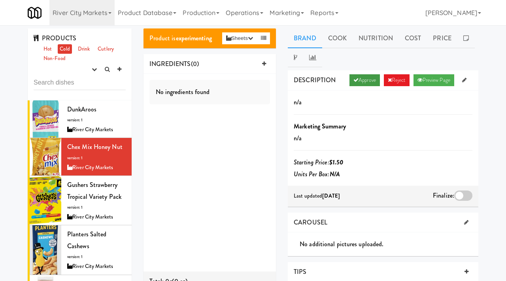
click at [356, 79] on link "Approve" at bounding box center [364, 80] width 30 height 12
click at [462, 196] on div at bounding box center [463, 196] width 18 height 10
click at [0, 0] on input "checkbox" at bounding box center [0, 0] width 0 height 0
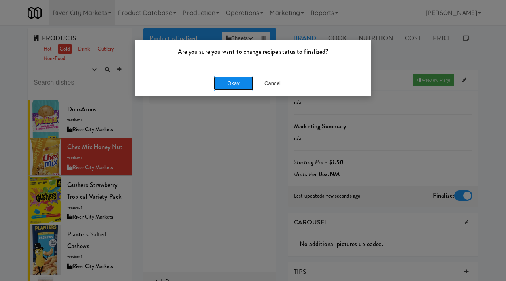
click at [246, 86] on button "Okay" at bounding box center [234, 83] width 40 height 14
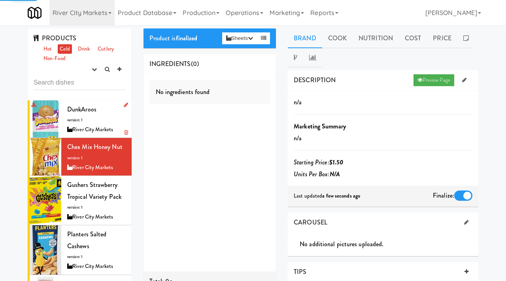
click at [76, 106] on span "DunkAroos" at bounding box center [81, 109] width 29 height 9
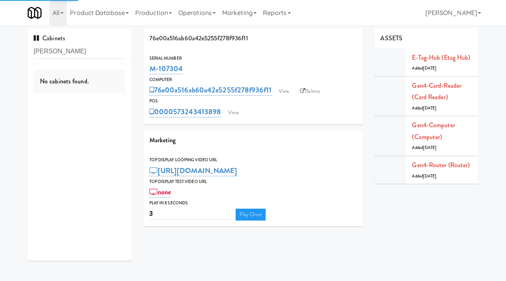
type input "[PERSON_NAME]"
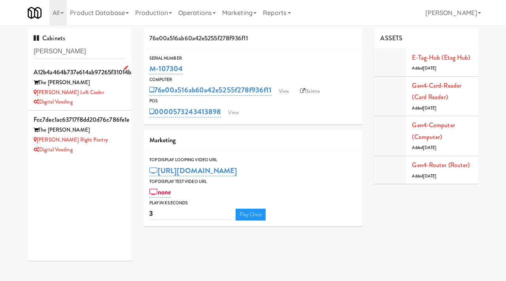
click at [90, 86] on div "The [PERSON_NAME]" at bounding box center [80, 83] width 92 height 10
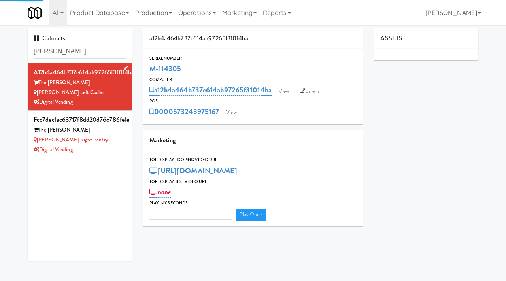
type input "3"
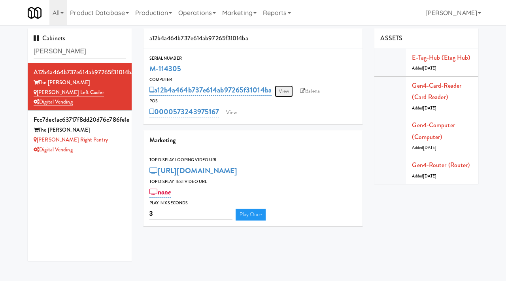
click at [286, 90] on link "View" at bounding box center [284, 91] width 18 height 12
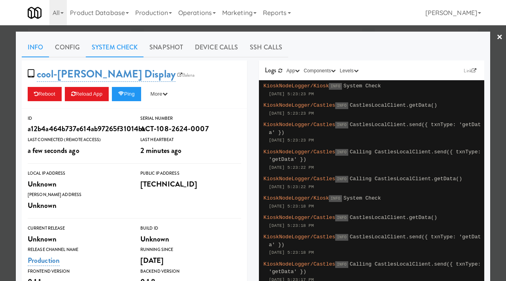
click at [116, 49] on link "System Check" at bounding box center [115, 48] width 58 height 20
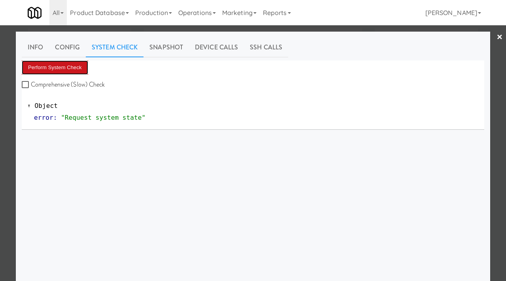
click at [56, 71] on button "Perform System Check" at bounding box center [55, 67] width 66 height 14
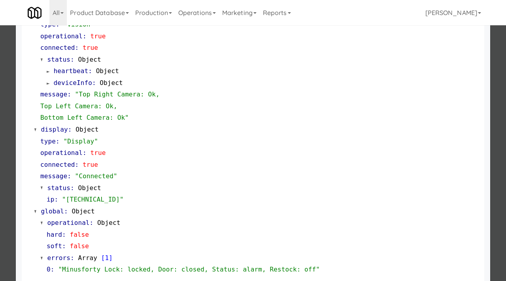
scroll to position [325, 0]
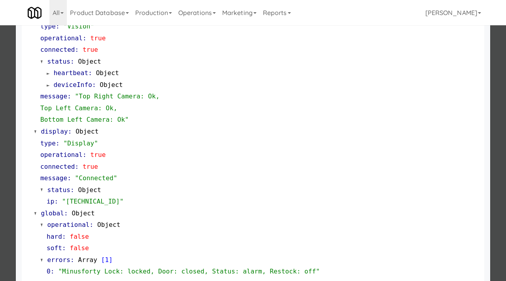
click at [0, 156] on div at bounding box center [253, 140] width 506 height 281
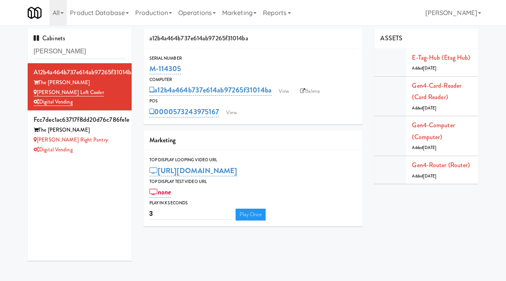
drag, startPoint x: 183, startPoint y: 71, endPoint x: 149, endPoint y: 70, distance: 34.4
click at [149, 70] on div "Serial Number M-114305" at bounding box center [252, 65] width 219 height 21
copy link "M-114305"
click at [288, 93] on link "View" at bounding box center [284, 91] width 18 height 12
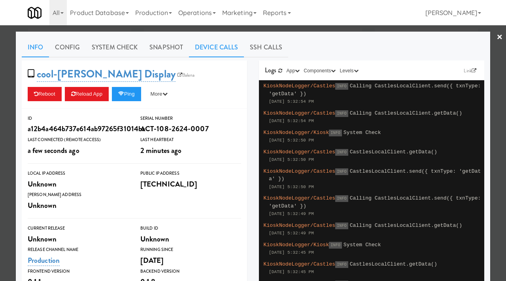
click at [206, 51] on link "Device Calls" at bounding box center [216, 48] width 55 height 20
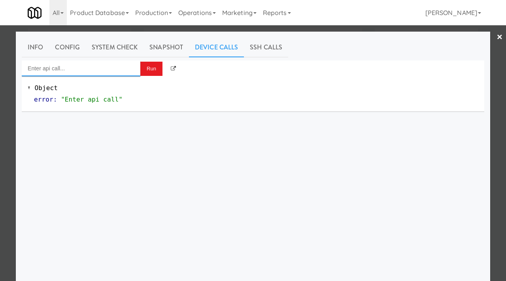
click at [105, 70] on input "Enter api call..." at bounding box center [81, 68] width 119 height 16
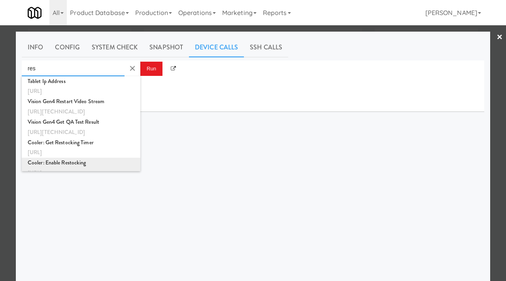
click at [62, 162] on div "Cooler: Enable Restocking" at bounding box center [81, 163] width 107 height 10
type input "Cooler: Enable Restocking"
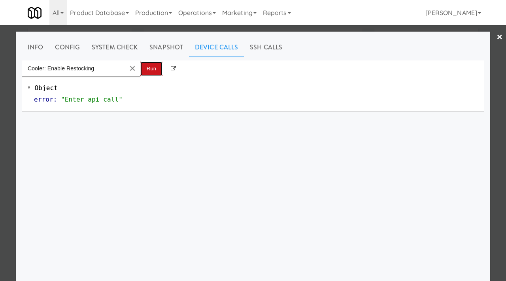
click at [147, 69] on button "Run" at bounding box center [151, 69] width 22 height 14
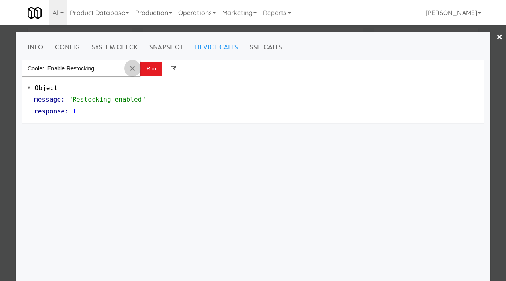
click at [132, 69] on md-icon "Clear Input" at bounding box center [132, 68] width 9 height 9
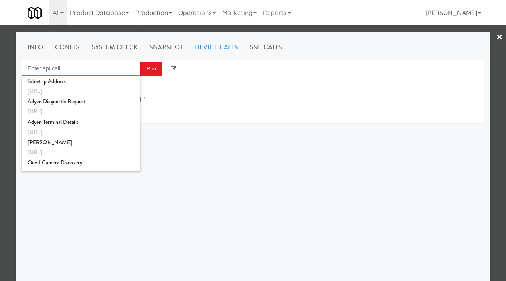
click at [91, 66] on input "Enter api call..." at bounding box center [81, 68] width 119 height 16
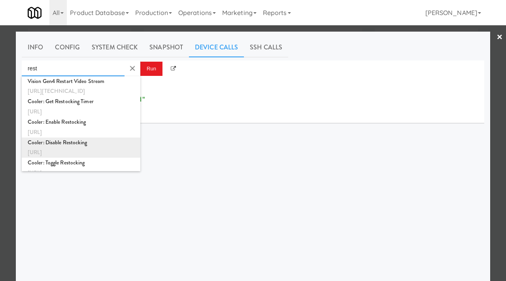
scroll to position [8, 0]
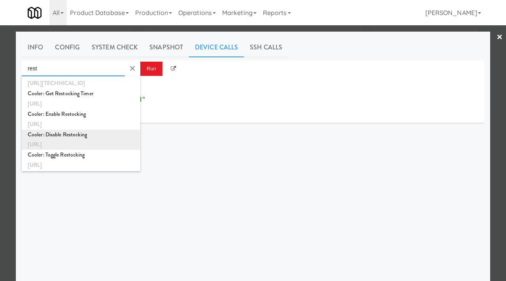
click at [82, 136] on div "Cooler: Disable Restocking" at bounding box center [81, 135] width 107 height 10
type input "Cooler: Disable Restocking"
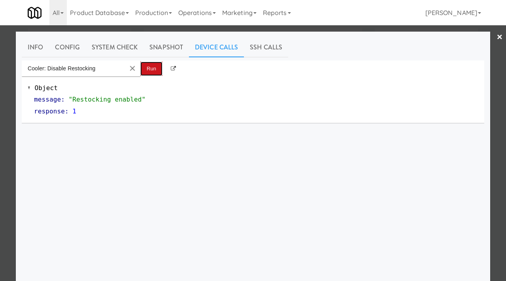
click at [151, 66] on button "Run" at bounding box center [151, 69] width 22 height 14
